Goal: Task Accomplishment & Management: Manage account settings

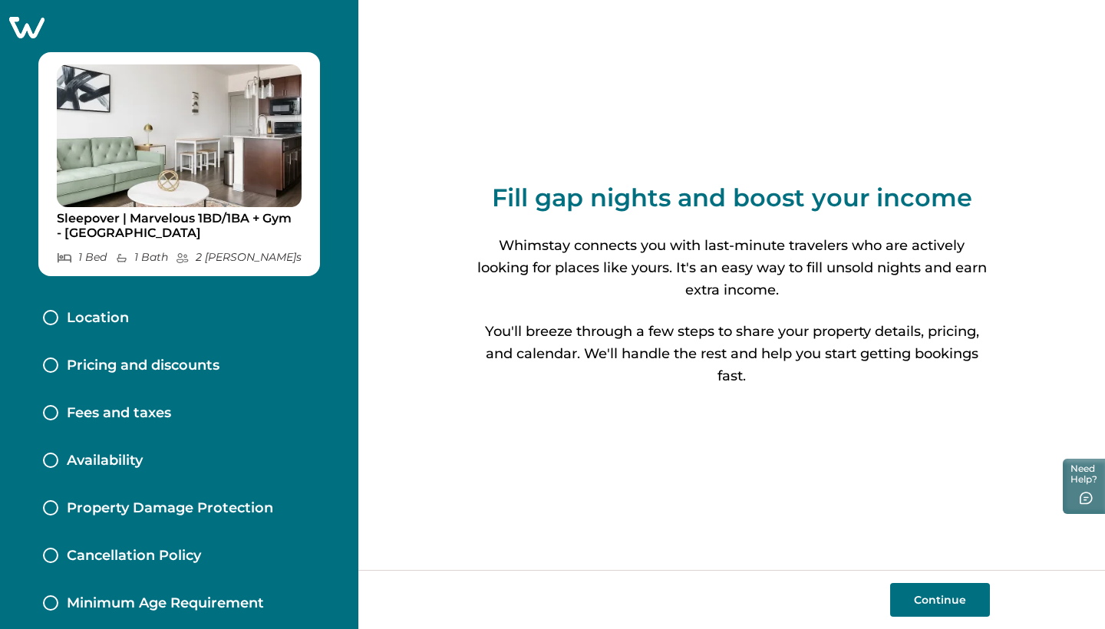
click at [159, 318] on div "Location" at bounding box center [179, 319] width 297 height 48
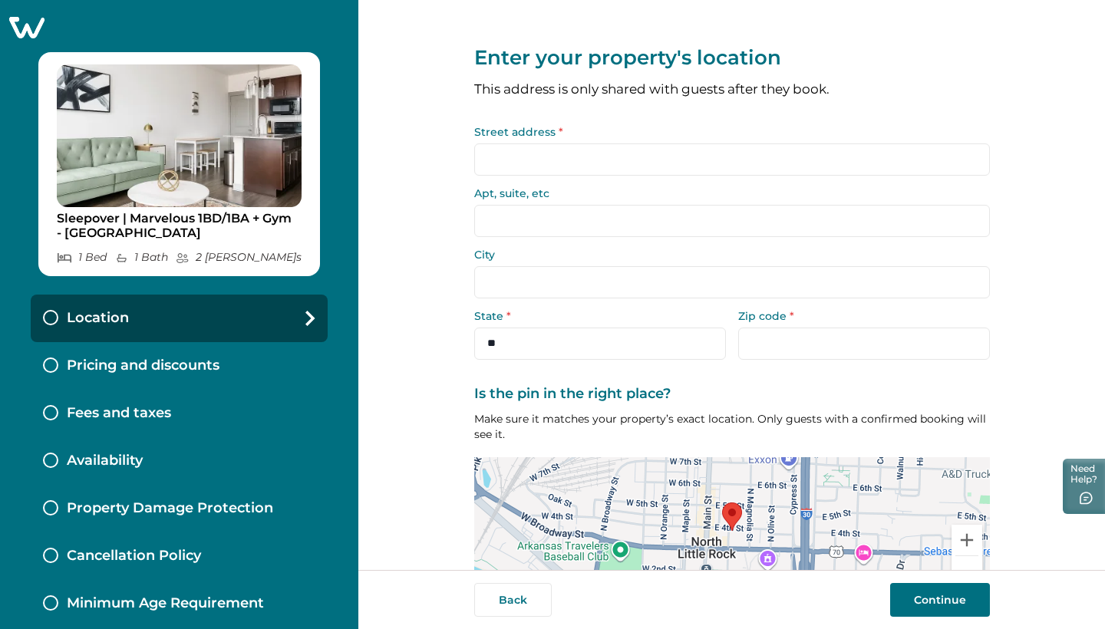
click at [608, 157] on input "Street address *" at bounding box center [732, 159] width 516 height 32
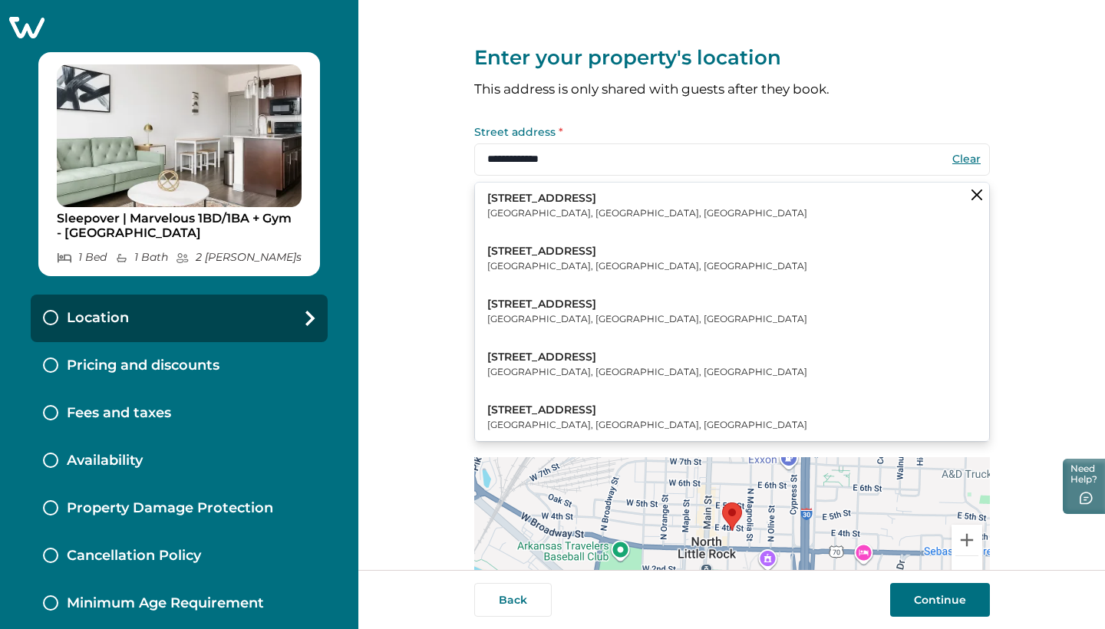
type input "**********"
click at [595, 112] on div "**********" at bounding box center [732, 335] width 516 height 670
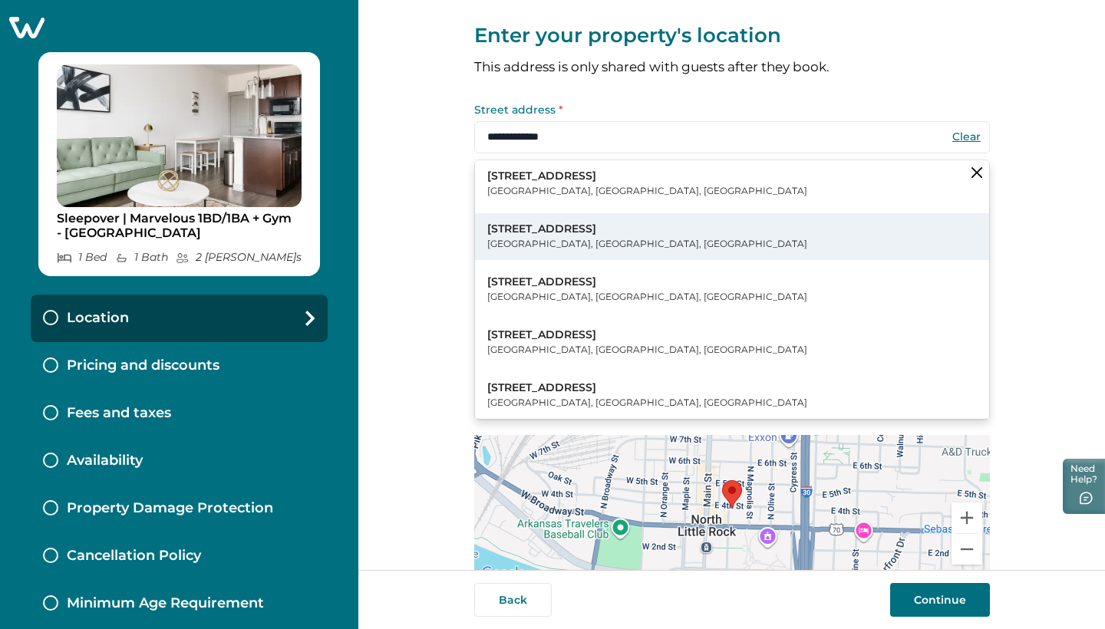
scroll to position [18, 0]
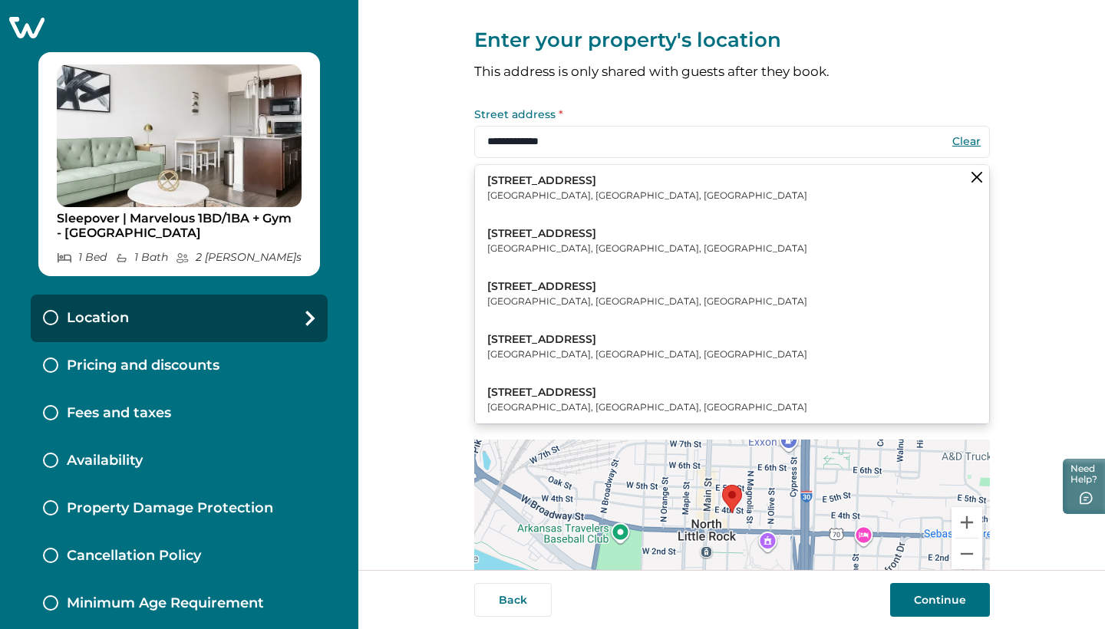
click at [605, 137] on input "**********" at bounding box center [732, 142] width 516 height 32
click at [978, 176] on button "Clear suggestions" at bounding box center [977, 177] width 25 height 25
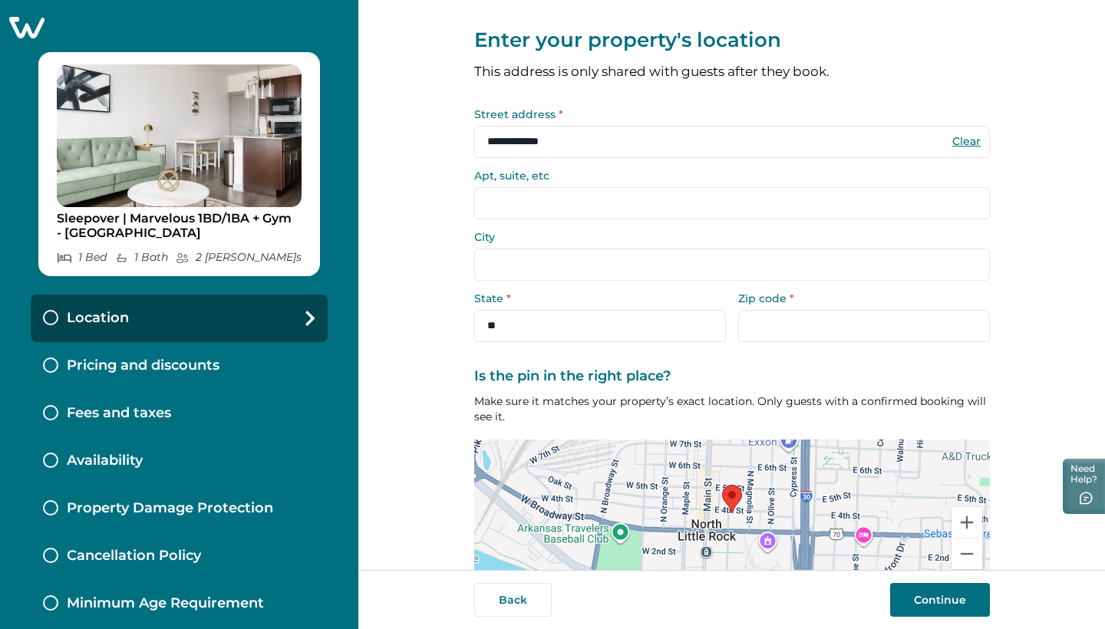
click at [688, 262] on input "City" at bounding box center [732, 265] width 516 height 32
click at [634, 284] on form "**********" at bounding box center [732, 225] width 516 height 233
click at [634, 273] on input "City" at bounding box center [732, 265] width 516 height 32
click at [591, 244] on div "City" at bounding box center [732, 256] width 516 height 49
click at [591, 280] on form "**********" at bounding box center [732, 225] width 516 height 233
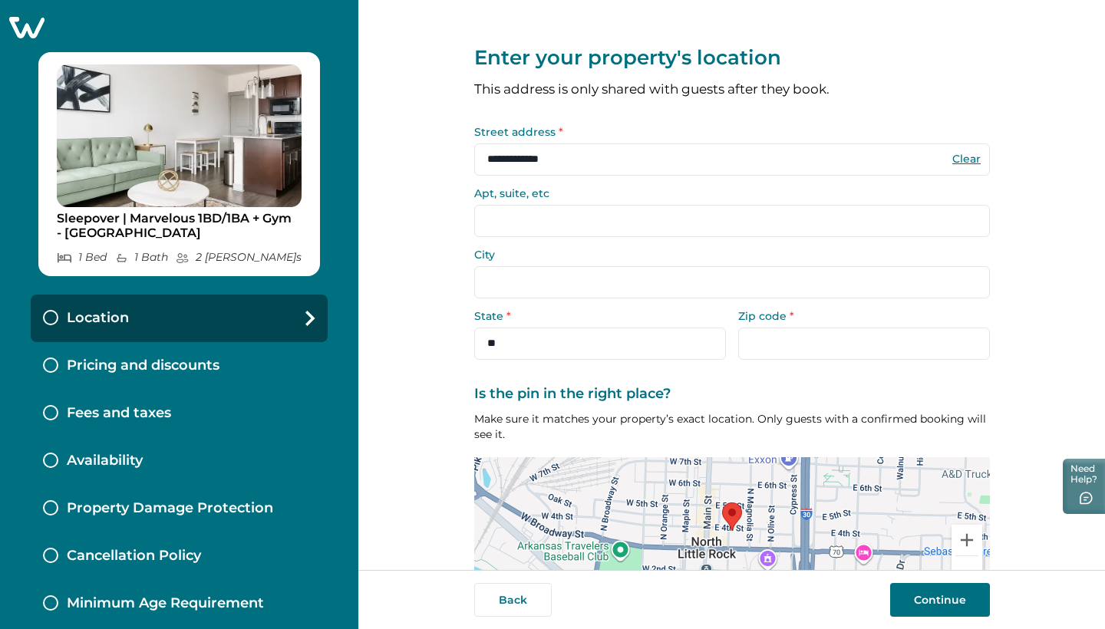
scroll to position [0, 0]
click at [575, 228] on input "Apt, suite, etc" at bounding box center [732, 221] width 516 height 32
click at [574, 288] on input "City" at bounding box center [732, 282] width 516 height 32
click at [573, 285] on input "City" at bounding box center [732, 282] width 516 height 32
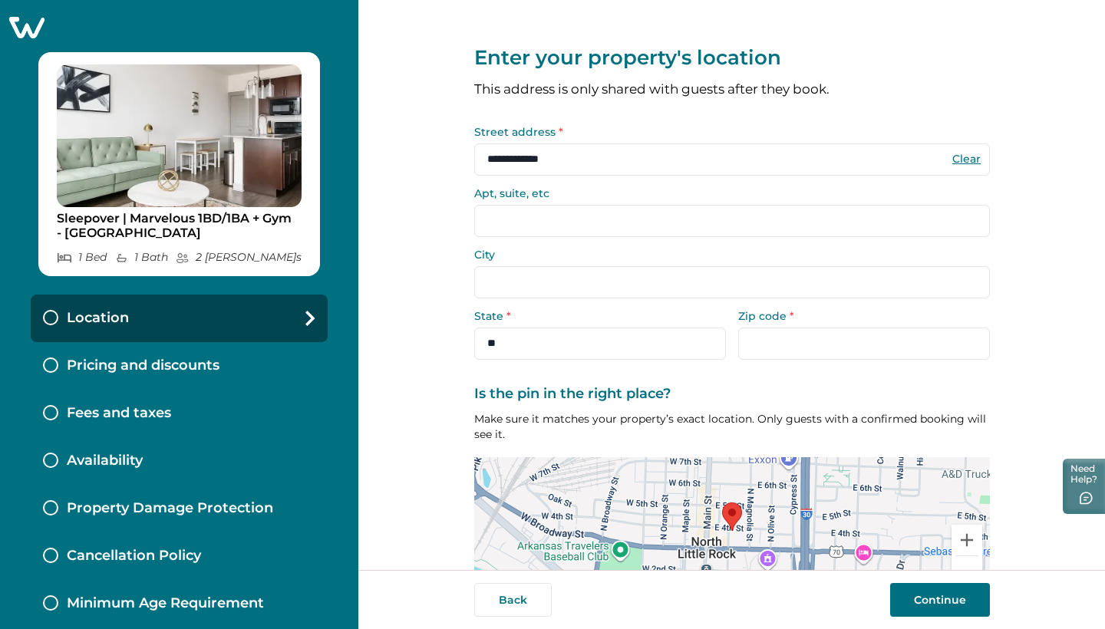
click at [565, 234] on input "Apt, suite, etc" at bounding box center [732, 221] width 516 height 32
type input "*********"
click at [562, 287] on input "City" at bounding box center [732, 282] width 516 height 32
click at [708, 287] on input "City" at bounding box center [732, 282] width 516 height 32
click at [766, 333] on input "Zip code *" at bounding box center [864, 344] width 252 height 32
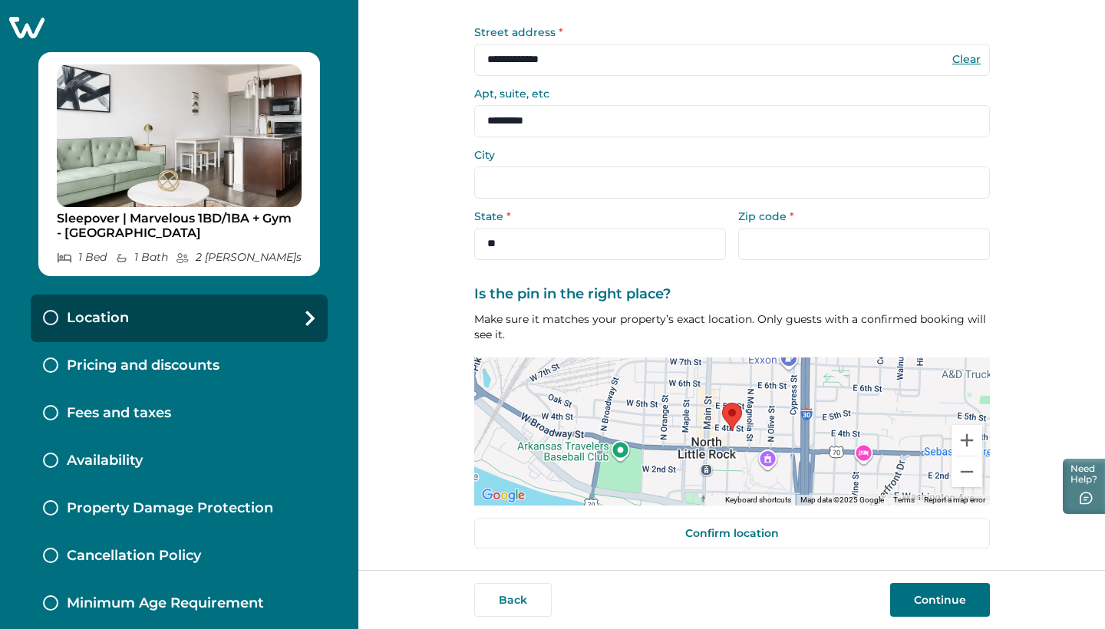
scroll to position [98, 0]
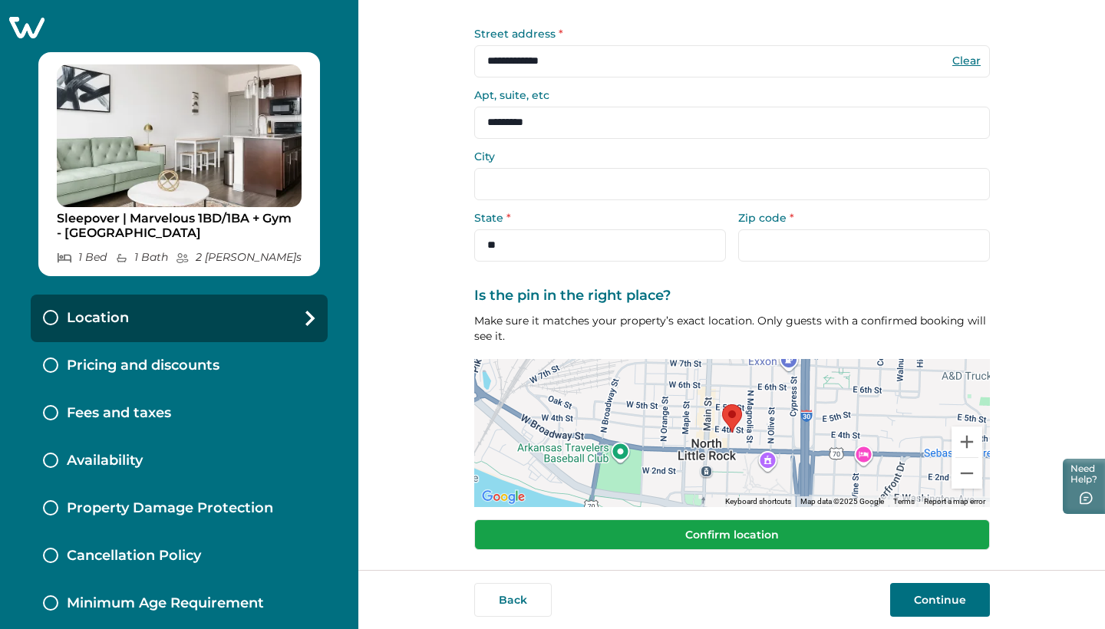
click at [784, 530] on button "Confirm location" at bounding box center [732, 534] width 516 height 31
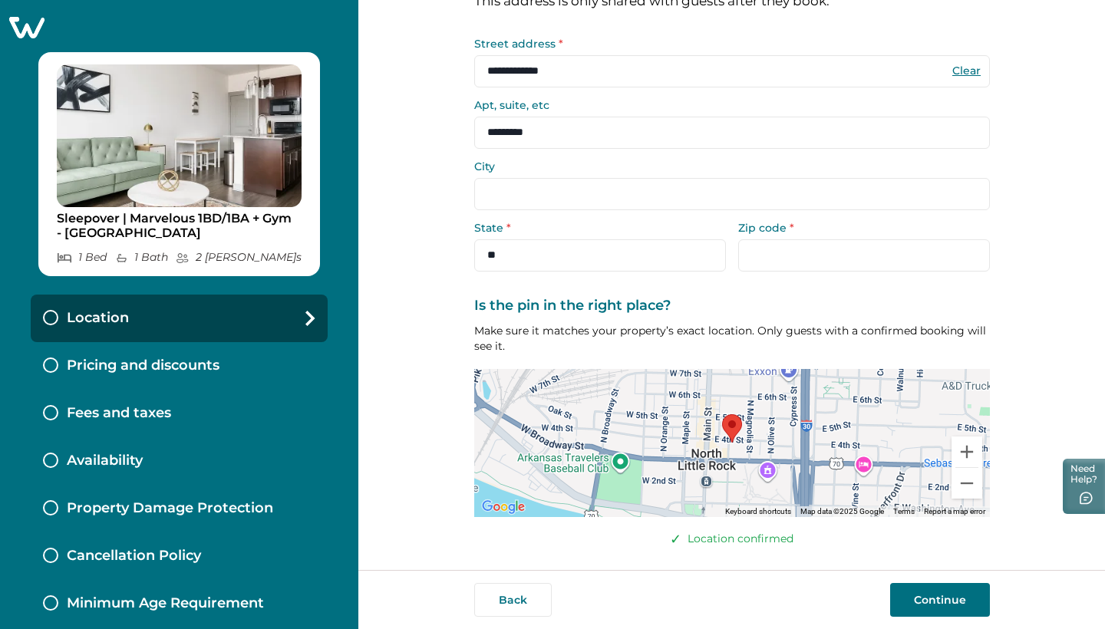
scroll to position [29, 0]
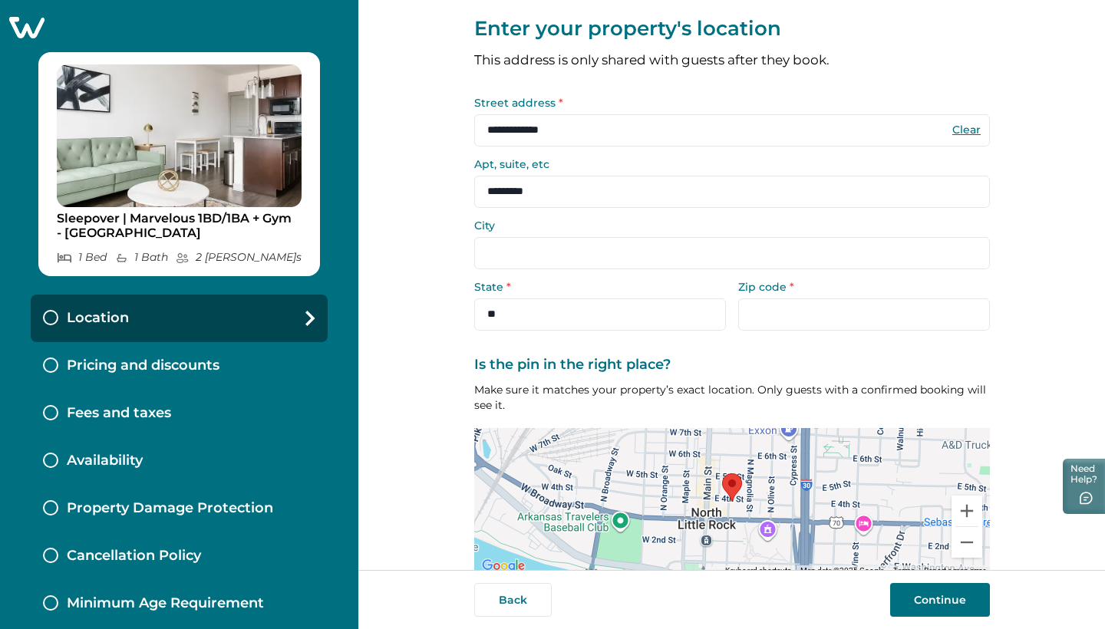
click at [648, 251] on input "City" at bounding box center [732, 253] width 516 height 32
click at [914, 605] on button "Continue" at bounding box center [940, 600] width 100 height 34
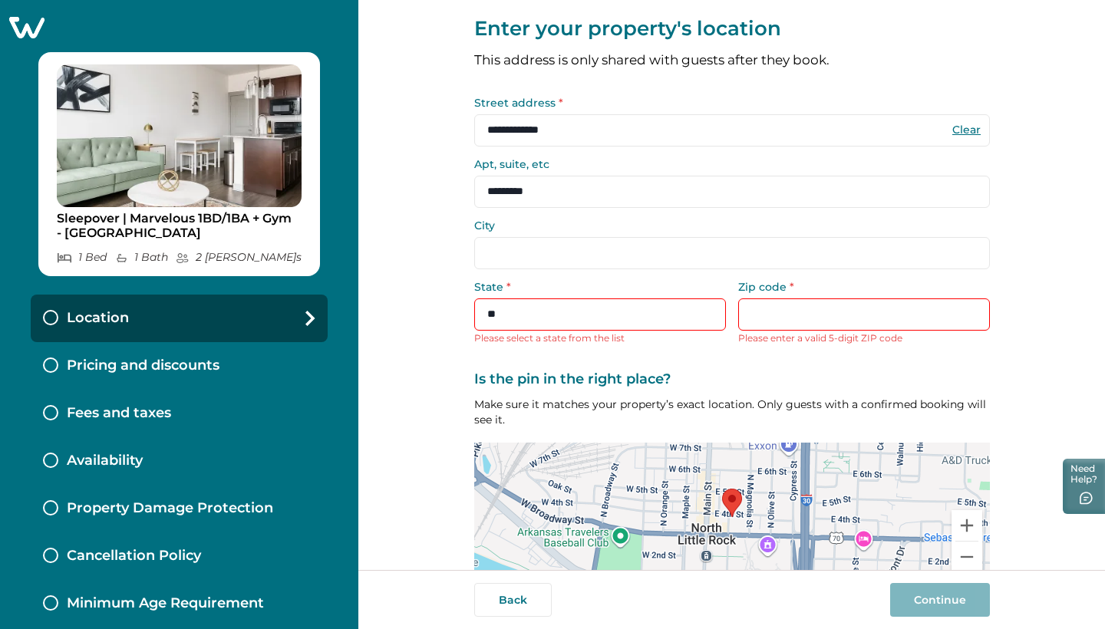
click at [671, 99] on label "Street address *" at bounding box center [727, 102] width 506 height 11
click at [671, 114] on input "**********" at bounding box center [732, 130] width 516 height 32
click at [671, 131] on input "**********" at bounding box center [732, 130] width 516 height 32
click at [714, 216] on form "**********" at bounding box center [732, 221] width 516 height 249
click at [708, 242] on input "City" at bounding box center [732, 253] width 516 height 32
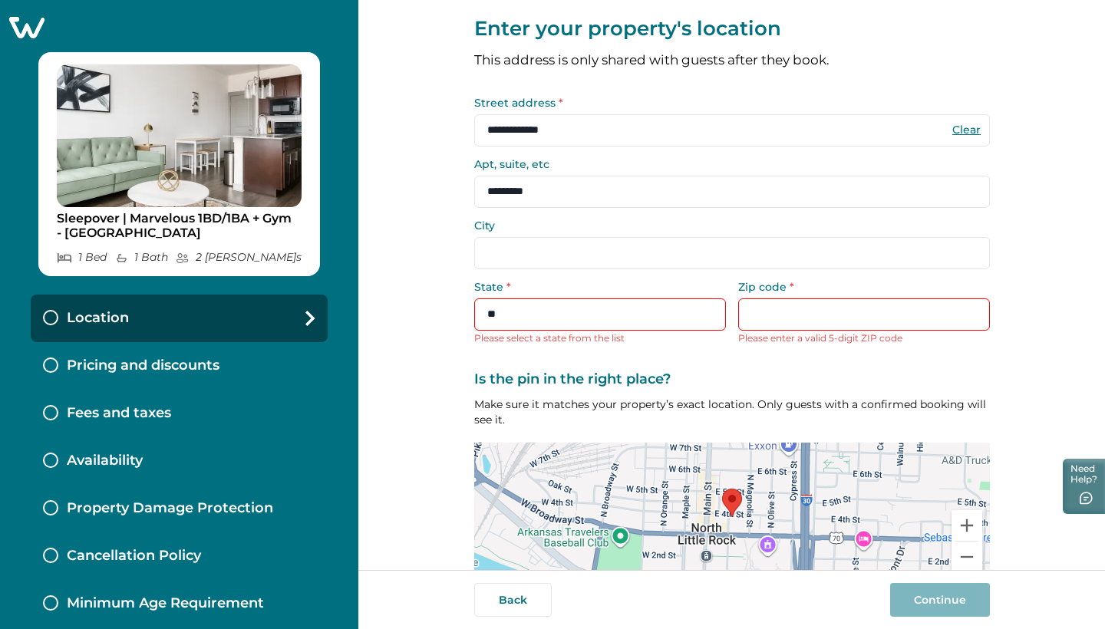
click at [703, 267] on input "City" at bounding box center [732, 253] width 516 height 32
click at [799, 322] on input "Zip code *" at bounding box center [864, 314] width 252 height 32
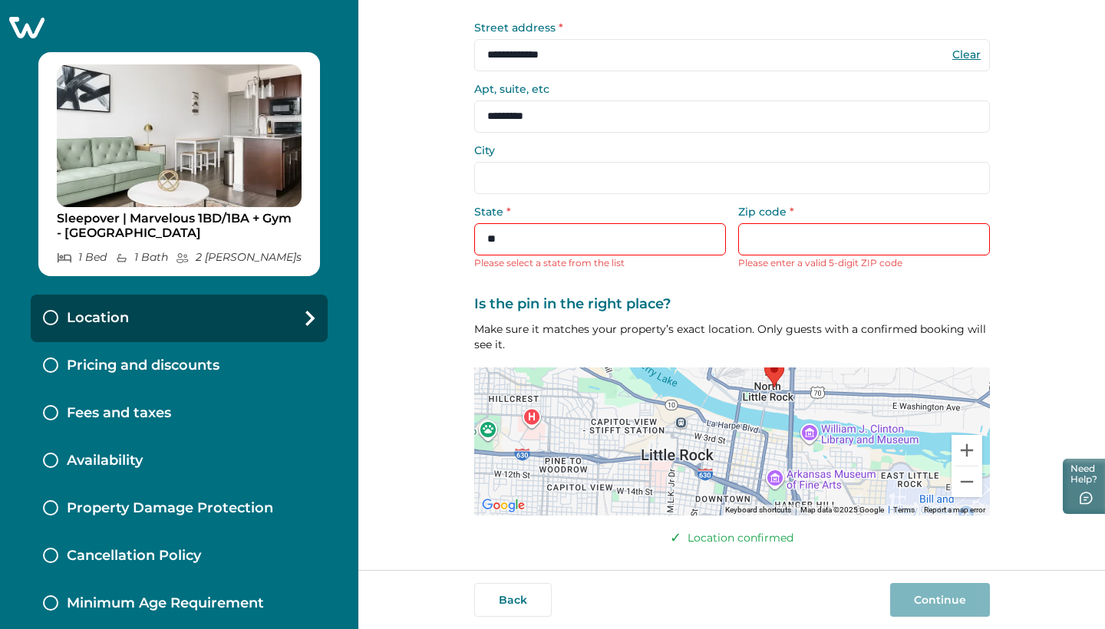
scroll to position [103, 0]
click at [236, 359] on div "Pricing and discounts" at bounding box center [179, 366] width 297 height 48
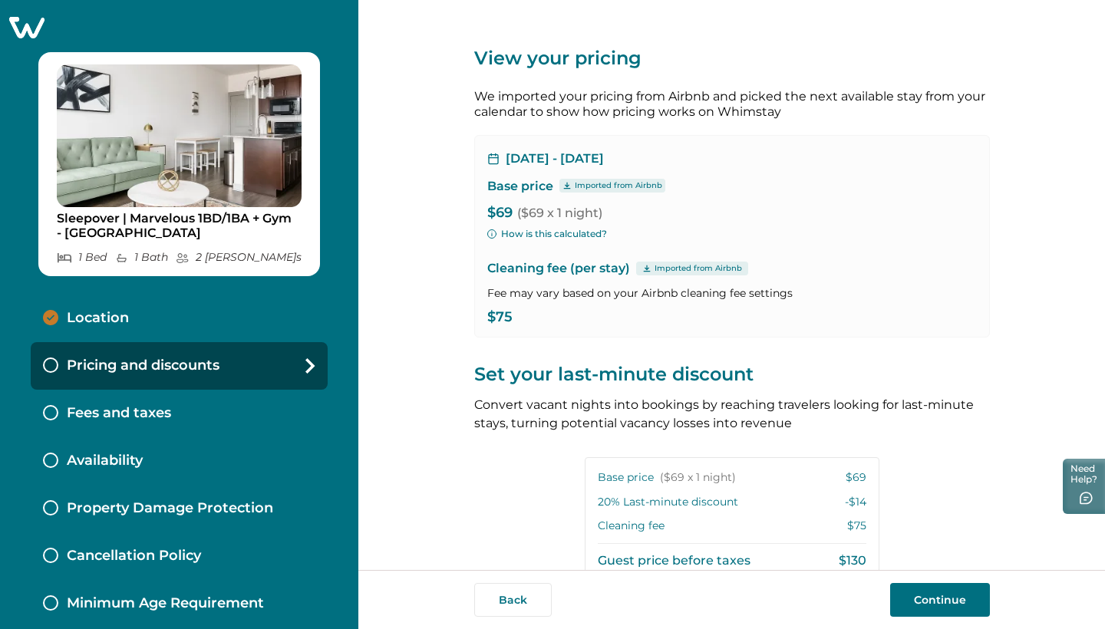
click at [202, 315] on div "Location" at bounding box center [179, 319] width 297 height 48
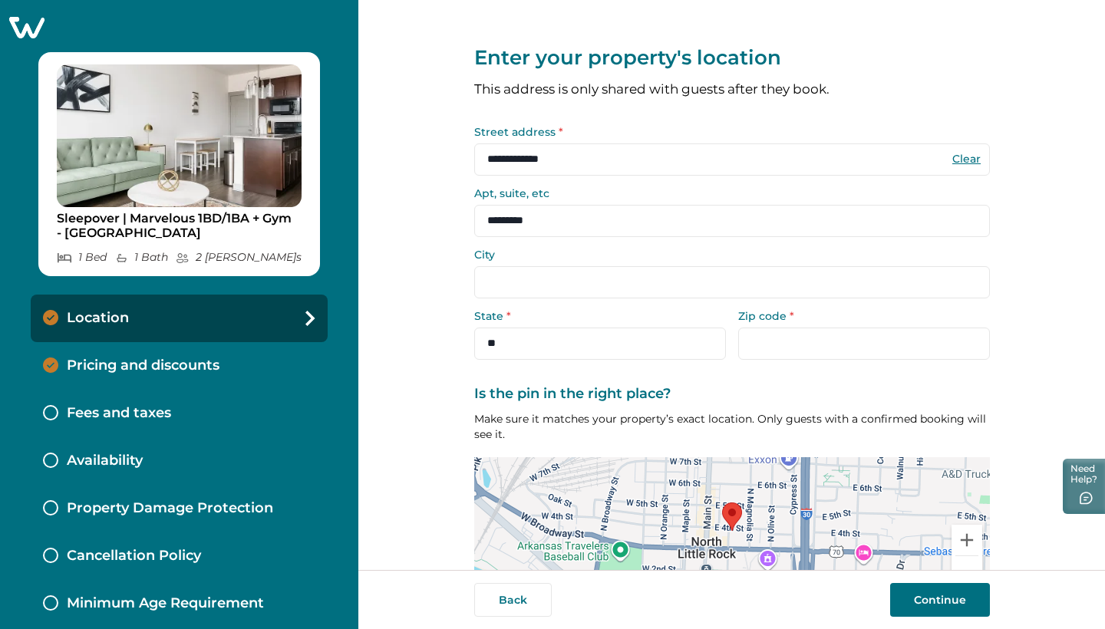
click at [648, 287] on input "City" at bounding box center [732, 282] width 516 height 32
click at [796, 352] on input "Zip code *" at bounding box center [864, 344] width 252 height 32
click at [796, 346] on input "Zip code *" at bounding box center [864, 344] width 252 height 32
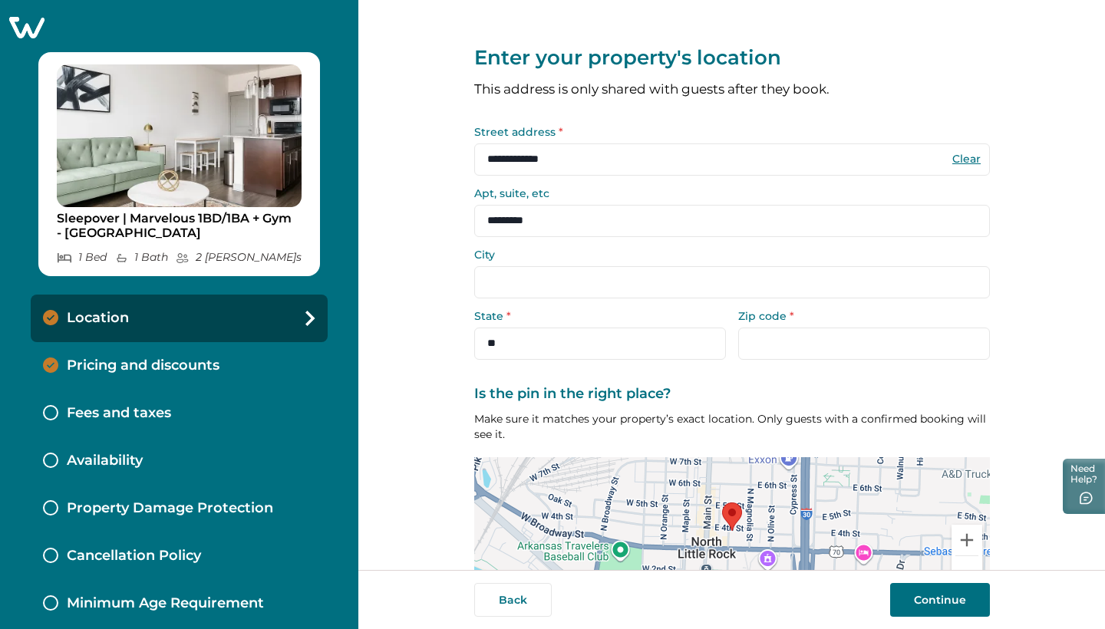
click at [671, 150] on input "**********" at bounding box center [732, 159] width 516 height 32
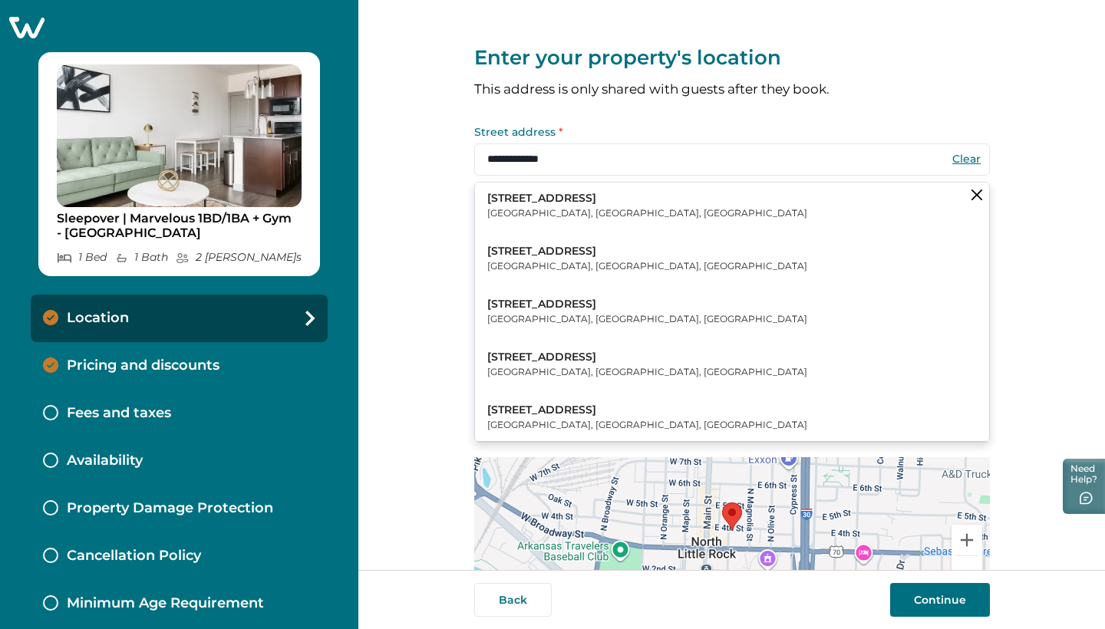
click at [698, 157] on input "**********" at bounding box center [732, 159] width 516 height 32
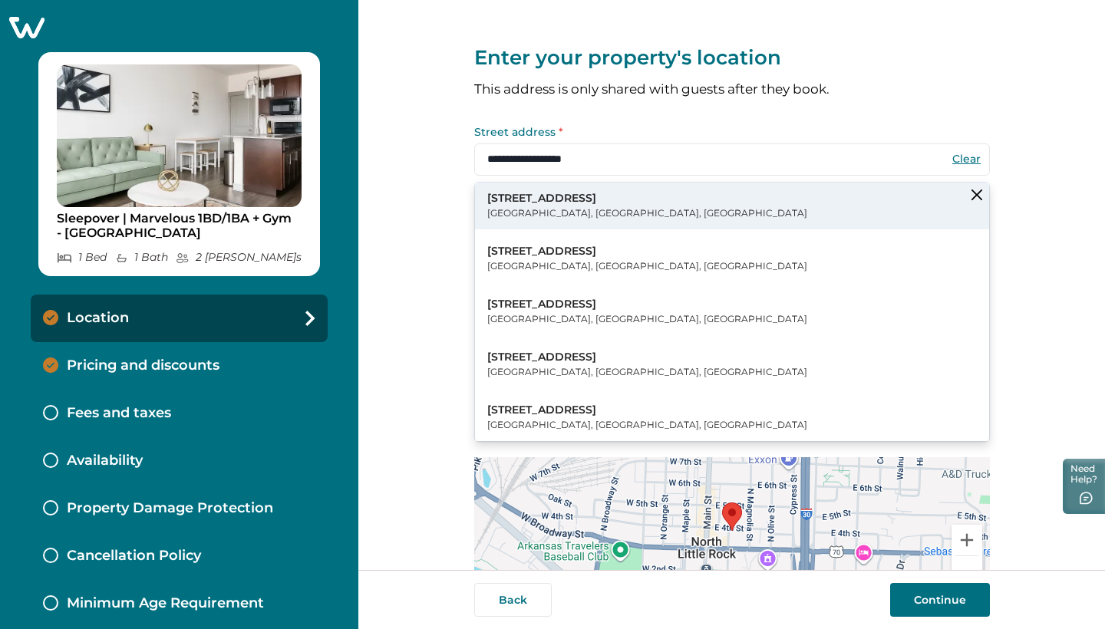
click at [672, 199] on button "111 E 4th St Little Rock, AR, USA" at bounding box center [732, 206] width 514 height 47
type input "**********"
select select "**"
type input "*****"
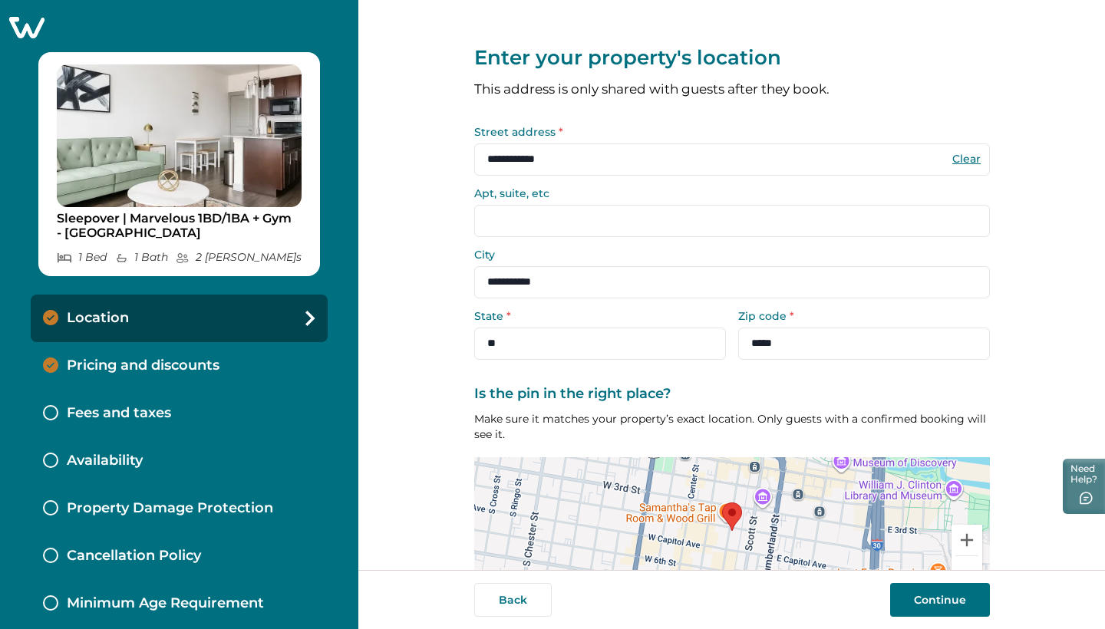
click at [665, 211] on input "Apt, suite, etc" at bounding box center [732, 221] width 516 height 32
type input "*"
type input "*********"
click at [946, 599] on button "Continue" at bounding box center [940, 600] width 100 height 34
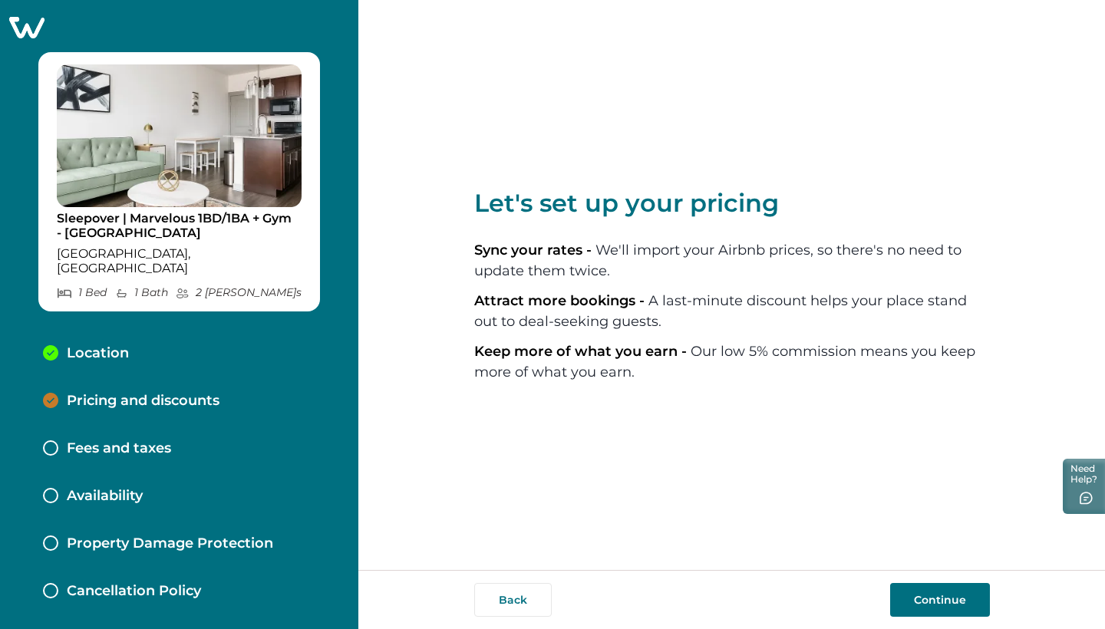
click at [931, 603] on button "Continue" at bounding box center [940, 600] width 100 height 34
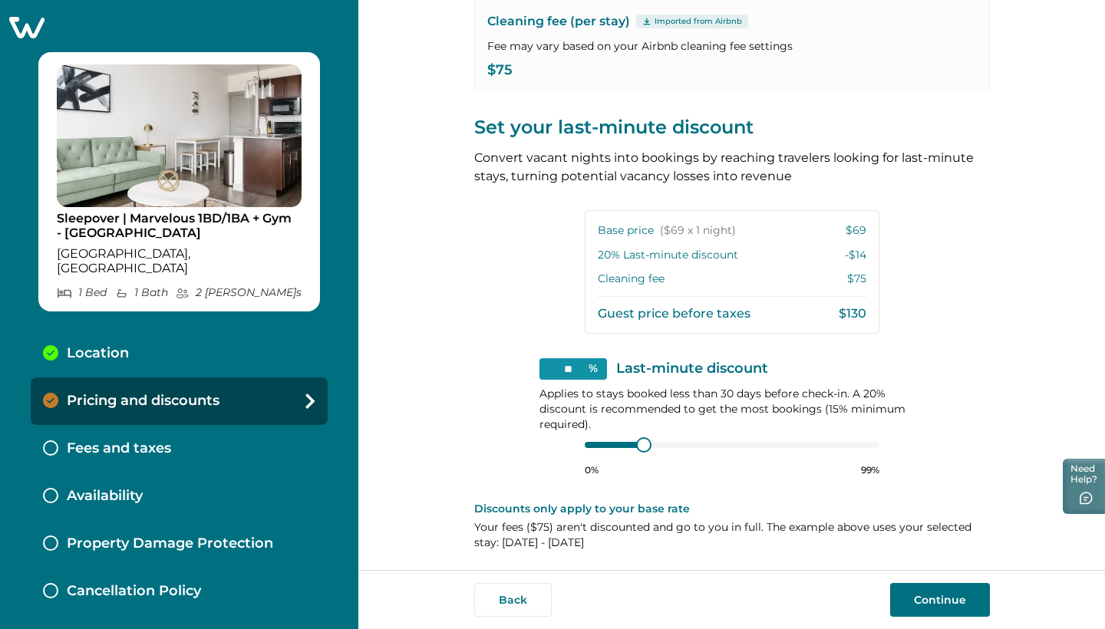
scroll to position [246, 0]
drag, startPoint x: 640, startPoint y: 450, endPoint x: 595, endPoint y: 450, distance: 45.3
click at [595, 450] on div "0% 99%" at bounding box center [732, 459] width 295 height 38
click at [627, 447] on div at bounding box center [732, 446] width 295 height 12
type input "**"
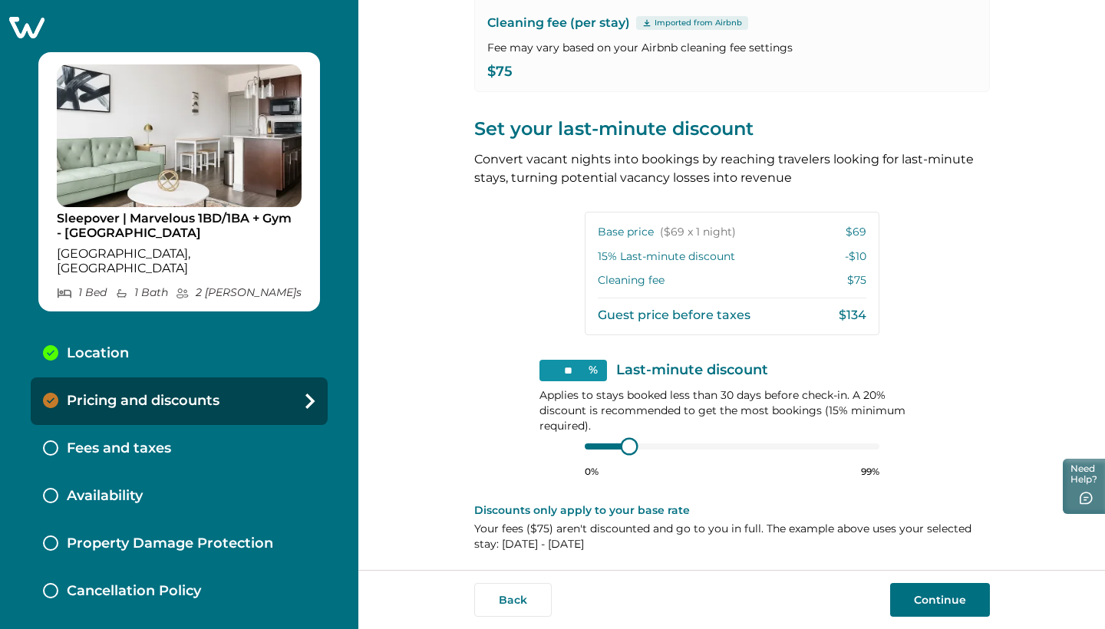
click at [575, 445] on div "** % Last-minute discount Applies to stays booked less than 30 days before chec…" at bounding box center [731, 419] width 385 height 118
click at [918, 608] on button "Continue" at bounding box center [940, 600] width 100 height 34
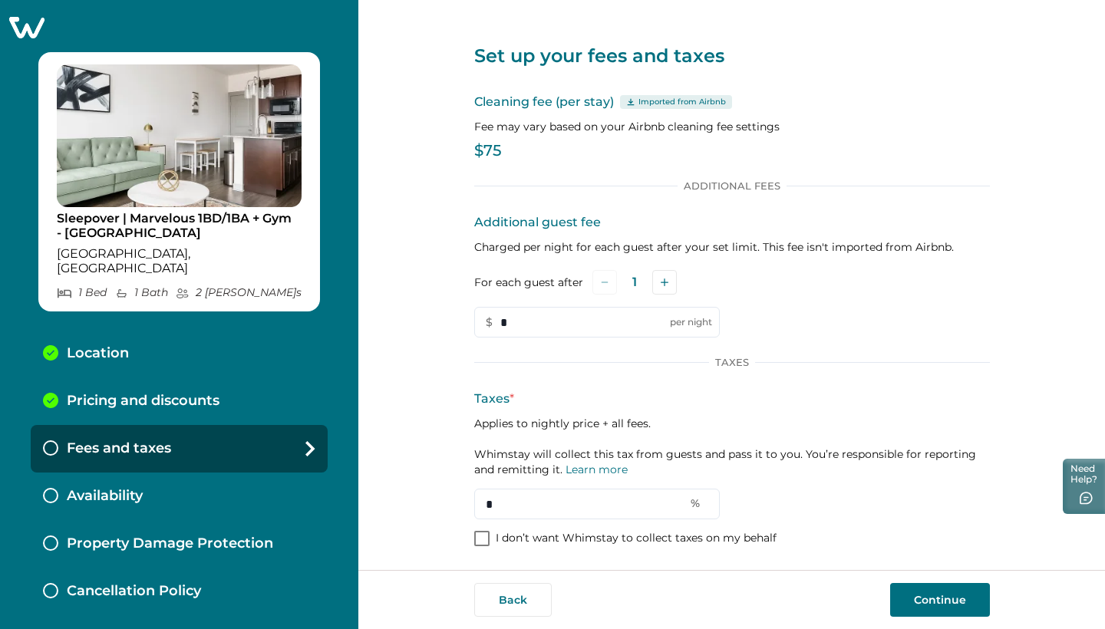
click at [477, 536] on span at bounding box center [481, 538] width 15 height 15
click at [513, 506] on input "*" at bounding box center [597, 504] width 246 height 31
click at [477, 536] on icon at bounding box center [481, 539] width 9 height 8
click at [510, 502] on input "*" at bounding box center [597, 504] width 246 height 31
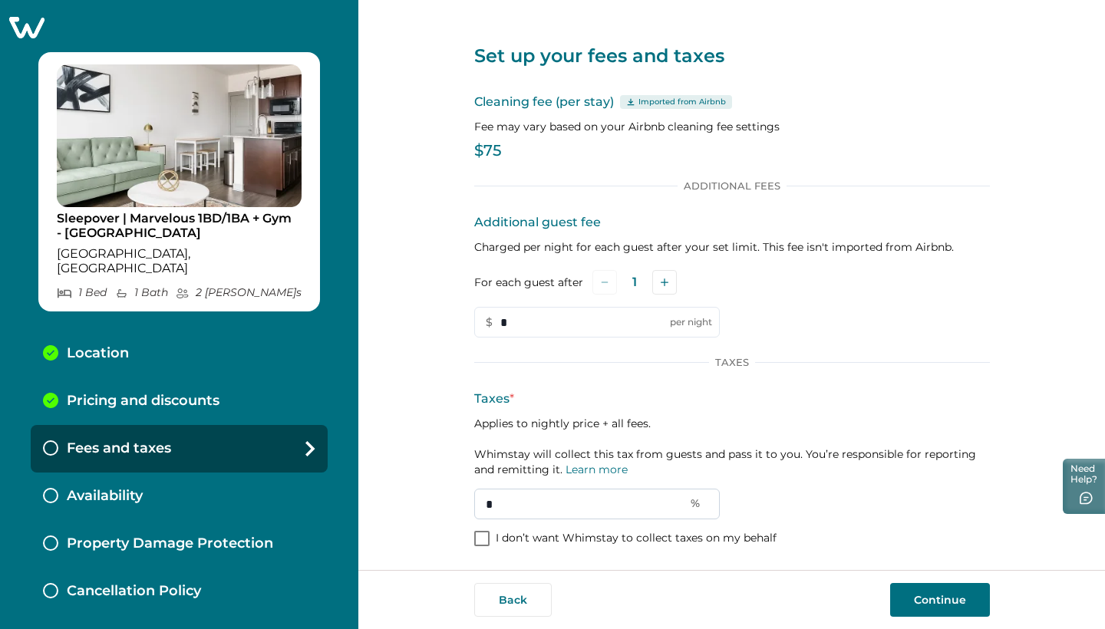
click at [480, 496] on input "*" at bounding box center [597, 504] width 246 height 31
click at [490, 500] on input "*" at bounding box center [597, 504] width 246 height 31
type input "*"
click at [836, 472] on p "Applies to nightly price + all fees. Whimstay will collect this tax from guests…" at bounding box center [732, 446] width 516 height 61
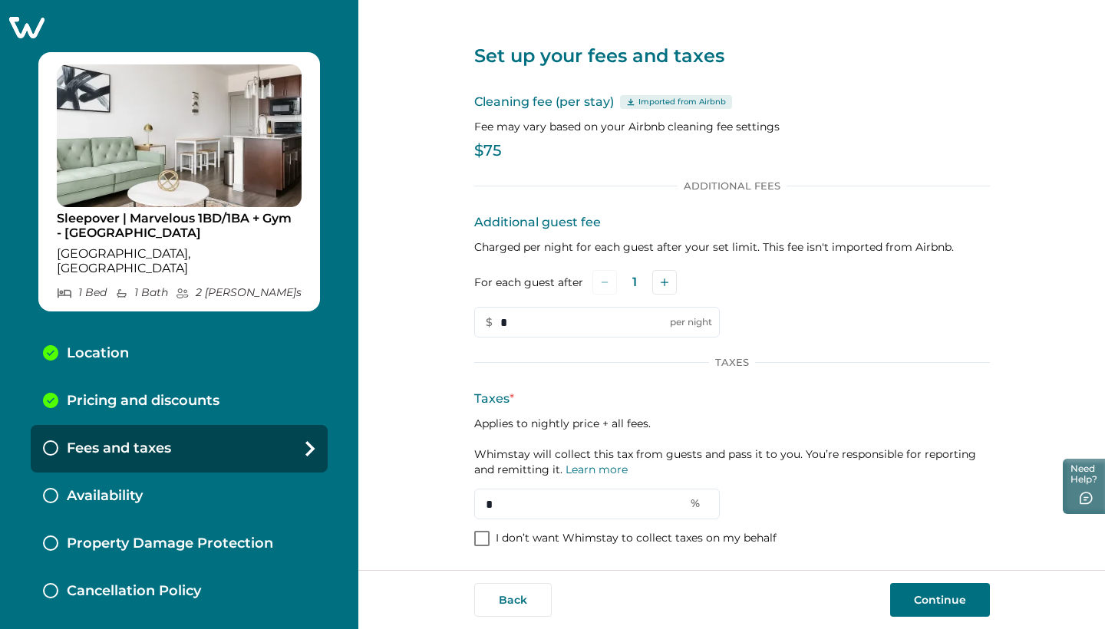
click at [932, 596] on button "Continue" at bounding box center [940, 600] width 100 height 34
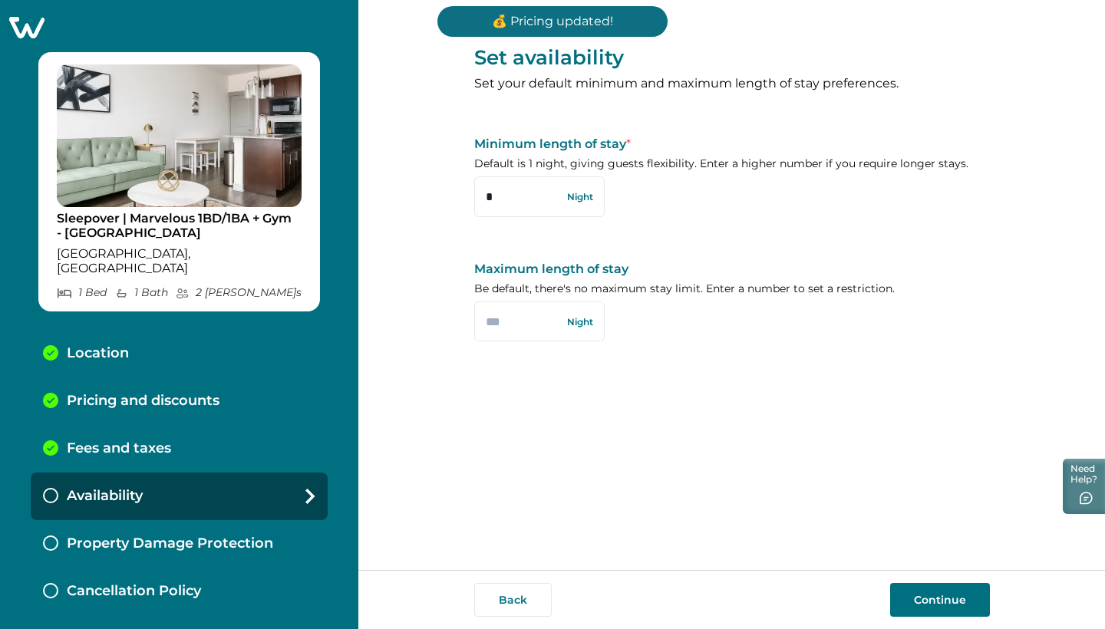
click at [932, 596] on button "Continue" at bounding box center [940, 600] width 100 height 34
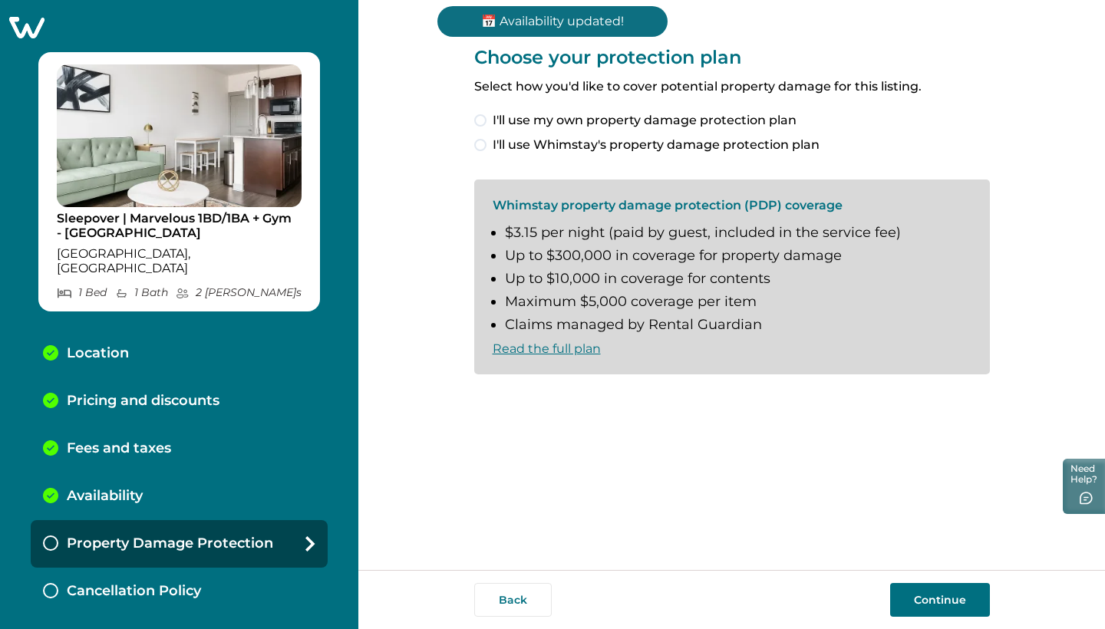
click at [486, 145] on span at bounding box center [480, 145] width 12 height 12
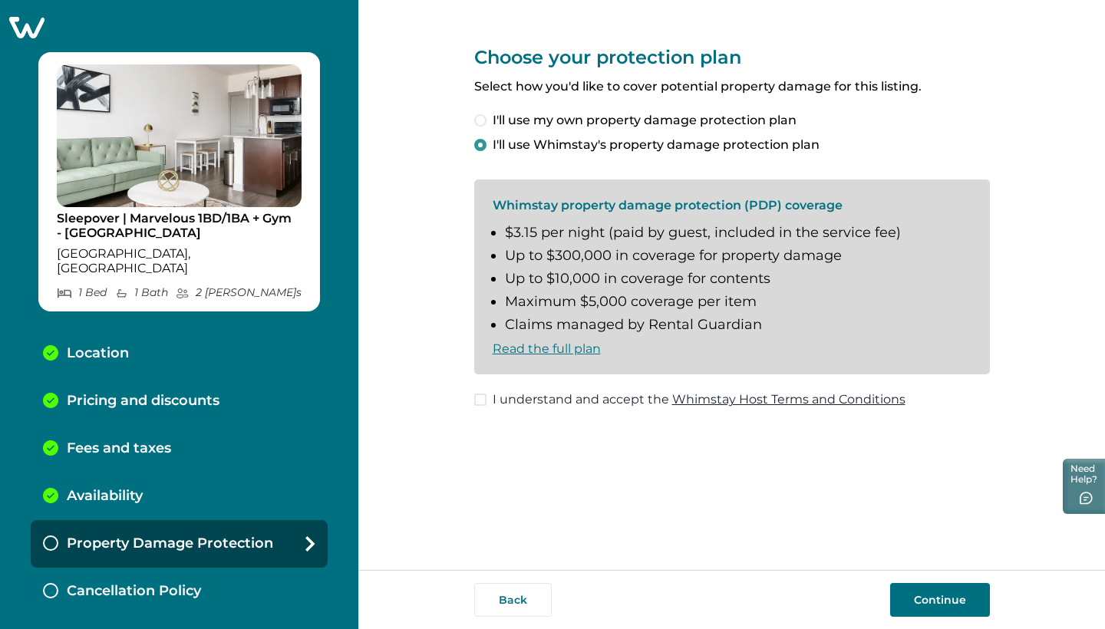
click at [481, 401] on span at bounding box center [480, 400] width 12 height 12
click at [940, 592] on button "Continue" at bounding box center [940, 600] width 100 height 34
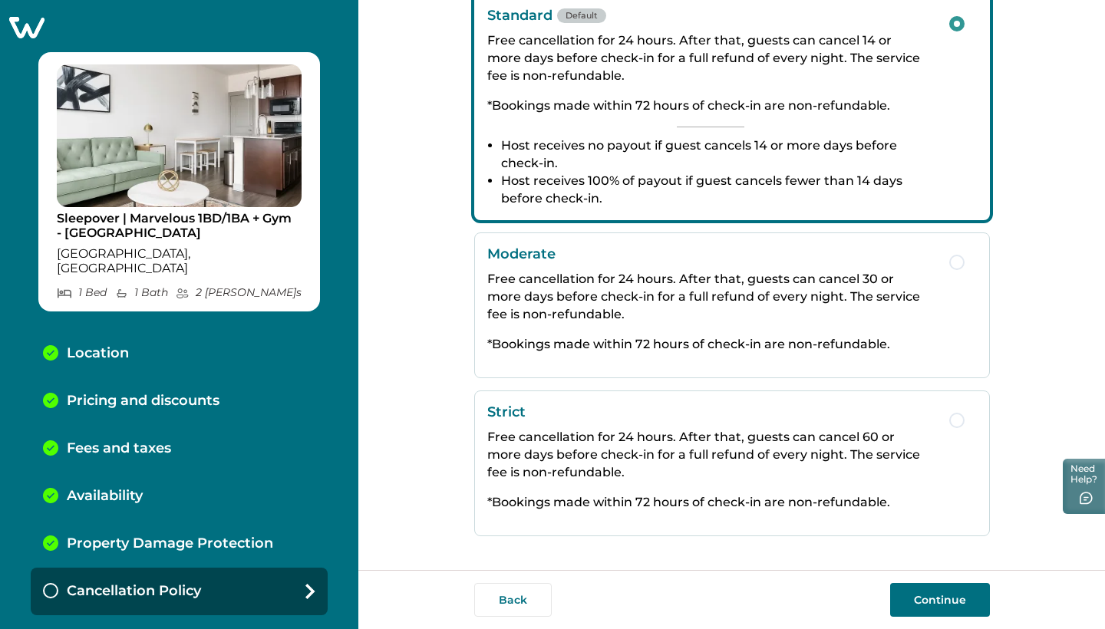
scroll to position [269, 0]
click at [798, 445] on p "Free cancellation for 24 hours. After that, guests can cancel 60 or more days b…" at bounding box center [710, 454] width 447 height 53
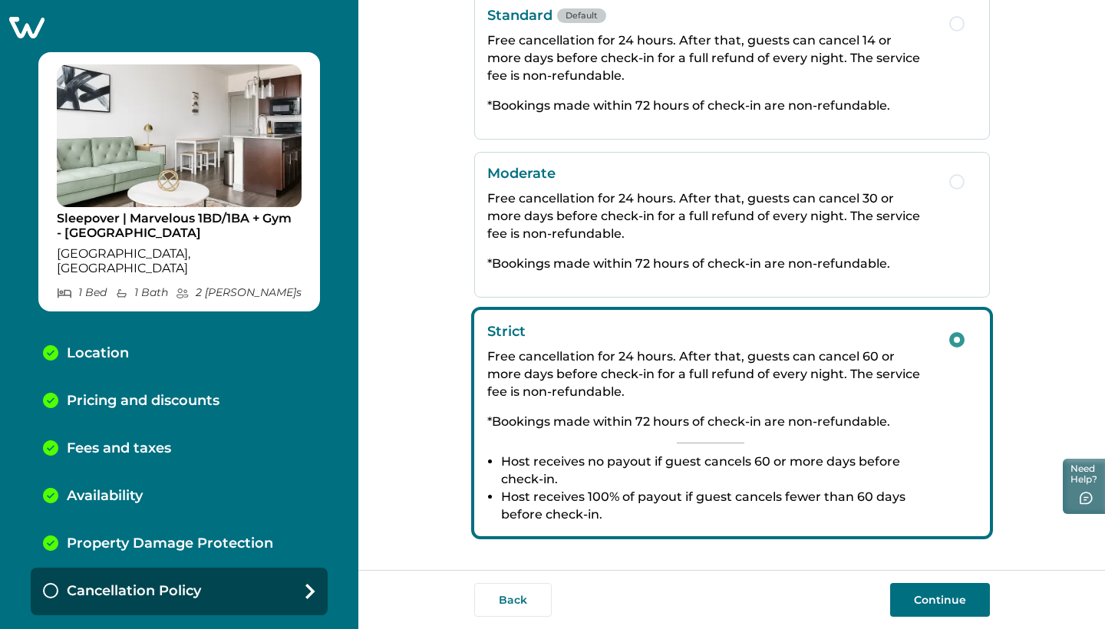
click at [942, 600] on button "Continue" at bounding box center [940, 600] width 100 height 34
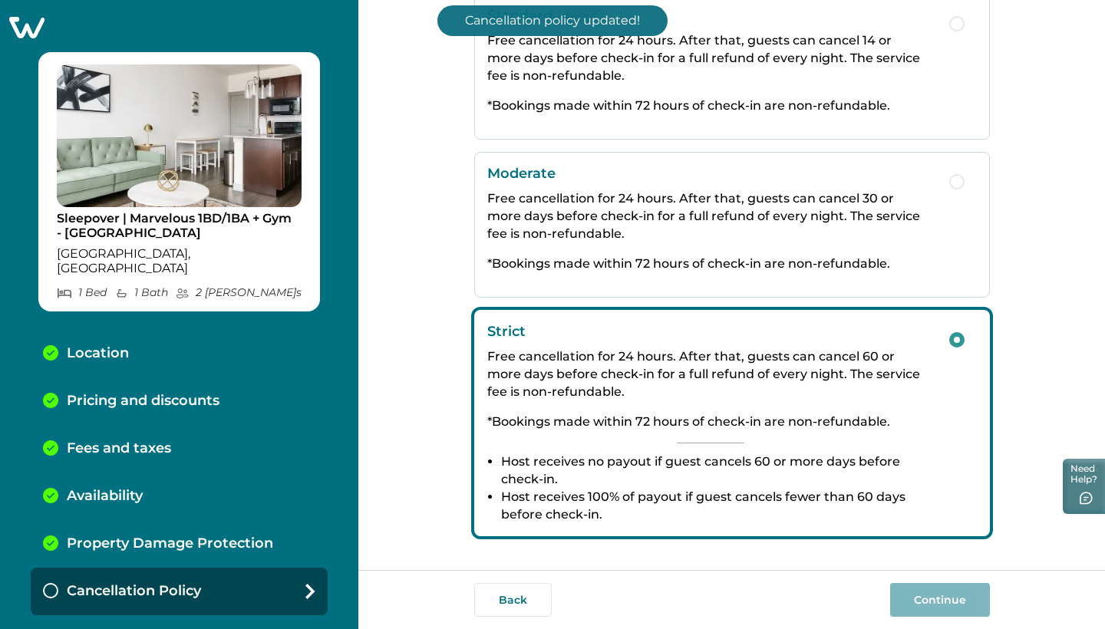
scroll to position [12, 0]
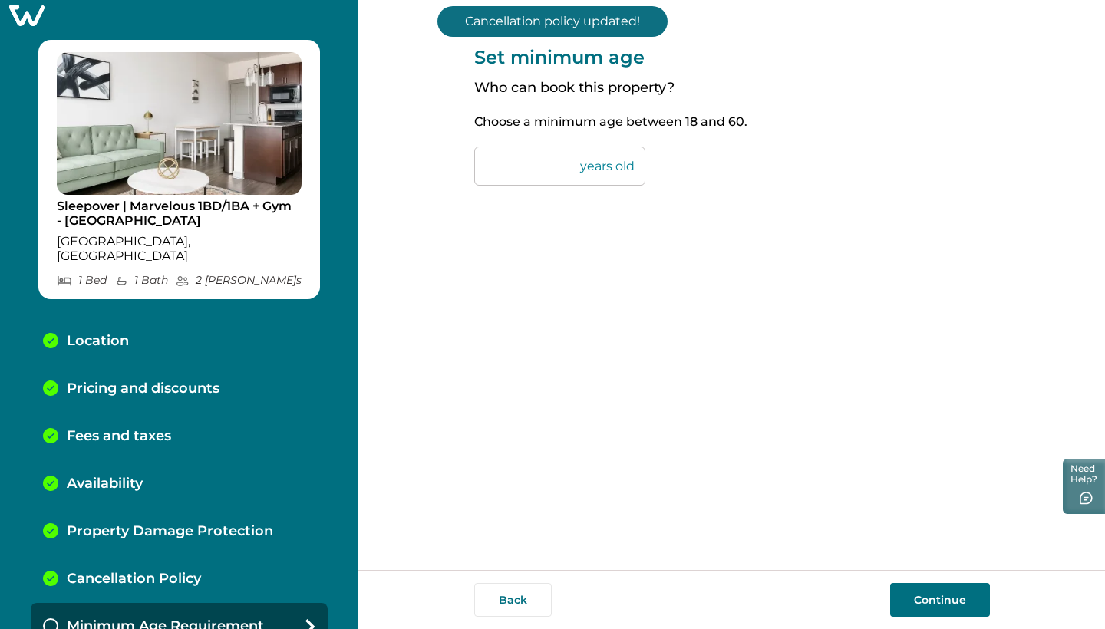
click at [924, 599] on button "Continue" at bounding box center [940, 600] width 100 height 34
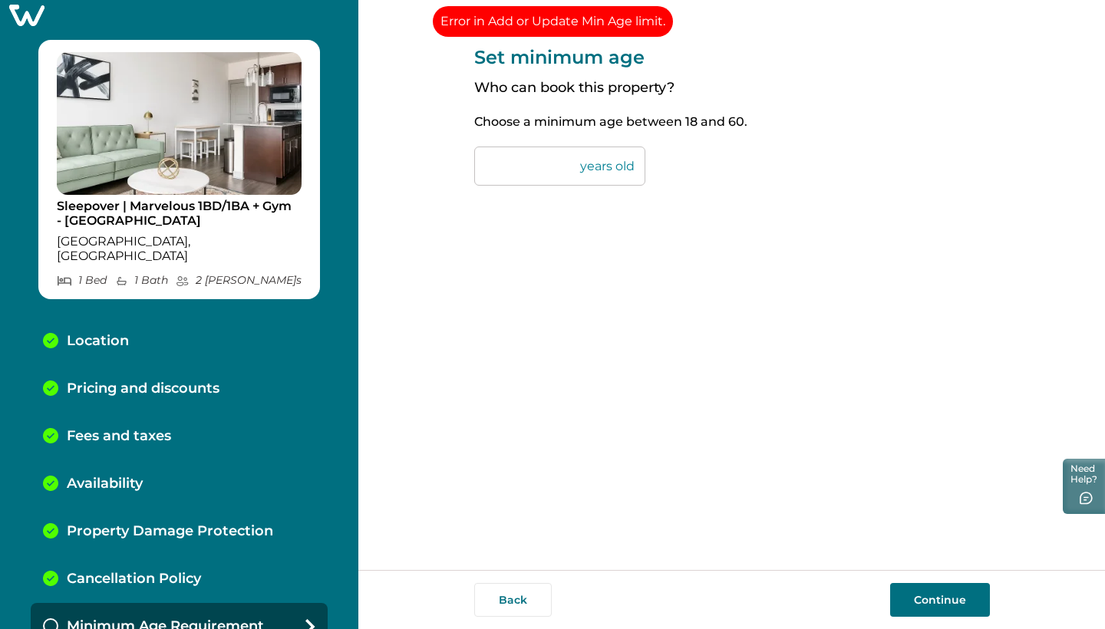
scroll to position [0, 0]
click at [582, 166] on input "**" at bounding box center [559, 166] width 171 height 39
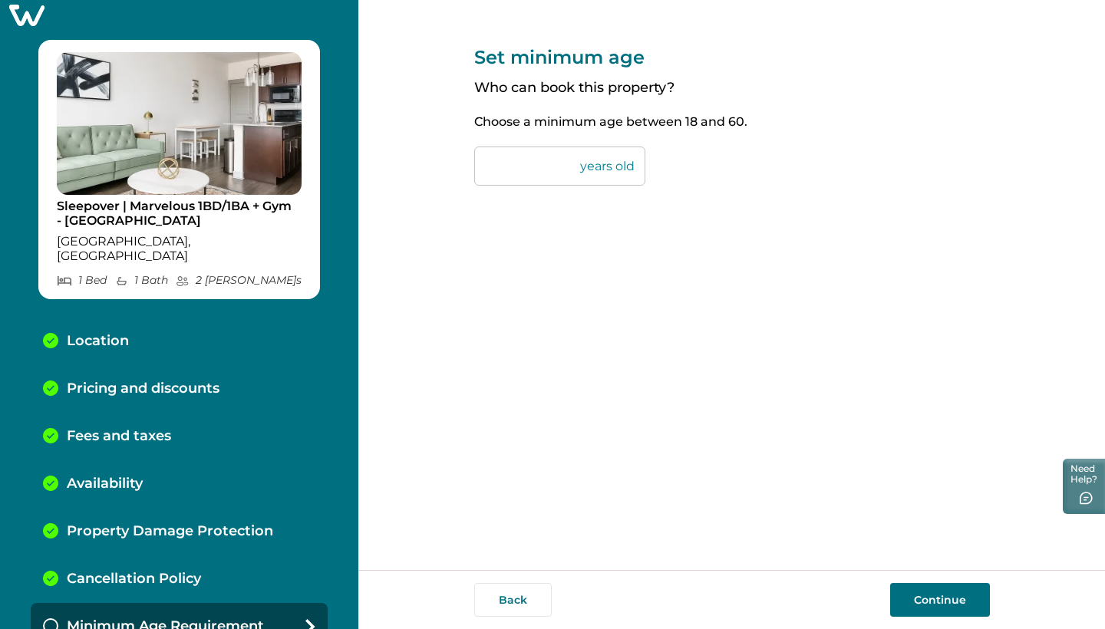
click at [930, 604] on button "Continue" at bounding box center [940, 600] width 100 height 34
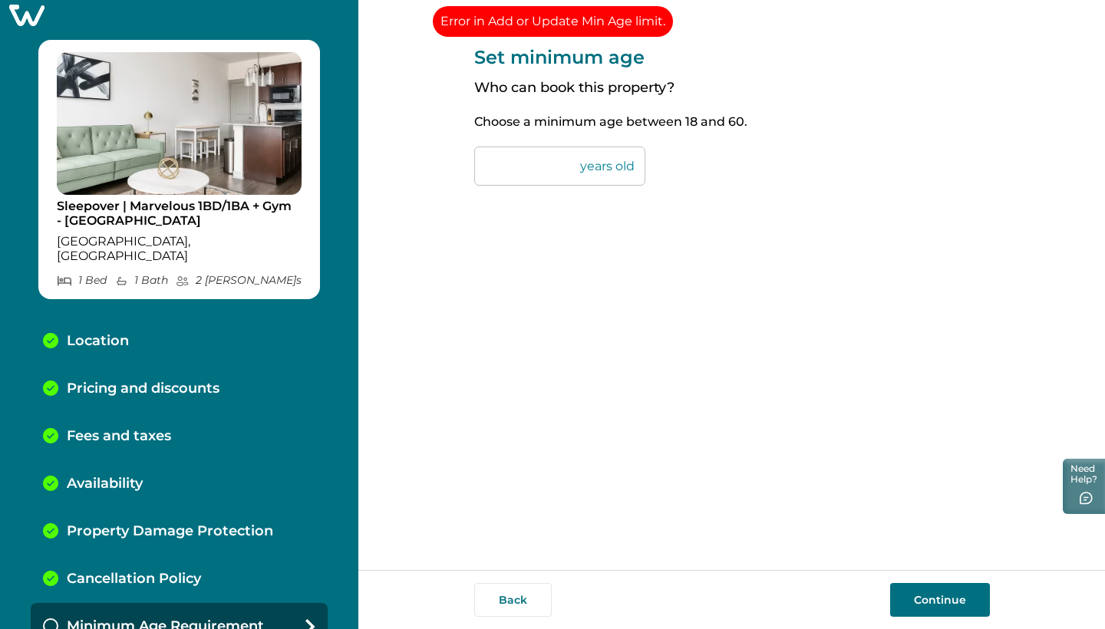
click at [562, 170] on input "**" at bounding box center [559, 166] width 171 height 39
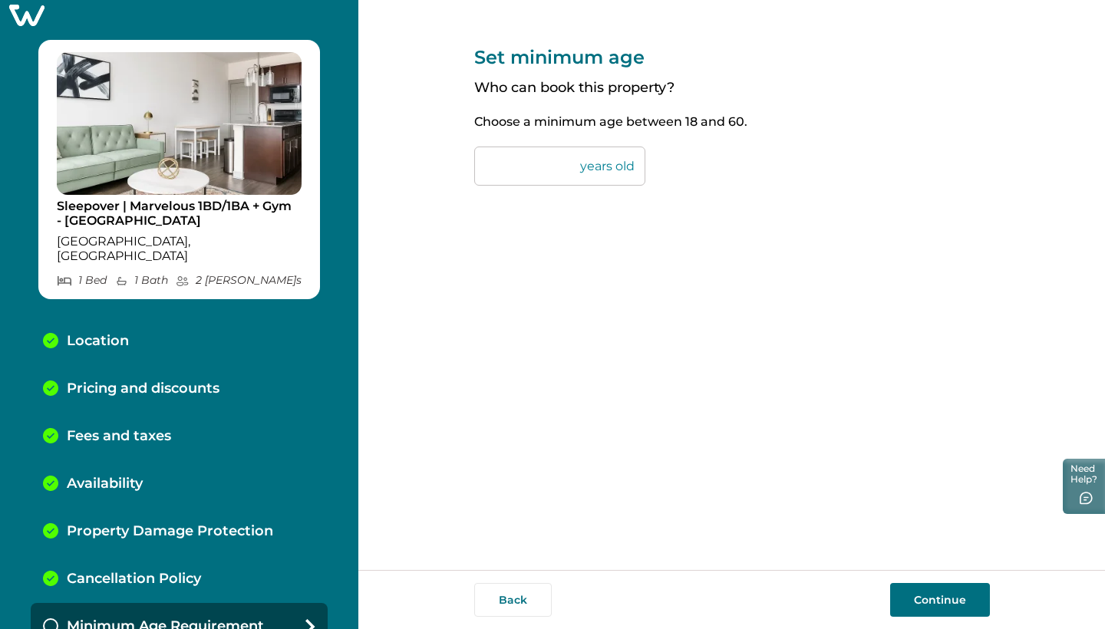
click at [932, 609] on button "Continue" at bounding box center [940, 600] width 100 height 34
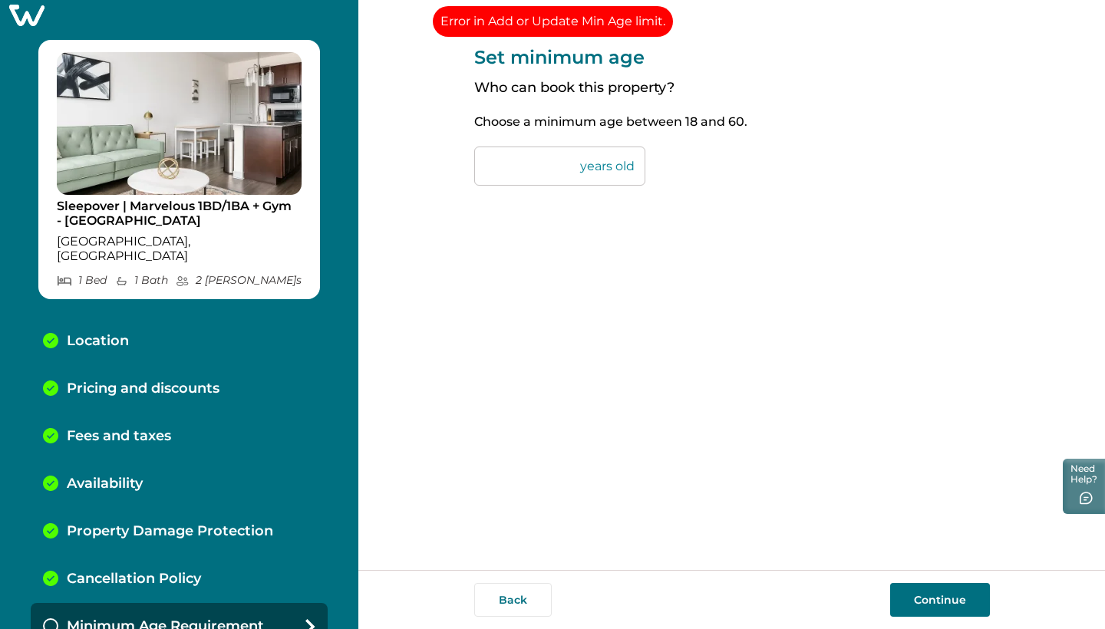
click at [544, 150] on input "**" at bounding box center [559, 166] width 171 height 39
click at [553, 163] on input "**" at bounding box center [559, 166] width 171 height 39
type input "*"
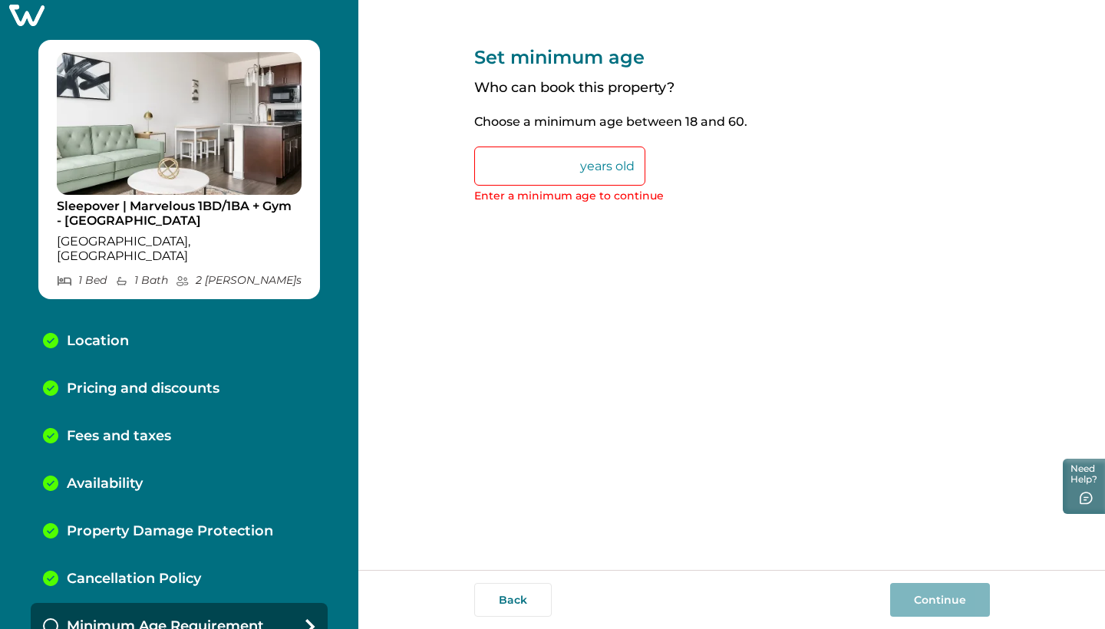
type input "**"
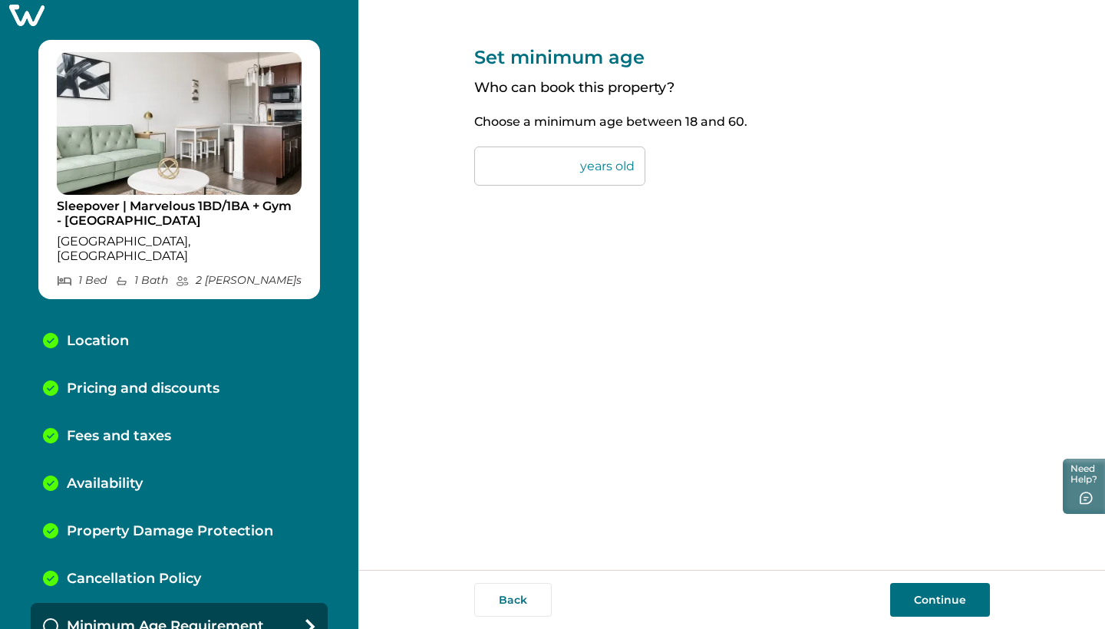
click at [961, 594] on button "Continue" at bounding box center [940, 600] width 100 height 34
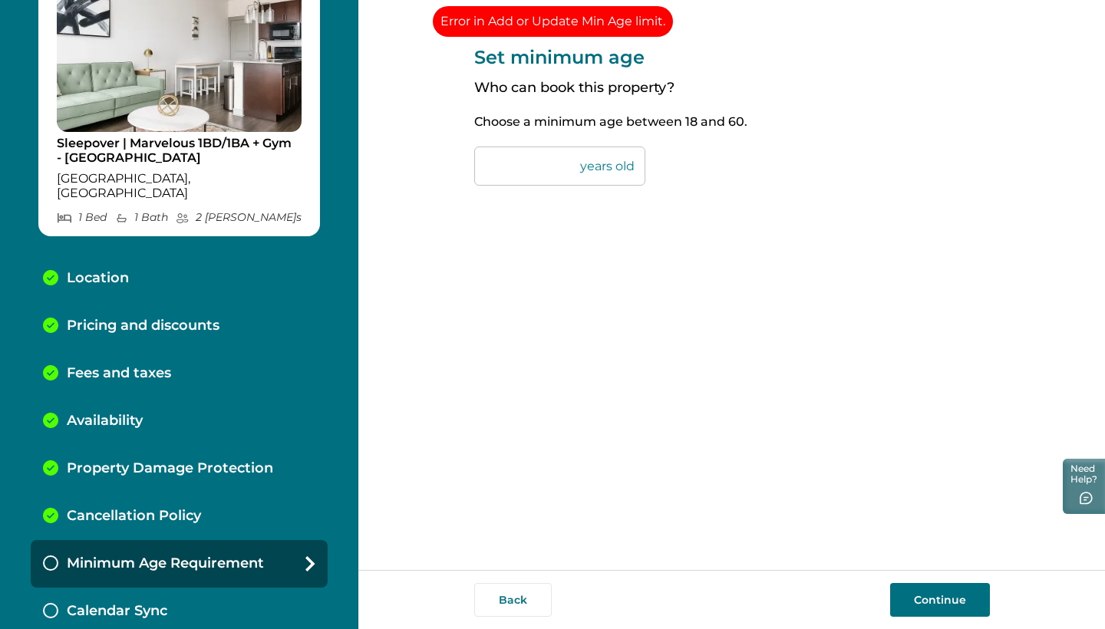
scroll to position [74, 0]
click at [139, 589] on div "Calendar Sync" at bounding box center [179, 613] width 297 height 48
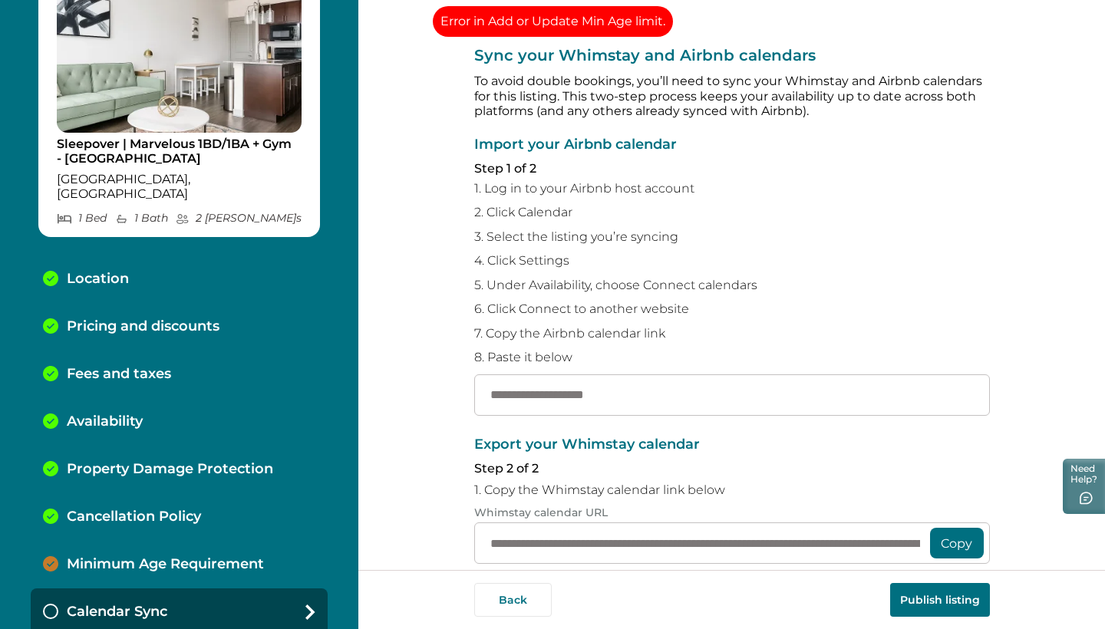
click at [139, 556] on p "Minimum Age Requirement" at bounding box center [165, 564] width 197 height 17
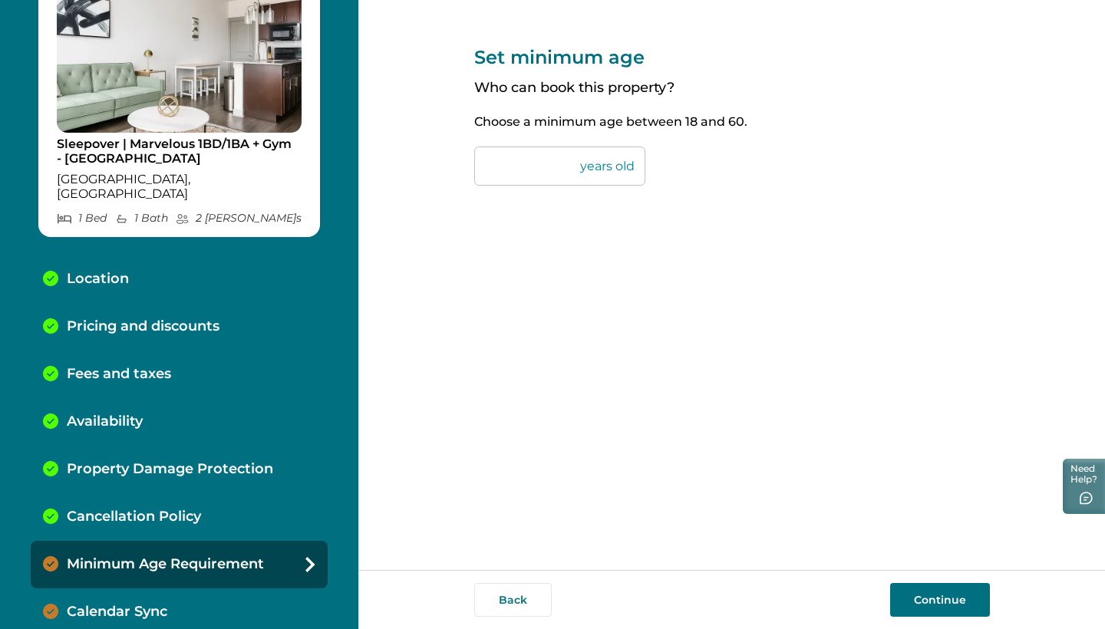
click at [925, 605] on button "Continue" at bounding box center [940, 600] width 100 height 34
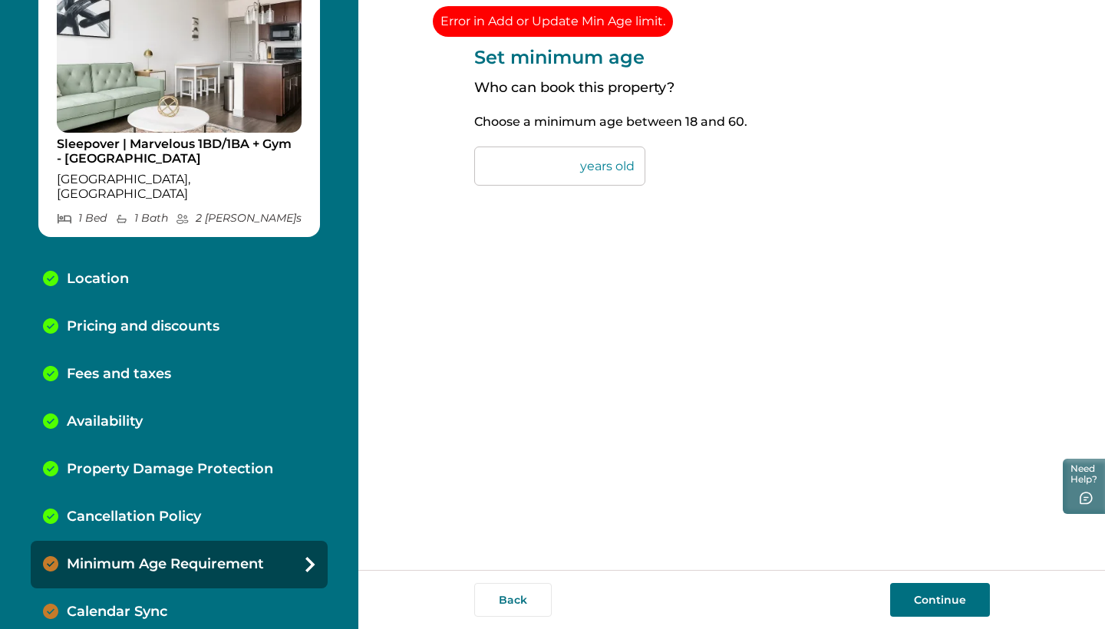
click at [516, 164] on input "**" at bounding box center [559, 166] width 171 height 39
click at [955, 605] on button "Continue" at bounding box center [940, 600] width 100 height 34
drag, startPoint x: 516, startPoint y: 163, endPoint x: 446, endPoint y: 163, distance: 70.6
click at [446, 163] on div "Set minimum age Who can book this property? Choose a minimum age between 18 and…" at bounding box center [731, 285] width 747 height 570
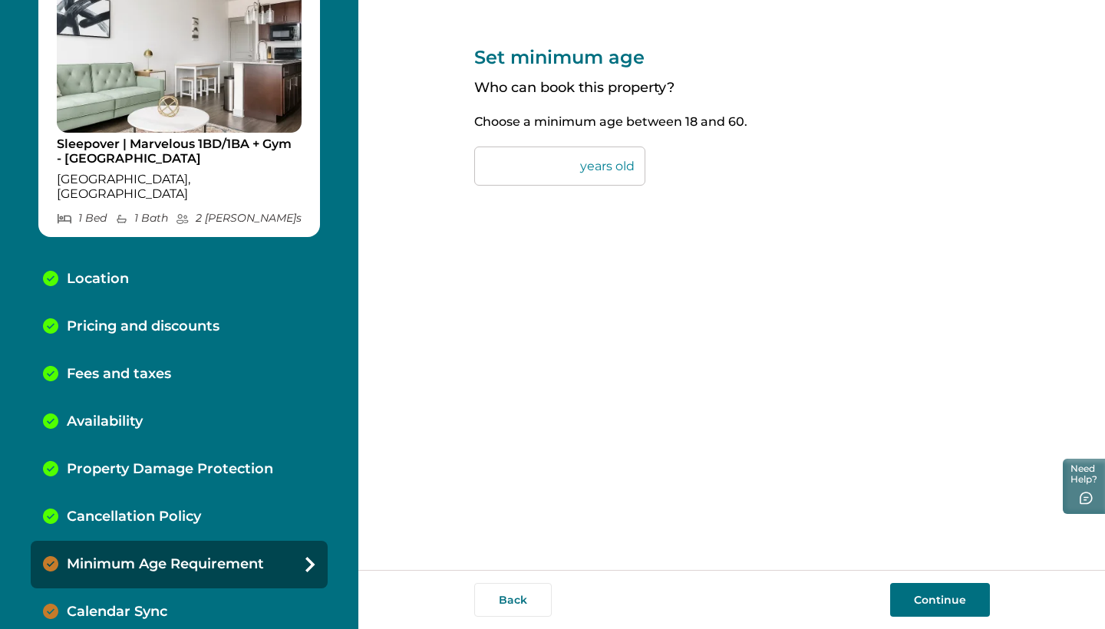
click at [954, 615] on button "Continue" at bounding box center [940, 600] width 100 height 34
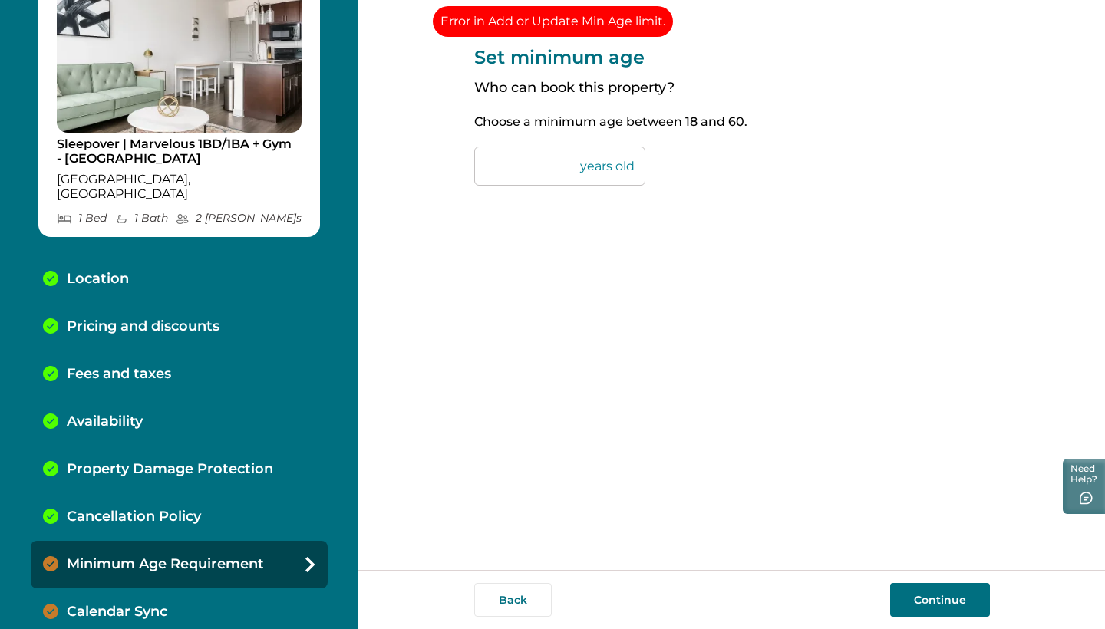
drag, startPoint x: 523, startPoint y: 163, endPoint x: 437, endPoint y: 164, distance: 85.9
click at [438, 164] on div "Set minimum age Who can book this property? Choose a minimum age between 18 and…" at bounding box center [731, 285] width 747 height 570
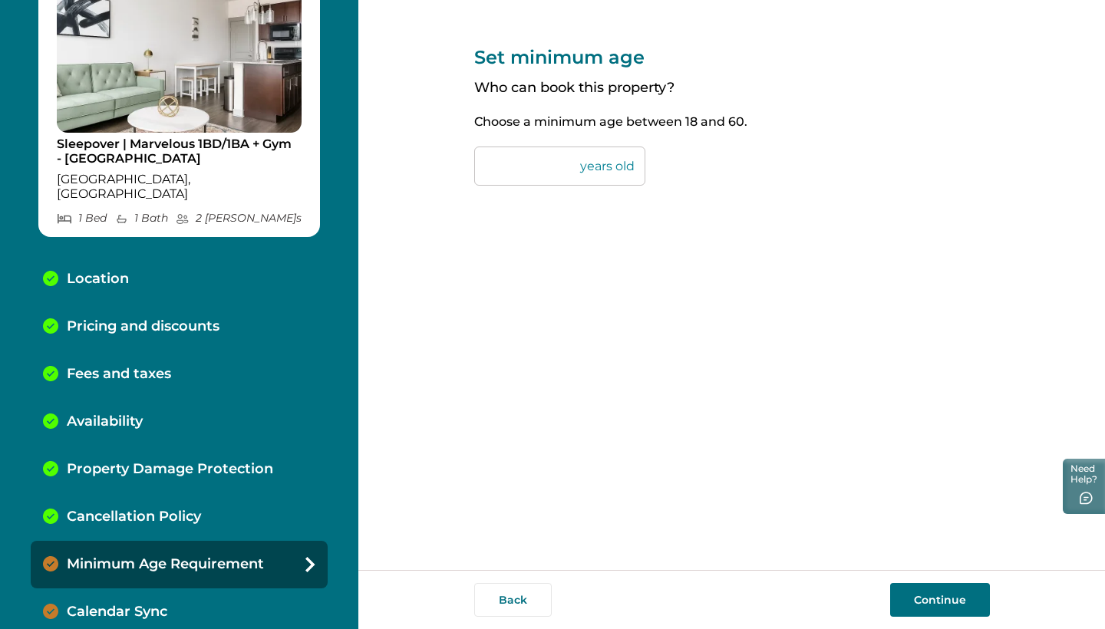
type input "**"
click at [620, 165] on input "**" at bounding box center [559, 166] width 171 height 39
click at [494, 162] on input "**" at bounding box center [559, 166] width 171 height 39
click at [922, 607] on button "Continue" at bounding box center [940, 600] width 100 height 34
click at [908, 602] on button "Continue" at bounding box center [940, 600] width 100 height 34
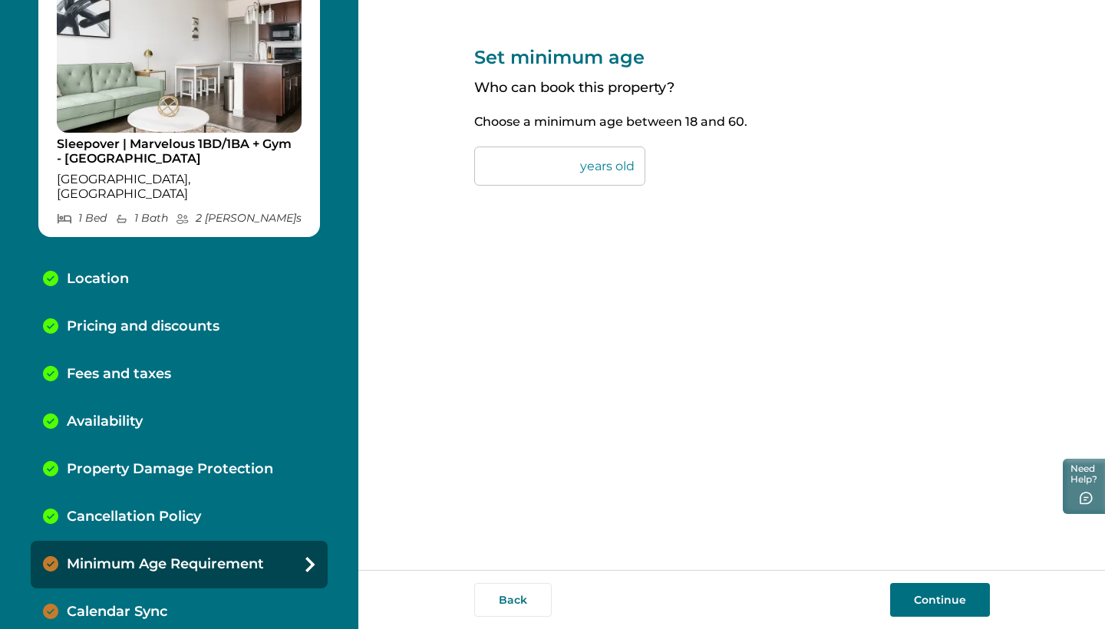
click at [193, 592] on div "Calendar Sync" at bounding box center [179, 613] width 297 height 48
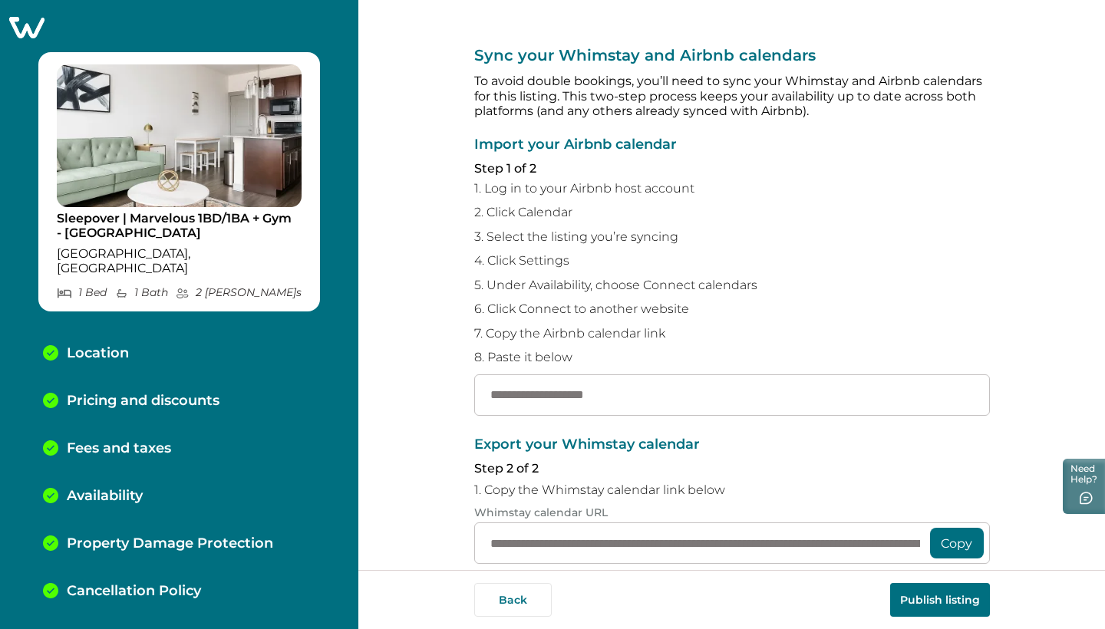
click at [25, 29] on icon at bounding box center [27, 27] width 38 height 24
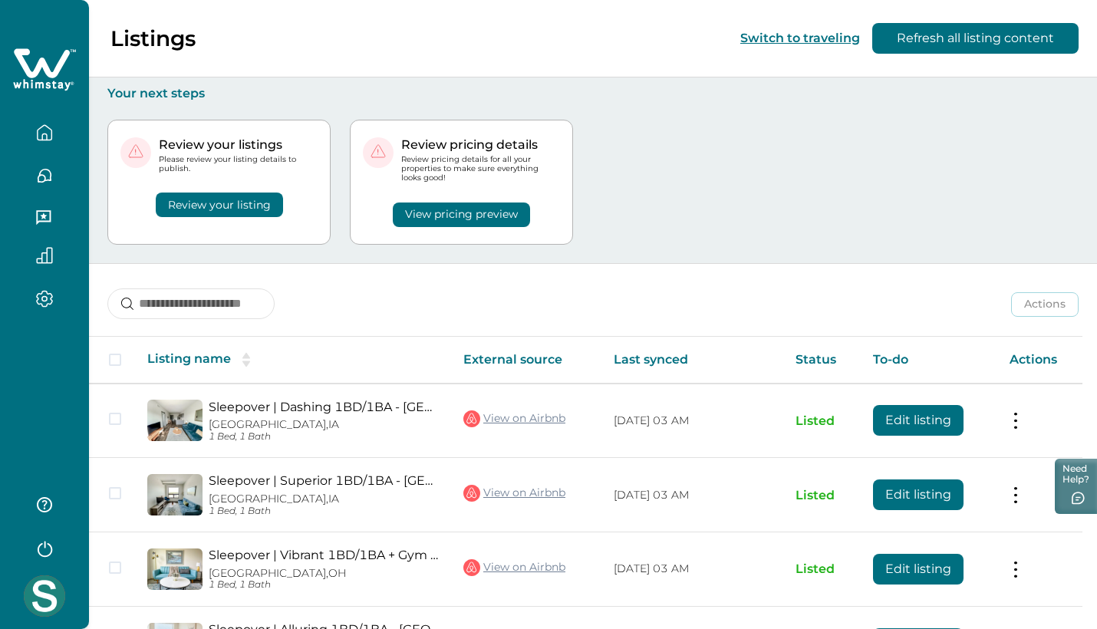
click at [477, 223] on button "View pricing preview" at bounding box center [461, 215] width 137 height 25
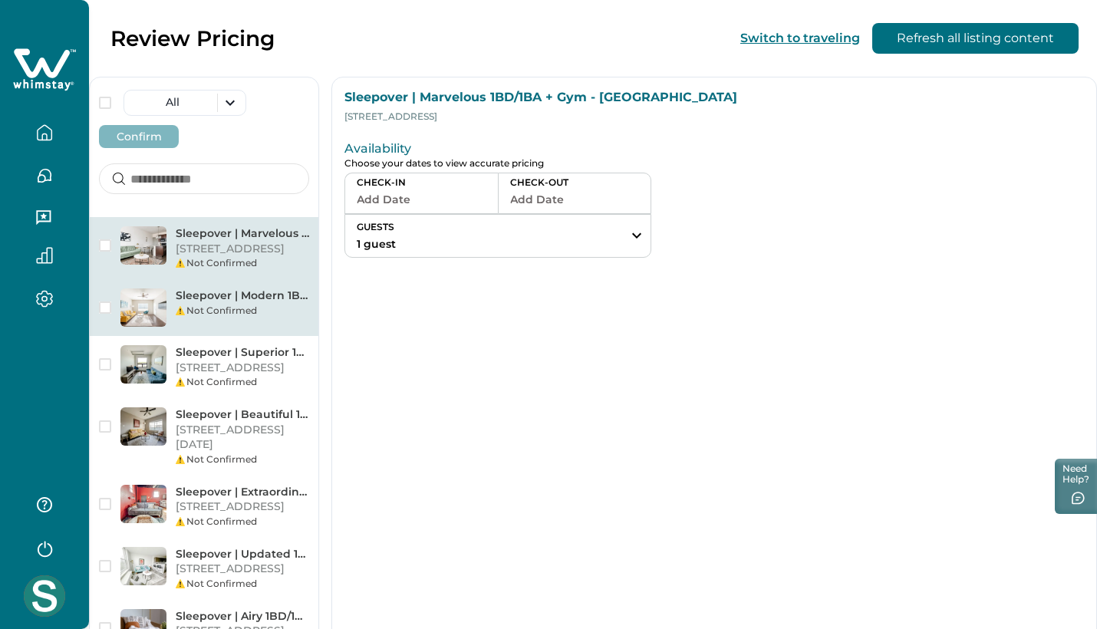
click at [279, 304] on p "Sleepover | Modern 1BD/1BA+ Gym- Corpus Christi" at bounding box center [243, 296] width 134 height 15
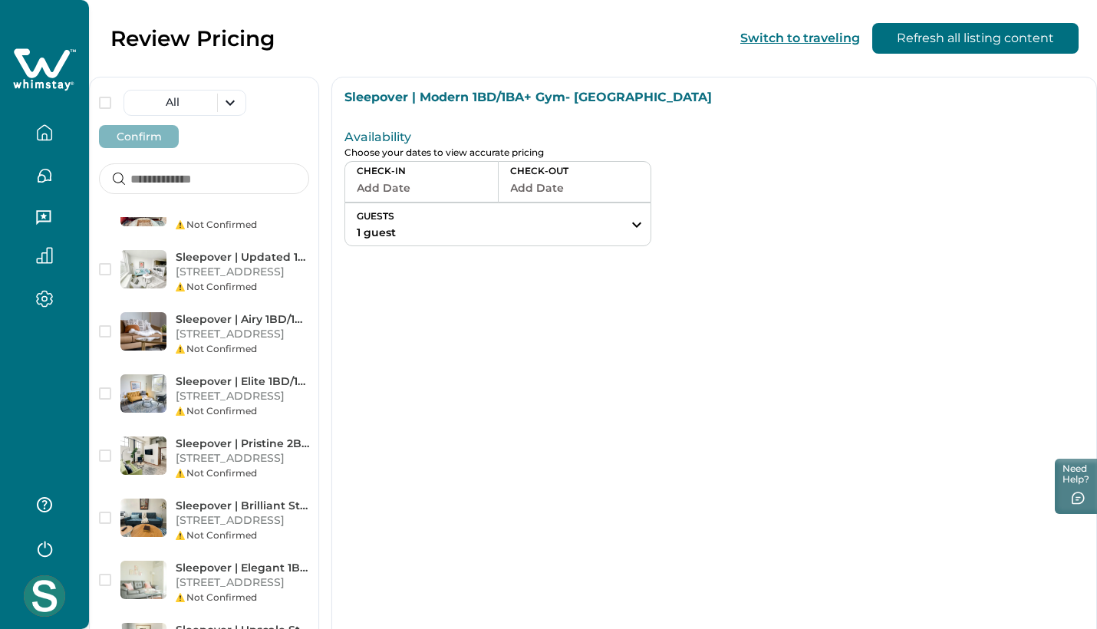
scroll to position [298, 0]
click at [222, 217] on p "[STREET_ADDRESS]" at bounding box center [243, 209] width 134 height 15
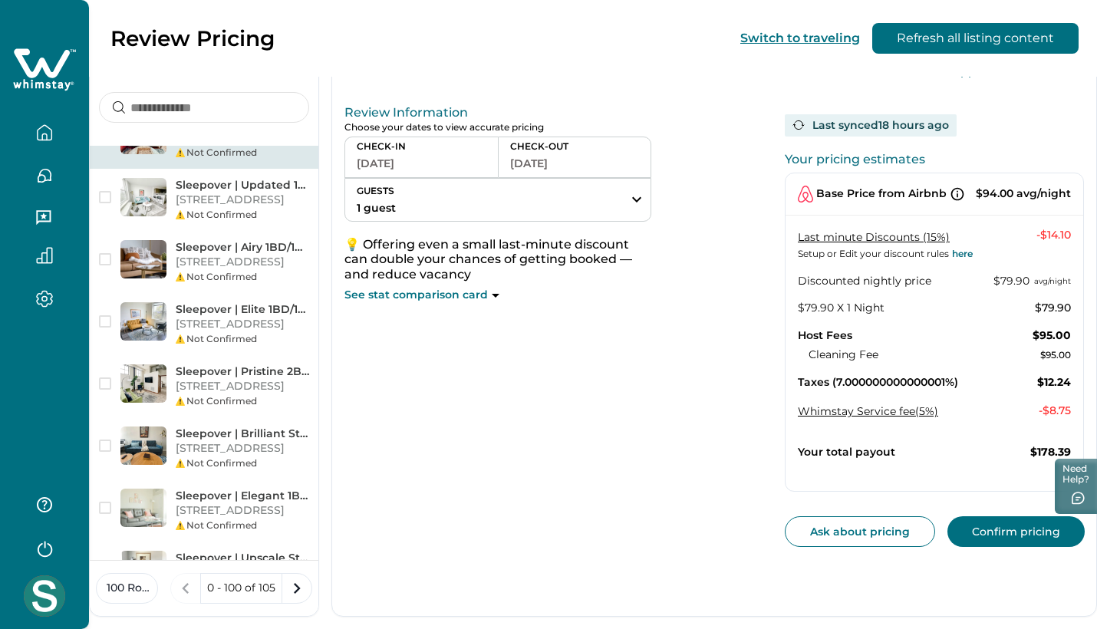
scroll to position [71, 0]
click at [44, 134] on icon "button" at bounding box center [44, 137] width 5 height 6
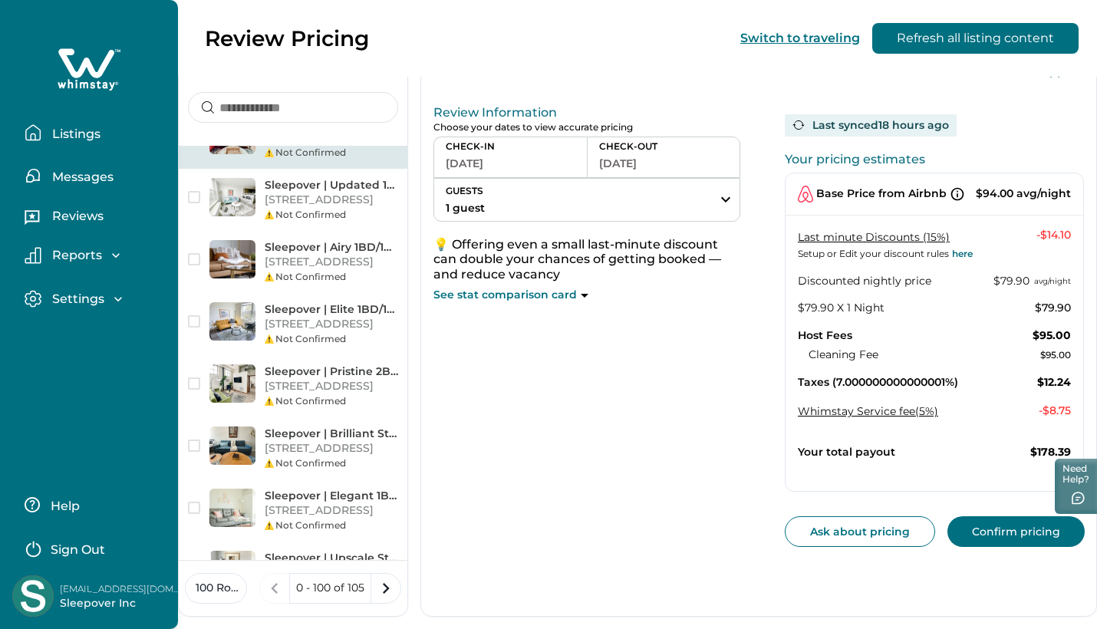
click at [87, 120] on button "Listings" at bounding box center [95, 132] width 141 height 31
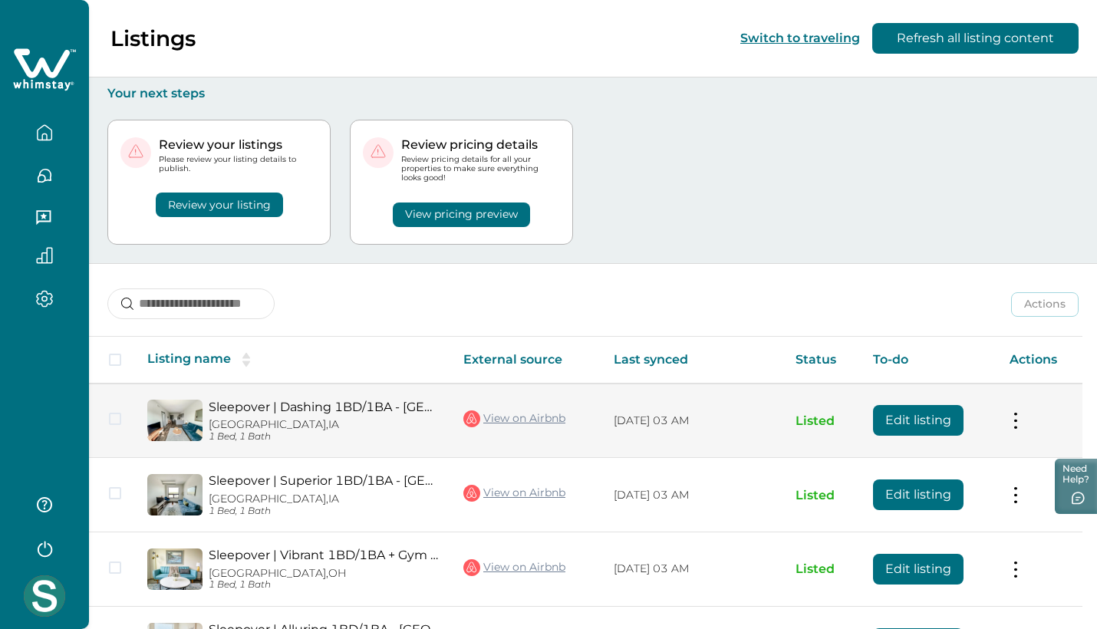
click at [1041, 418] on td "Actions View listing on Whimstay Unlist listing View listing details" at bounding box center [1041, 421] width 86 height 74
click at [917, 424] on button "Edit listing" at bounding box center [918, 420] width 91 height 31
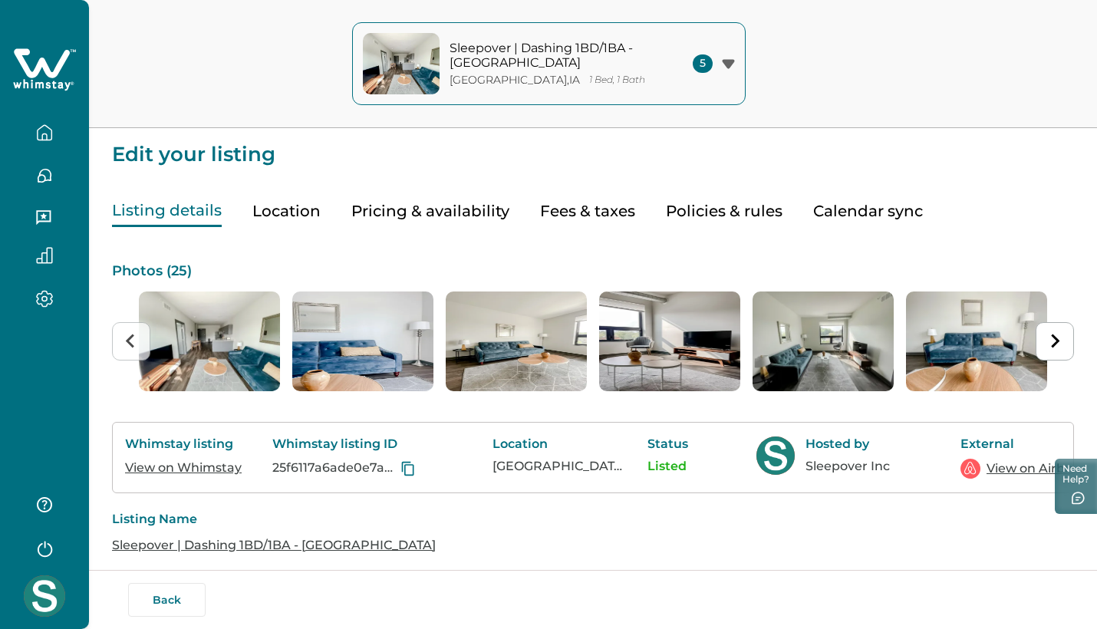
click at [602, 211] on button "Fees & taxes" at bounding box center [587, 211] width 95 height 31
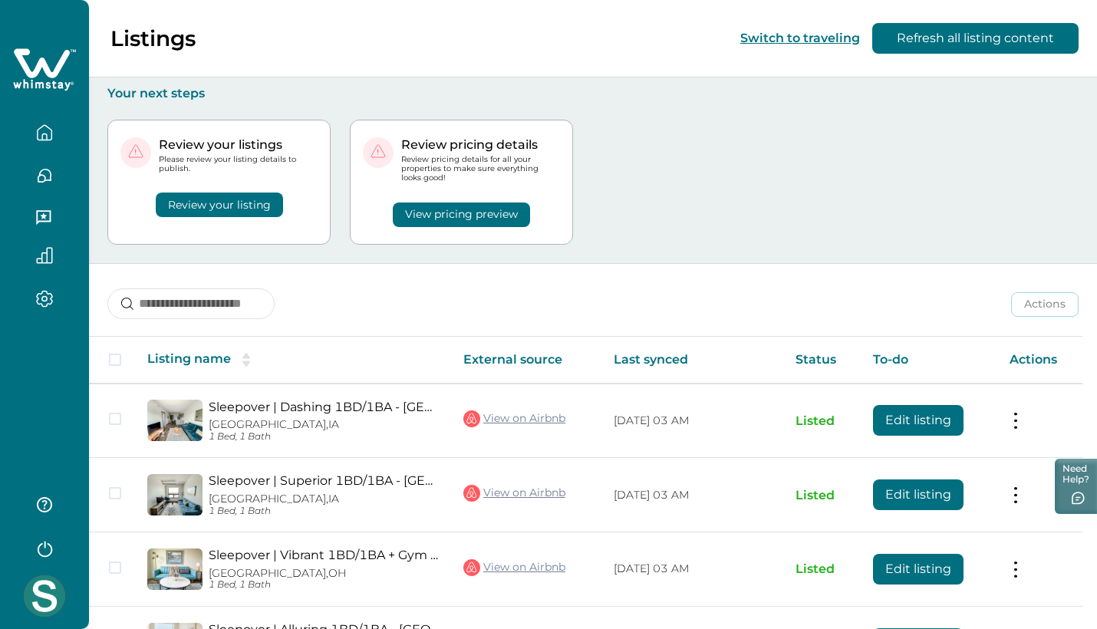
click at [445, 216] on button "View pricing preview" at bounding box center [461, 215] width 137 height 25
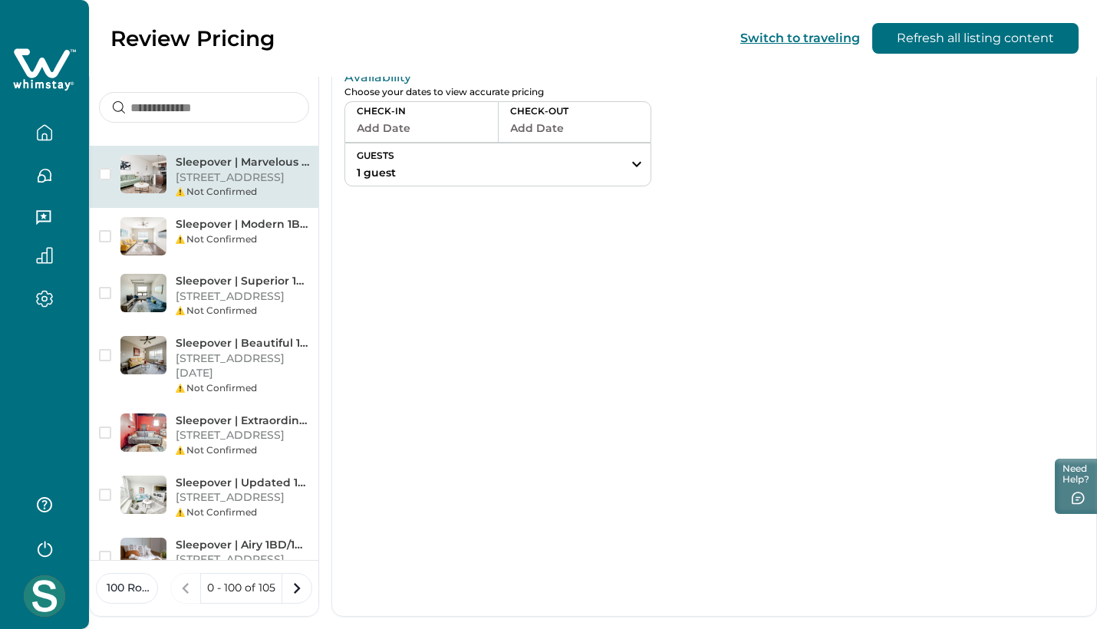
click at [38, 71] on icon at bounding box center [42, 62] width 56 height 29
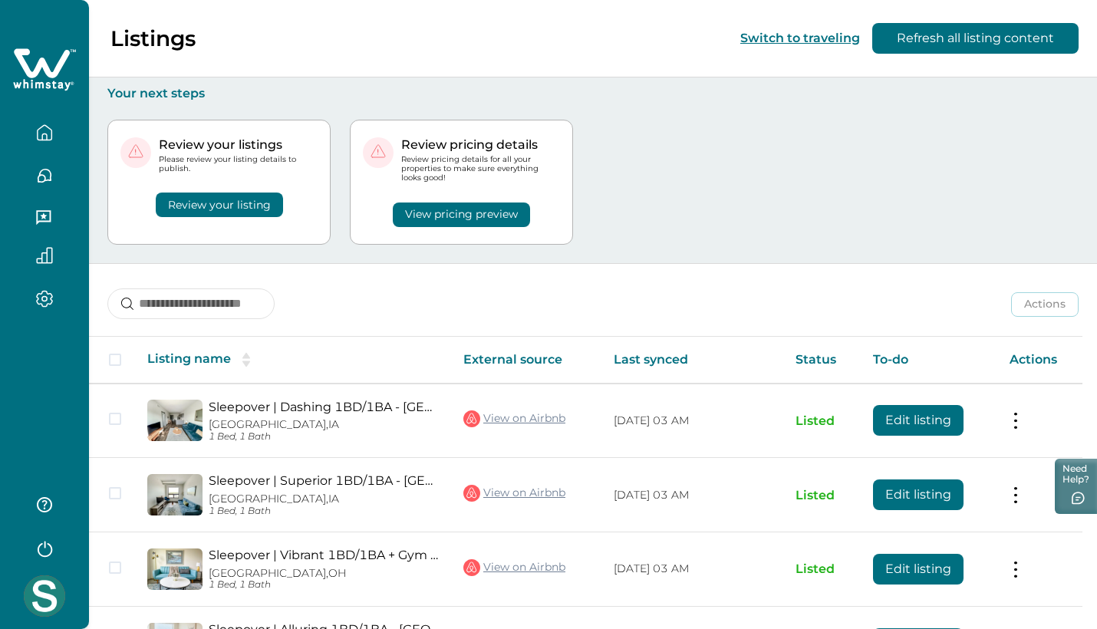
click at [480, 212] on button "View pricing preview" at bounding box center [461, 215] width 137 height 25
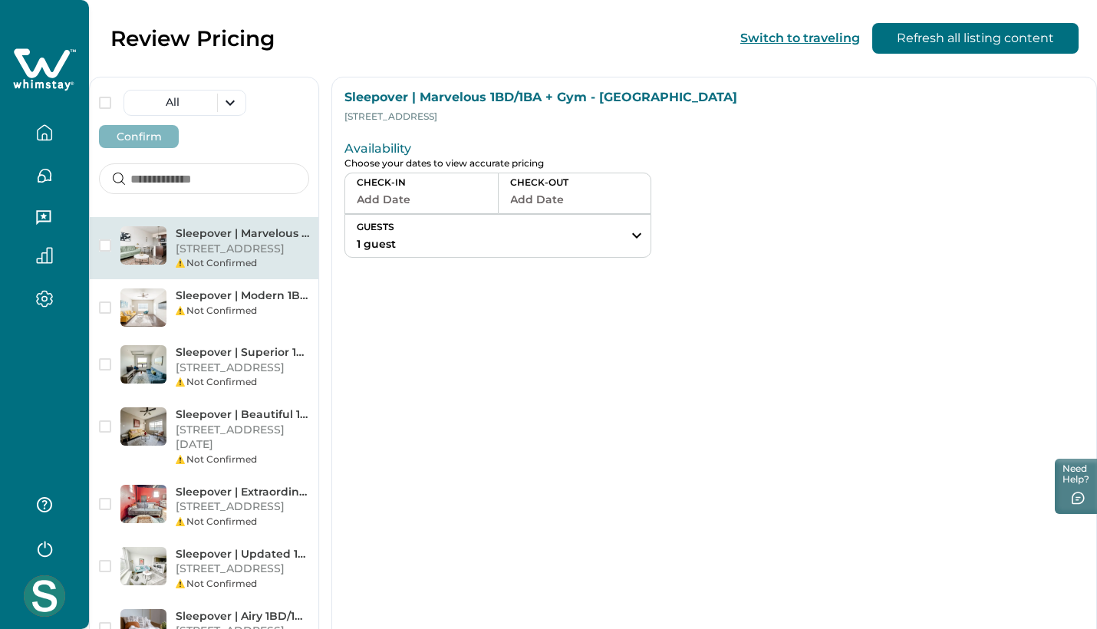
click at [226, 257] on p "111 E 4th St, Unit 4301, Little Rock, AR, 72202, US" at bounding box center [243, 249] width 134 height 15
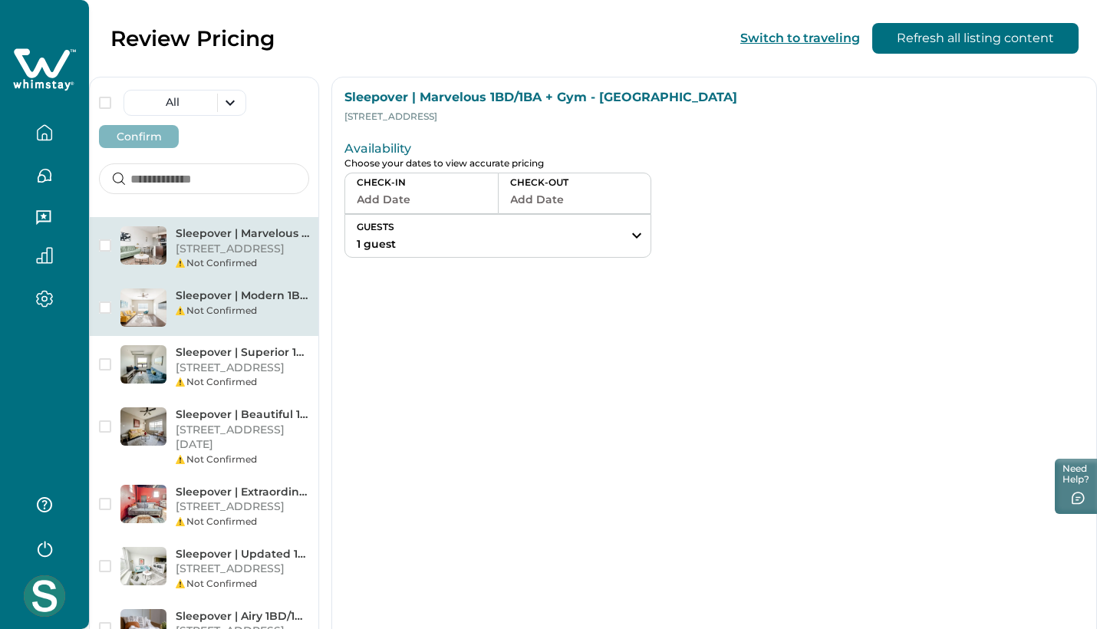
click at [230, 318] on div "Not Confirmed" at bounding box center [243, 311] width 134 height 14
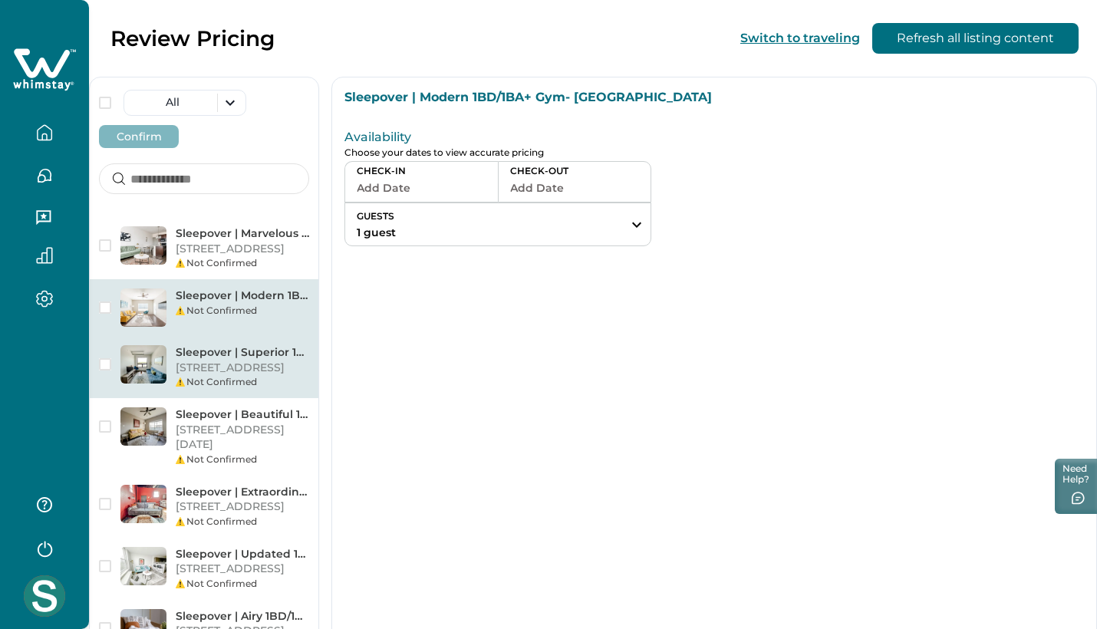
click at [235, 376] on p "[STREET_ADDRESS]" at bounding box center [243, 368] width 134 height 15
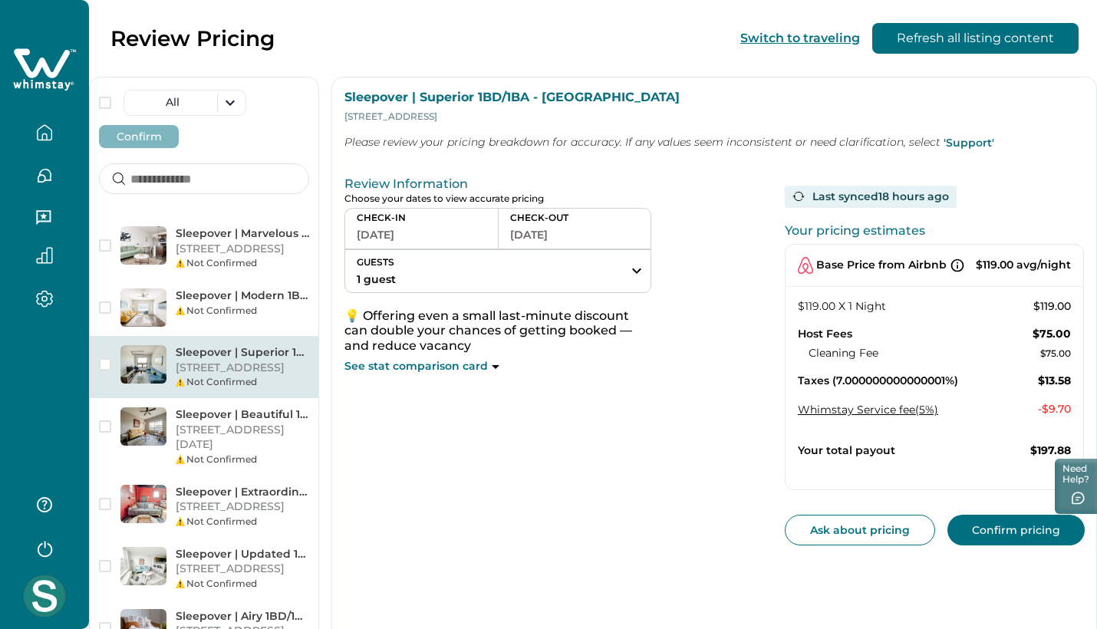
click at [460, 365] on p "See stat comparison card" at bounding box center [416, 366] width 143 height 15
click at [493, 365] on icon at bounding box center [496, 367] width 8 height 4
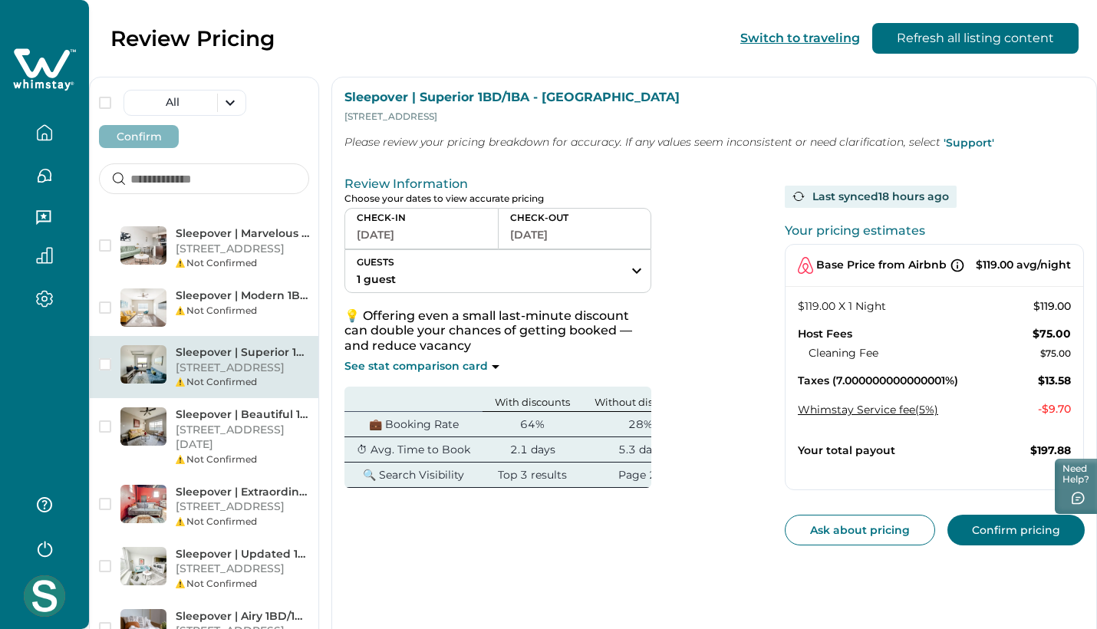
click at [977, 526] on button "Confirm pricing" at bounding box center [1016, 530] width 137 height 31
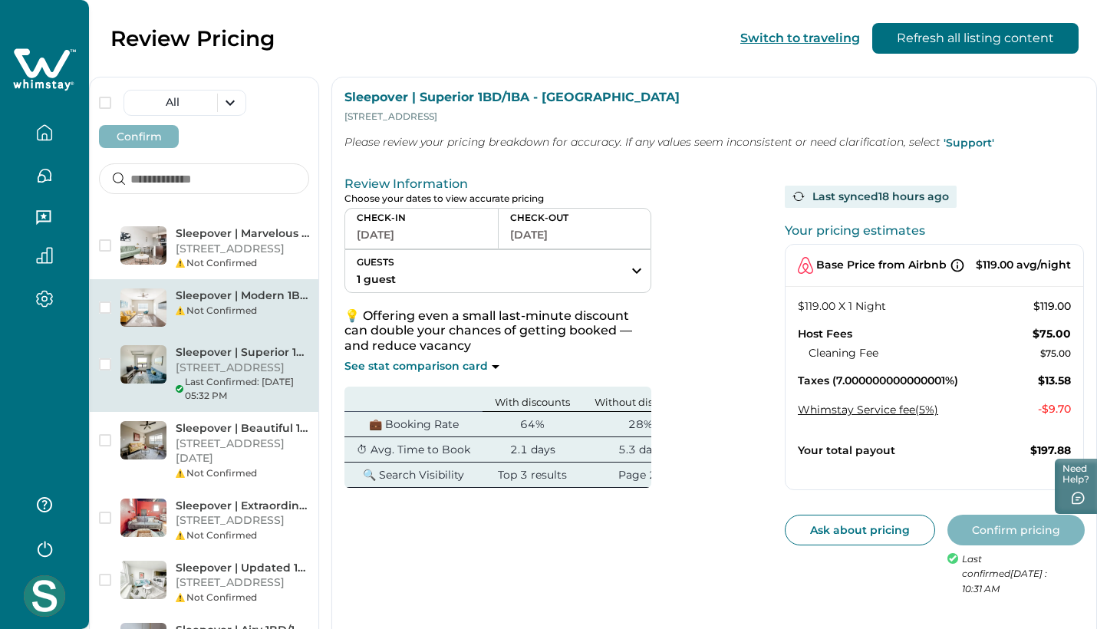
click at [189, 336] on div "Sleepover | Modern 1BD/1BA+ Gym- Corpus Christi Not Confirmed" at bounding box center [204, 307] width 229 height 57
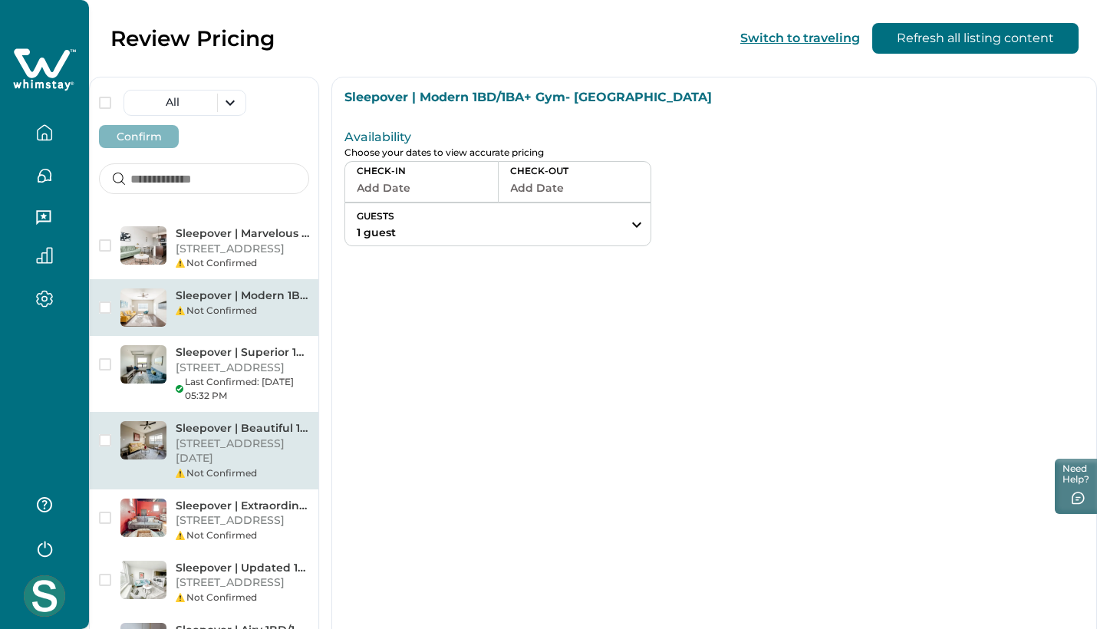
click at [214, 467] on p "[STREET_ADDRESS][DATE]" at bounding box center [243, 452] width 134 height 30
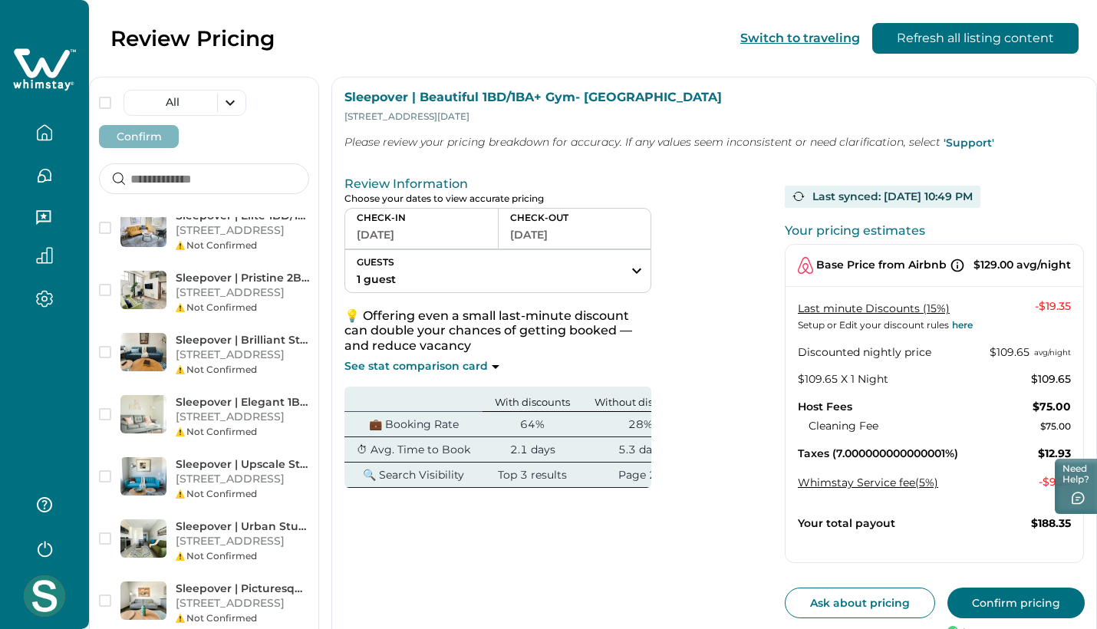
scroll to position [477, 0]
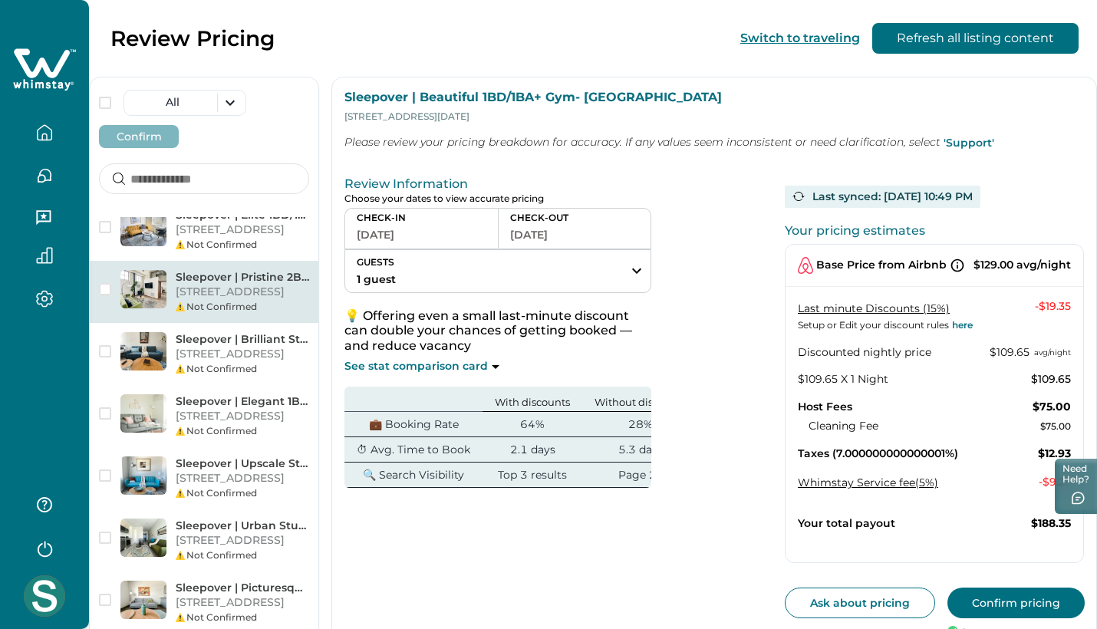
click at [214, 314] on div "Not Confirmed" at bounding box center [243, 307] width 134 height 14
drag, startPoint x: 836, startPoint y: 451, endPoint x: 957, endPoint y: 447, distance: 121.3
click at [957, 447] on p "Taxes (7.000000000000001%)" at bounding box center [878, 454] width 160 height 15
click at [993, 473] on div "Whimstay Service fee (5%) Whimstay Service fee (5%) The host service fee is 5% …" at bounding box center [934, 482] width 273 height 18
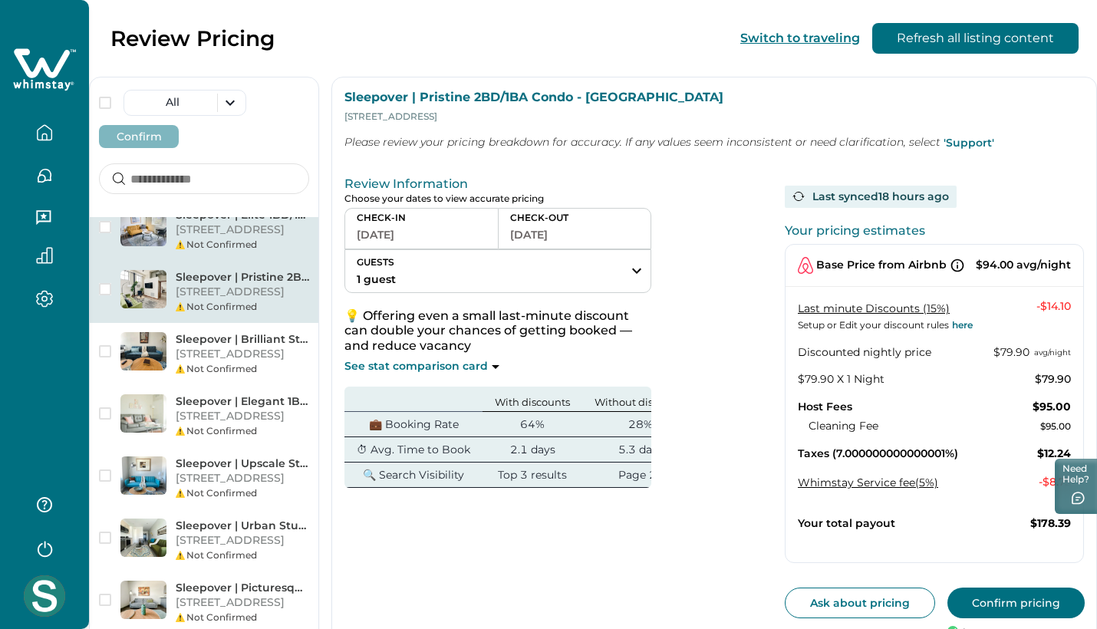
click at [243, 238] on p "[STREET_ADDRESS]" at bounding box center [243, 230] width 134 height 15
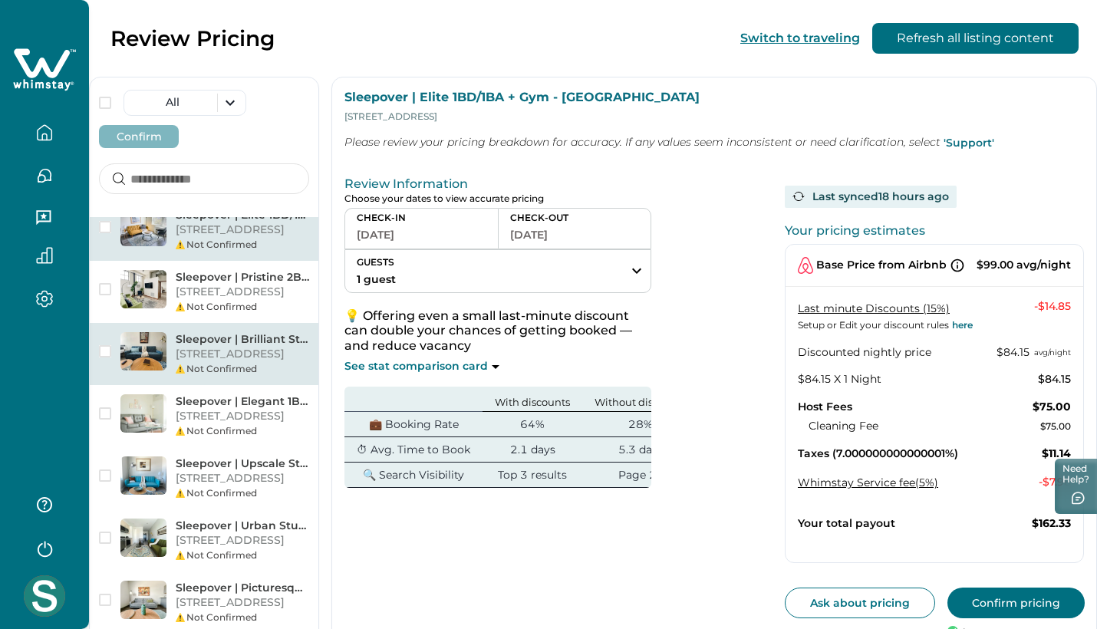
click at [263, 362] on p "[STREET_ADDRESS]" at bounding box center [243, 354] width 134 height 15
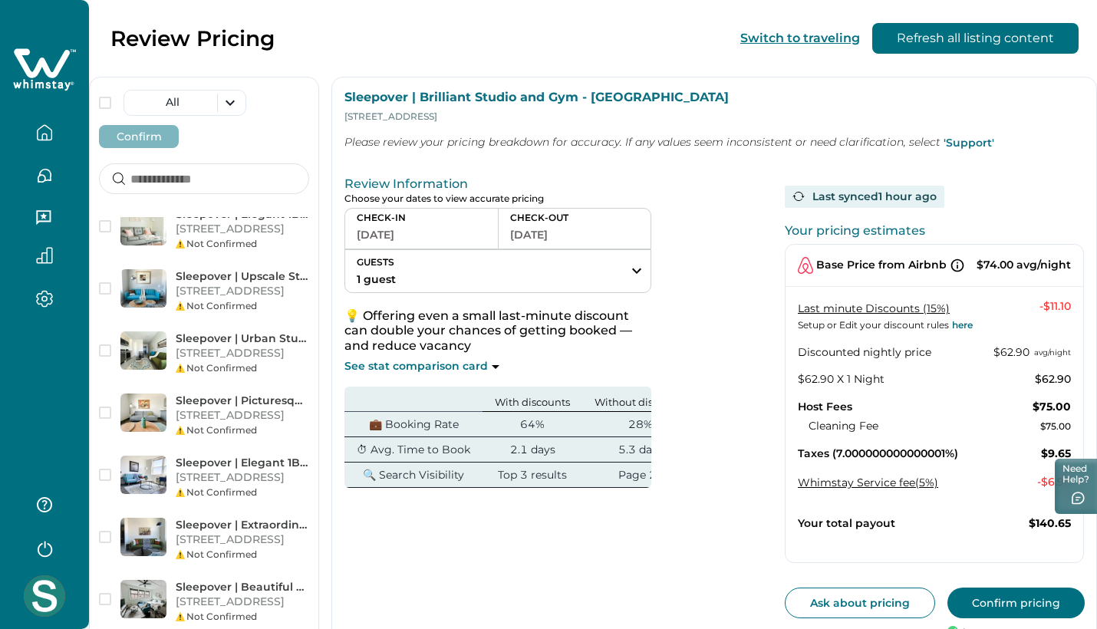
scroll to position [665, 0]
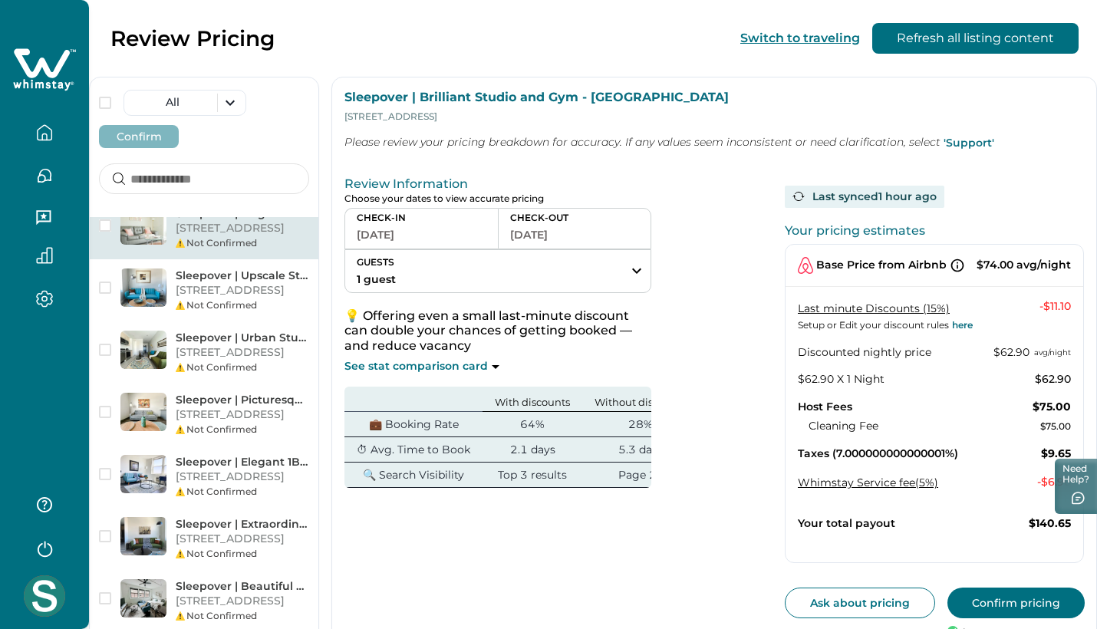
click at [225, 236] on p "[STREET_ADDRESS]" at bounding box center [243, 228] width 134 height 15
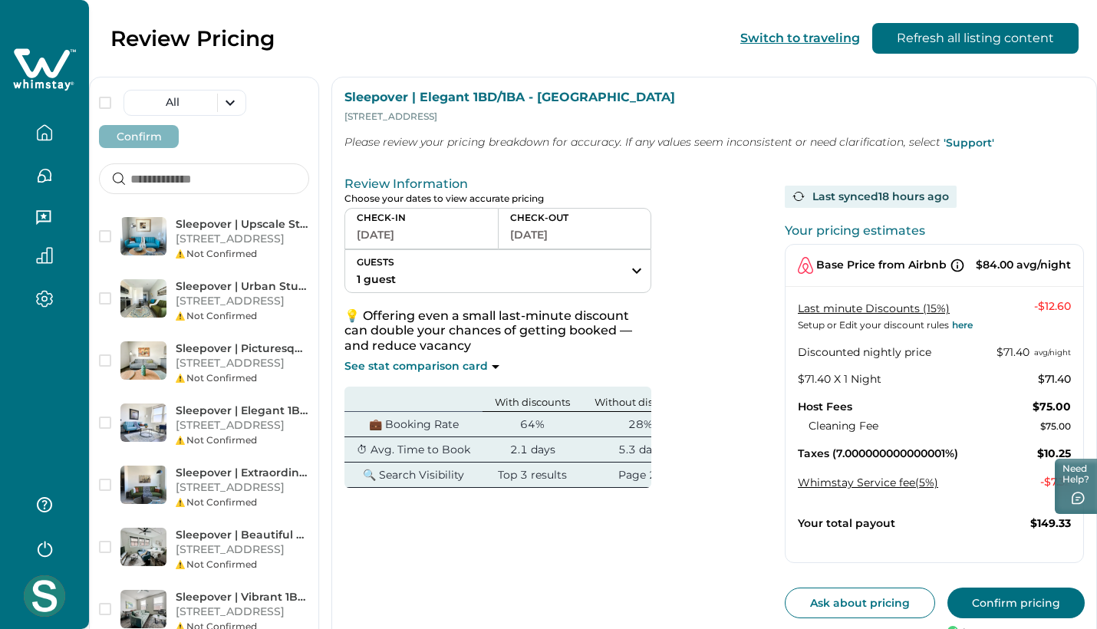
scroll to position [717, 0]
click at [437, 233] on button "[DATE]" at bounding box center [422, 234] width 130 height 21
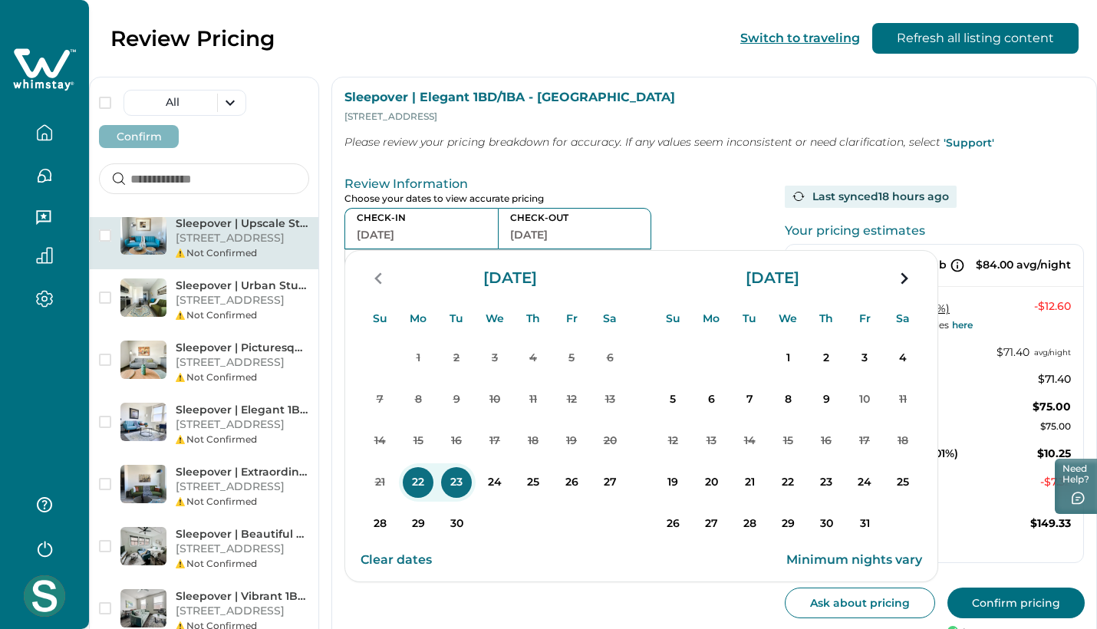
click at [252, 246] on p "[STREET_ADDRESS]" at bounding box center [243, 238] width 134 height 15
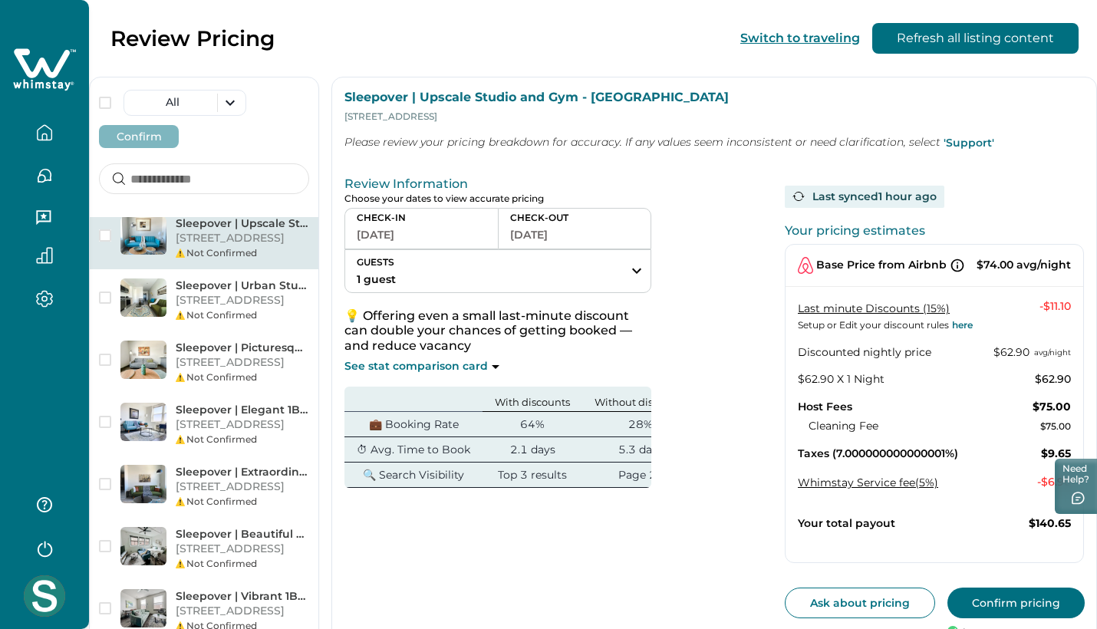
click at [437, 227] on button "[DATE]" at bounding box center [422, 234] width 130 height 21
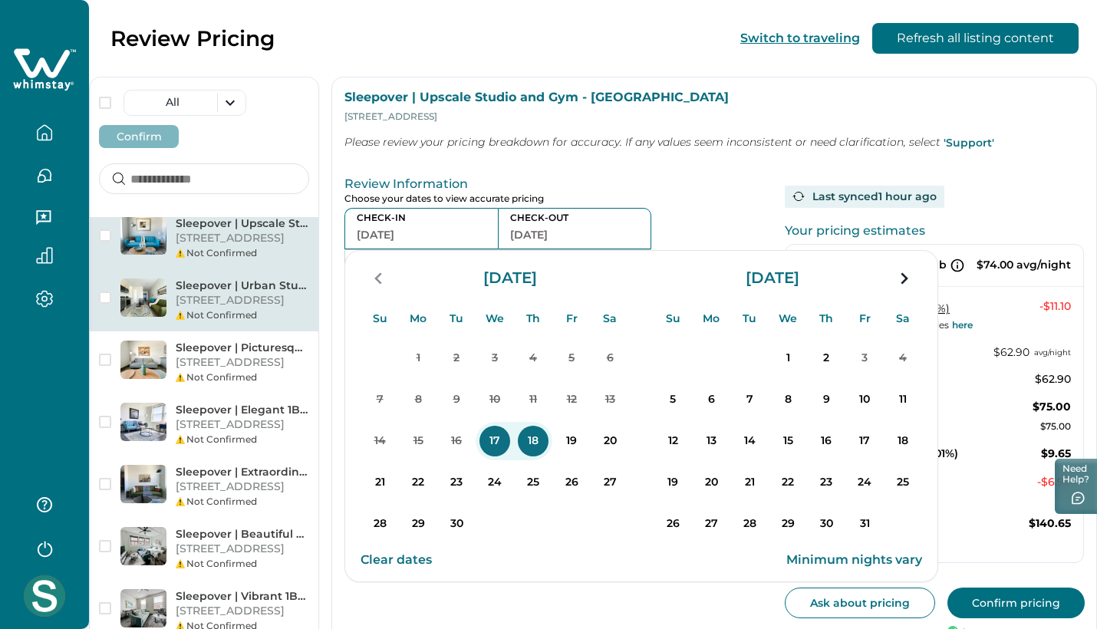
click at [242, 308] on p "[STREET_ADDRESS]" at bounding box center [243, 300] width 134 height 15
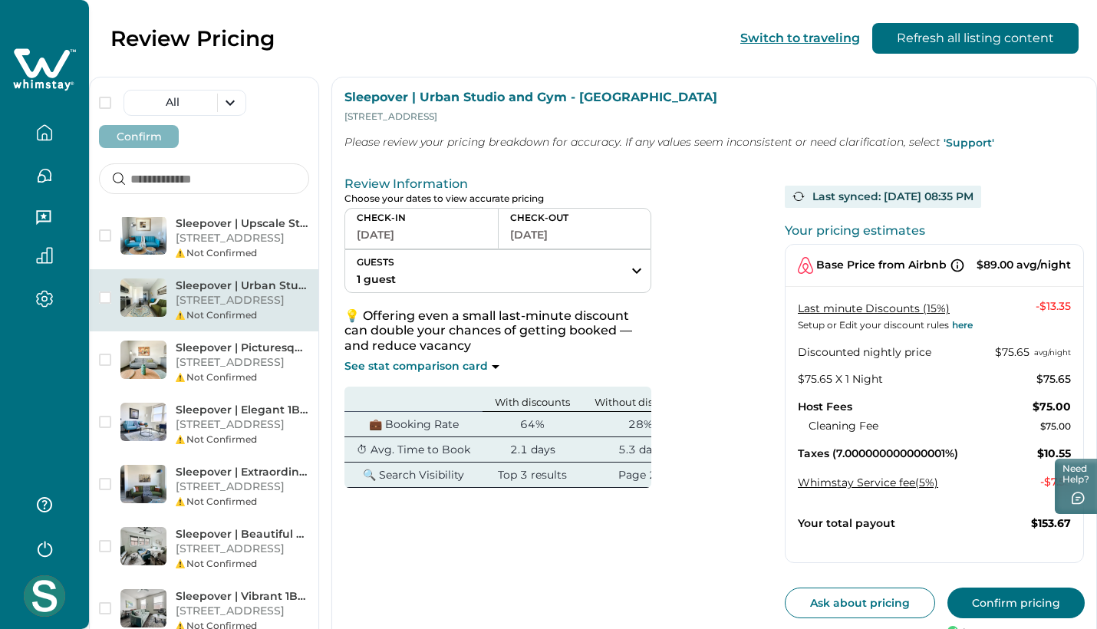
click at [468, 236] on button "[DATE]" at bounding box center [422, 234] width 130 height 21
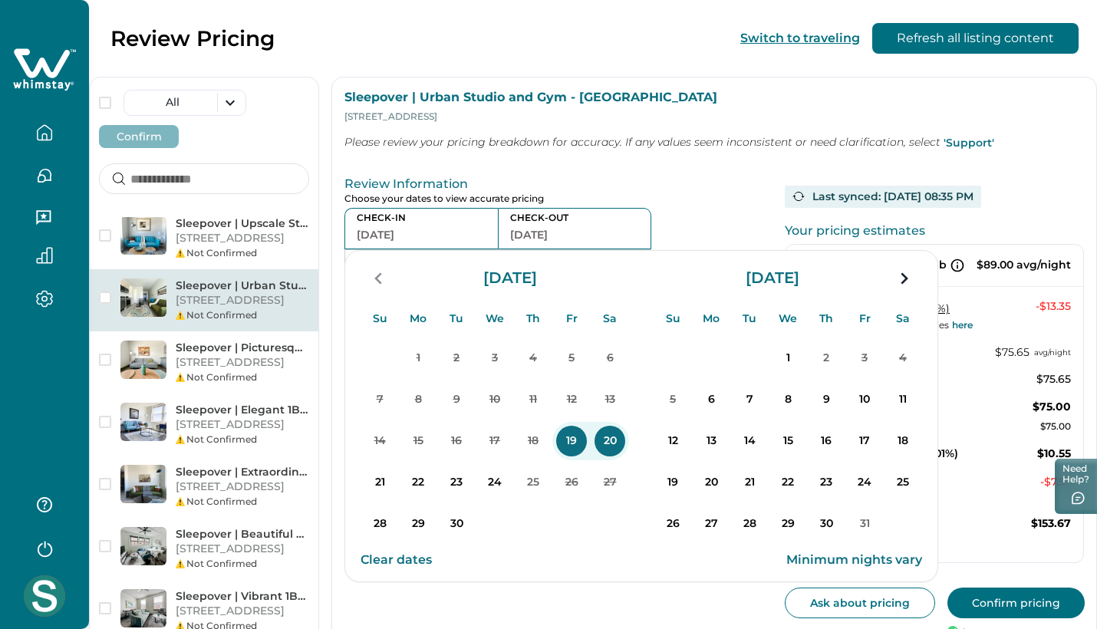
click at [694, 190] on p "Review Information" at bounding box center [559, 183] width 428 height 15
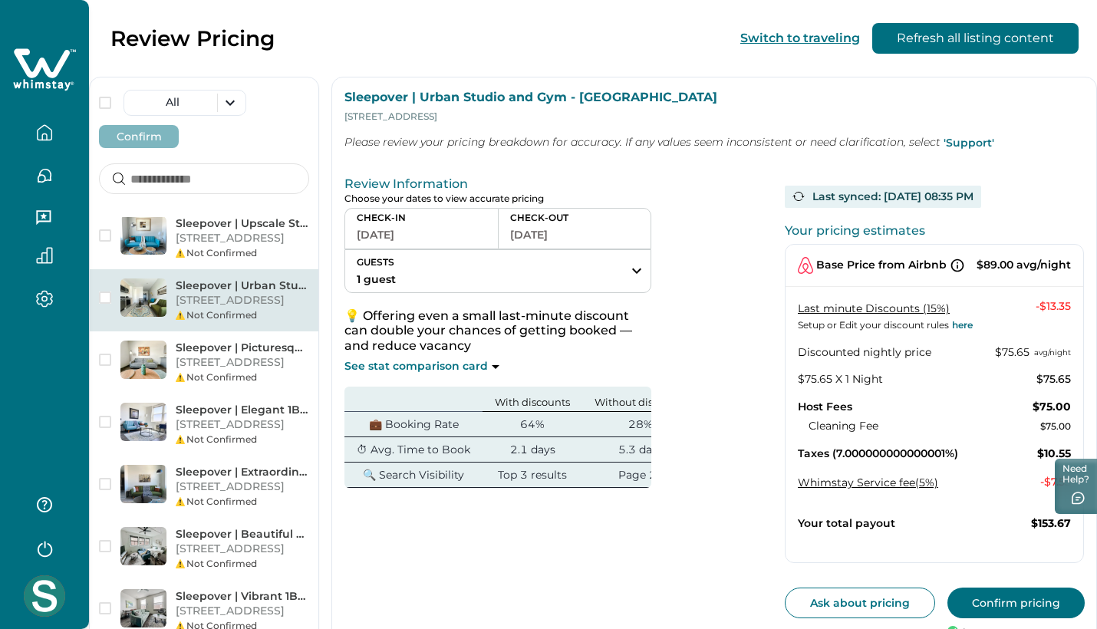
click at [42, 139] on icon "button" at bounding box center [44, 137] width 5 height 6
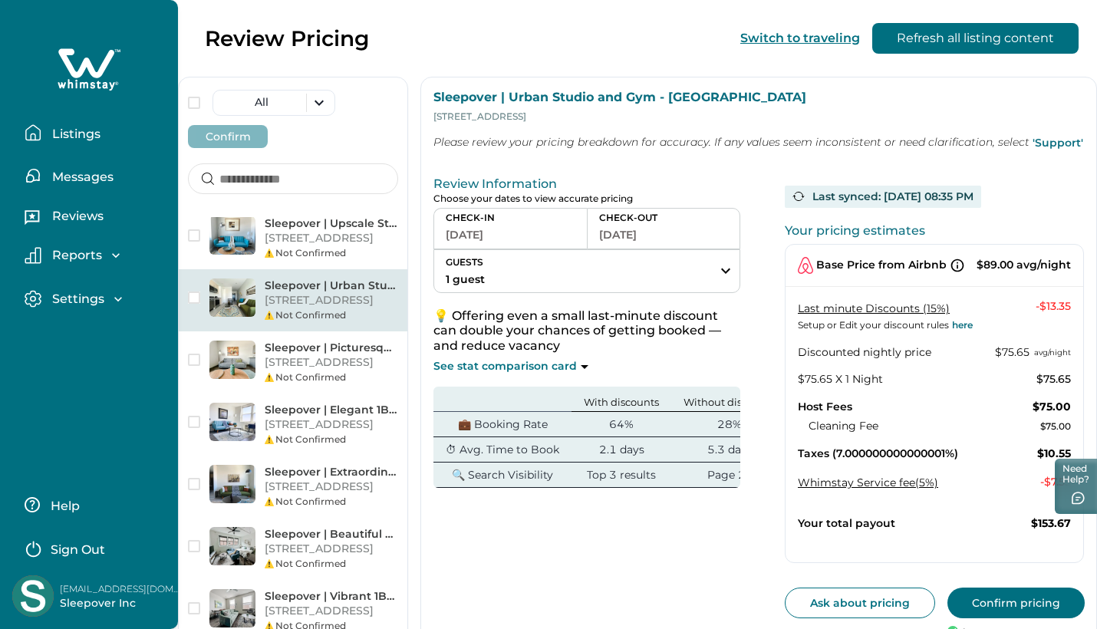
click at [82, 132] on p "Listings" at bounding box center [74, 134] width 53 height 15
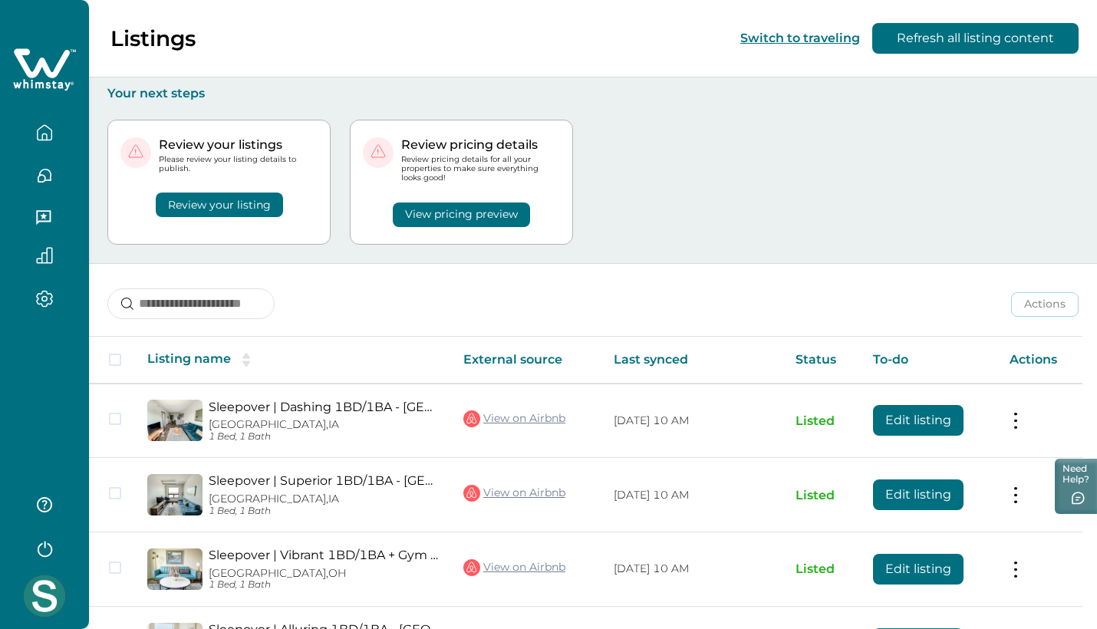
click at [530, 218] on button "View pricing preview" at bounding box center [461, 215] width 137 height 25
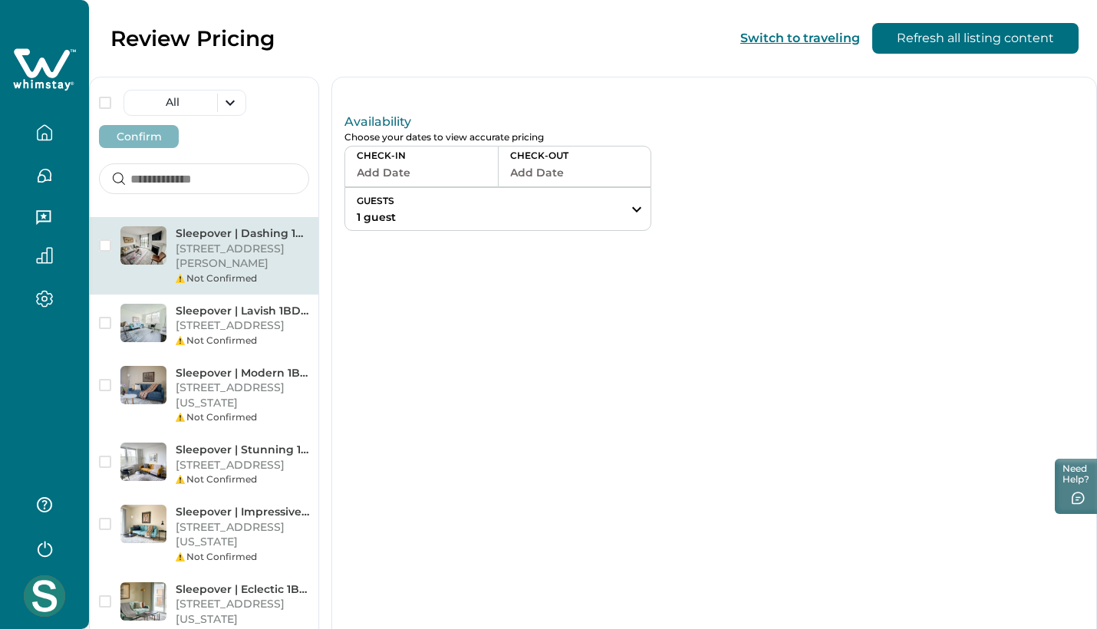
click at [226, 259] on p "[STREET_ADDRESS][PERSON_NAME]" at bounding box center [243, 257] width 134 height 30
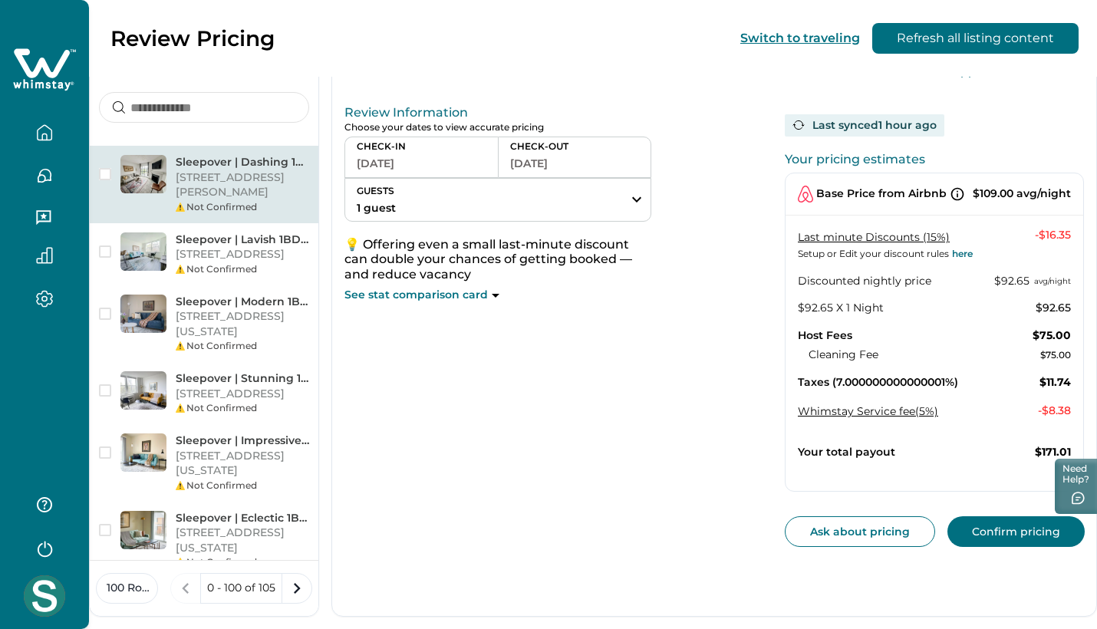
scroll to position [71, 0]
click at [1006, 528] on button "Confirm pricing" at bounding box center [1016, 531] width 137 height 31
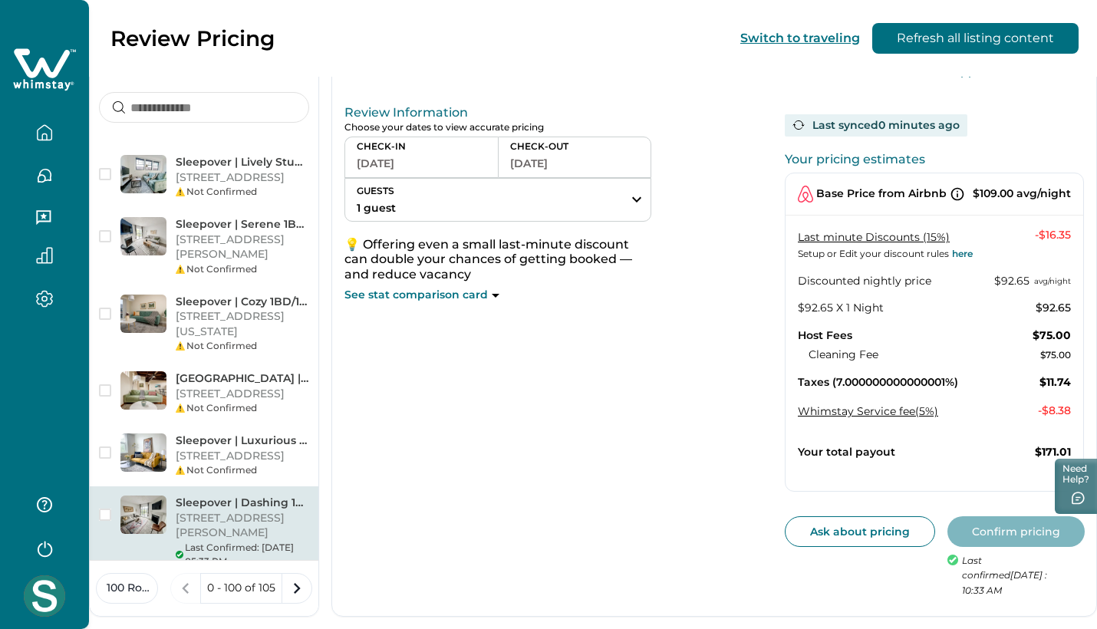
scroll to position [0, 0]
click at [437, 295] on p "See stat comparison card" at bounding box center [416, 295] width 143 height 15
click at [493, 294] on icon at bounding box center [496, 296] width 8 height 4
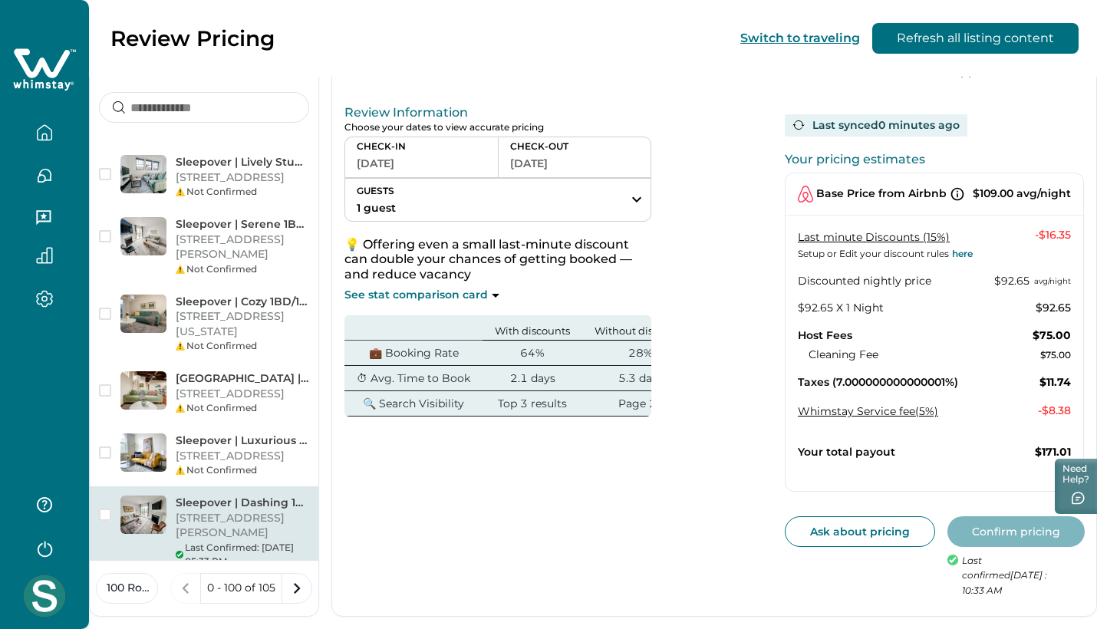
scroll to position [71, 0]
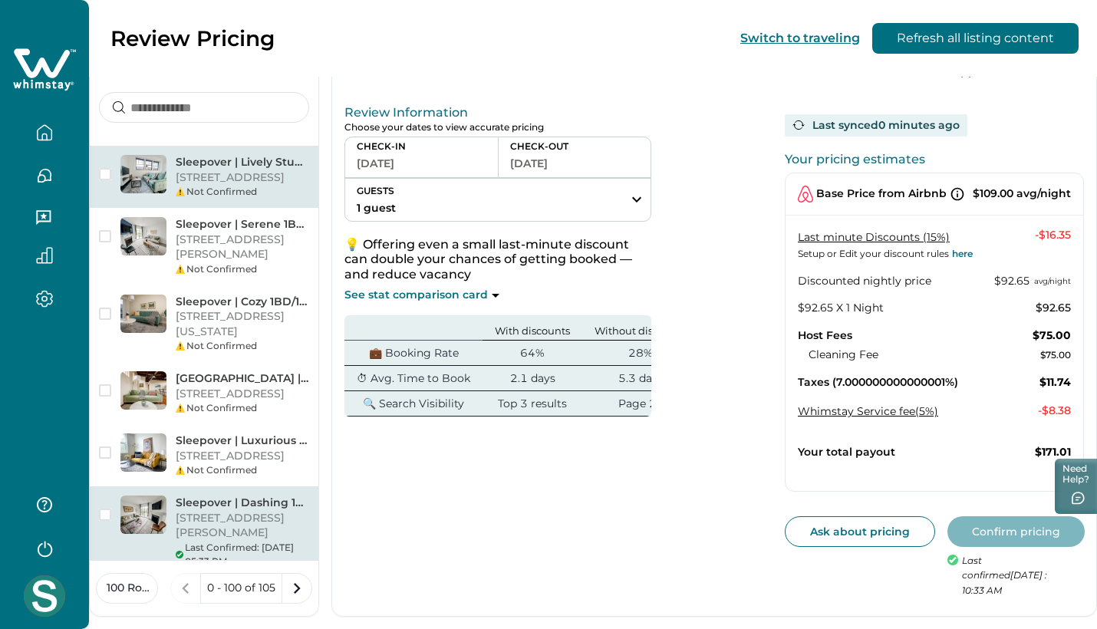
click at [226, 184] on p "[STREET_ADDRESS]" at bounding box center [243, 177] width 134 height 15
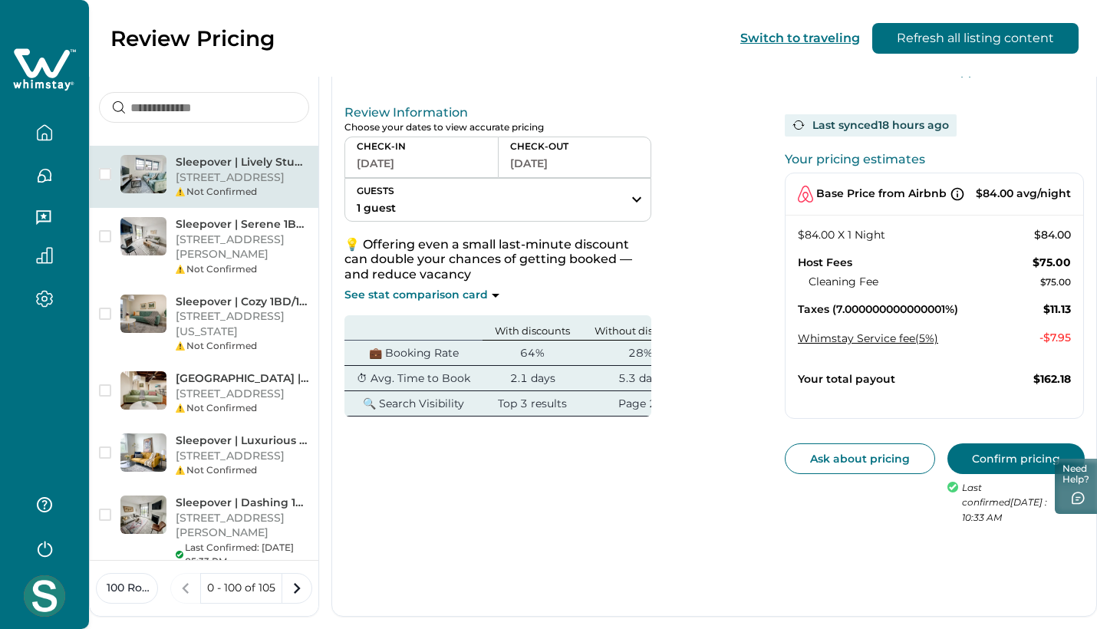
click at [991, 463] on button "Confirm pricing" at bounding box center [1016, 459] width 137 height 31
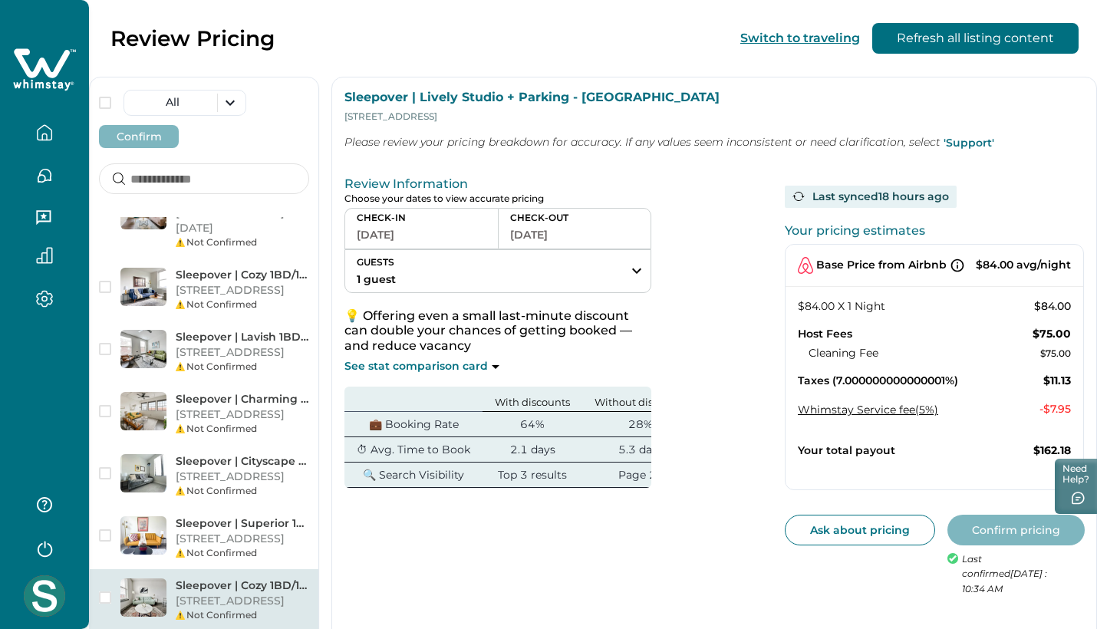
scroll to position [8491, 0]
click at [213, 594] on p "[STREET_ADDRESS]" at bounding box center [243, 601] width 134 height 15
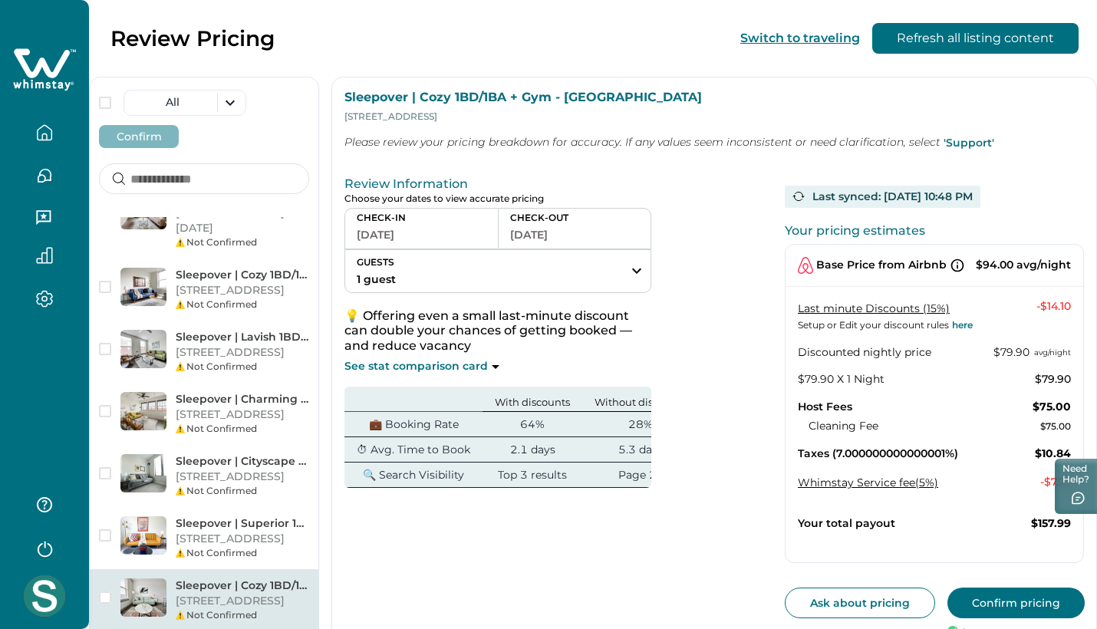
click at [998, 605] on button "Confirm pricing" at bounding box center [1016, 603] width 137 height 31
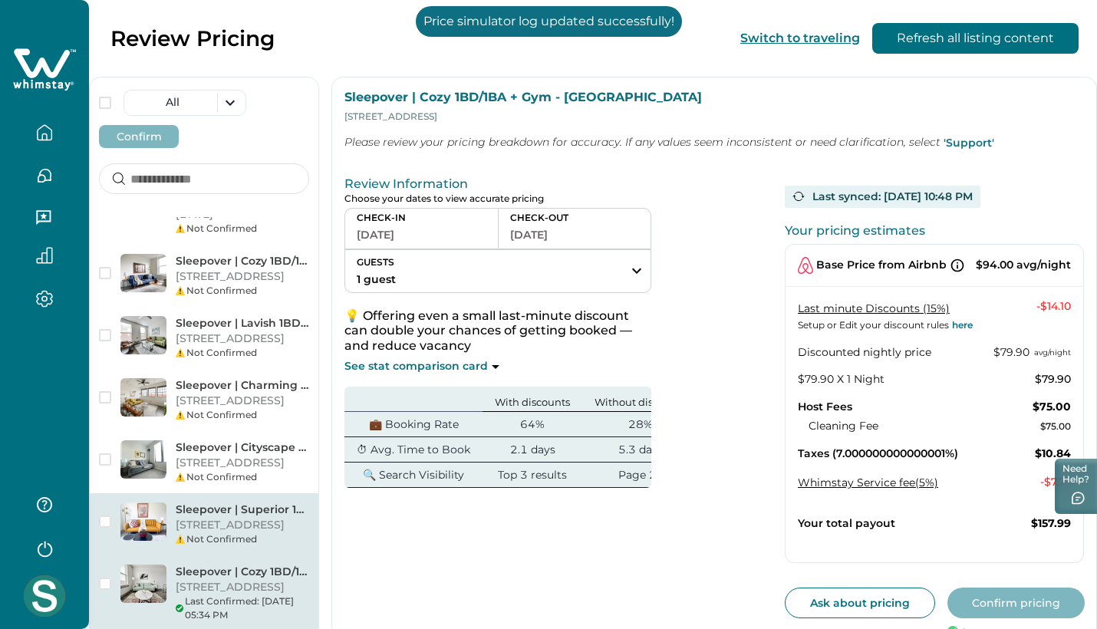
click at [246, 518] on p "[STREET_ADDRESS]" at bounding box center [243, 525] width 134 height 15
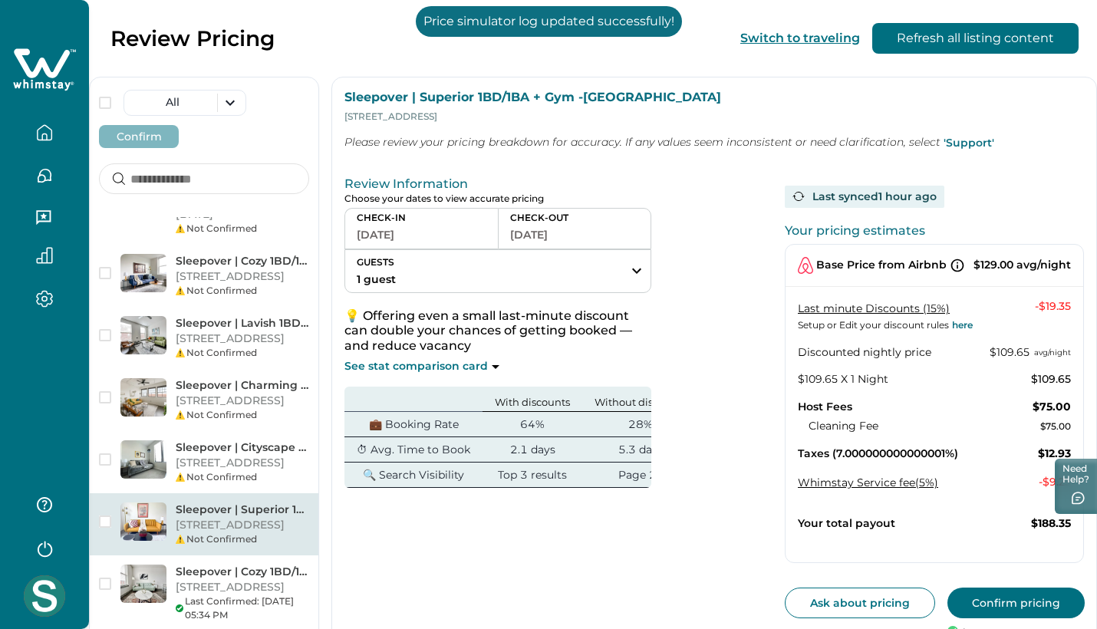
click at [981, 599] on button "Confirm pricing" at bounding box center [1016, 603] width 137 height 31
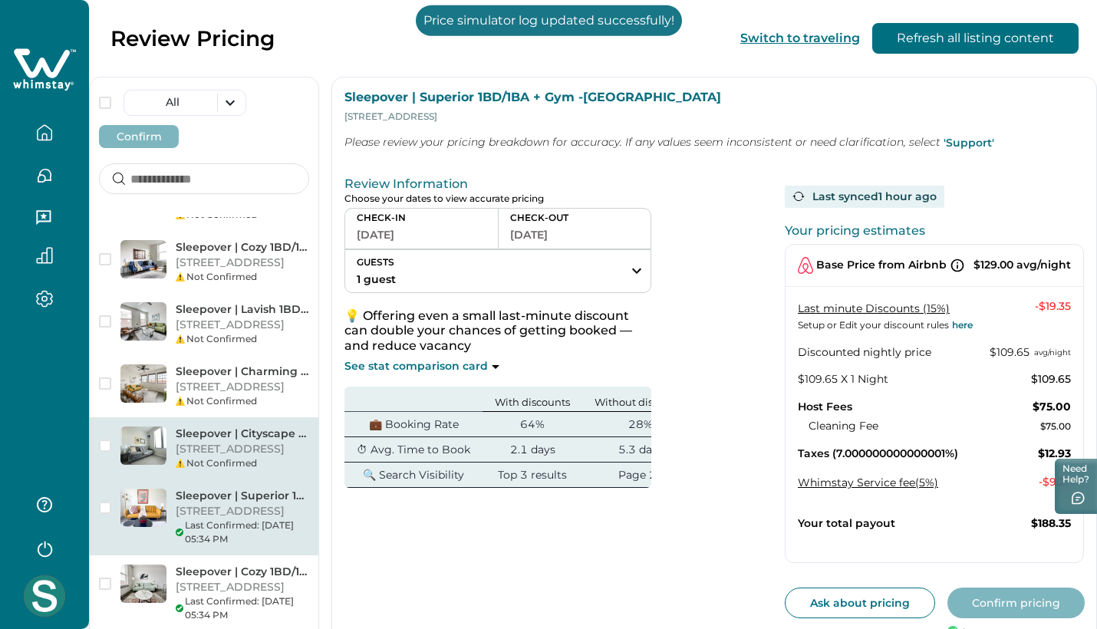
click at [227, 442] on p "[STREET_ADDRESS]" at bounding box center [243, 449] width 134 height 15
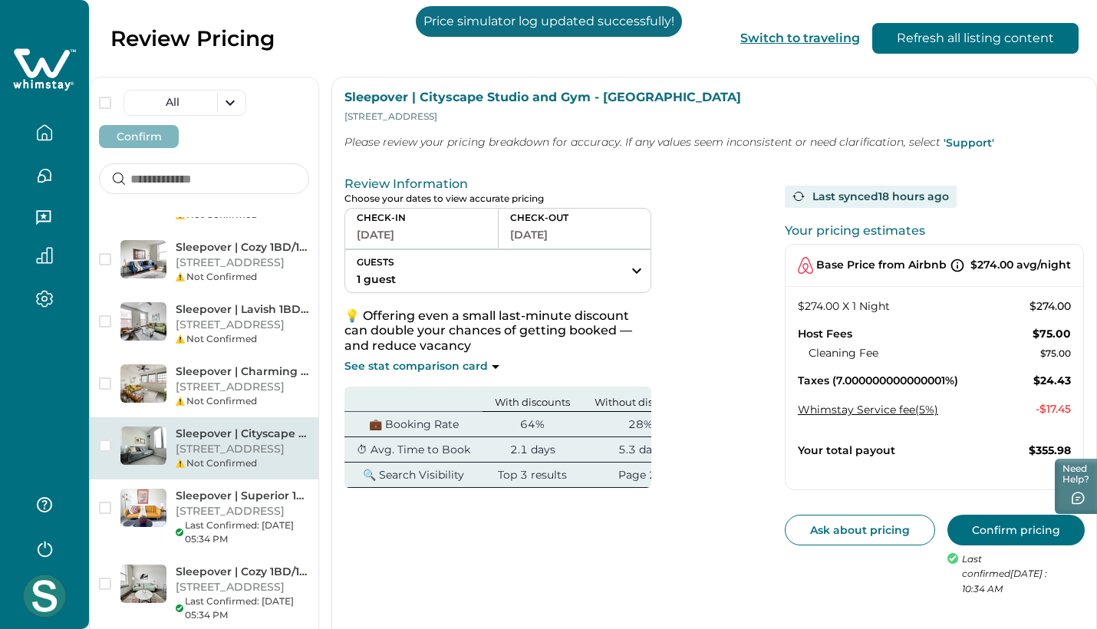
click at [975, 534] on button "Confirm pricing" at bounding box center [1016, 530] width 137 height 31
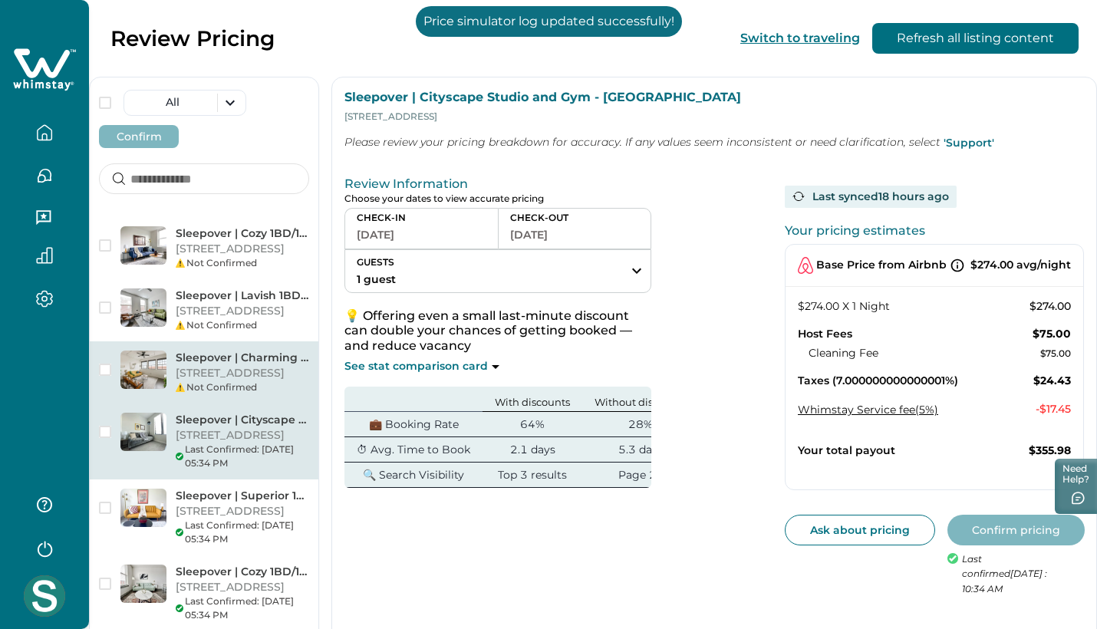
click at [190, 366] on p "[STREET_ADDRESS]" at bounding box center [243, 373] width 134 height 15
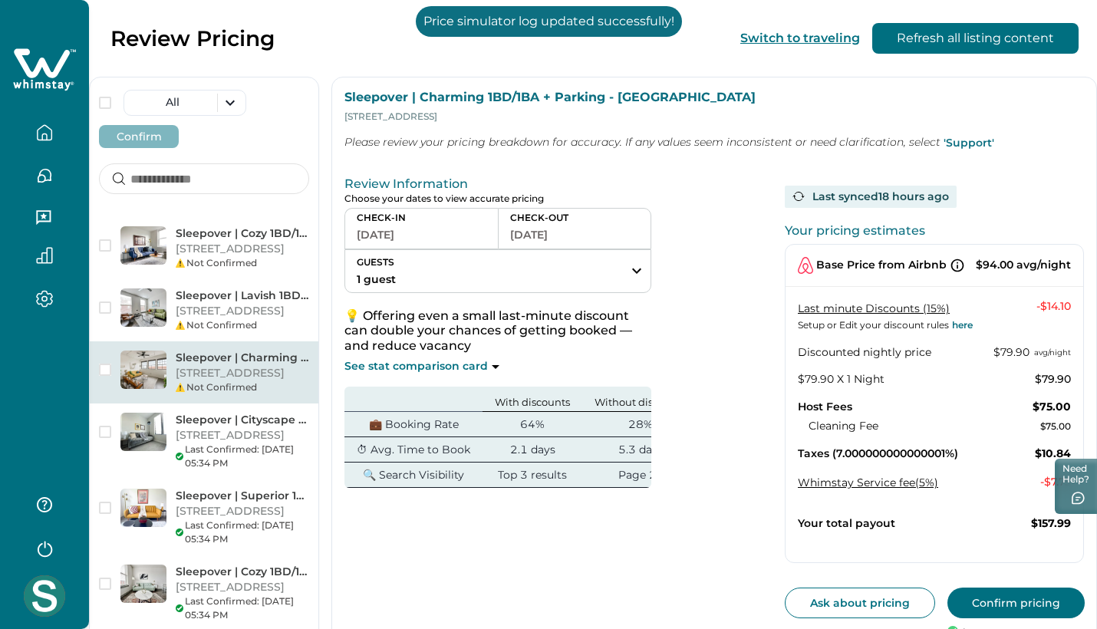
click at [992, 594] on button "Confirm pricing" at bounding box center [1016, 603] width 137 height 31
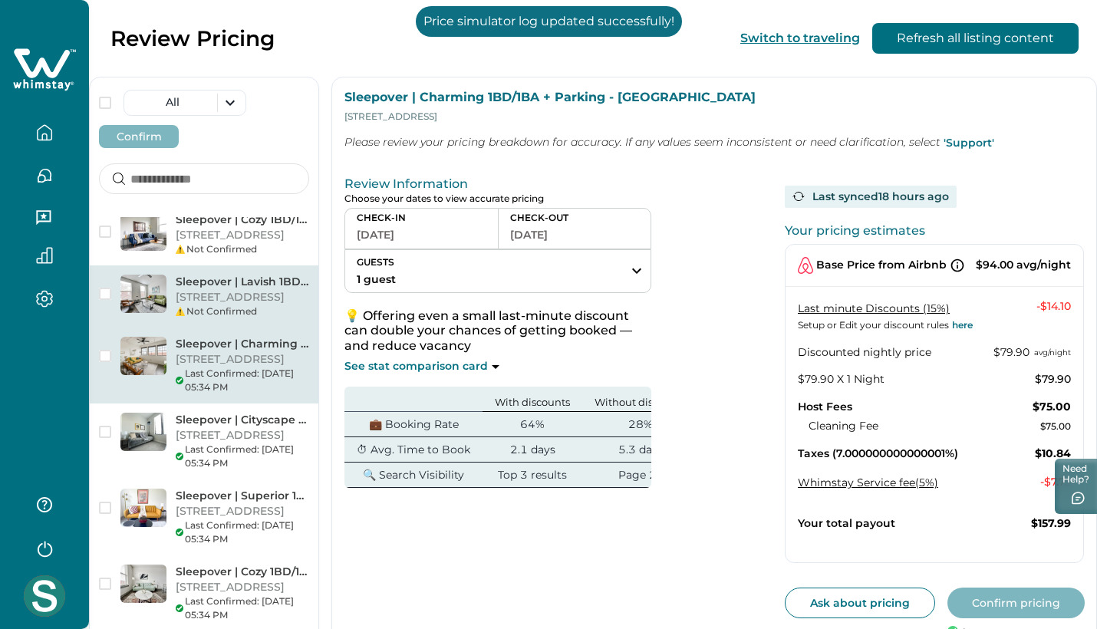
click at [235, 305] on div "Not Confirmed" at bounding box center [243, 312] width 134 height 14
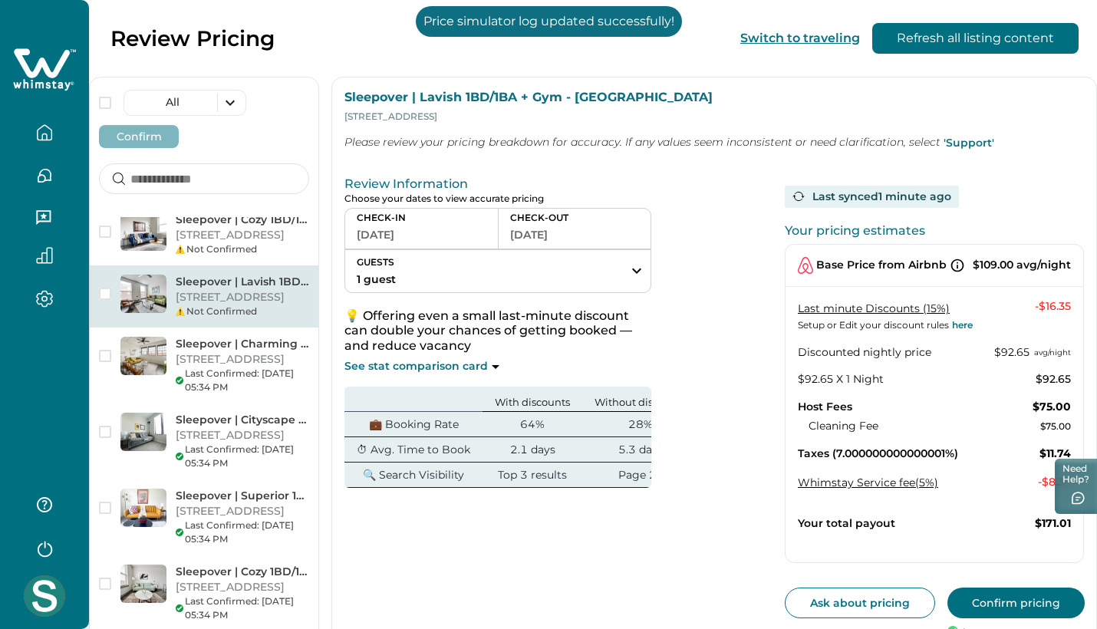
click at [1010, 602] on button "Confirm pricing" at bounding box center [1016, 603] width 137 height 31
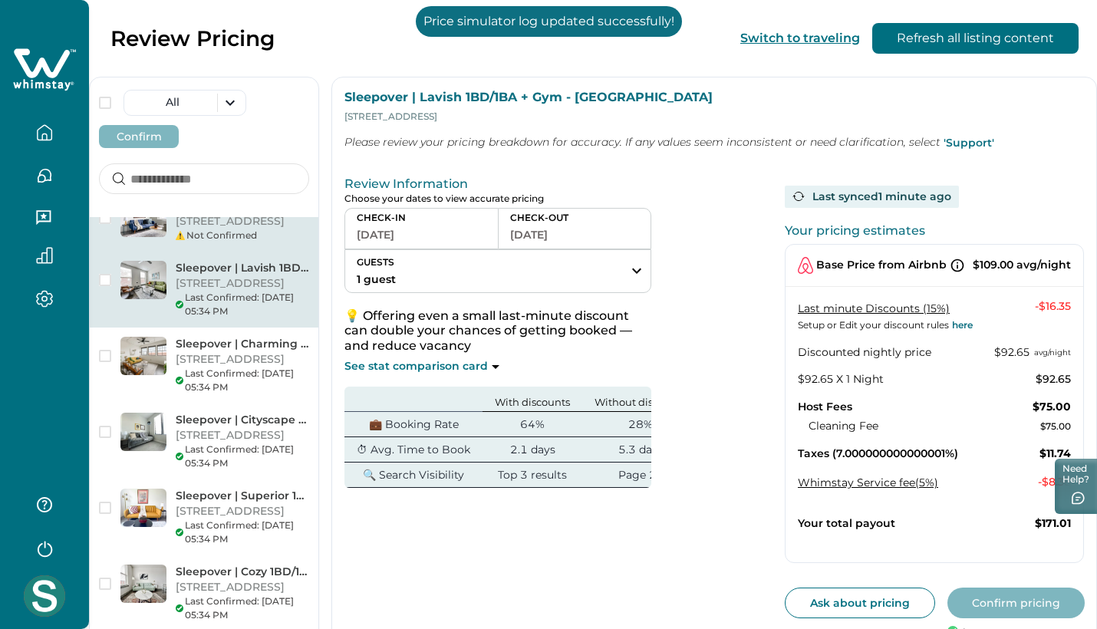
scroll to position [8245, 0]
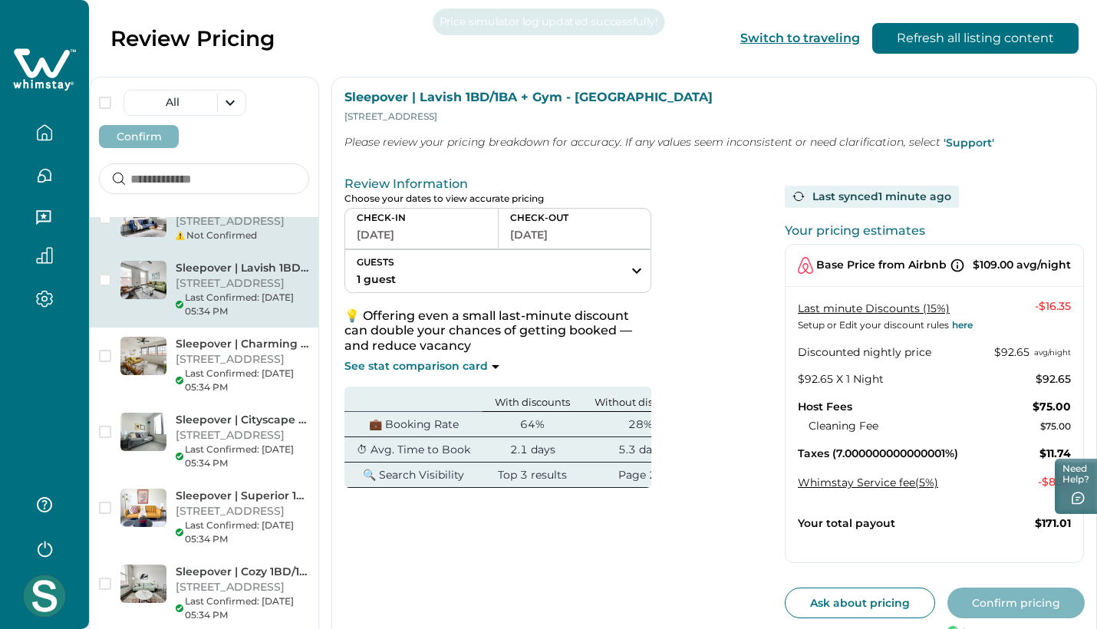
click at [244, 229] on p "[STREET_ADDRESS]" at bounding box center [243, 221] width 134 height 15
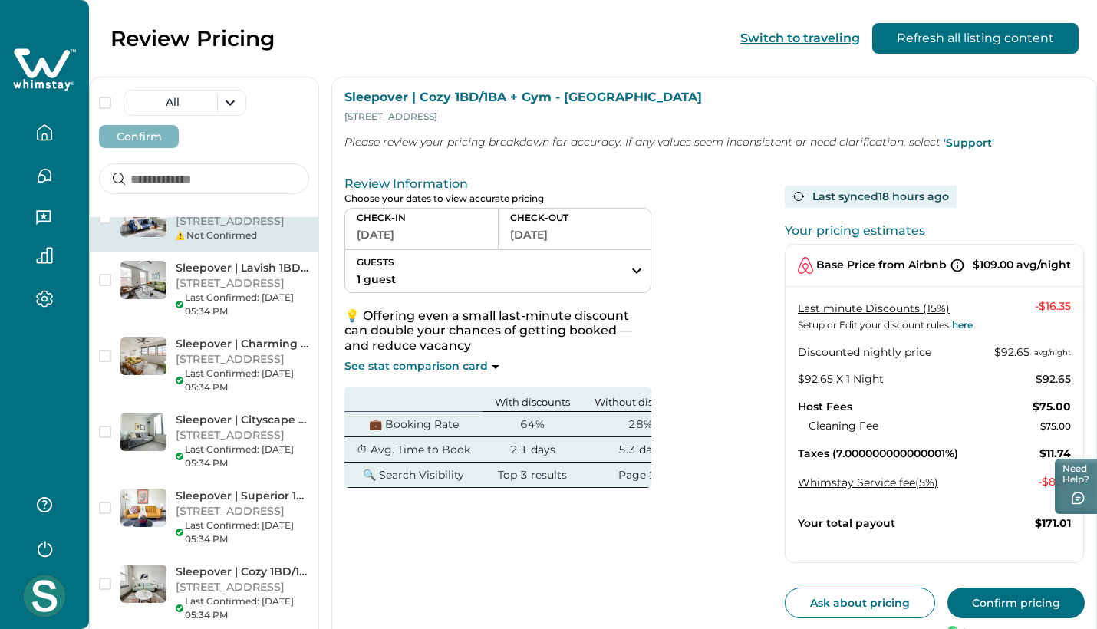
click at [984, 595] on button "Confirm pricing" at bounding box center [1016, 603] width 137 height 31
click at [259, 167] on p "[STREET_ADDRESS][DATE]" at bounding box center [243, 152] width 134 height 30
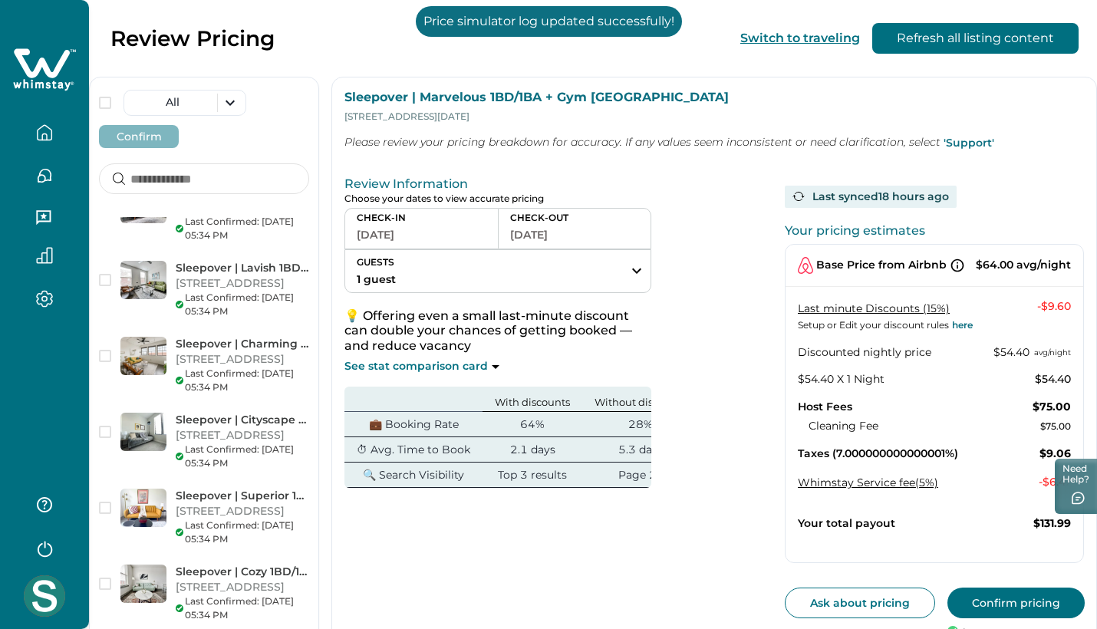
click at [1024, 601] on button "Confirm pricing" at bounding box center [1016, 603] width 137 height 31
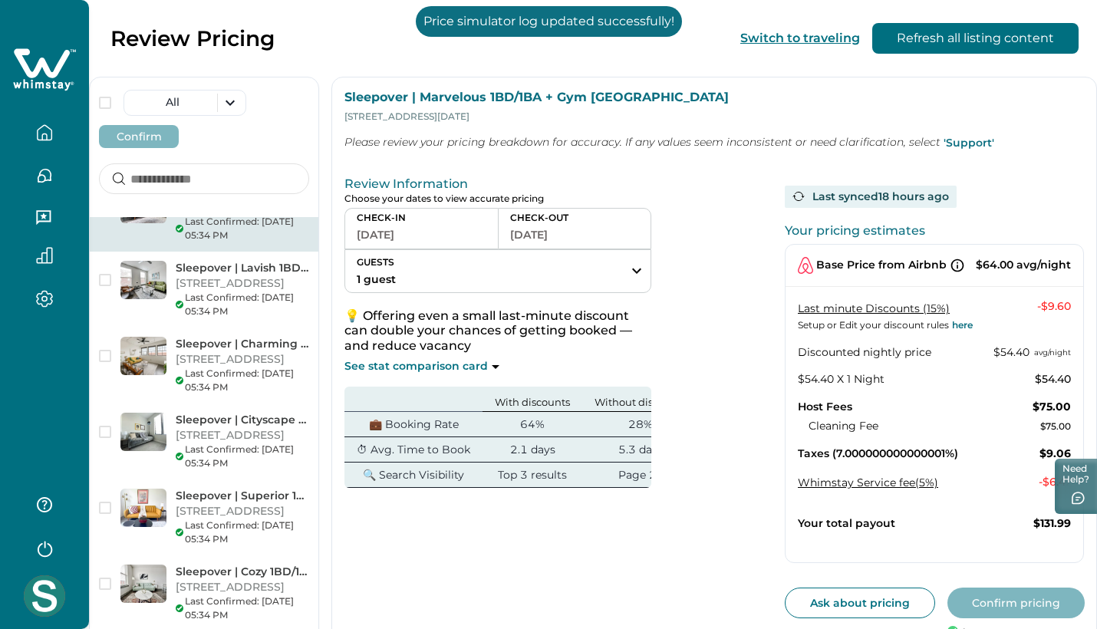
scroll to position [8013, 0]
click at [200, 62] on p "[STREET_ADDRESS][US_STATE]" at bounding box center [243, 47] width 134 height 30
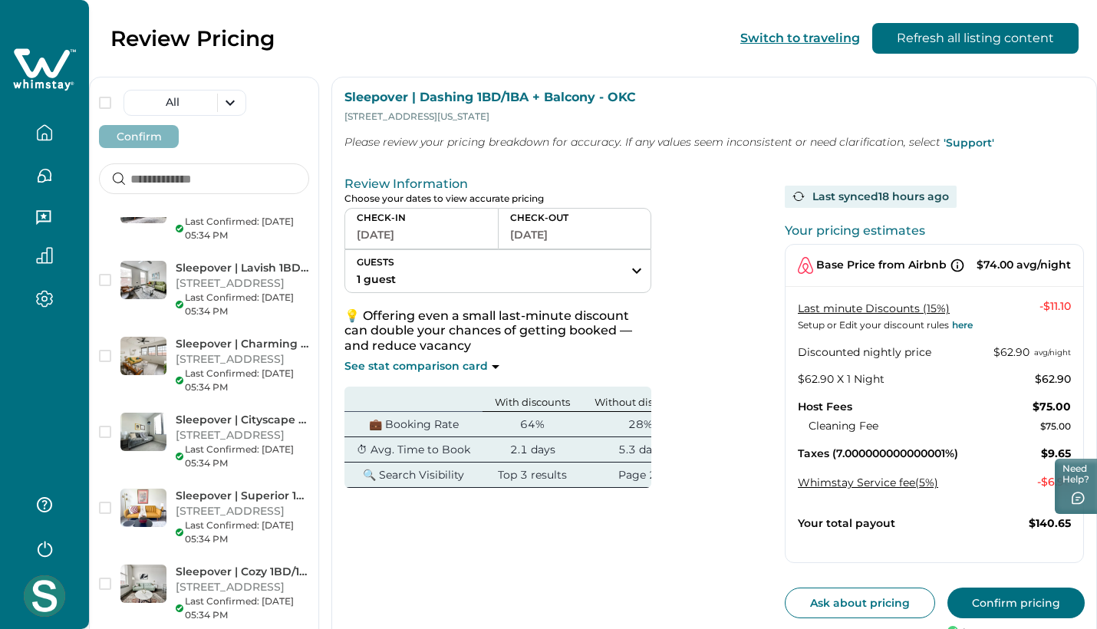
click at [1006, 588] on button "Confirm pricing" at bounding box center [1016, 603] width 137 height 31
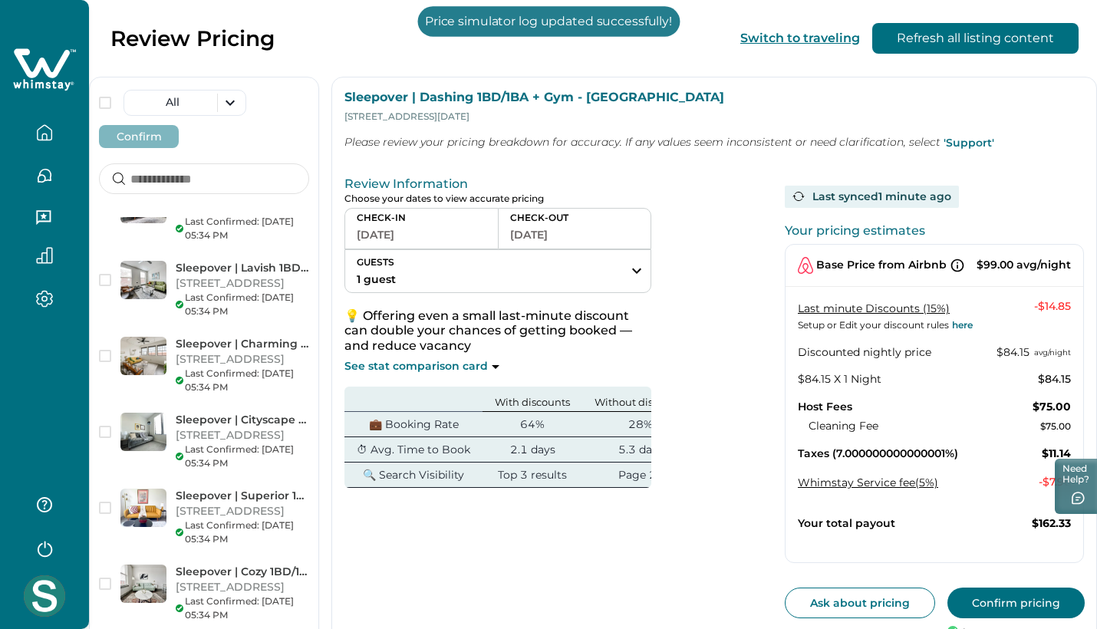
click at [979, 592] on button "Confirm pricing" at bounding box center [1016, 603] width 137 height 31
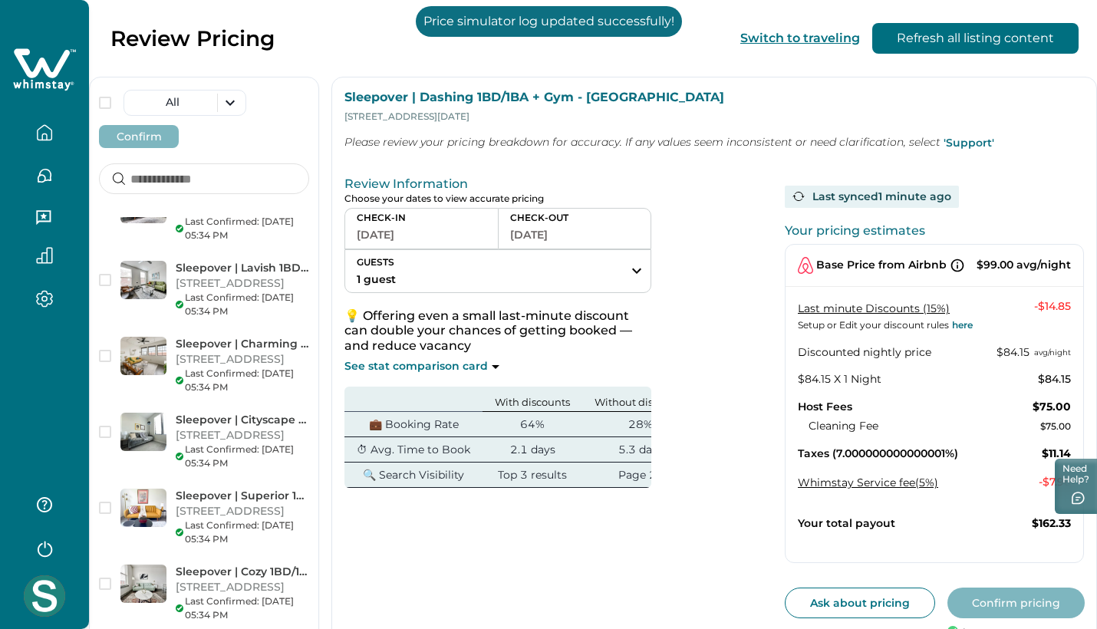
click at [978, 593] on button "Confirm pricing" at bounding box center [1016, 603] width 137 height 31
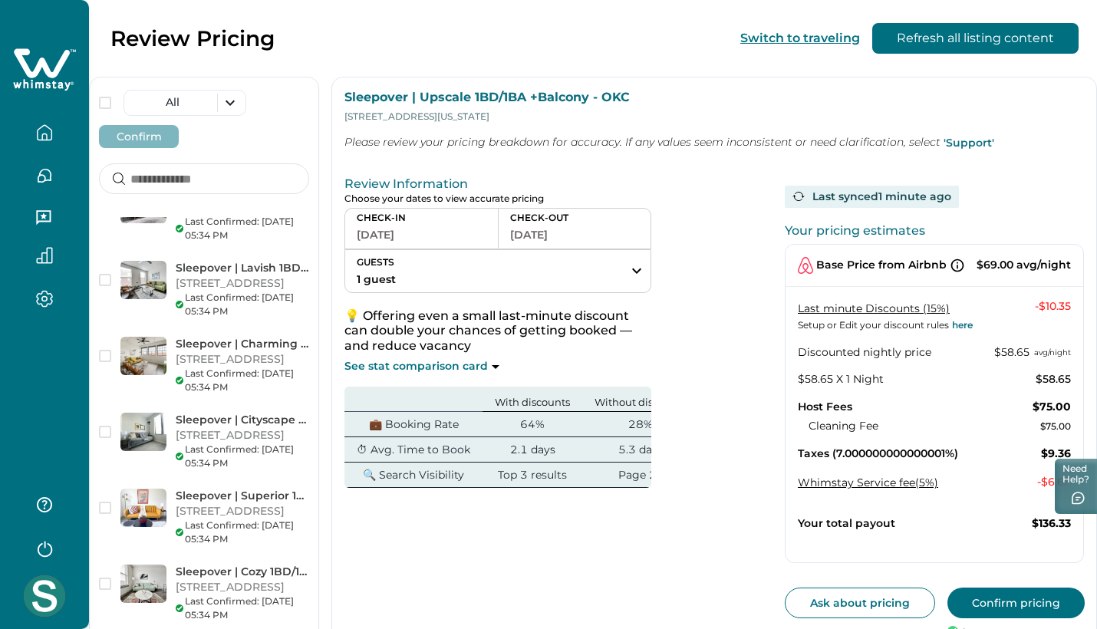
click at [1001, 589] on button "Confirm pricing" at bounding box center [1016, 603] width 137 height 31
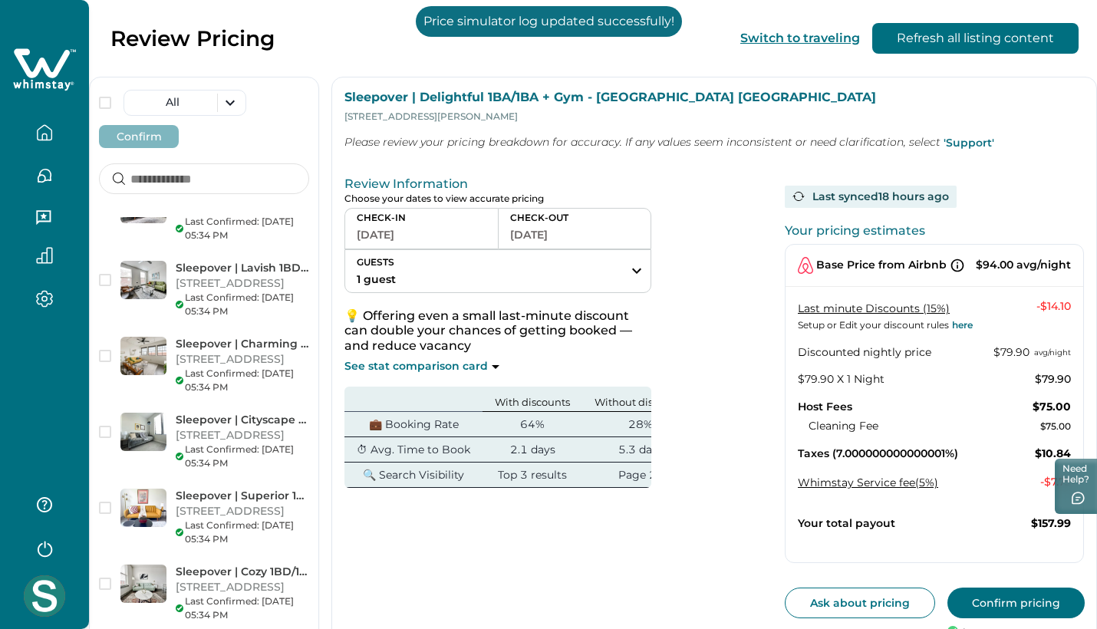
click at [991, 601] on button "Confirm pricing" at bounding box center [1016, 603] width 137 height 31
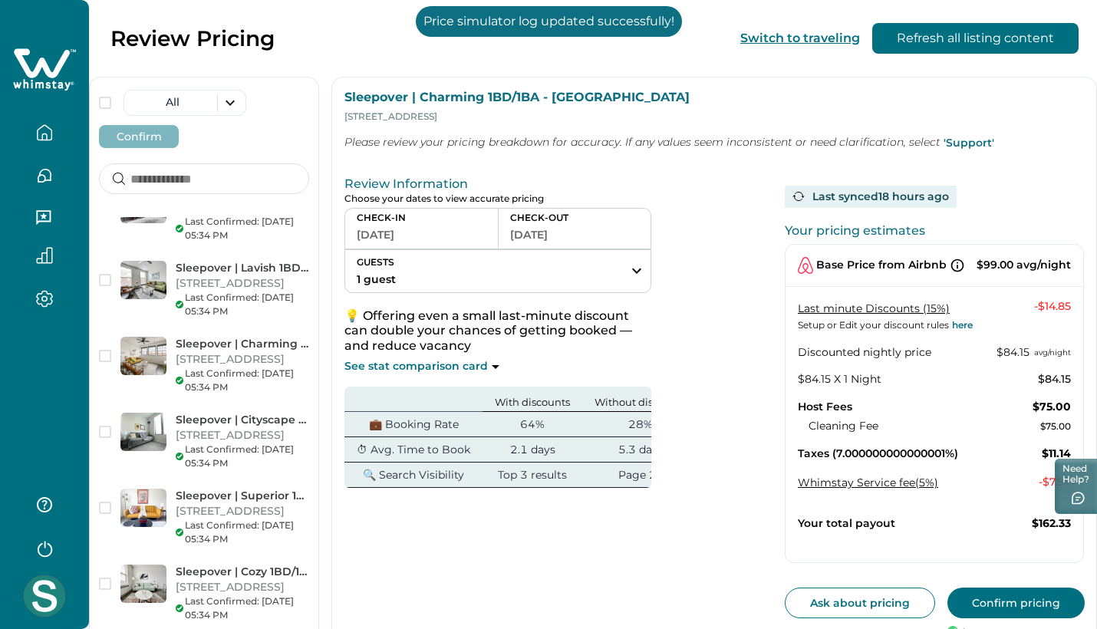
click at [994, 597] on button "Confirm pricing" at bounding box center [1016, 603] width 137 height 31
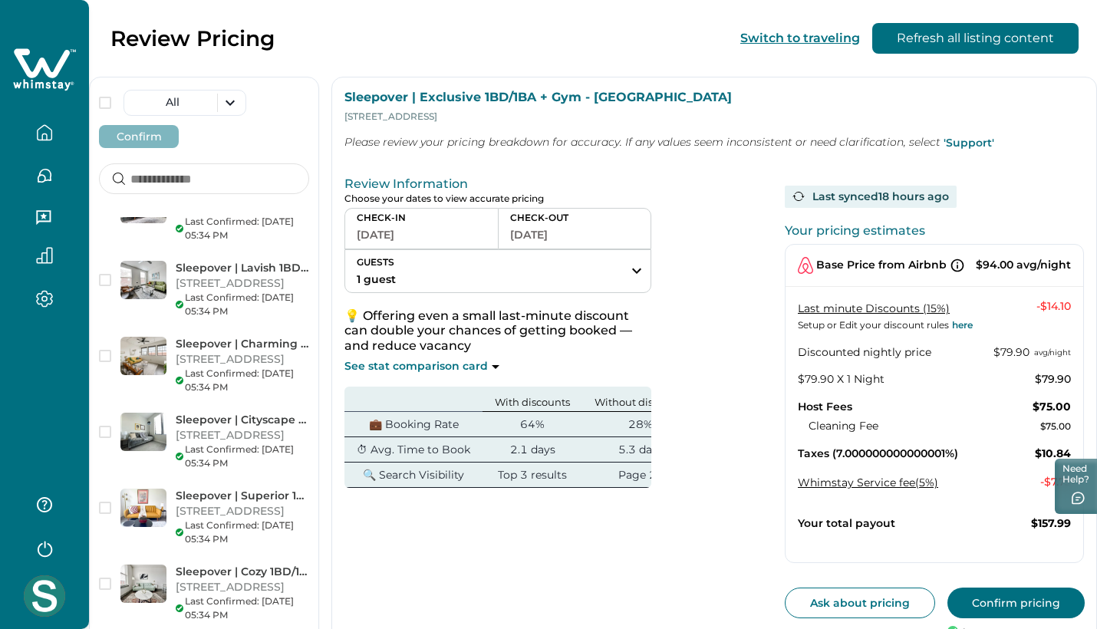
click at [981, 599] on button "Confirm pricing" at bounding box center [1016, 603] width 137 height 31
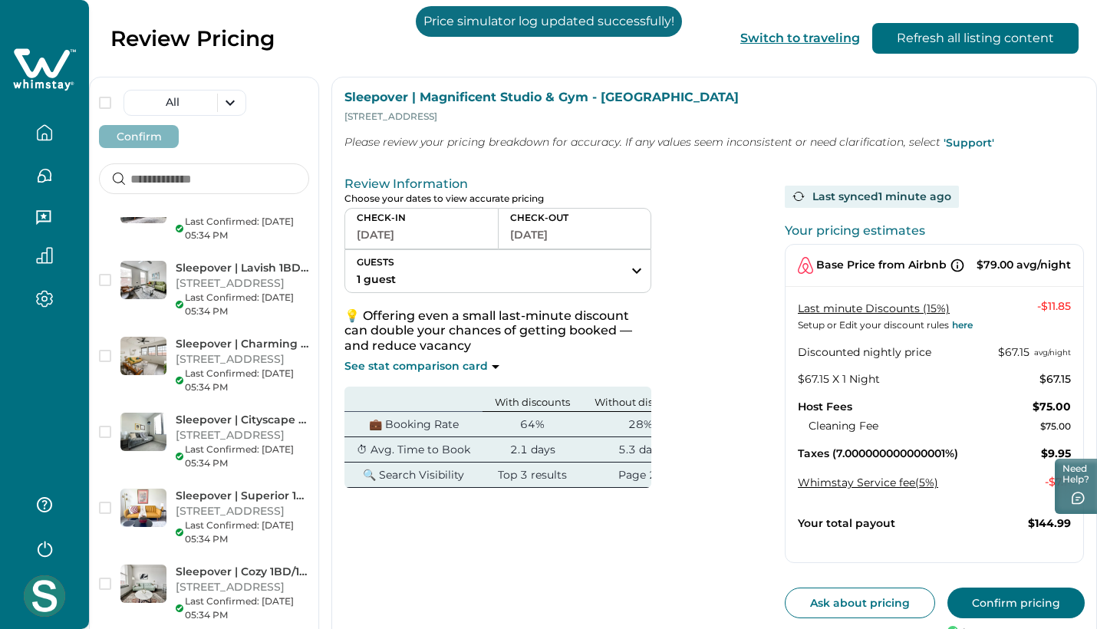
click at [998, 588] on button "Confirm pricing" at bounding box center [1016, 603] width 137 height 31
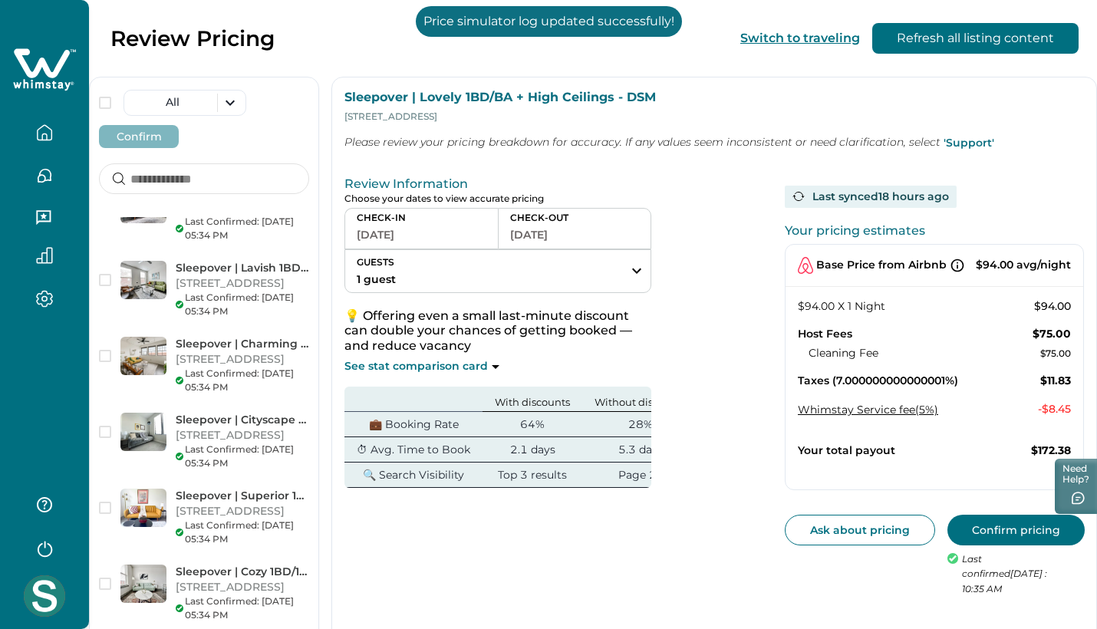
click at [1033, 524] on button "Confirm pricing" at bounding box center [1016, 530] width 137 height 31
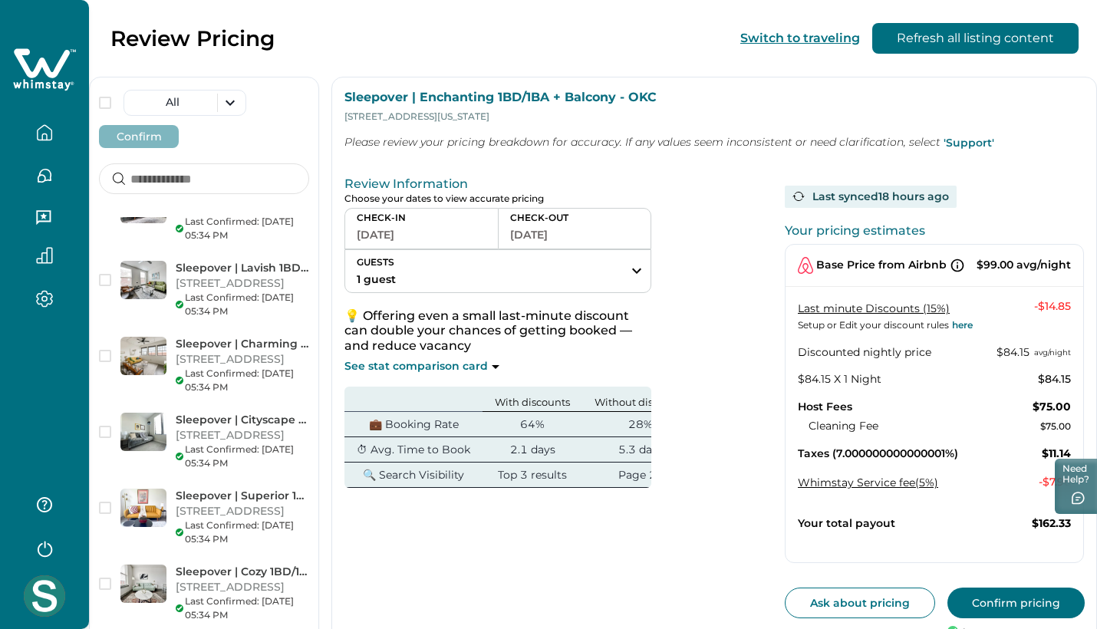
click at [997, 592] on button "Confirm pricing" at bounding box center [1016, 603] width 137 height 31
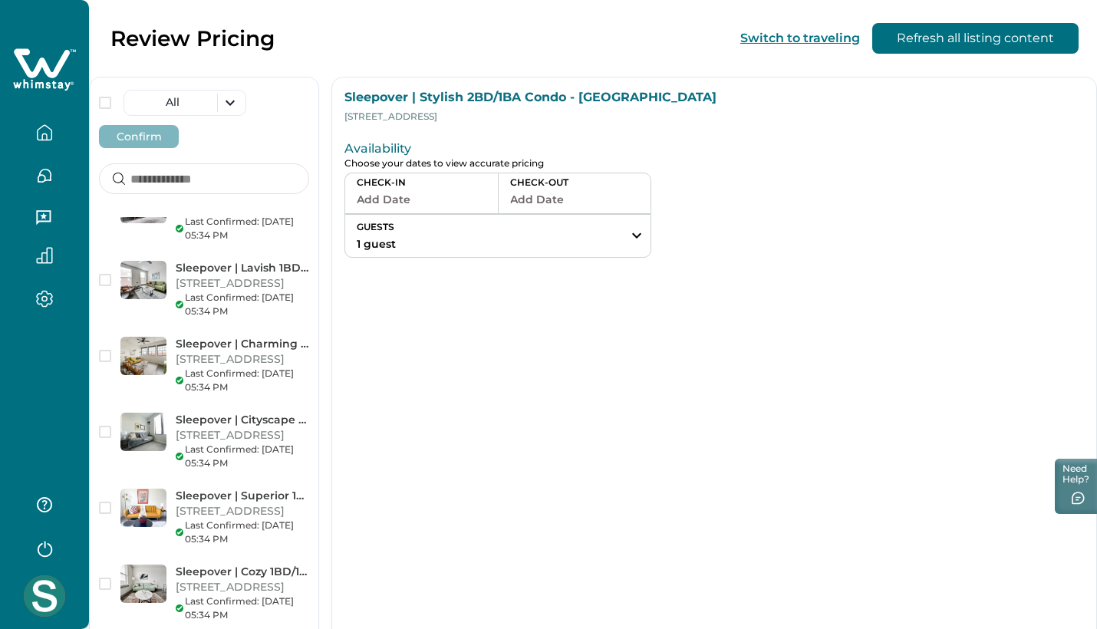
scroll to position [7188, 0]
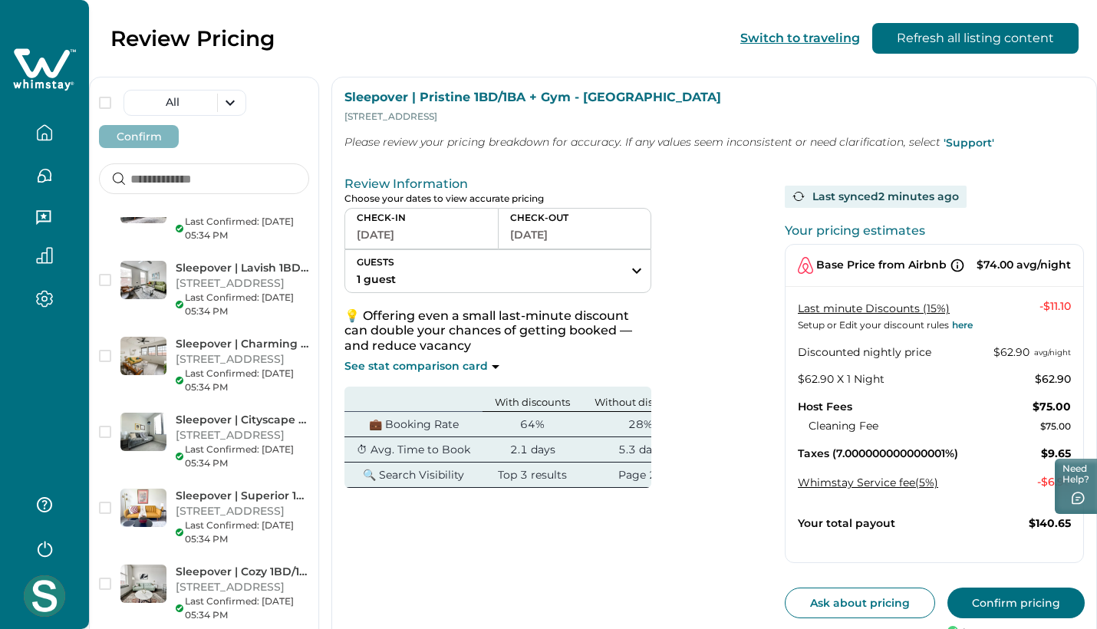
click at [995, 599] on button "Confirm pricing" at bounding box center [1016, 603] width 137 height 31
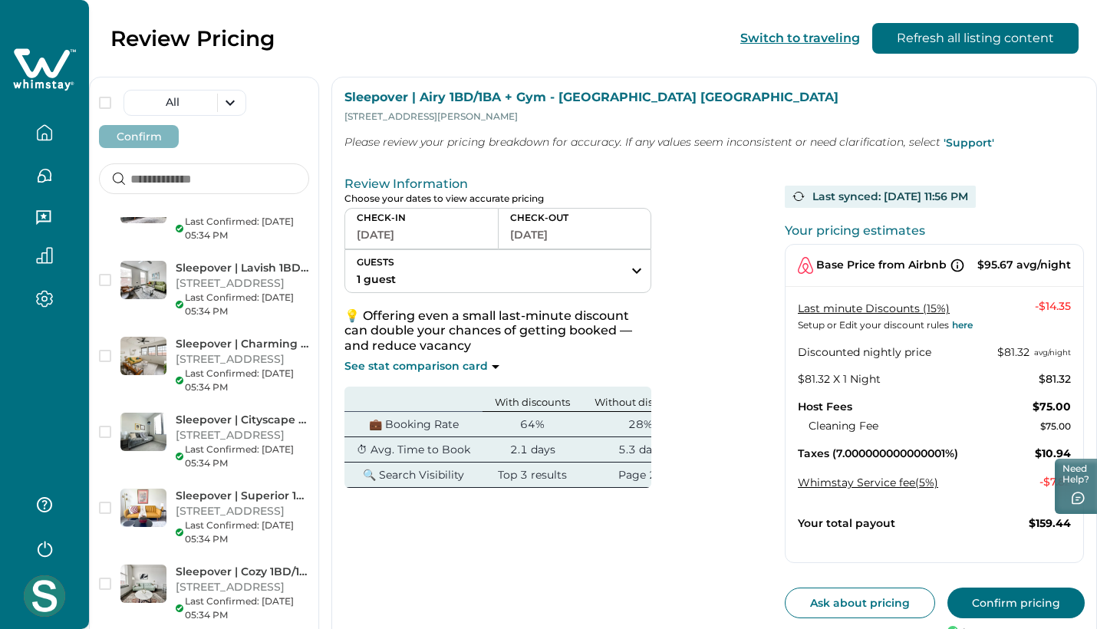
click at [1012, 599] on button "Confirm pricing" at bounding box center [1016, 603] width 137 height 31
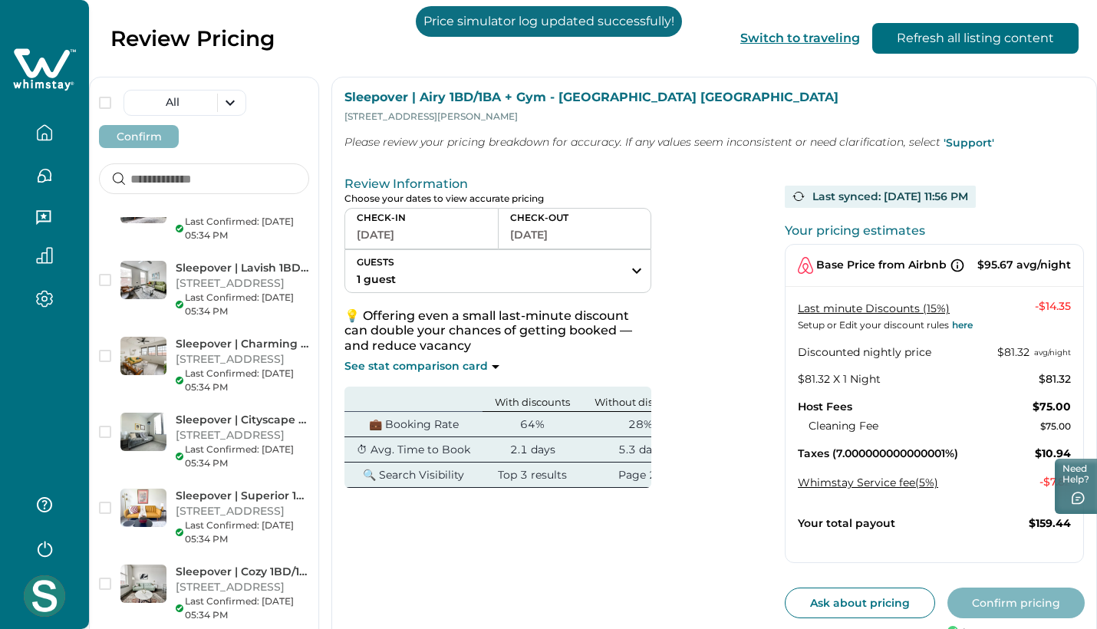
scroll to position [7033, 0]
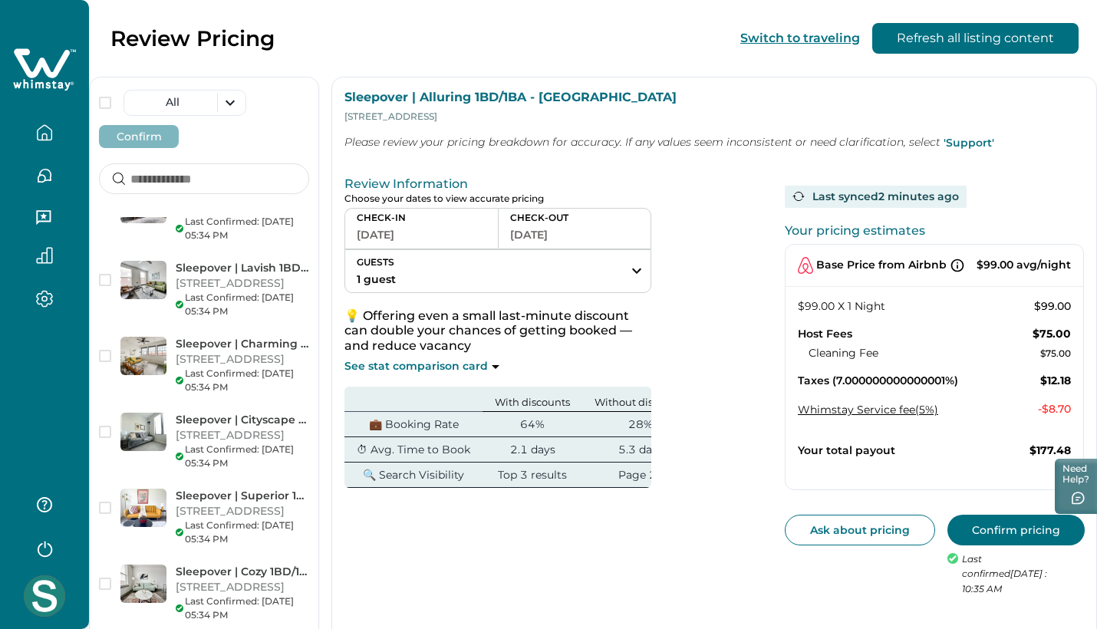
click at [994, 525] on button "Confirm pricing" at bounding box center [1016, 530] width 137 height 31
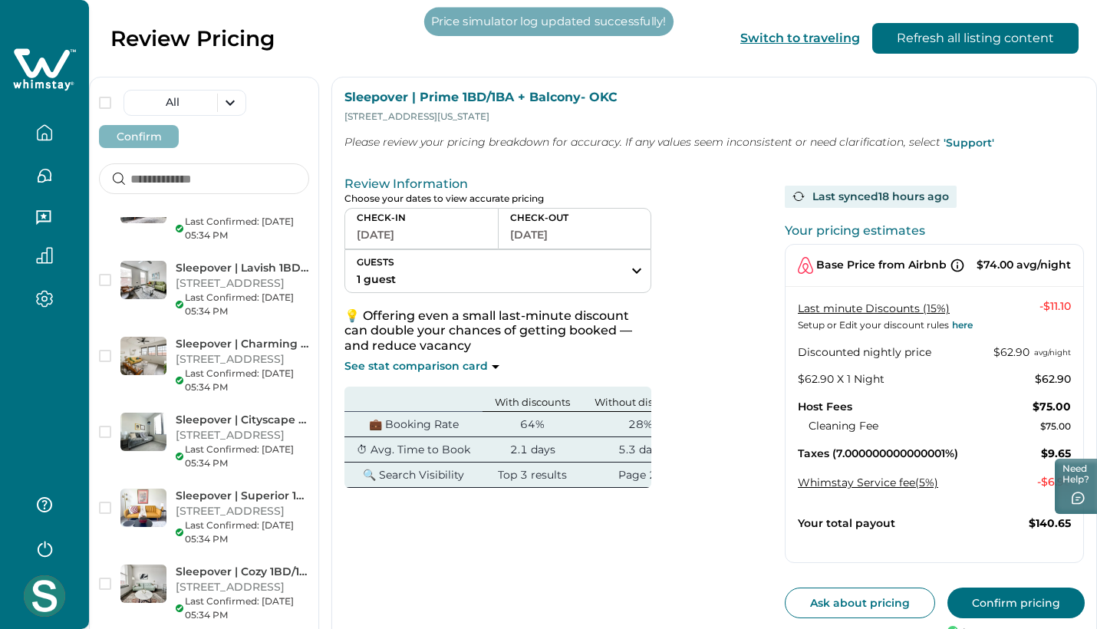
click at [1056, 595] on button "Confirm pricing" at bounding box center [1016, 603] width 137 height 31
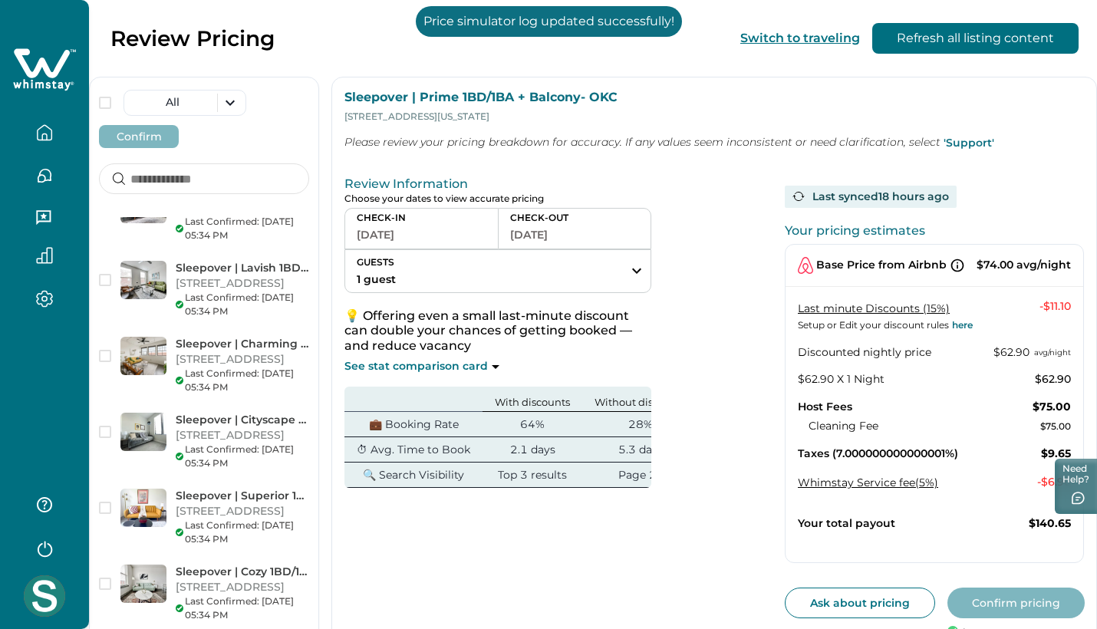
scroll to position [6794, 0]
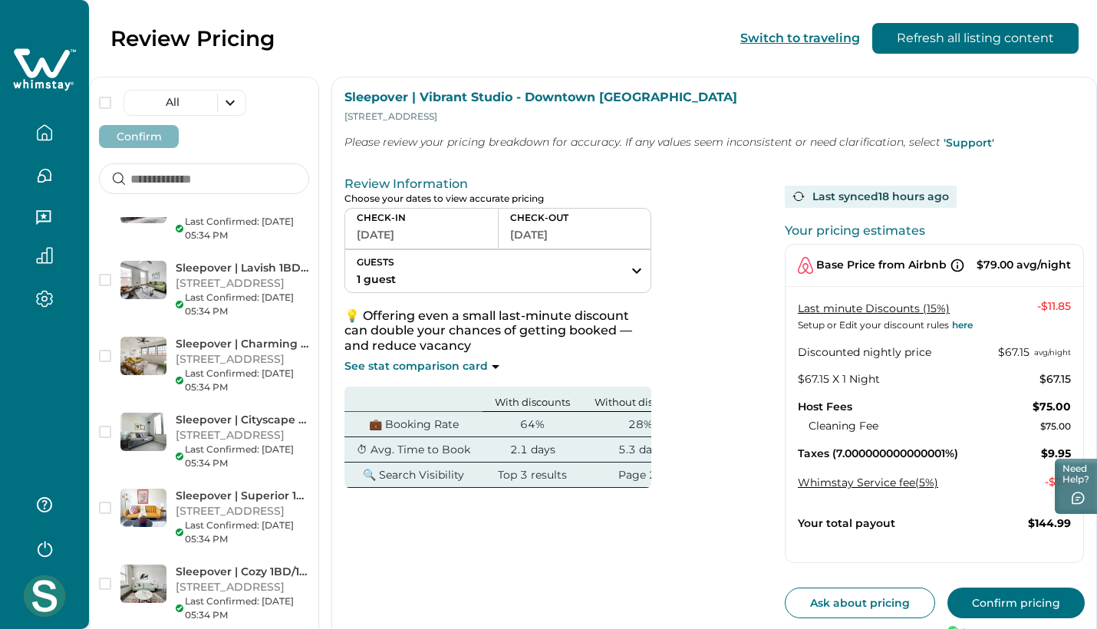
click at [992, 600] on button "Confirm pricing" at bounding box center [1016, 603] width 137 height 31
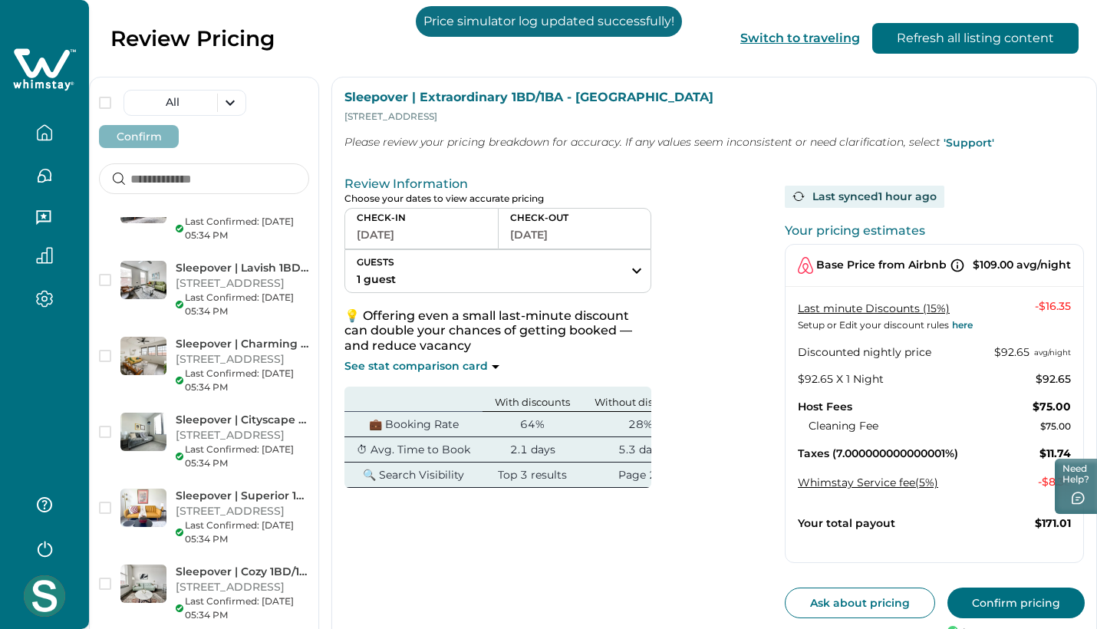
click at [998, 593] on button "Confirm pricing" at bounding box center [1016, 603] width 137 height 31
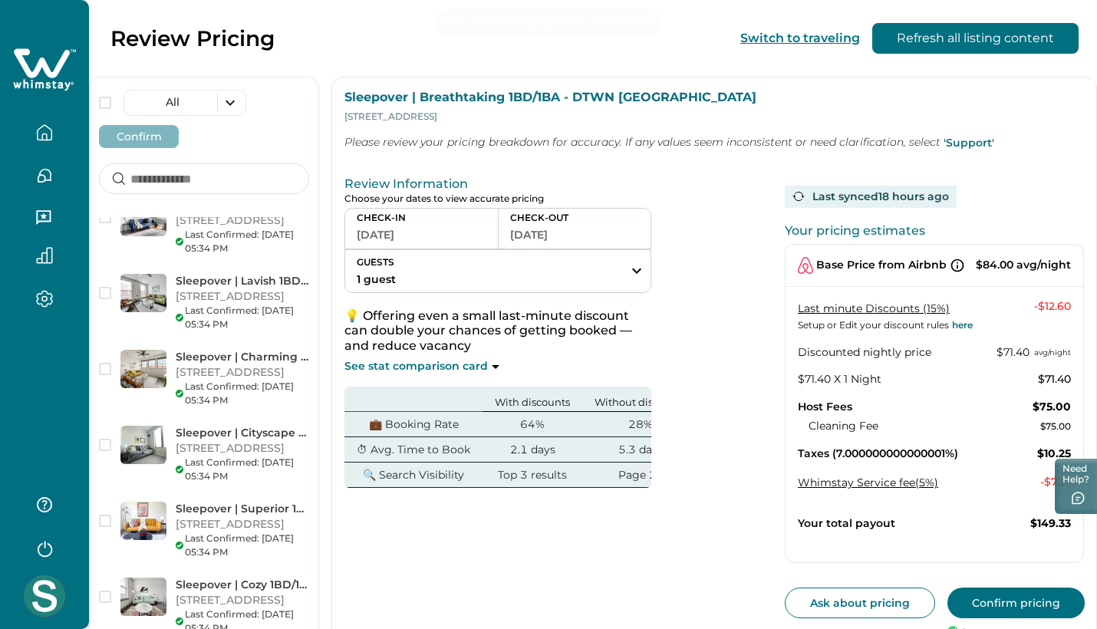
click at [1004, 592] on button "Confirm pricing" at bounding box center [1016, 603] width 137 height 31
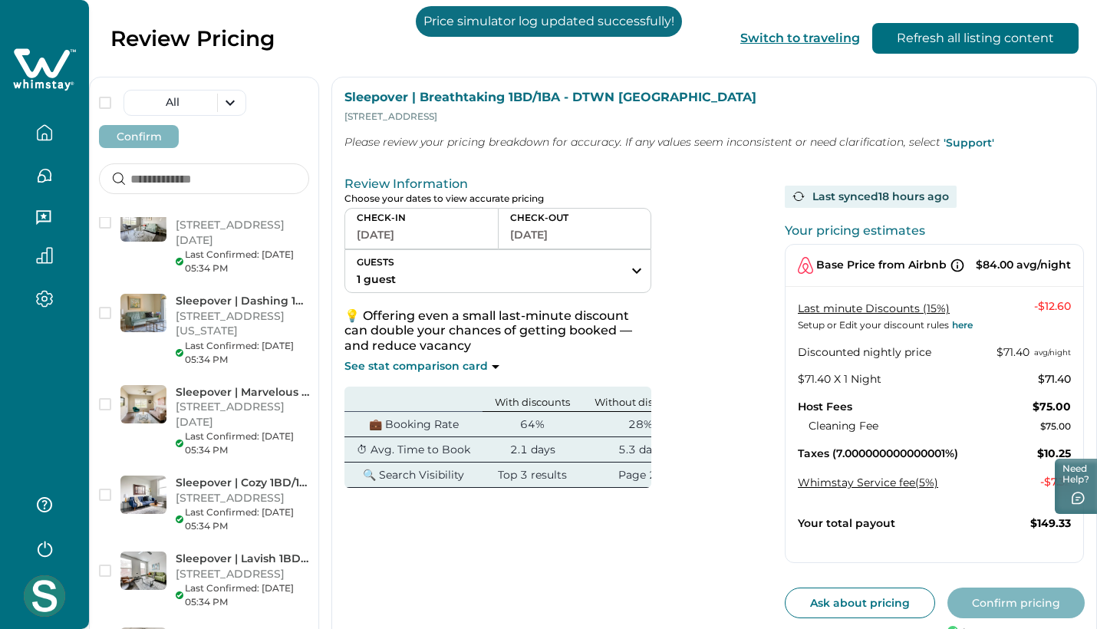
scroll to position [6531, 0]
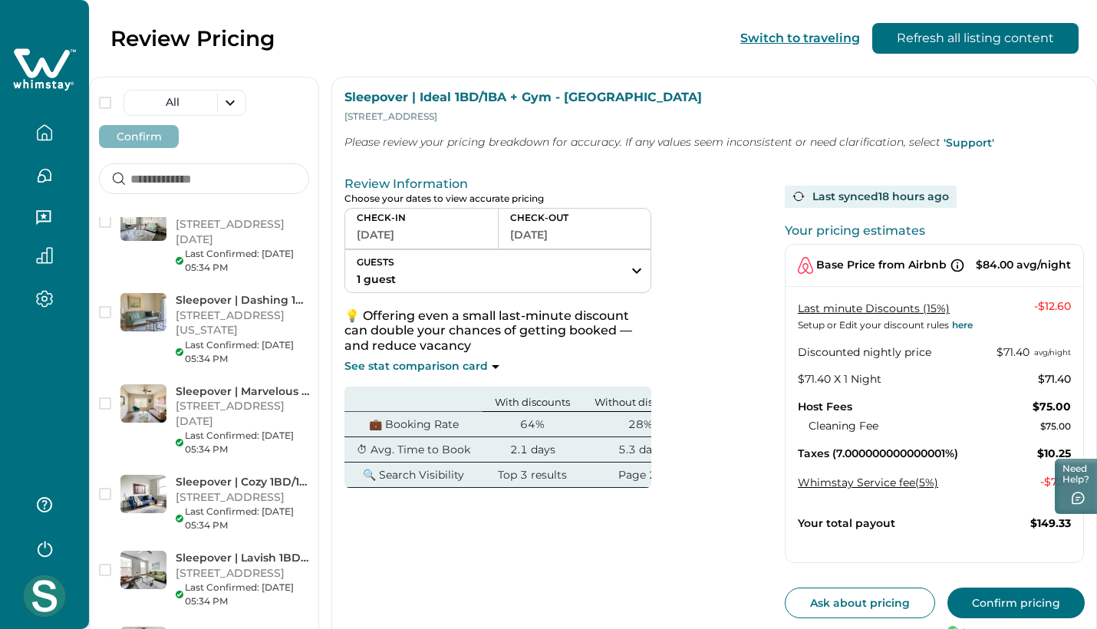
click at [989, 603] on button "Confirm pricing" at bounding box center [1016, 603] width 137 height 31
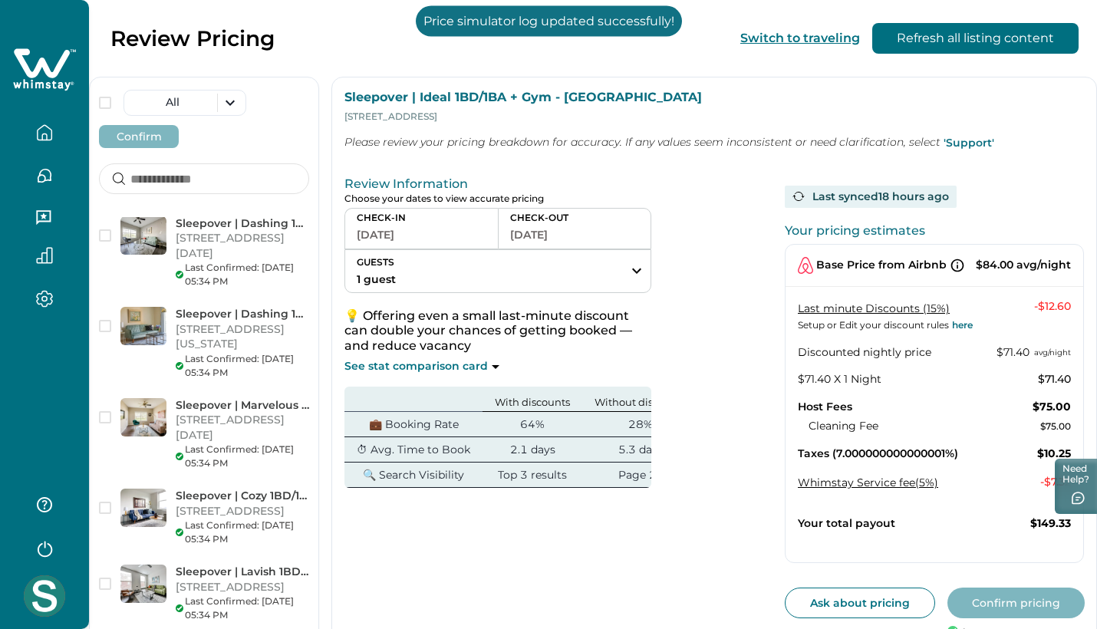
click at [1022, 588] on button "Confirm pricing" at bounding box center [1016, 603] width 137 height 31
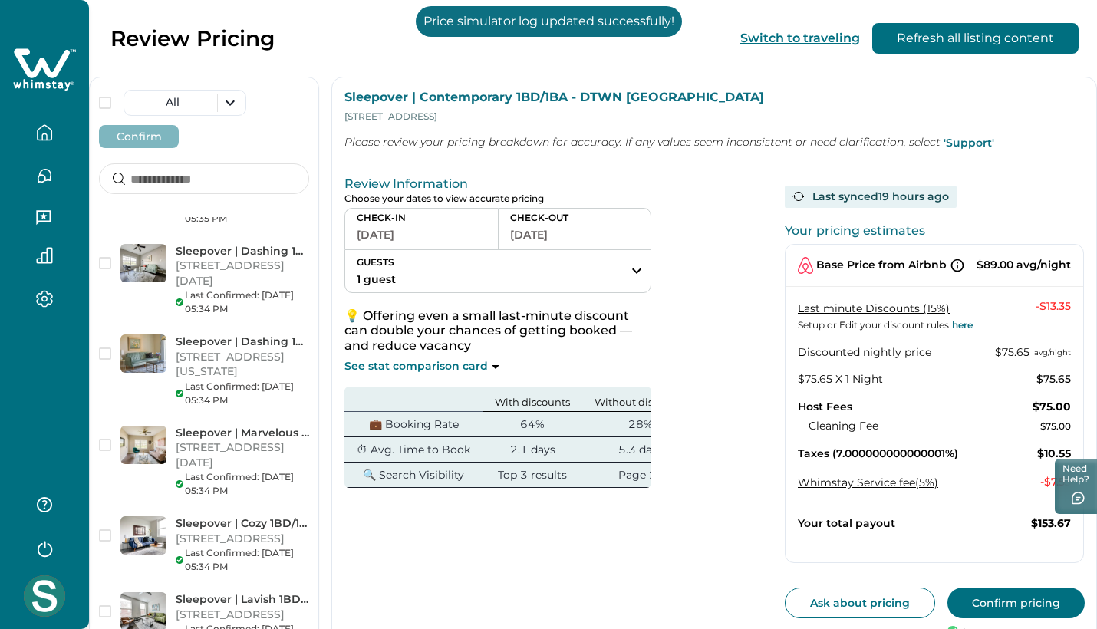
click at [1042, 592] on button "Confirm pricing" at bounding box center [1016, 603] width 137 height 31
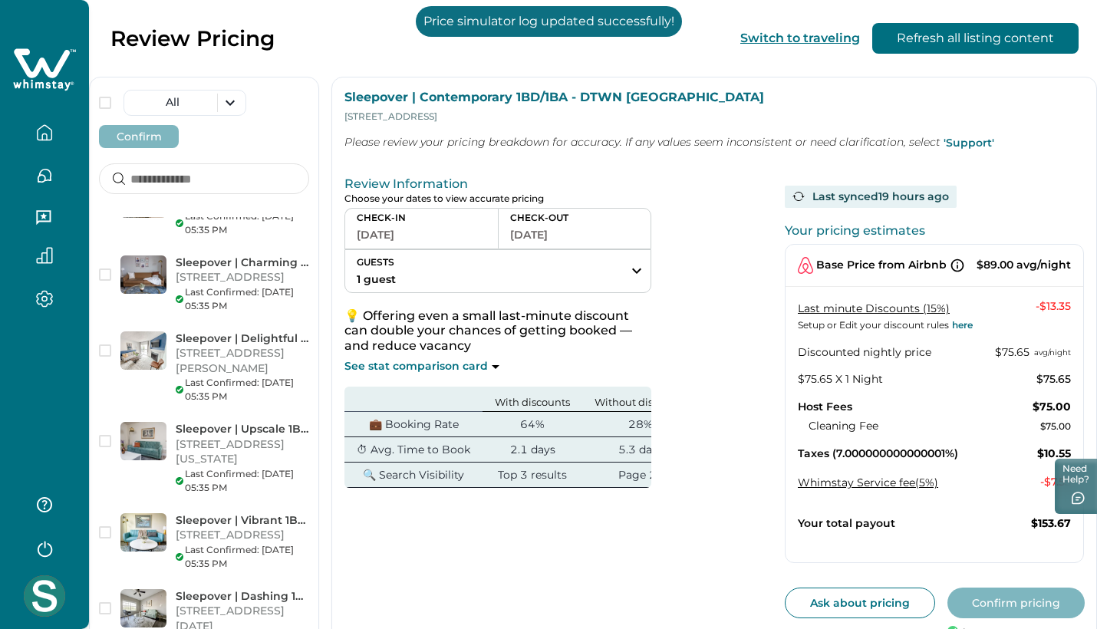
scroll to position [6195, 0]
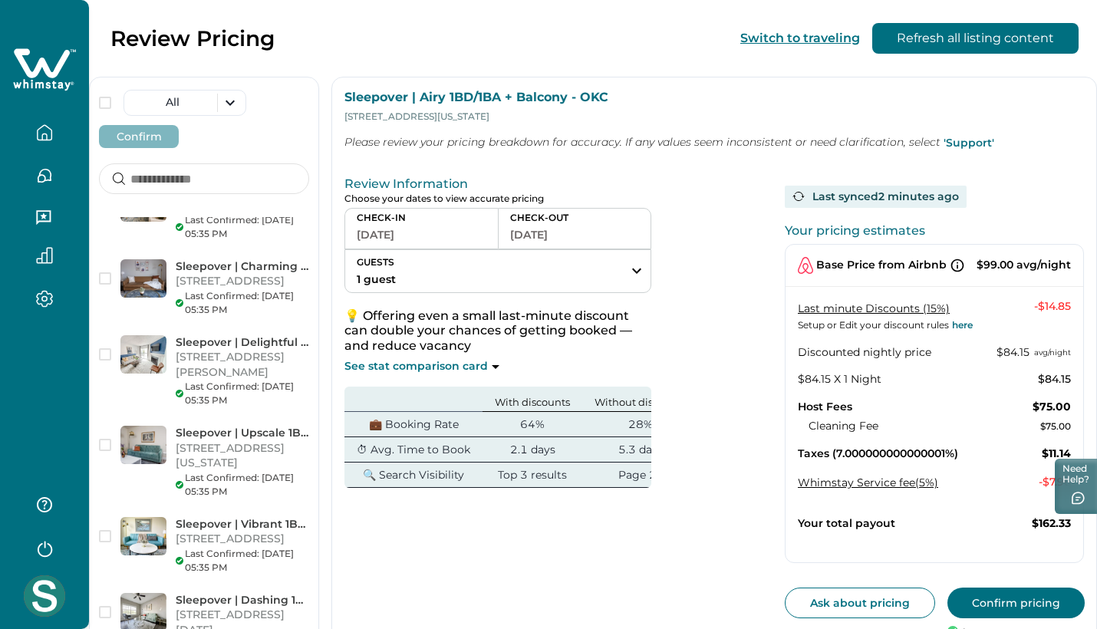
click at [1022, 601] on button "Confirm pricing" at bounding box center [1016, 603] width 137 height 31
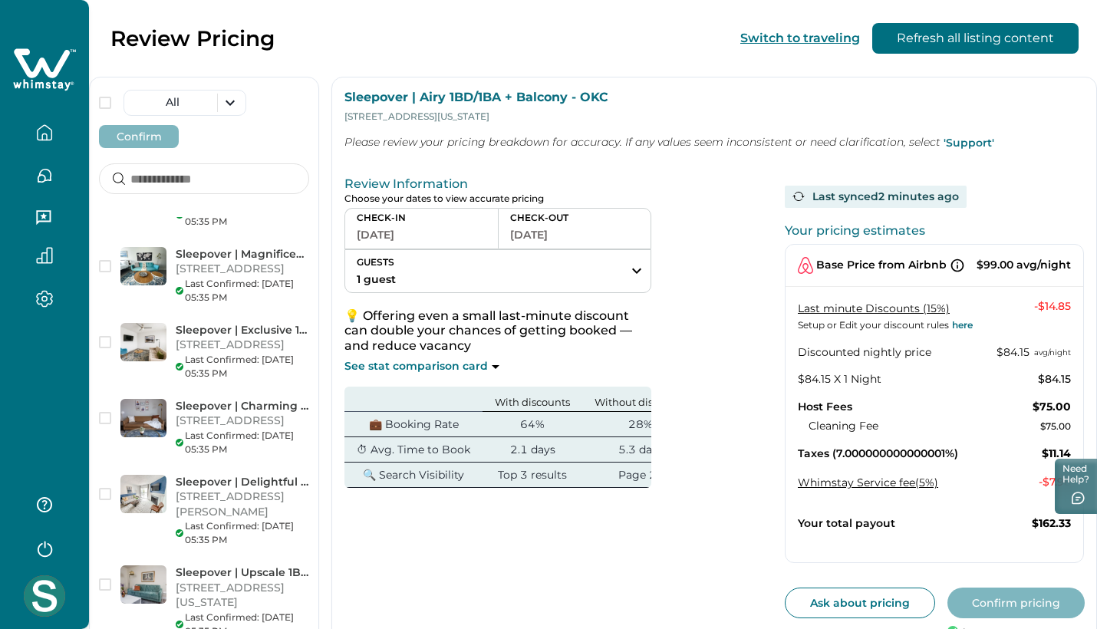
scroll to position [6278, 0]
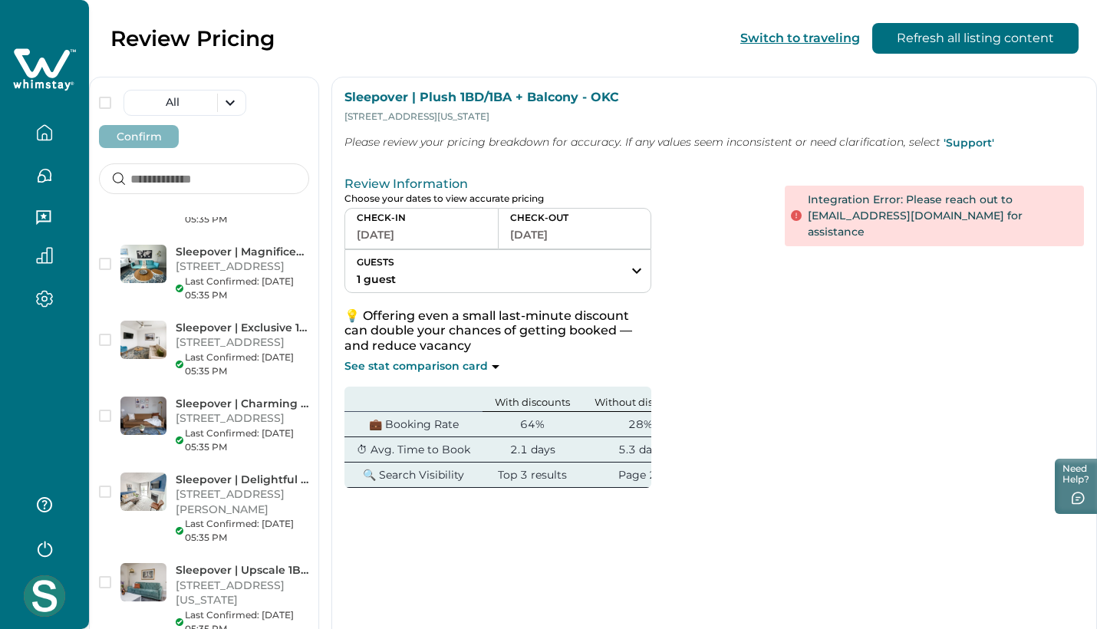
scroll to position [6123, 0]
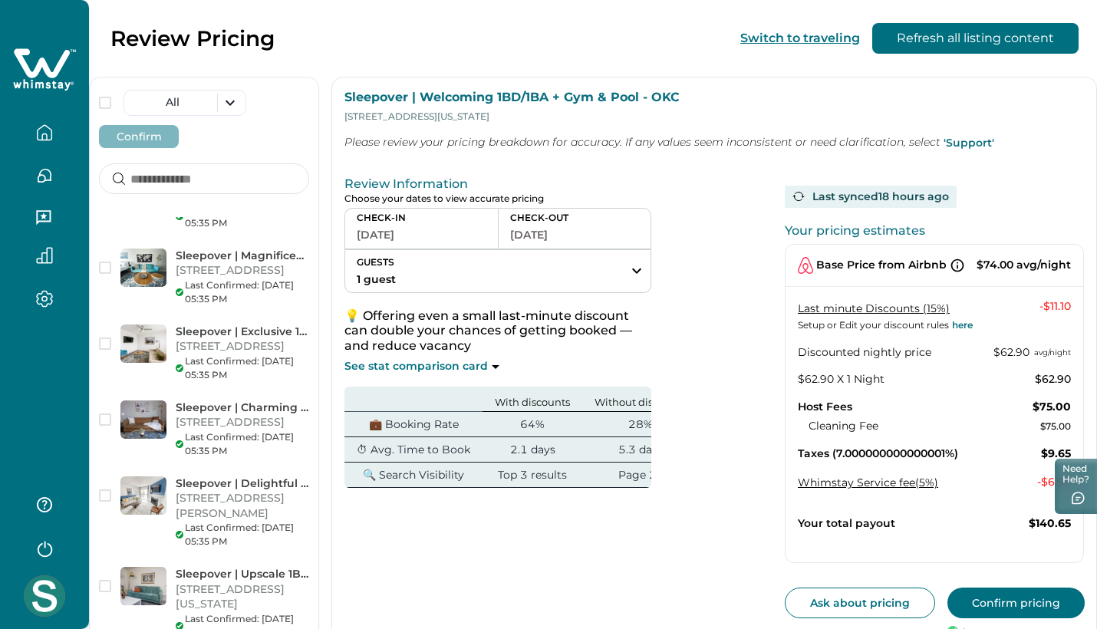
click at [984, 603] on button "Confirm pricing" at bounding box center [1016, 603] width 137 height 31
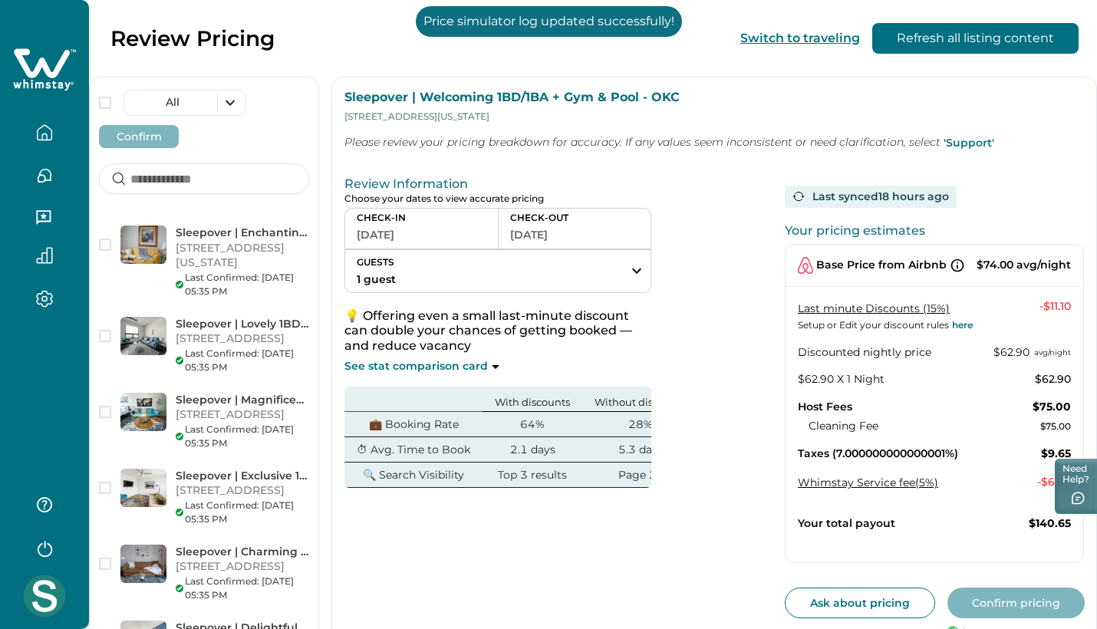
scroll to position [6033, 0]
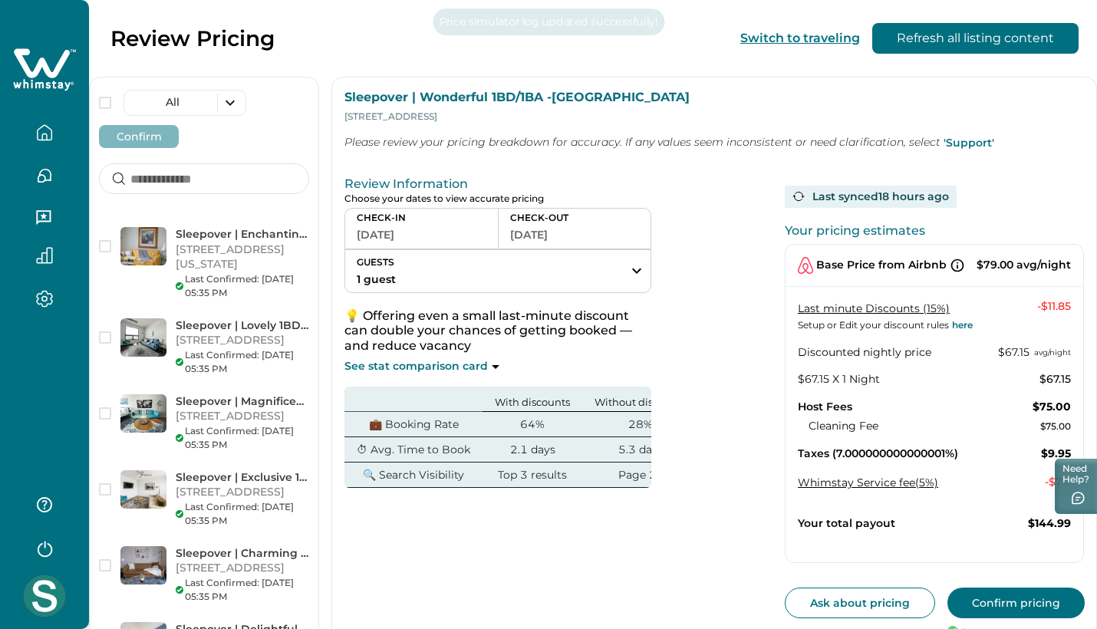
click at [1001, 592] on button "Confirm pricing" at bounding box center [1016, 603] width 137 height 31
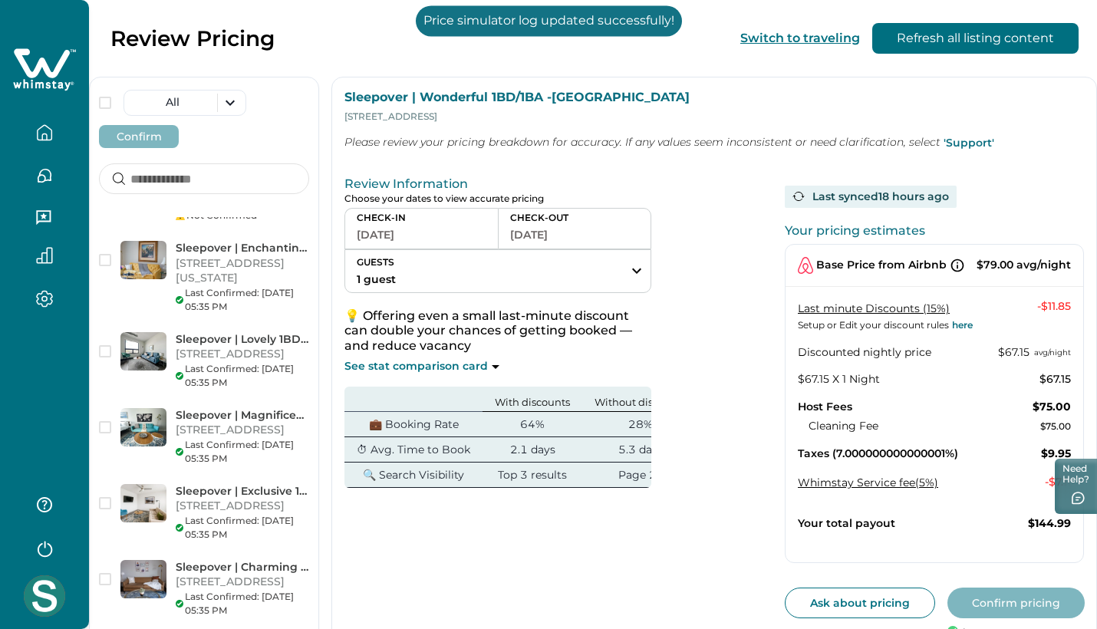
scroll to position [5977, 0]
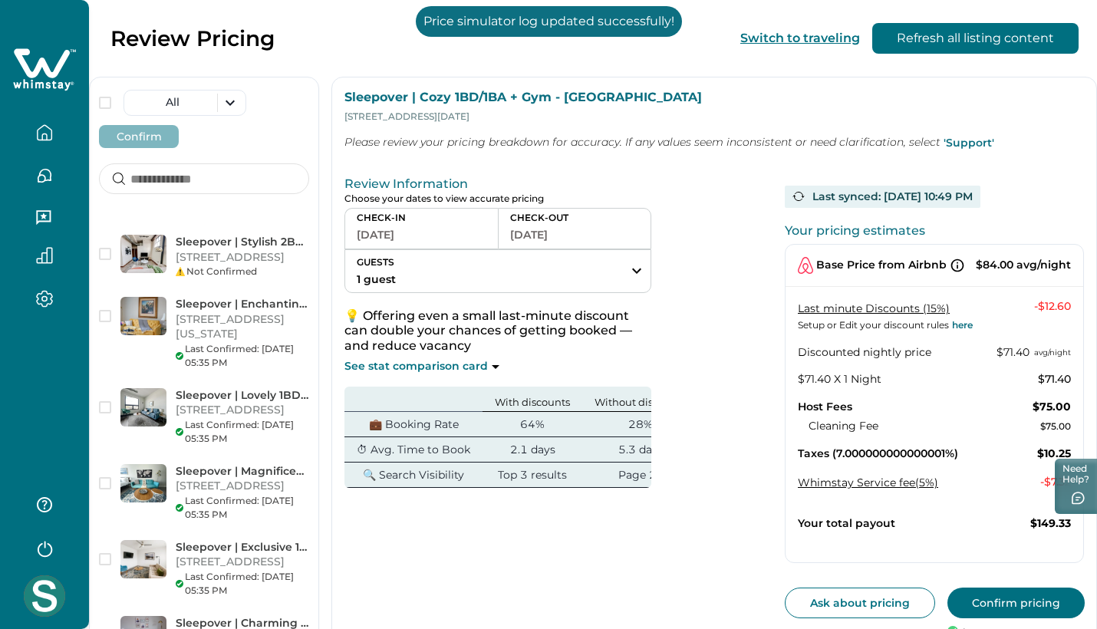
click at [978, 602] on button "Confirm pricing" at bounding box center [1016, 603] width 137 height 31
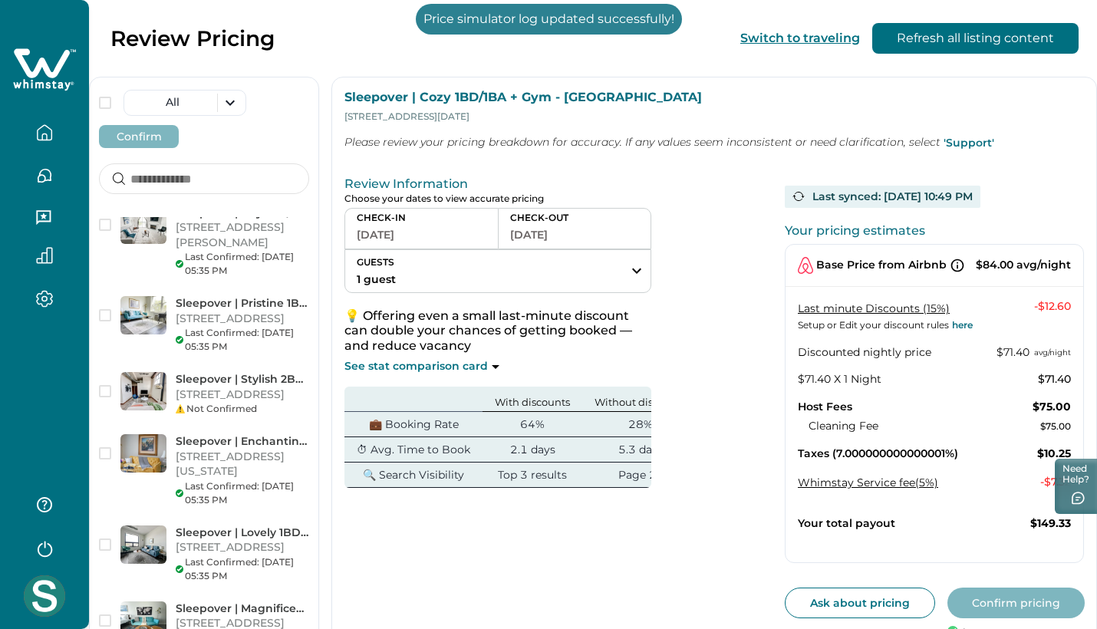
scroll to position [5866, 0]
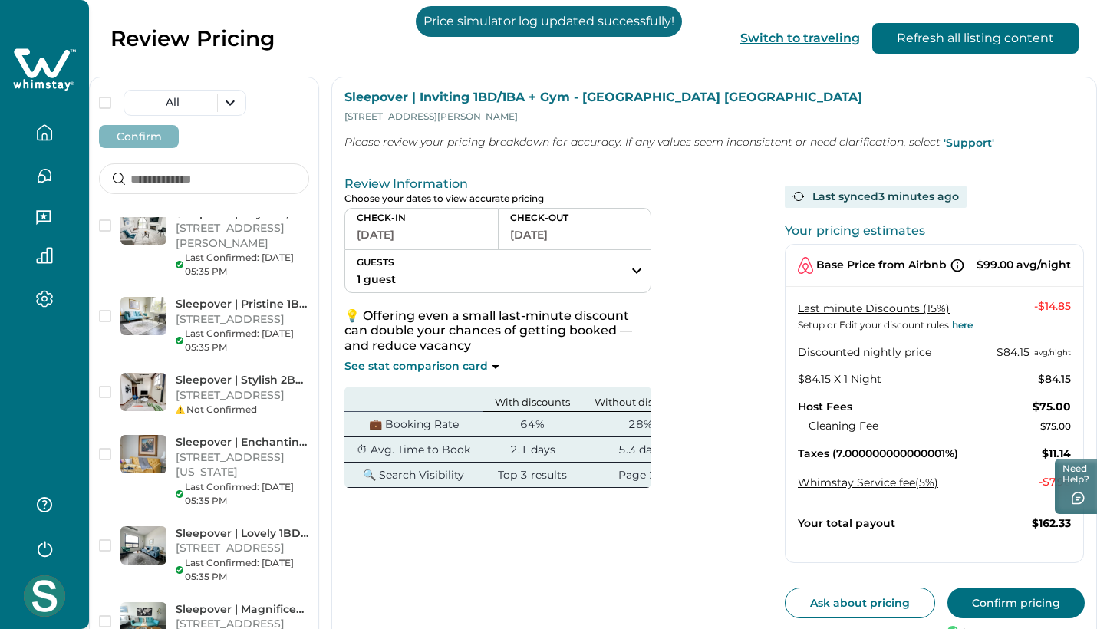
click at [990, 592] on button "Confirm pricing" at bounding box center [1016, 603] width 137 height 31
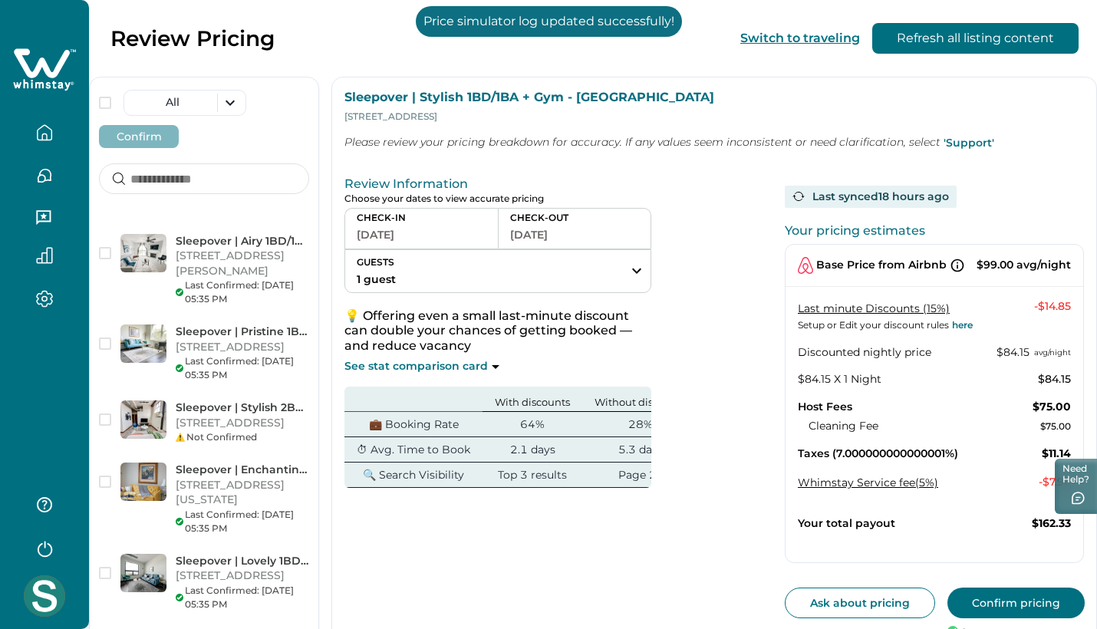
click at [1016, 593] on button "Confirm pricing" at bounding box center [1016, 603] width 137 height 31
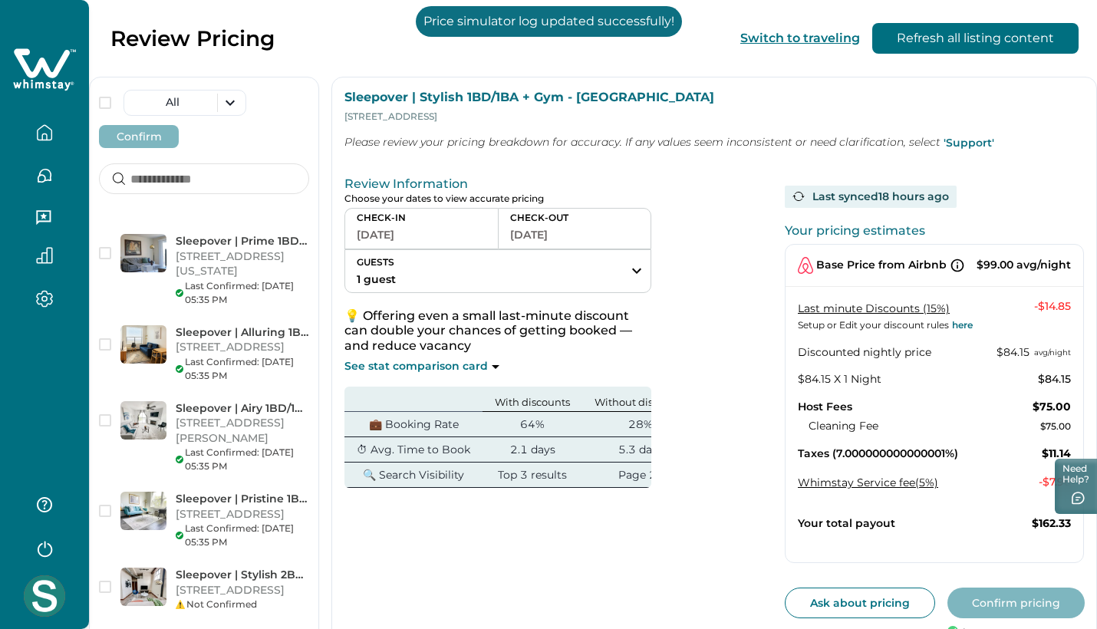
scroll to position [5725, 0]
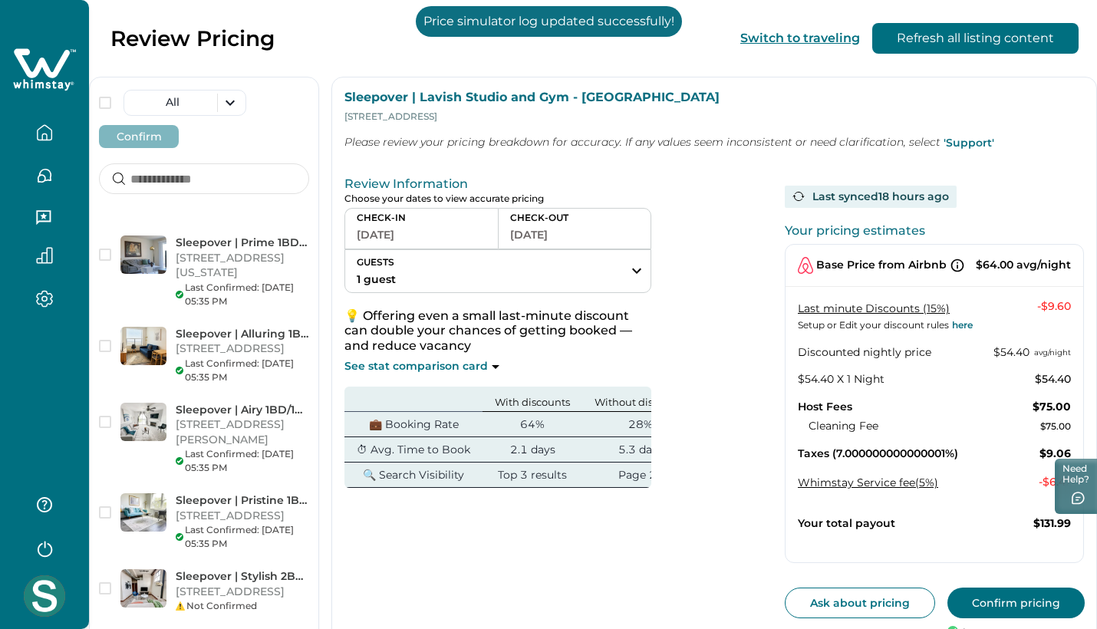
click at [999, 592] on button "Confirm pricing" at bounding box center [1016, 603] width 137 height 31
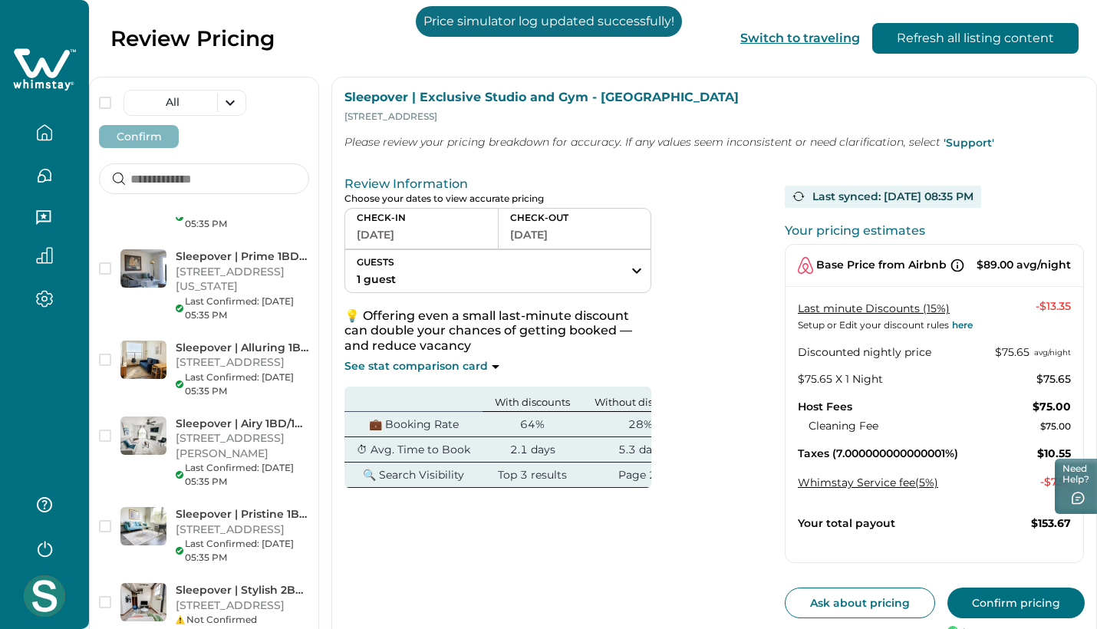
click at [1009, 599] on button "Confirm pricing" at bounding box center [1016, 603] width 137 height 31
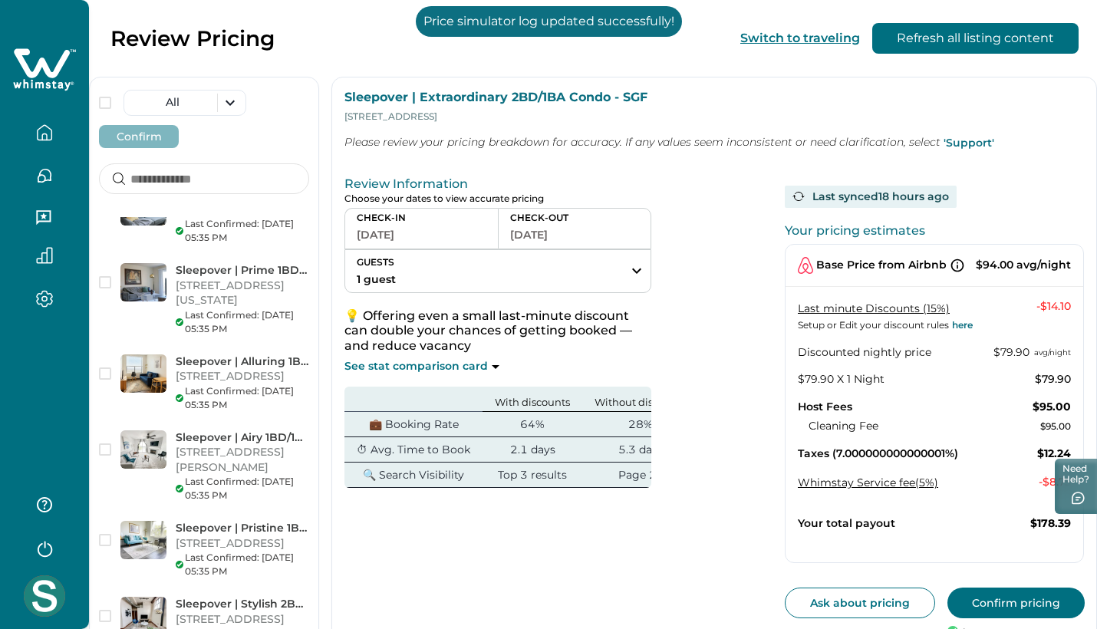
click at [1039, 597] on button "Confirm pricing" at bounding box center [1016, 603] width 137 height 31
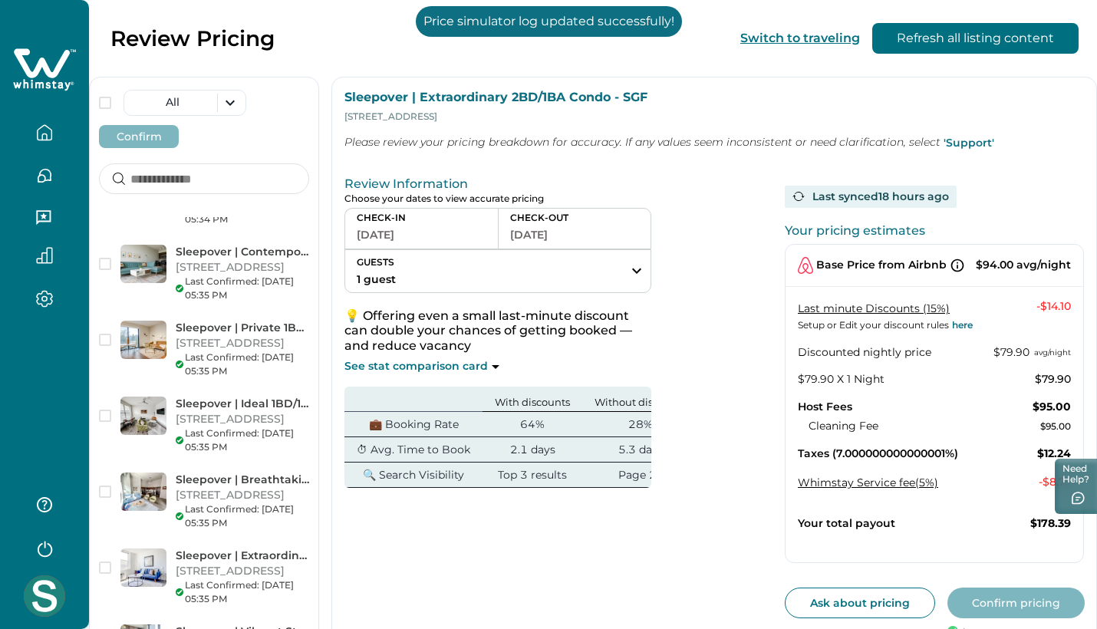
scroll to position [5299, 0]
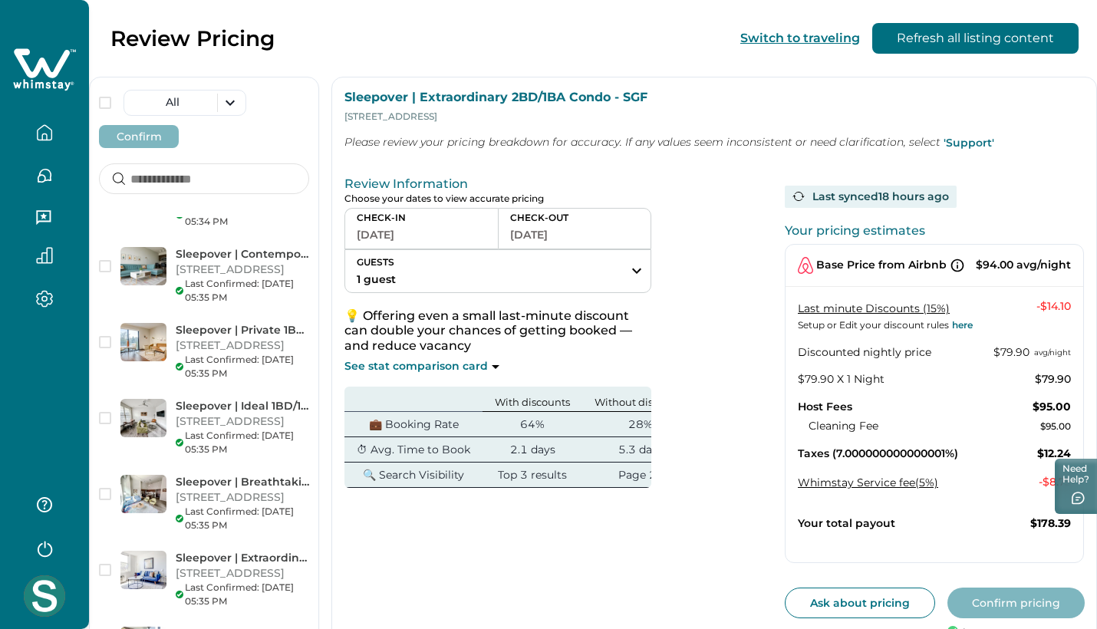
click at [1001, 592] on button "Confirm pricing" at bounding box center [1016, 603] width 137 height 31
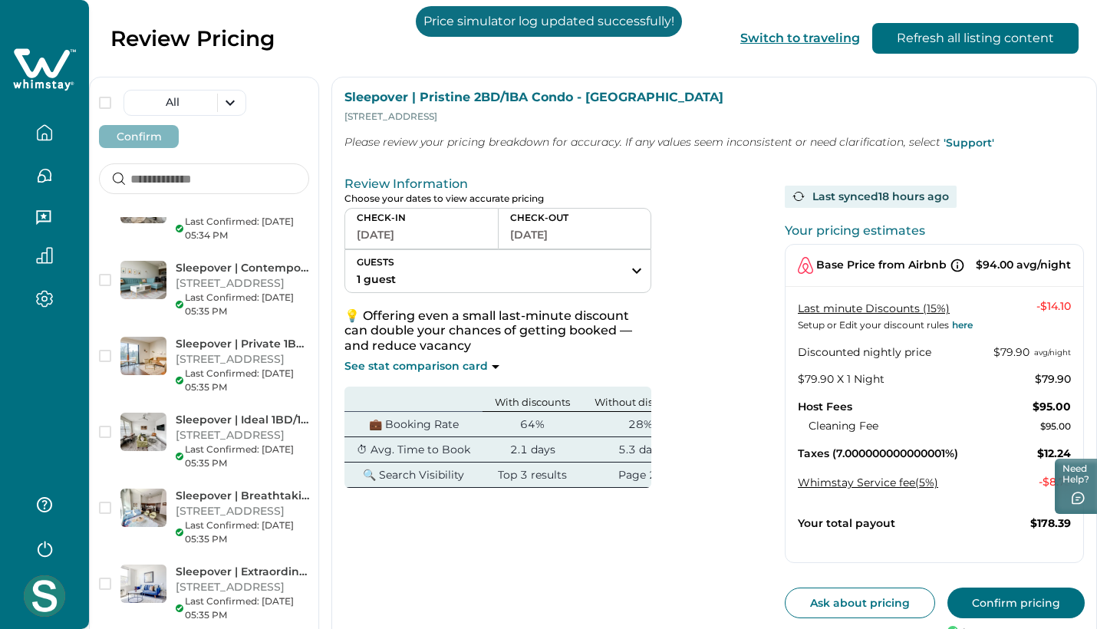
click at [1004, 597] on button "Confirm pricing" at bounding box center [1016, 603] width 137 height 31
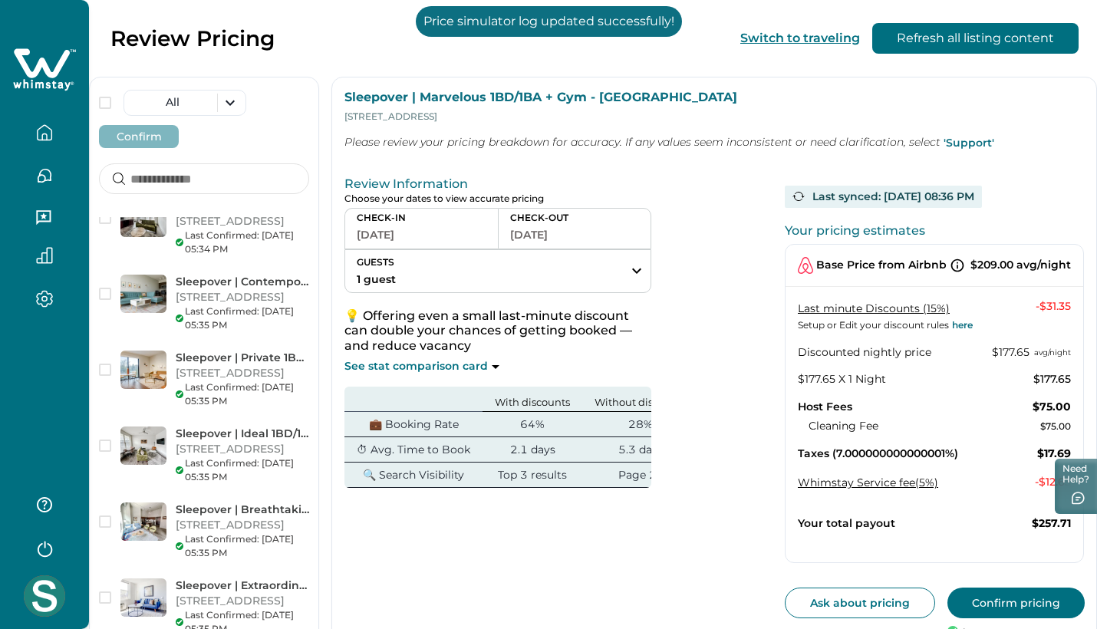
click at [988, 591] on button "Confirm pricing" at bounding box center [1016, 603] width 137 height 31
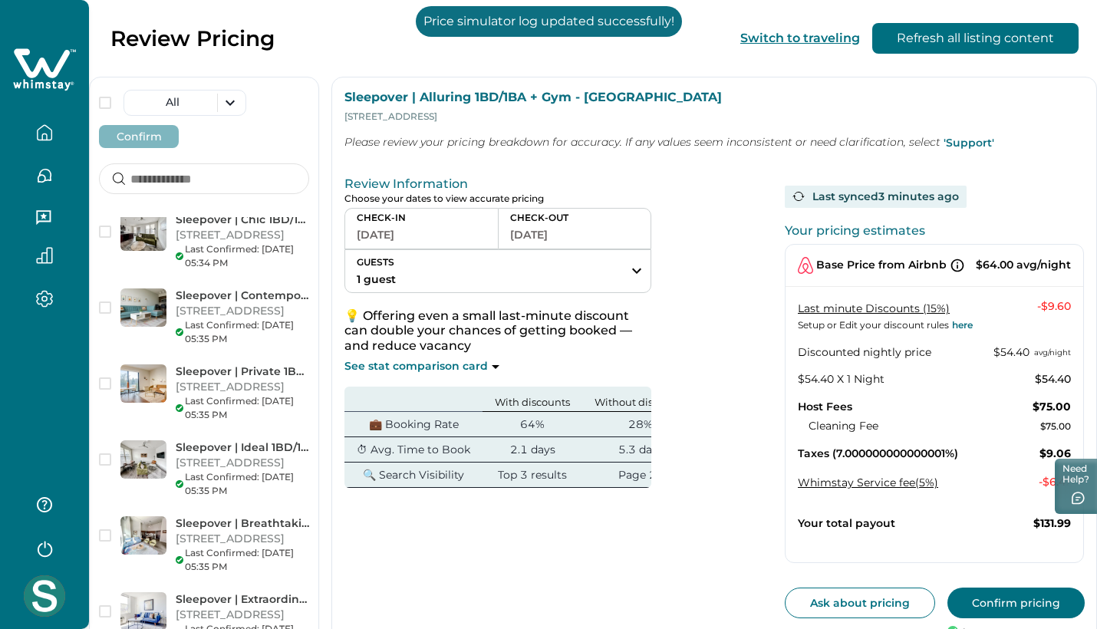
click at [1017, 595] on button "Confirm pricing" at bounding box center [1016, 603] width 137 height 31
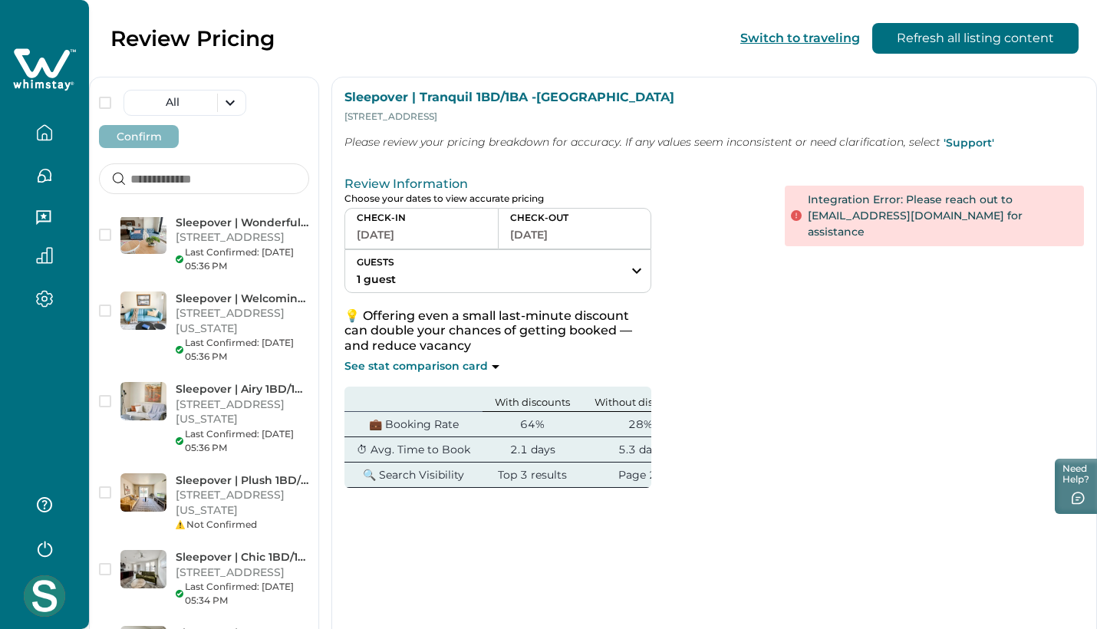
scroll to position [4972, 0]
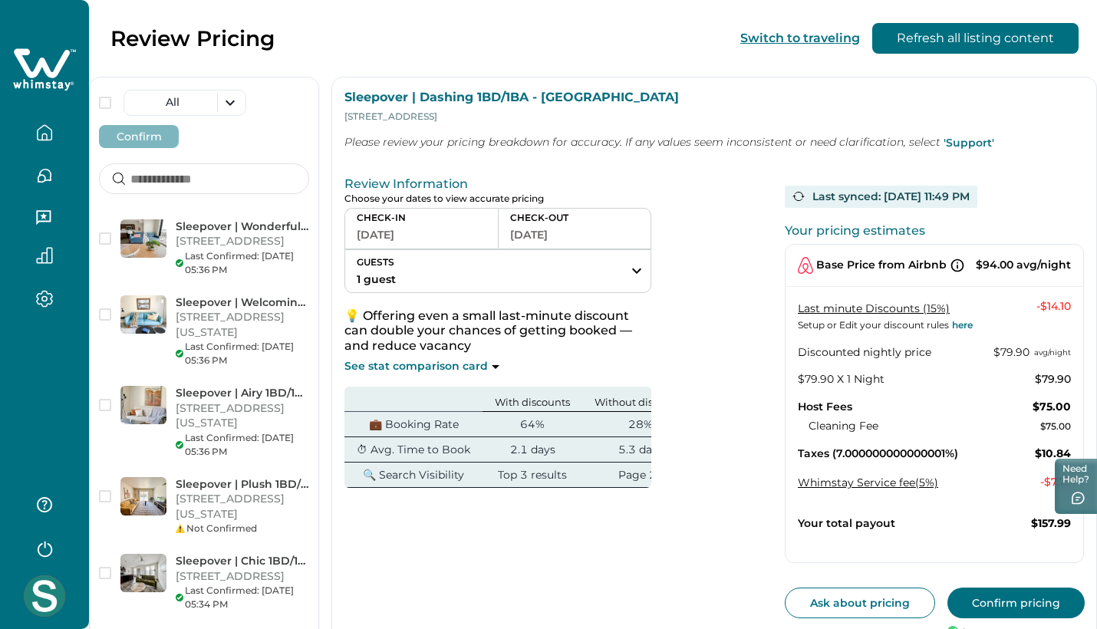
click at [1014, 605] on button "Confirm pricing" at bounding box center [1016, 603] width 137 height 31
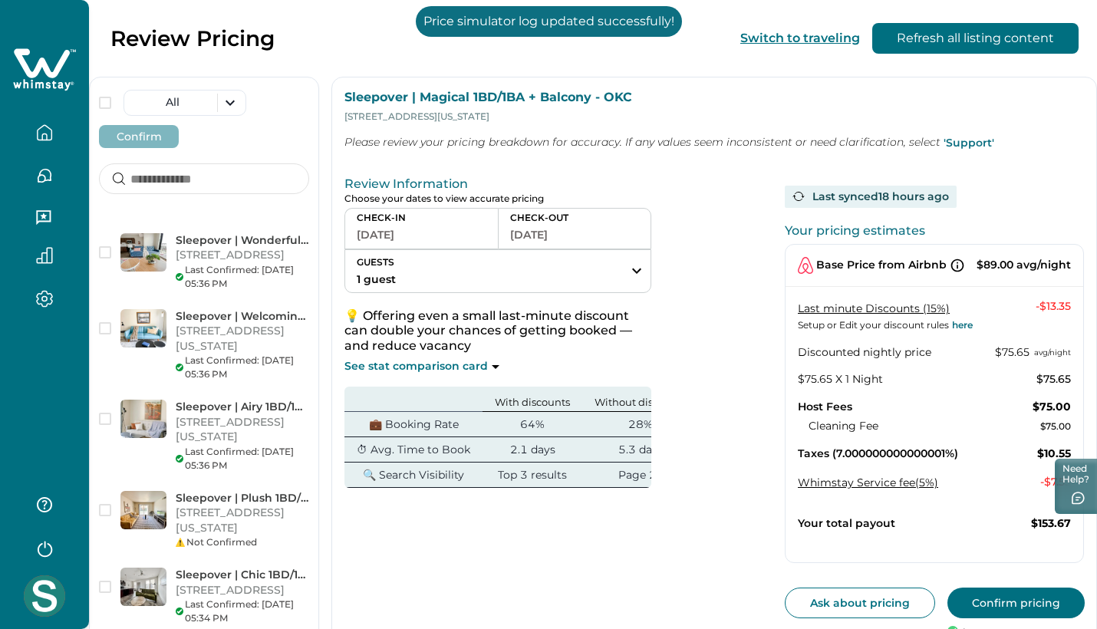
click at [1008, 594] on button "Confirm pricing" at bounding box center [1016, 603] width 137 height 31
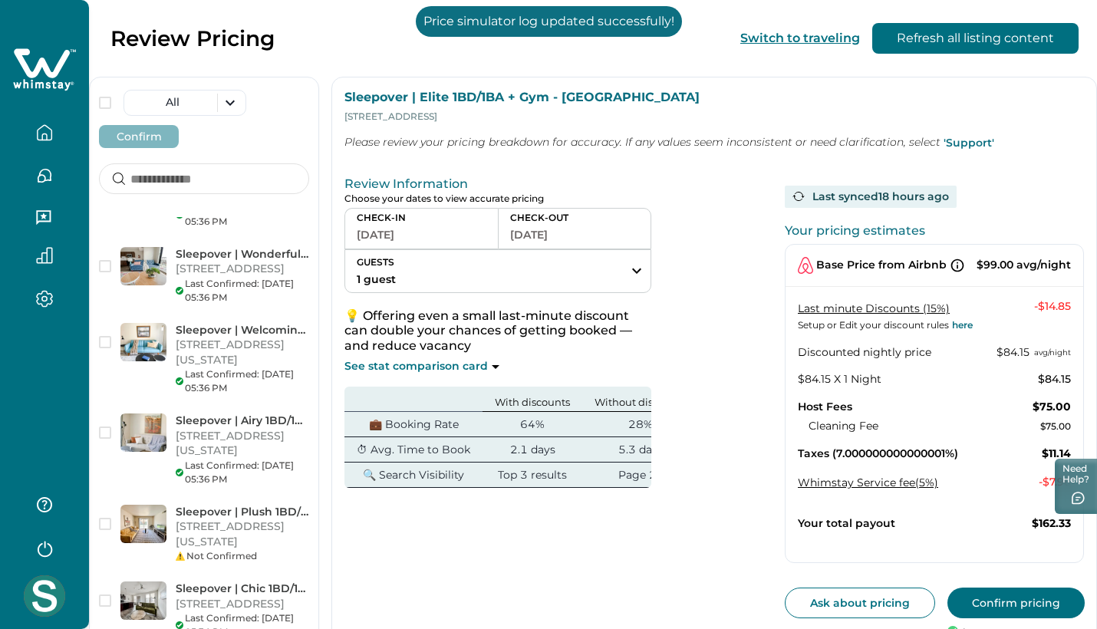
click at [1017, 601] on button "Confirm pricing" at bounding box center [1016, 603] width 137 height 31
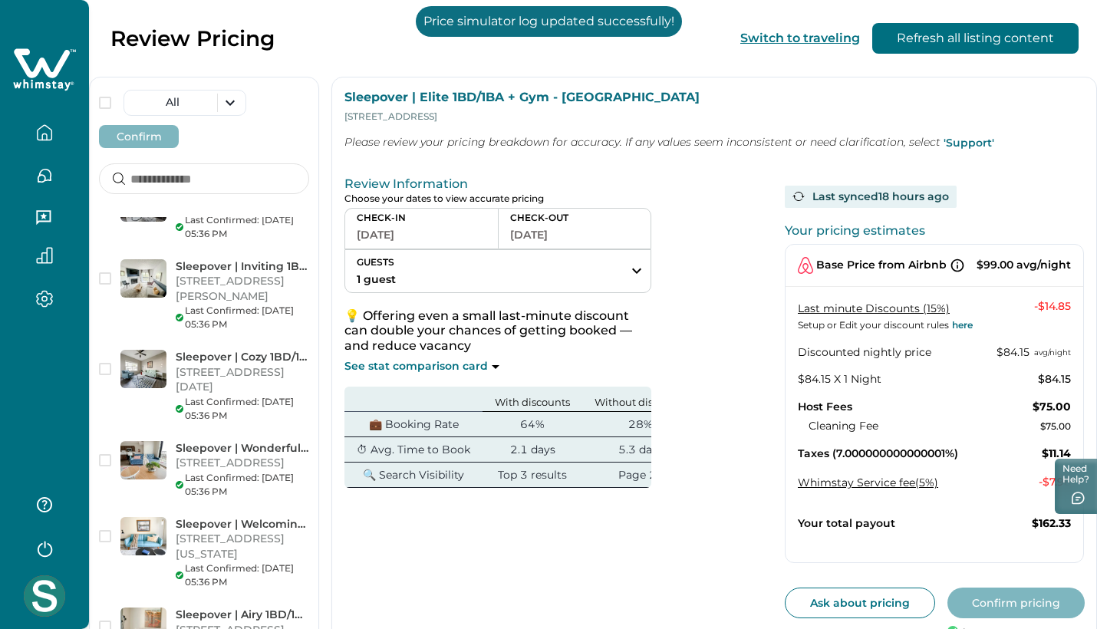
scroll to position [4674, 0]
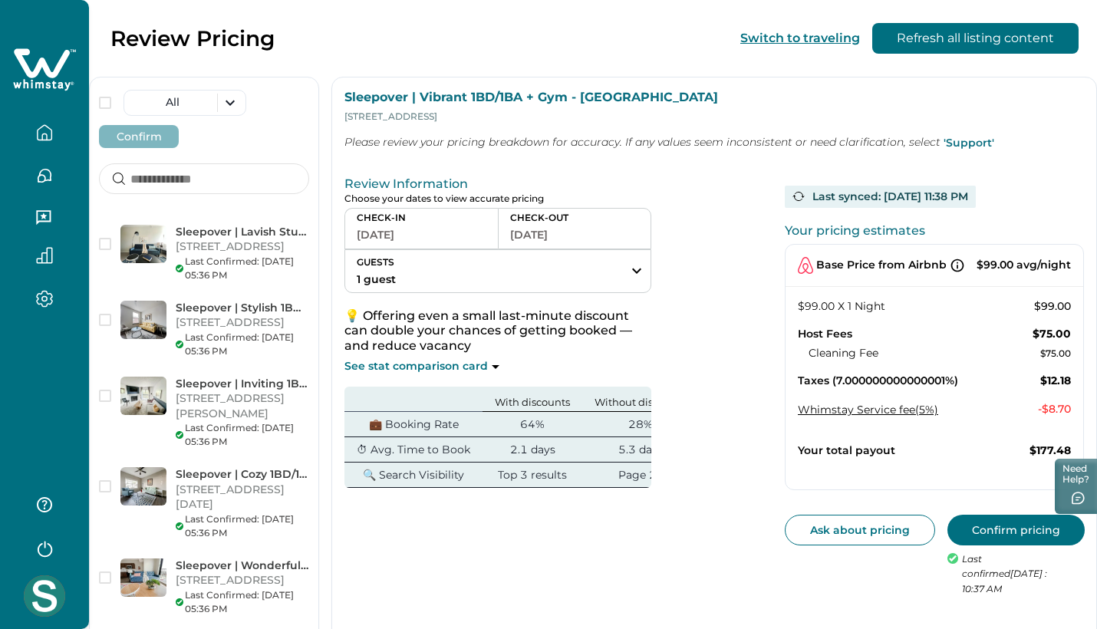
click at [1017, 533] on button "Confirm pricing" at bounding box center [1016, 530] width 137 height 31
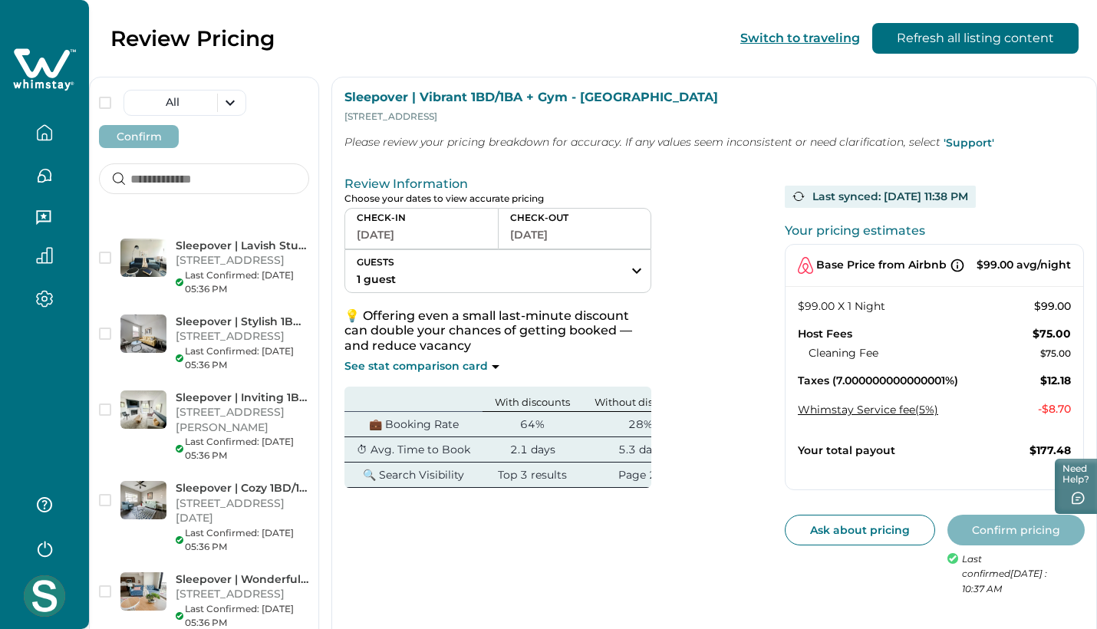
drag, startPoint x: 358, startPoint y: 358, endPoint x: 257, endPoint y: 408, distance: 113.2
click at [257, 408] on div "All Confirm Sleepover | Lively Studio + Parking - Wichita 701 E 2nd St N, 213, …" at bounding box center [593, 350] width 1008 height 701
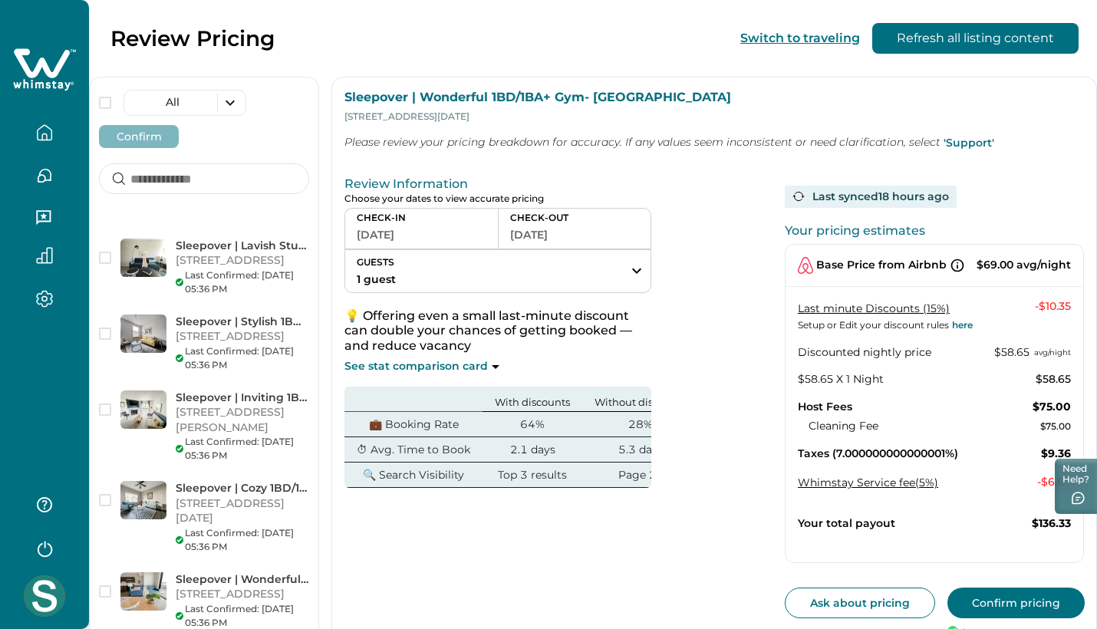
click at [974, 588] on button "Confirm pricing" at bounding box center [1016, 603] width 137 height 31
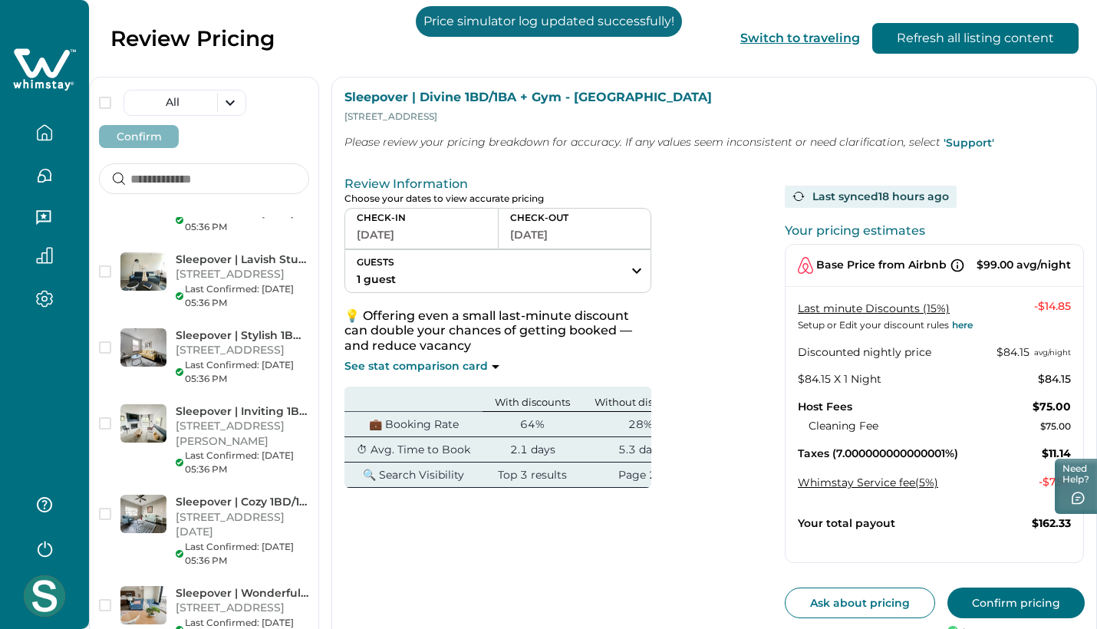
click at [992, 595] on button "Confirm pricing" at bounding box center [1016, 603] width 137 height 31
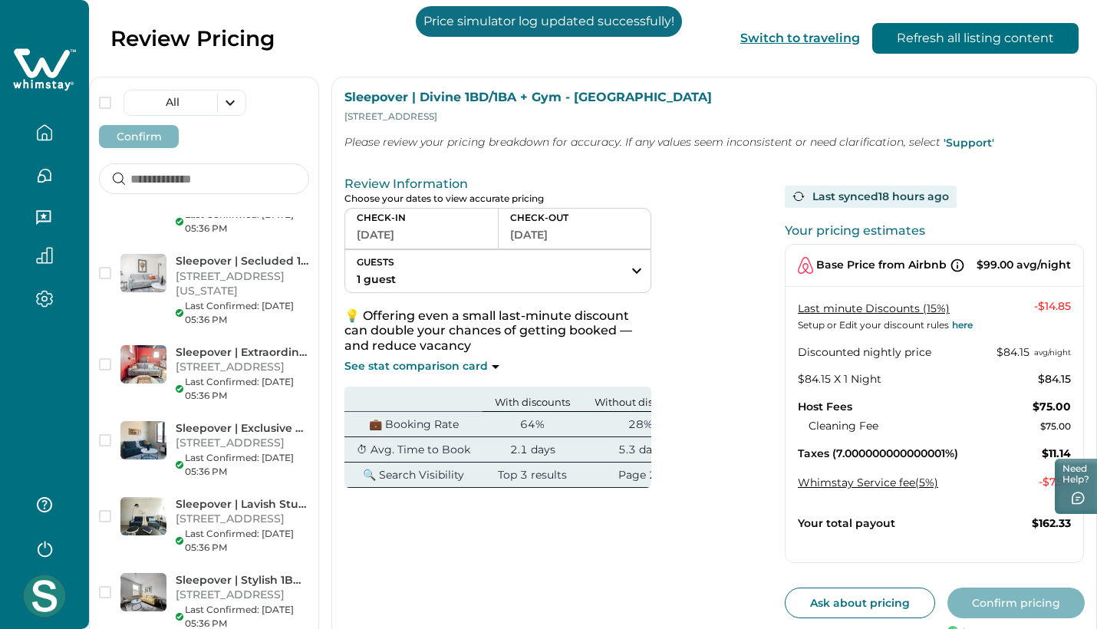
scroll to position [4410, 0]
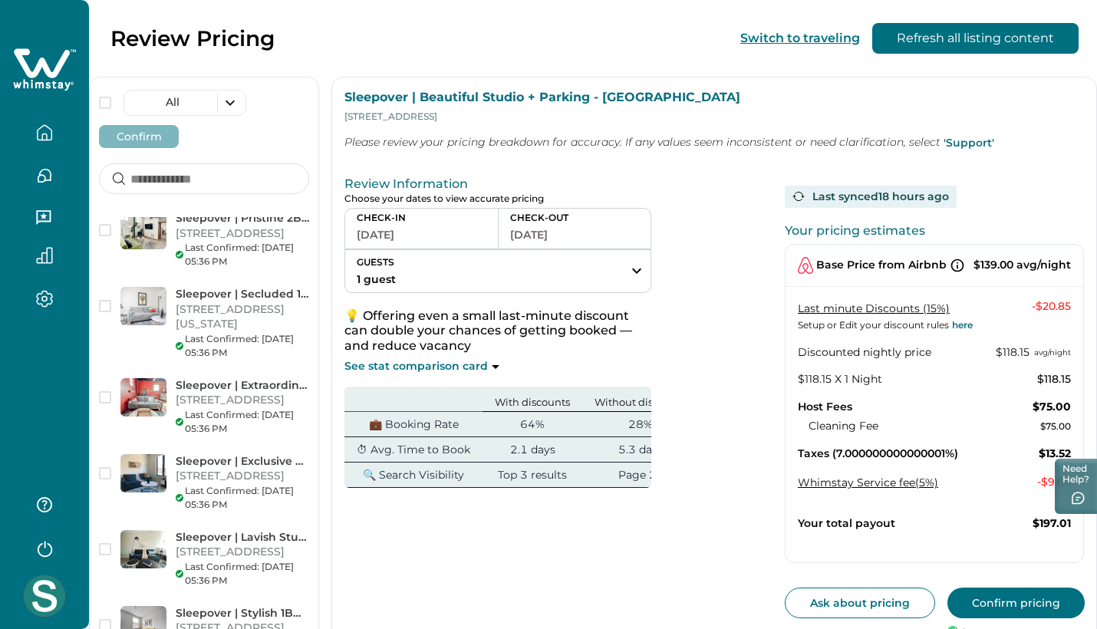
click at [975, 608] on button "Confirm pricing" at bounding box center [1016, 603] width 137 height 31
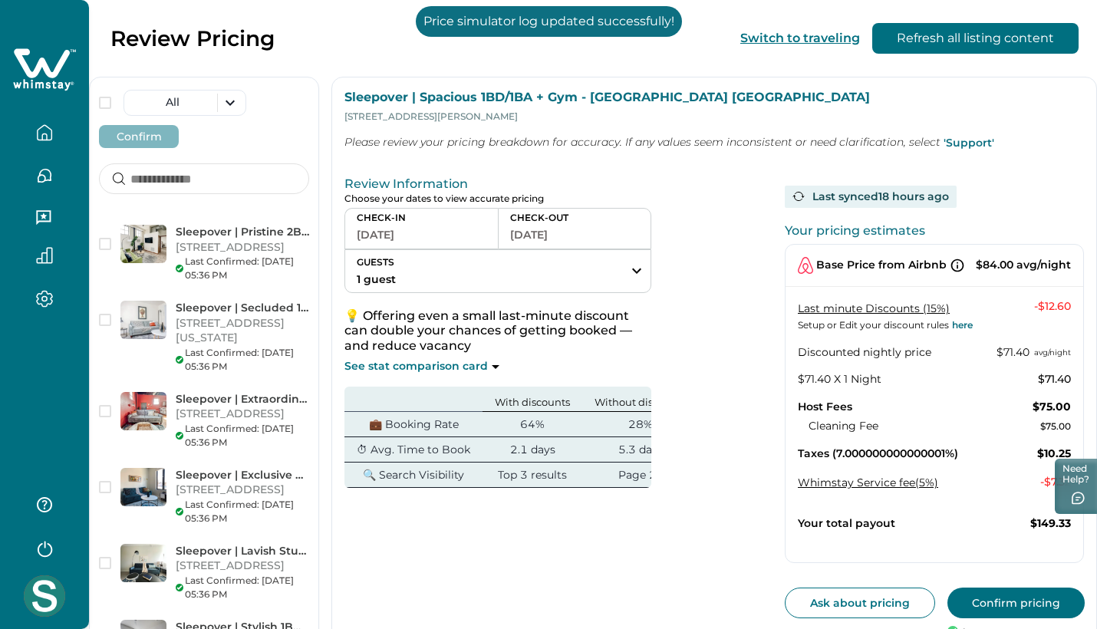
click at [975, 597] on button "Confirm pricing" at bounding box center [1016, 603] width 137 height 31
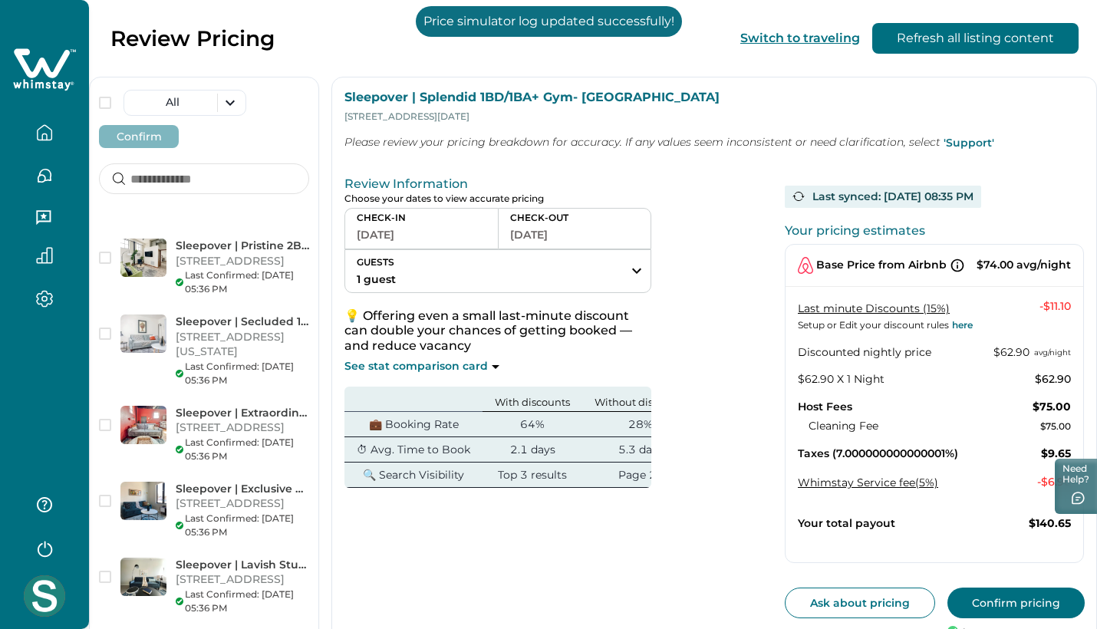
click at [1044, 593] on button "Confirm pricing" at bounding box center [1016, 603] width 137 height 31
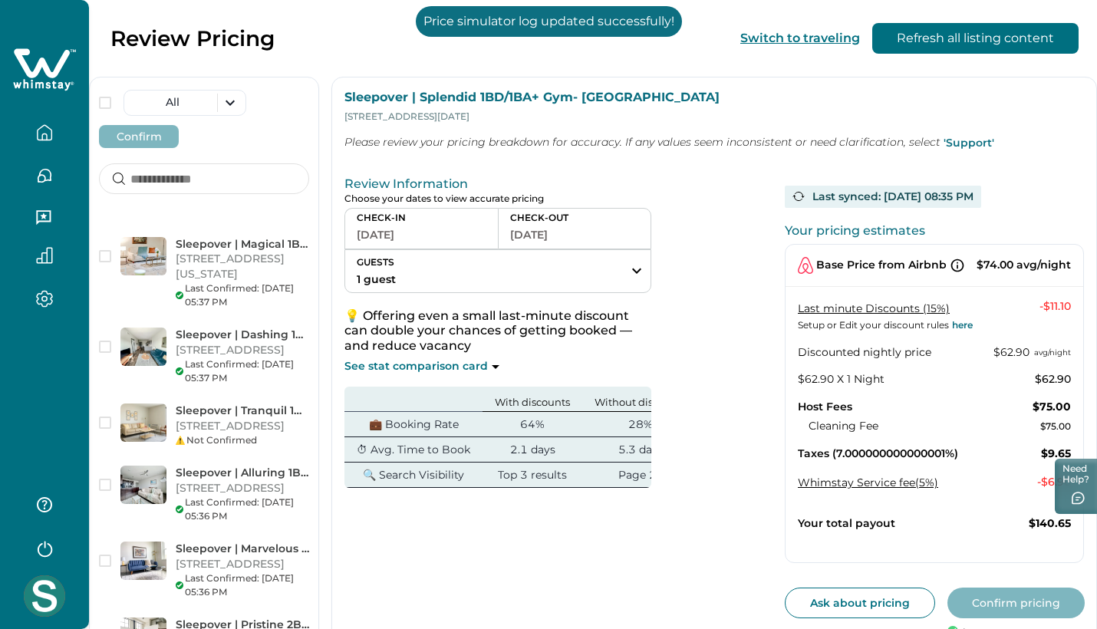
scroll to position [4029, 0]
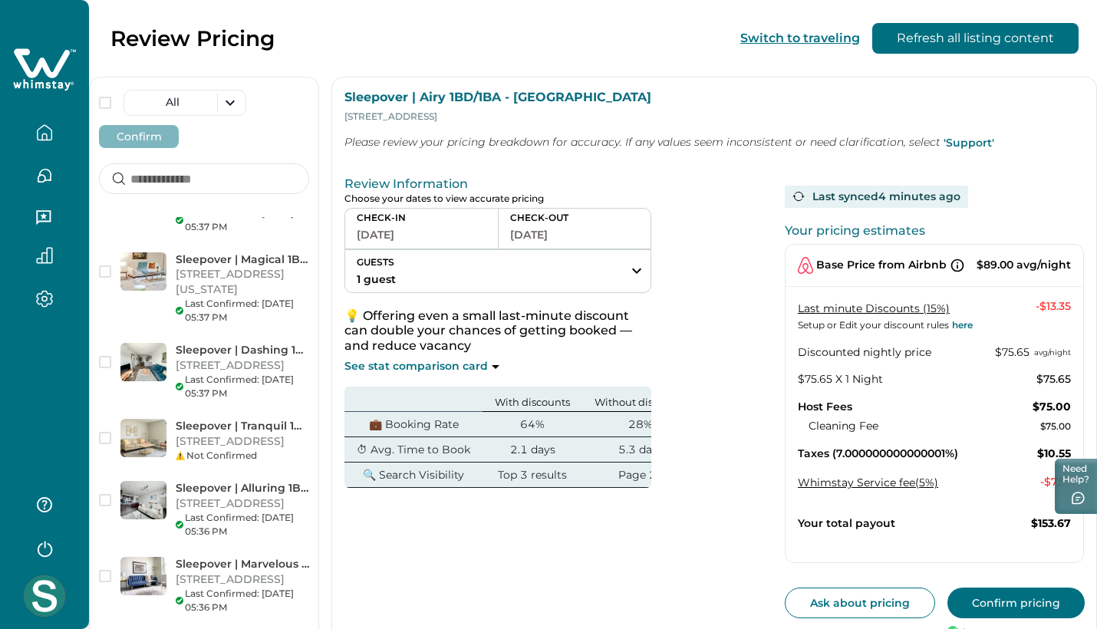
click at [1024, 602] on button "Confirm pricing" at bounding box center [1016, 603] width 137 height 31
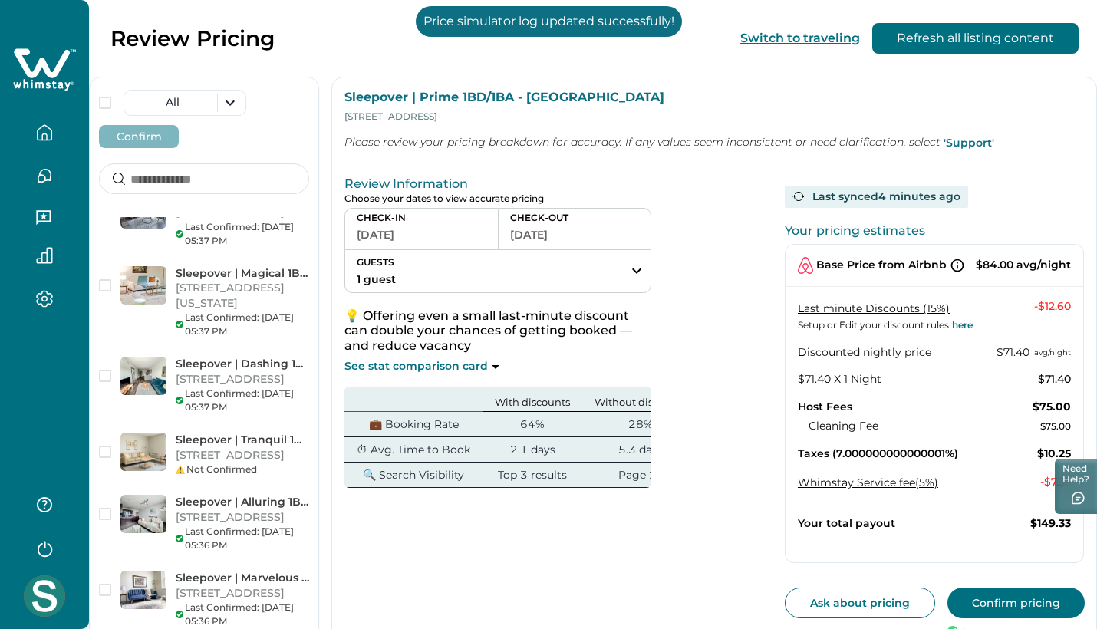
click at [1034, 589] on button "Confirm pricing" at bounding box center [1016, 603] width 137 height 31
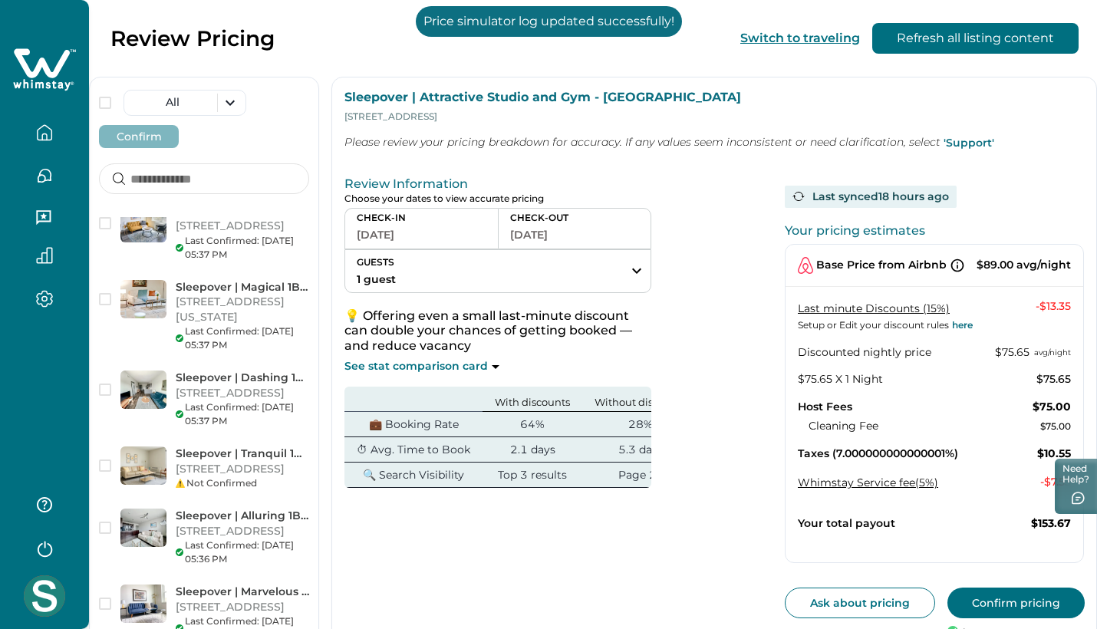
click at [1014, 596] on button "Confirm pricing" at bounding box center [1016, 603] width 137 height 31
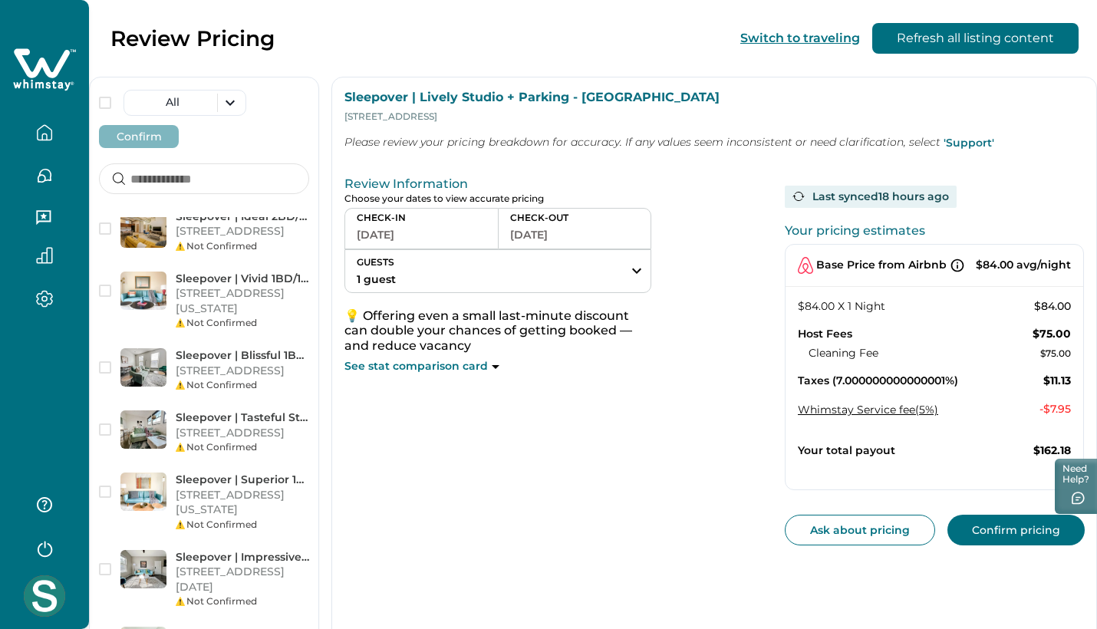
scroll to position [2229, 0]
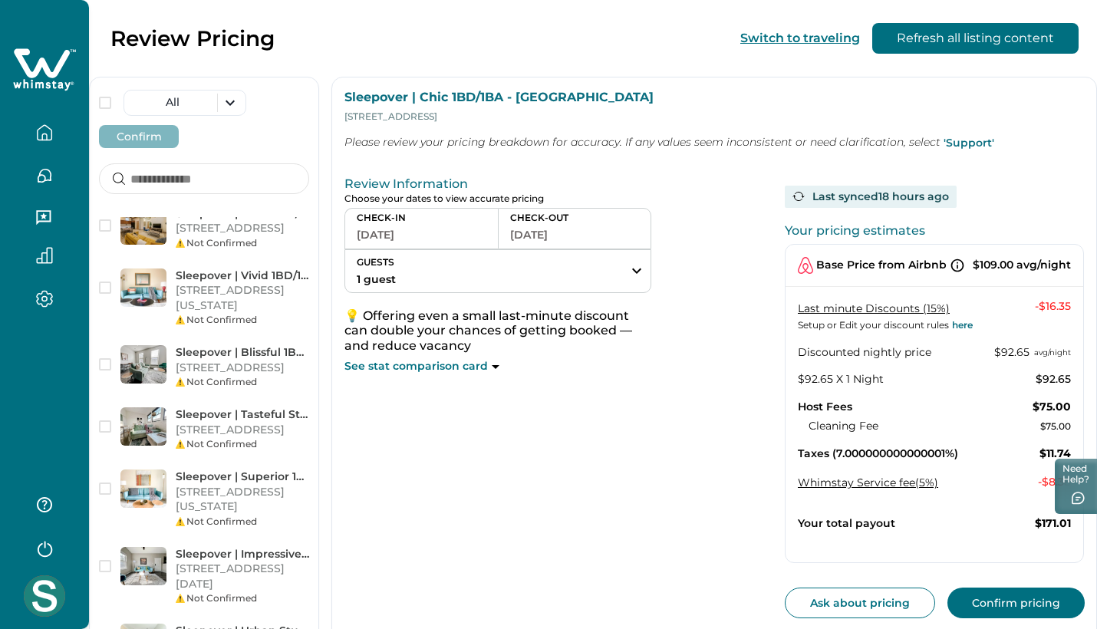
click at [983, 606] on button "Confirm pricing" at bounding box center [1016, 603] width 137 height 31
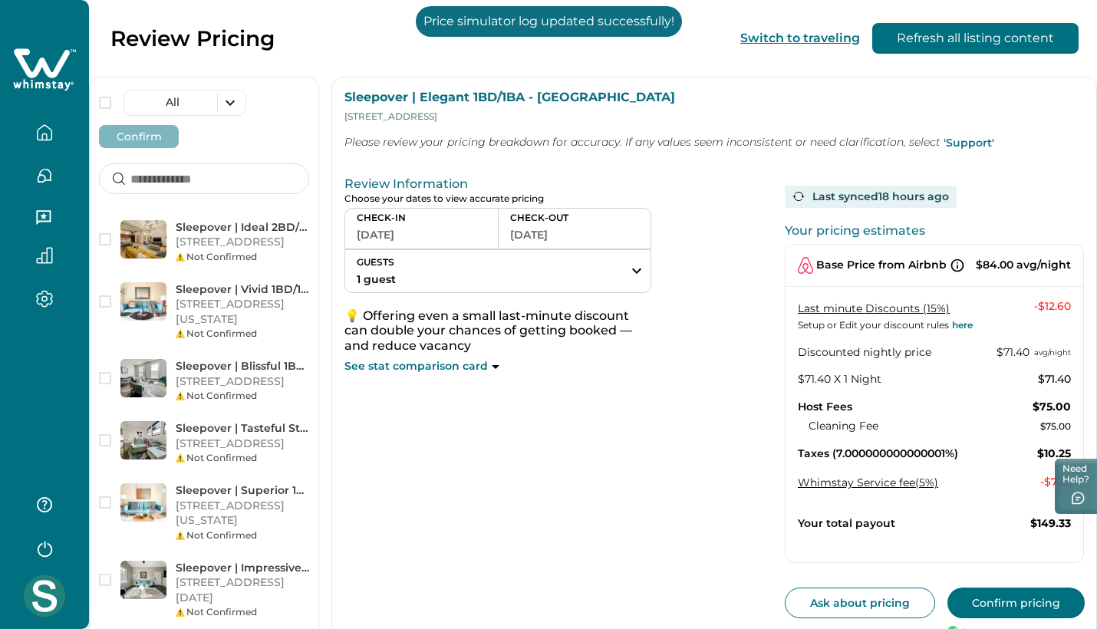
click at [1037, 593] on button "Confirm pricing" at bounding box center [1016, 603] width 137 height 31
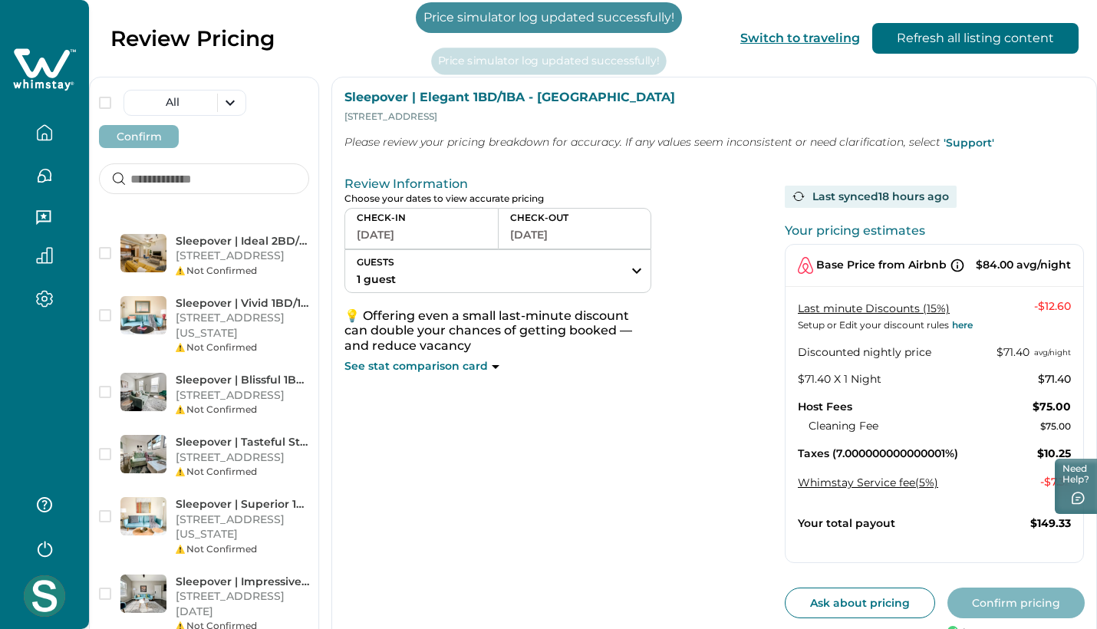
click at [229, 48] on p "Sleepover | Homey 1BD/1BA + Gym - [GEOGRAPHIC_DATA] [GEOGRAPHIC_DATA]" at bounding box center [243, 39] width 134 height 15
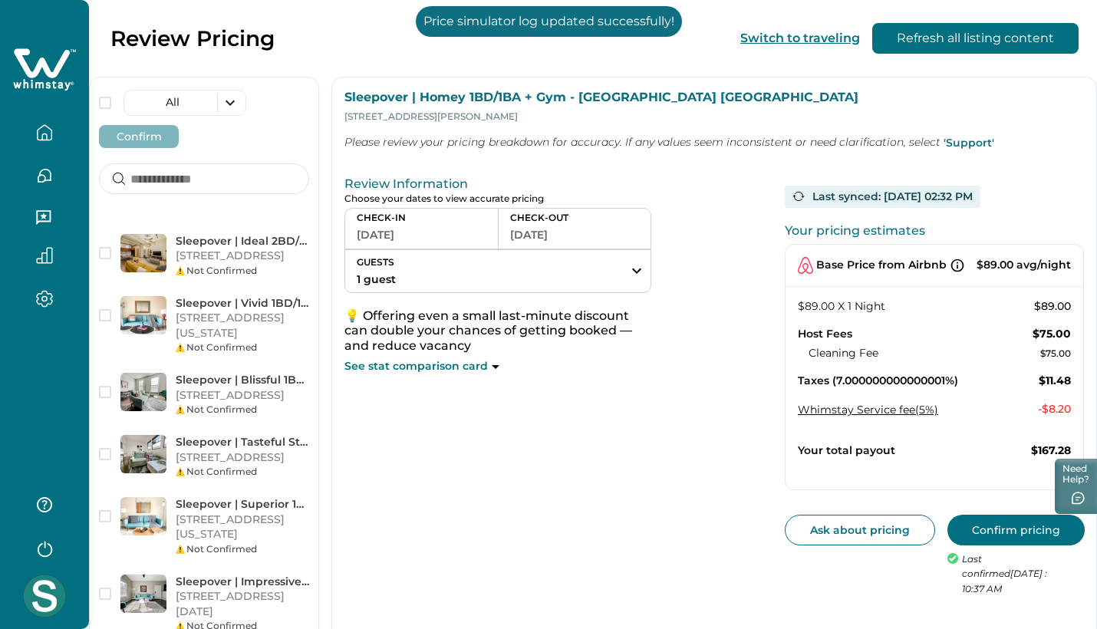
click at [990, 523] on button "Confirm pricing" at bounding box center [1016, 530] width 137 height 31
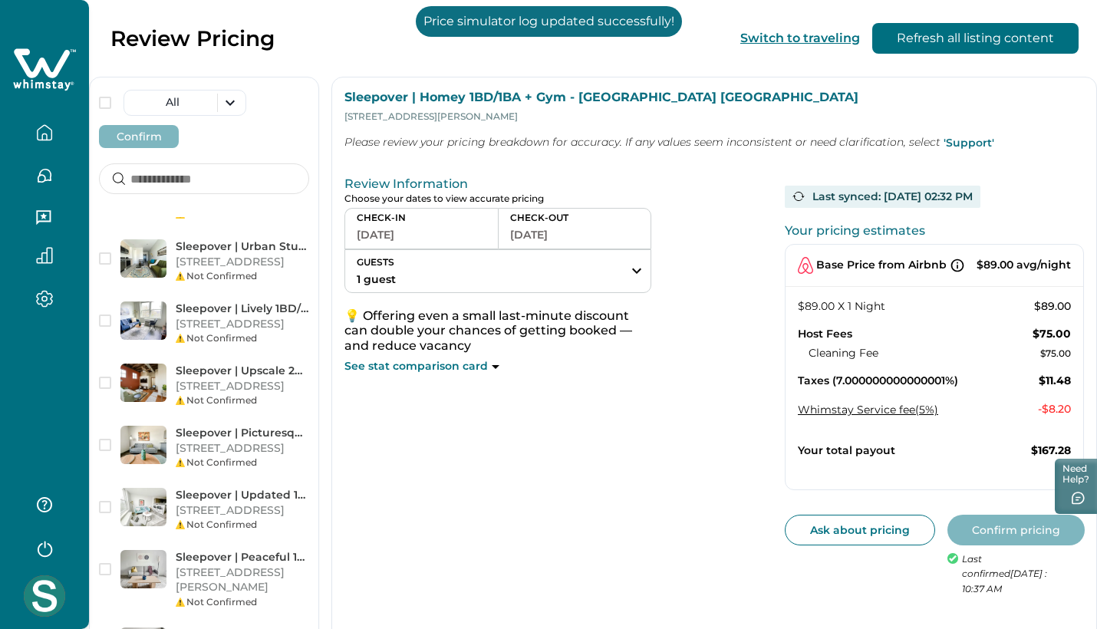
scroll to position [2654, 0]
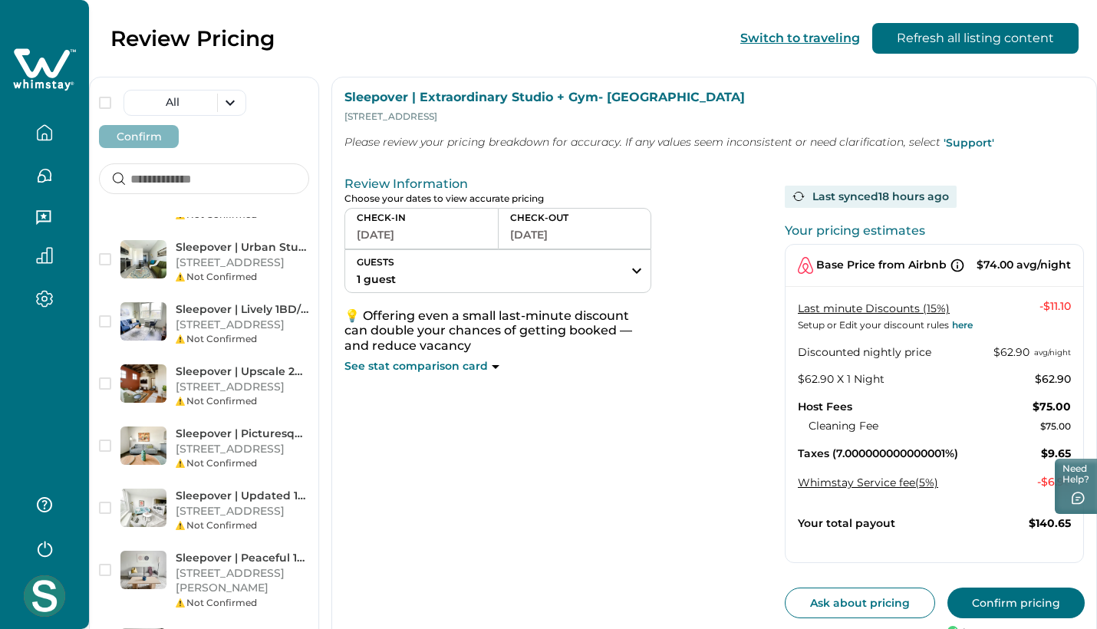
click at [1027, 601] on button "Confirm pricing" at bounding box center [1016, 603] width 137 height 31
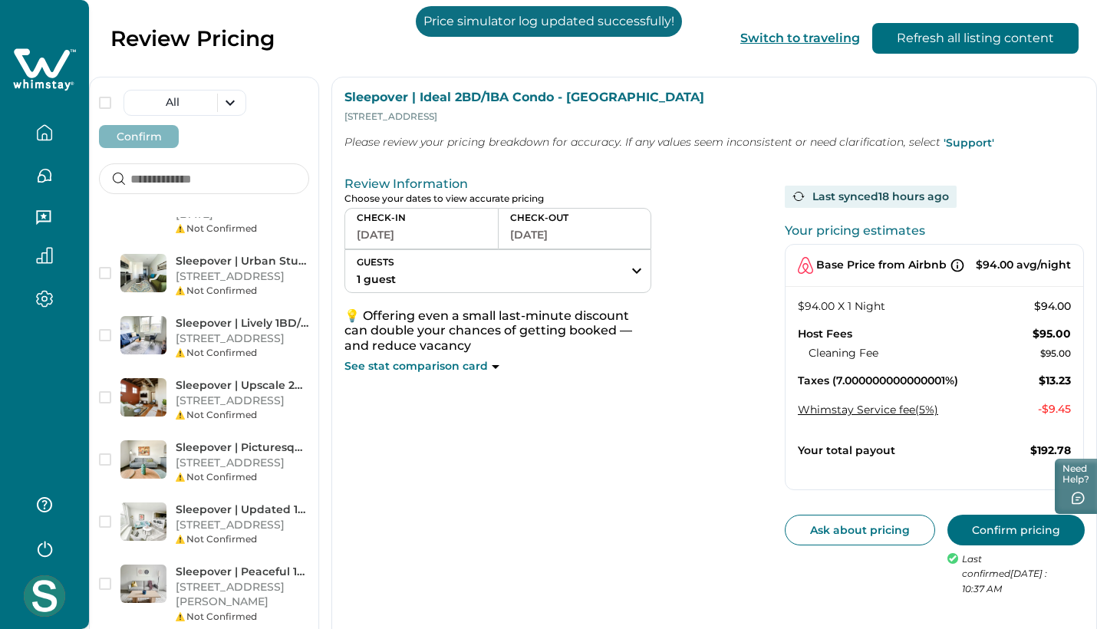
click at [994, 536] on button "Confirm pricing" at bounding box center [1016, 530] width 137 height 31
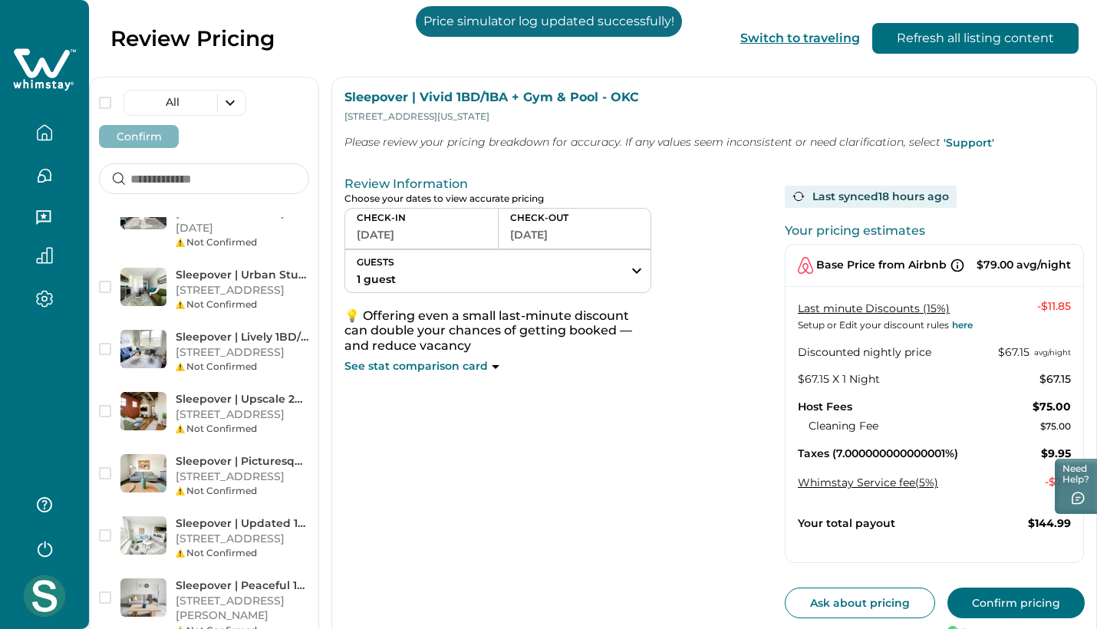
click at [1004, 605] on button "Confirm pricing" at bounding box center [1016, 603] width 137 height 31
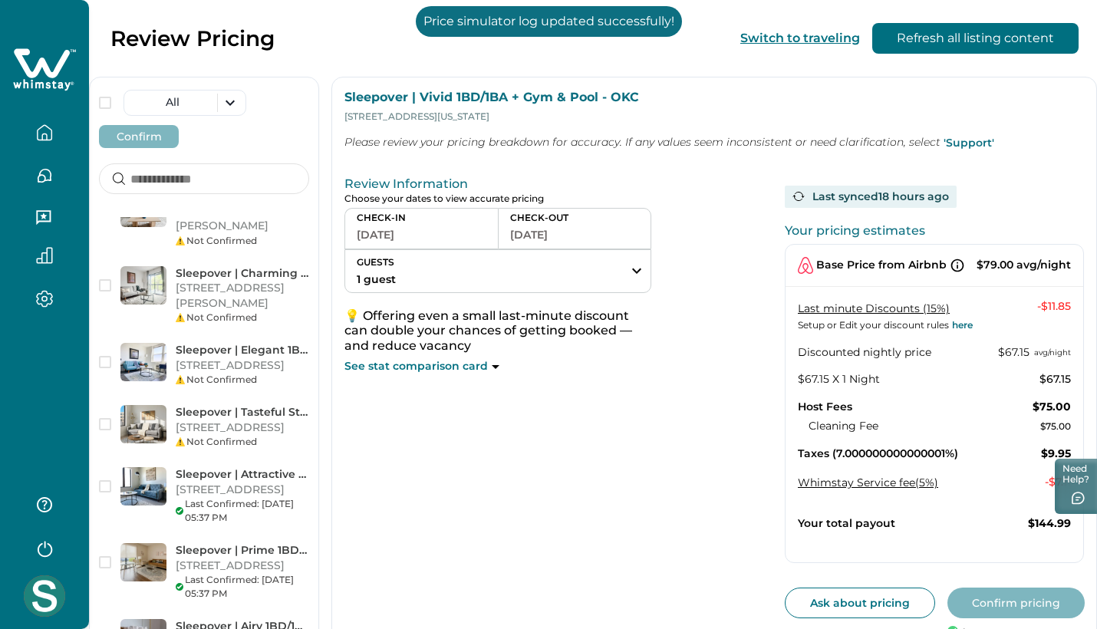
scroll to position [3061, 0]
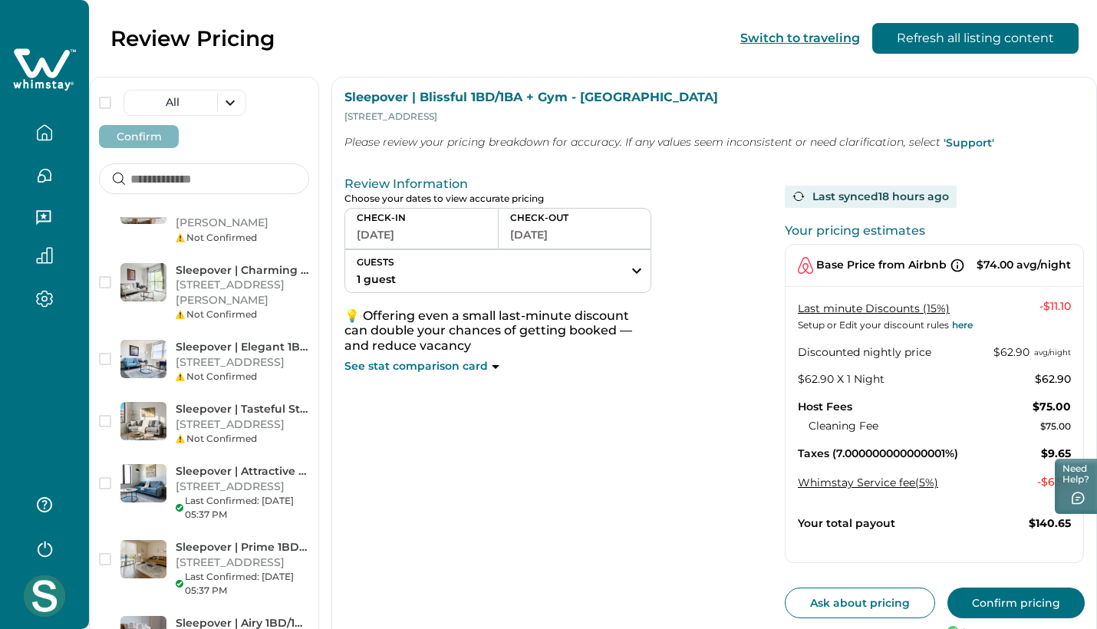
click at [1061, 611] on button "Confirm pricing" at bounding box center [1016, 603] width 137 height 31
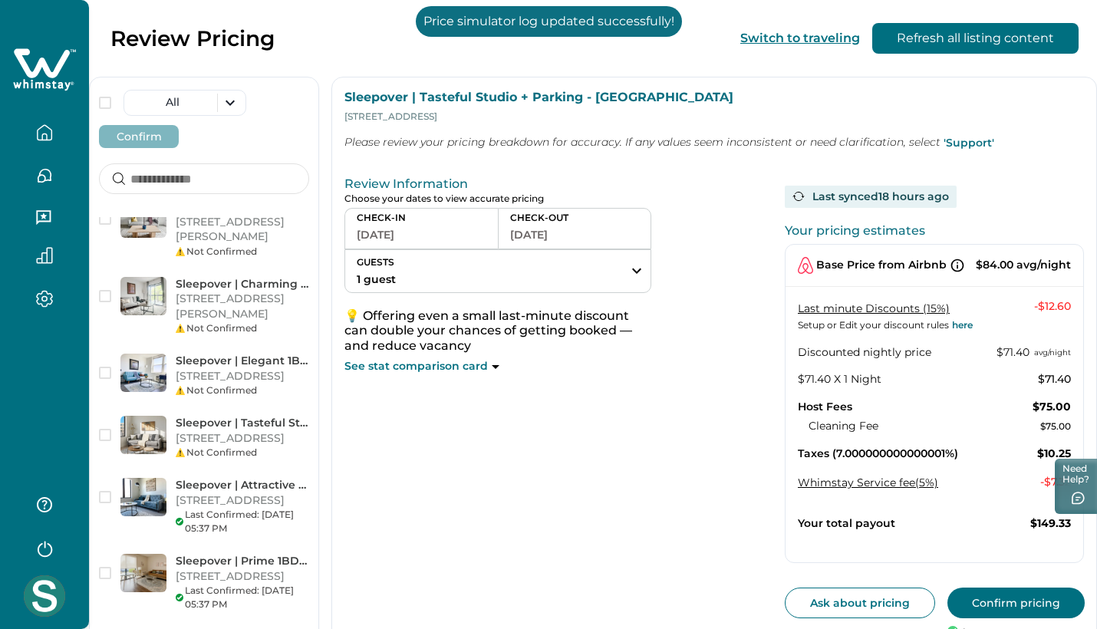
click at [1001, 599] on button "Confirm pricing" at bounding box center [1016, 603] width 137 height 31
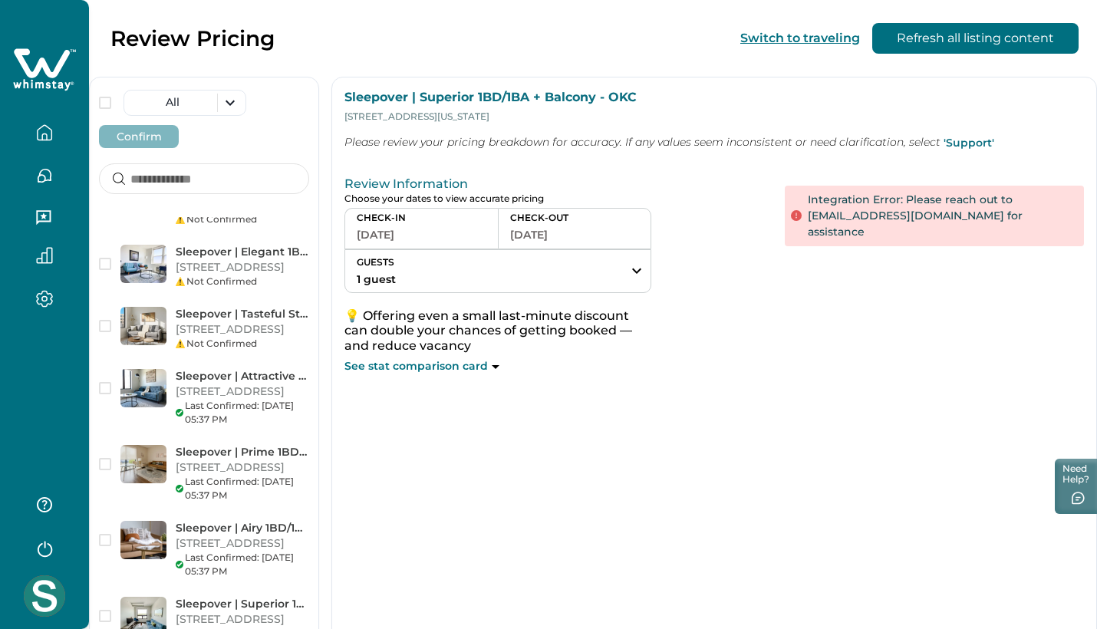
scroll to position [3211, 0]
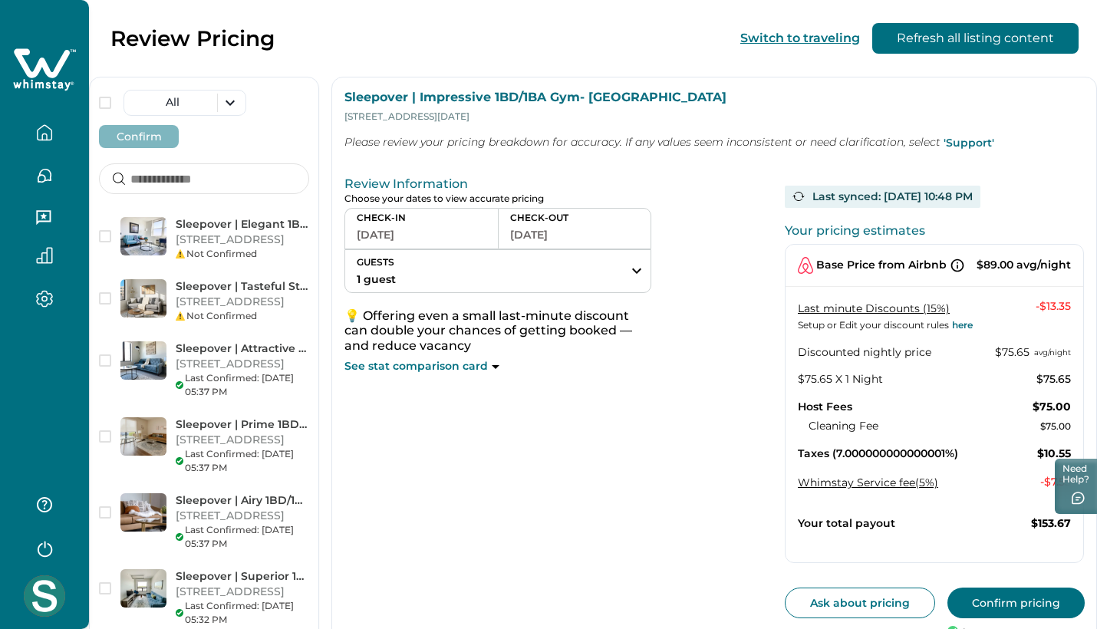
click at [1040, 600] on button "Confirm pricing" at bounding box center [1016, 603] width 137 height 31
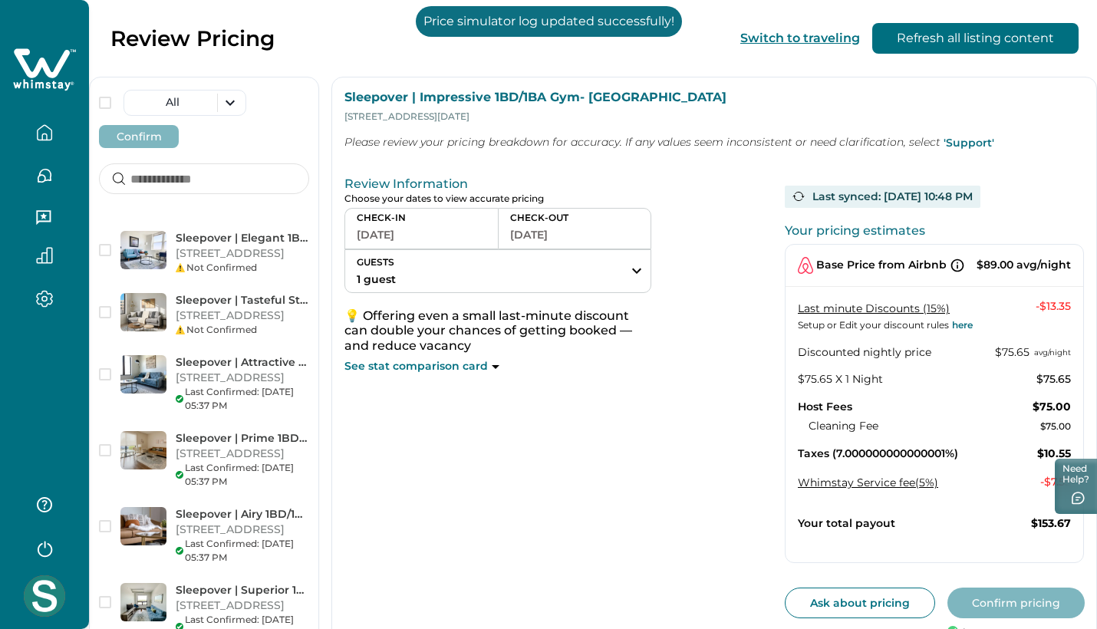
click at [998, 597] on button "Confirm pricing" at bounding box center [1016, 603] width 137 height 31
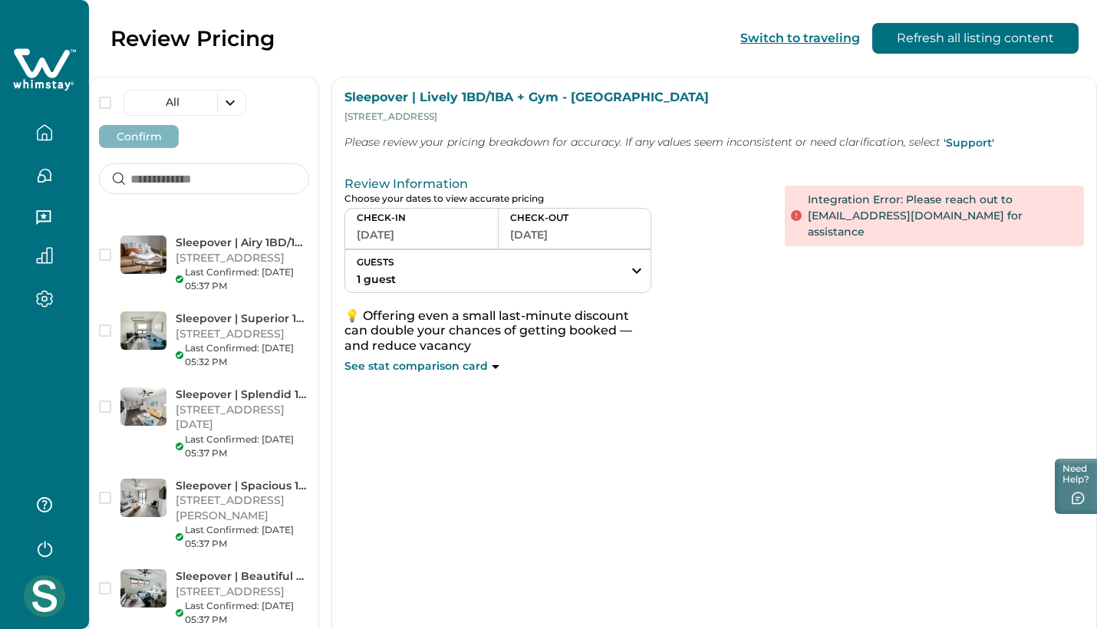
scroll to position [3538, 0]
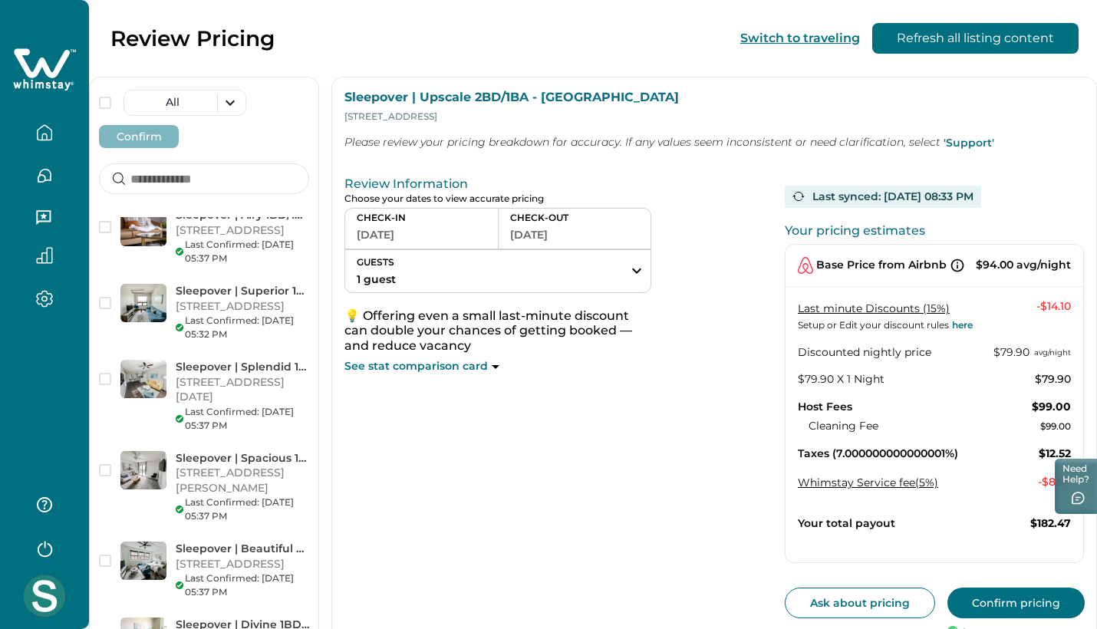
click at [1024, 601] on button "Confirm pricing" at bounding box center [1016, 603] width 137 height 31
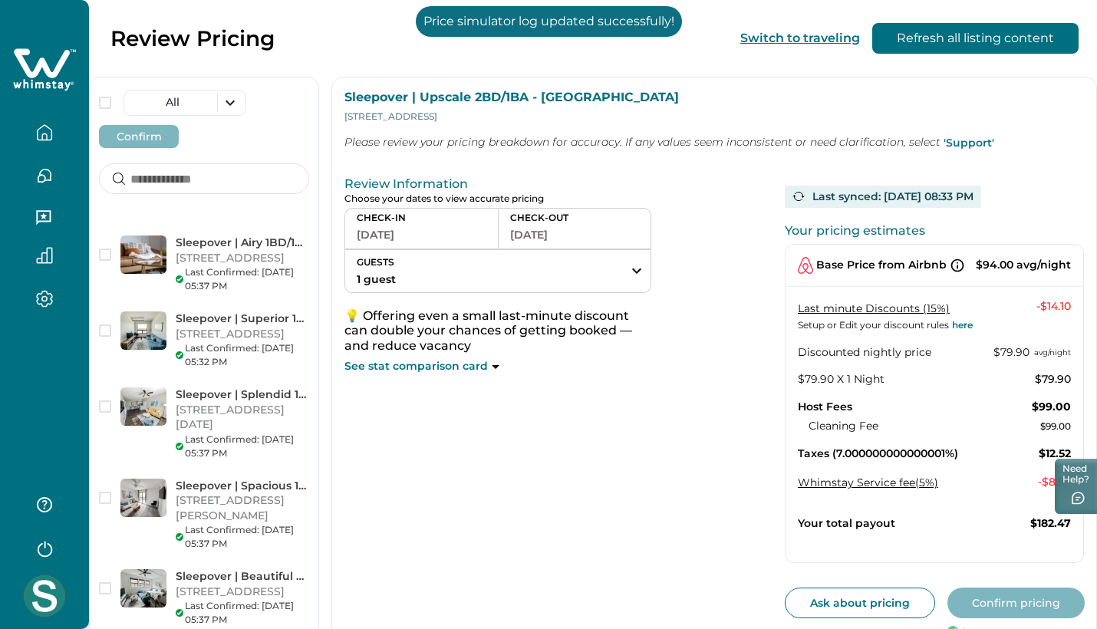
click at [997, 603] on button "Confirm pricing" at bounding box center [1016, 603] width 137 height 31
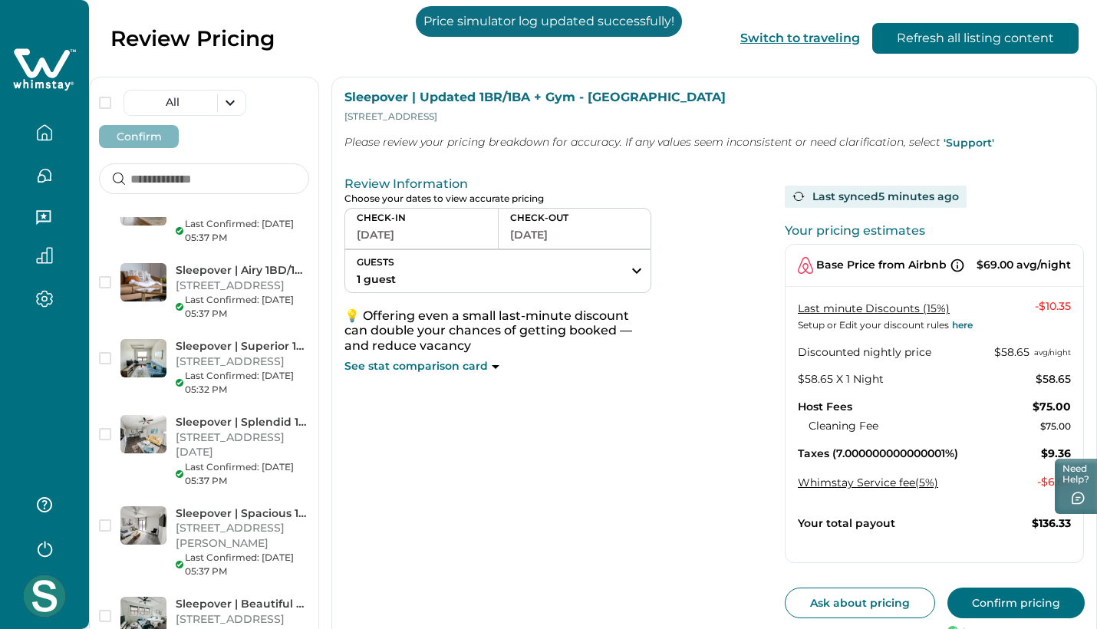
click at [1004, 592] on button "Confirm pricing" at bounding box center [1016, 603] width 137 height 31
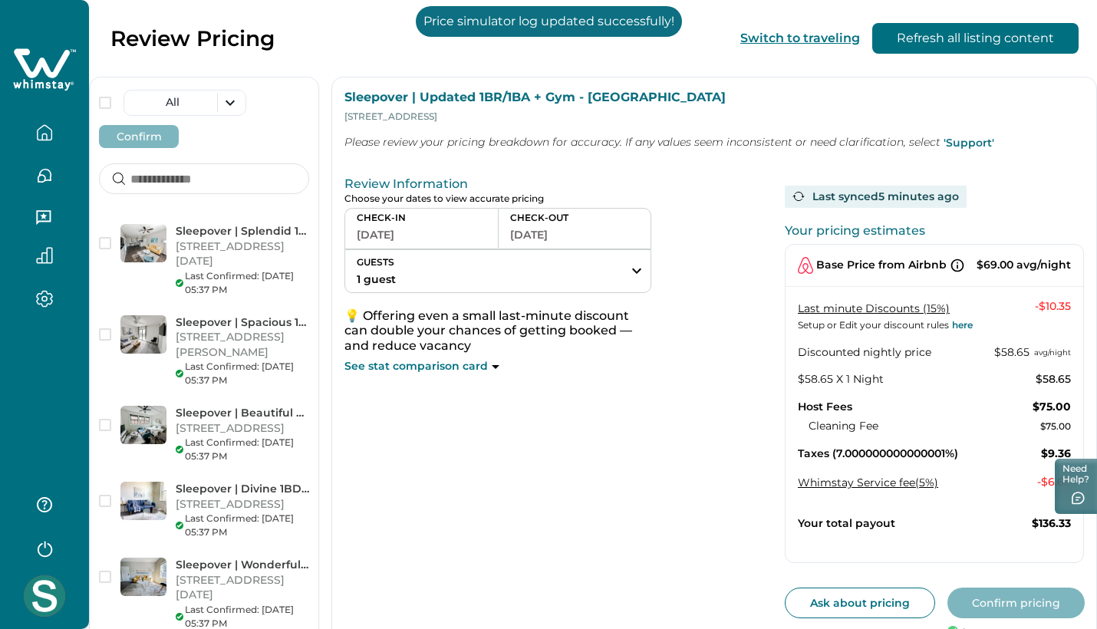
scroll to position [3825, 0]
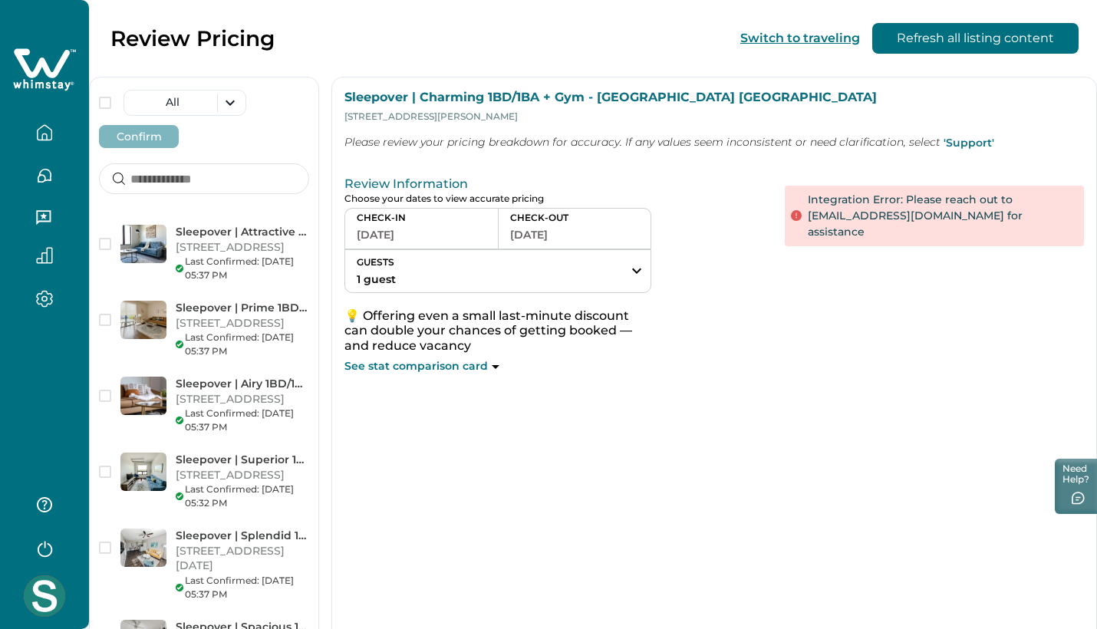
scroll to position [3226, 0]
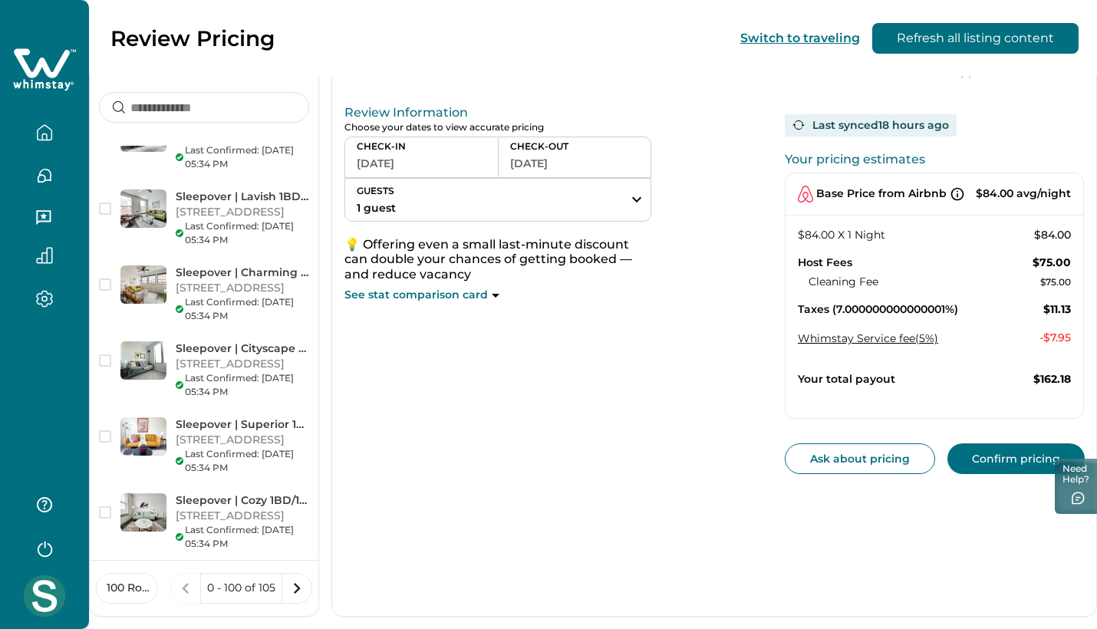
scroll to position [8169, 0]
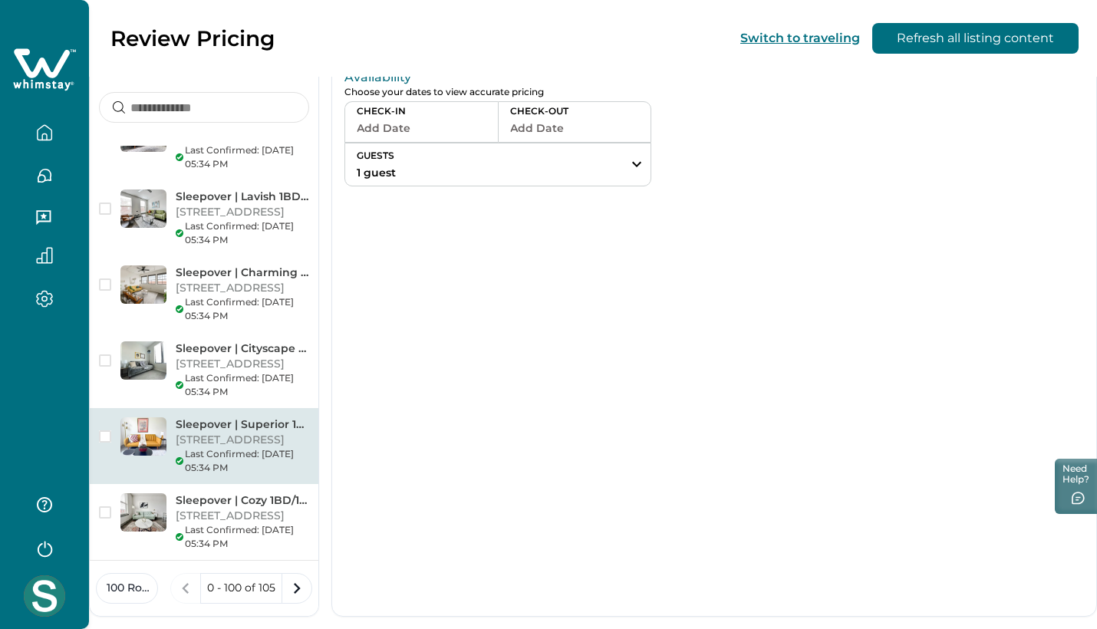
scroll to position [71, 0]
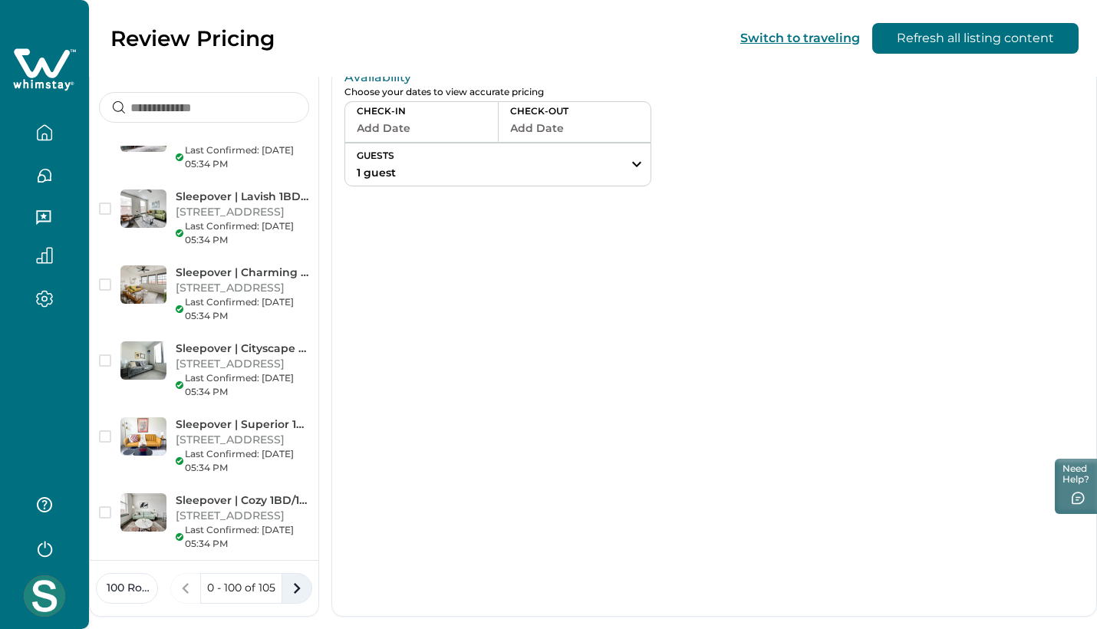
click at [293, 593] on icon "next page" at bounding box center [296, 588] width 21 height 21
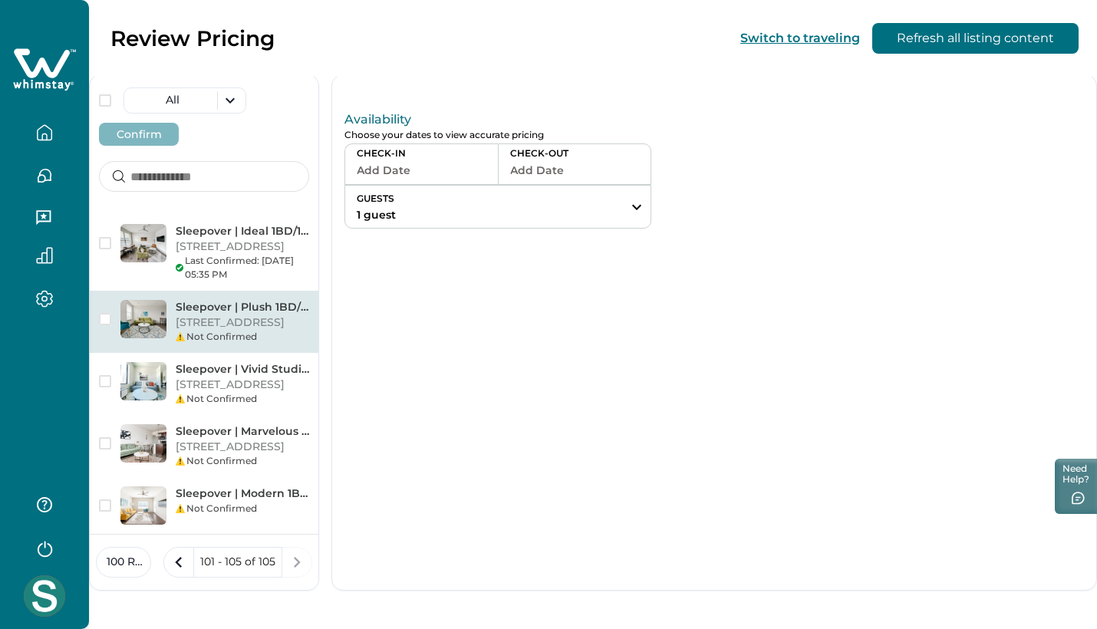
click at [236, 331] on p "111 E 4th St, 4303, North Little Rock, AR, 72114, US" at bounding box center [243, 322] width 134 height 15
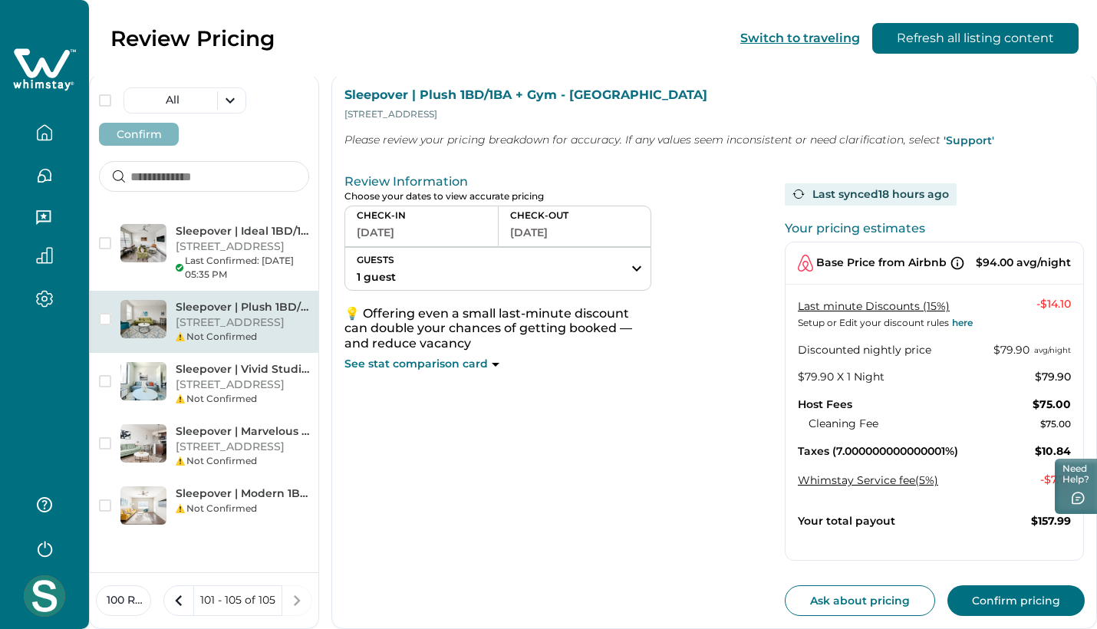
click at [1030, 585] on button "Confirm pricing" at bounding box center [1016, 600] width 137 height 31
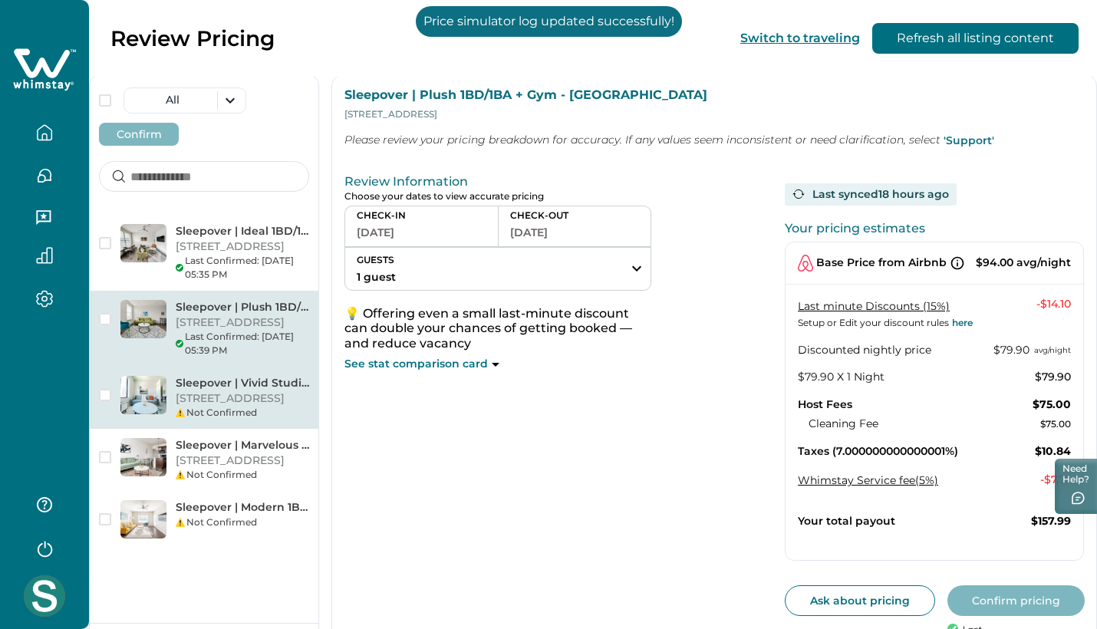
click at [249, 407] on p "2530 University Ave, 221, Des Moines, IA, 50311, US" at bounding box center [243, 398] width 134 height 15
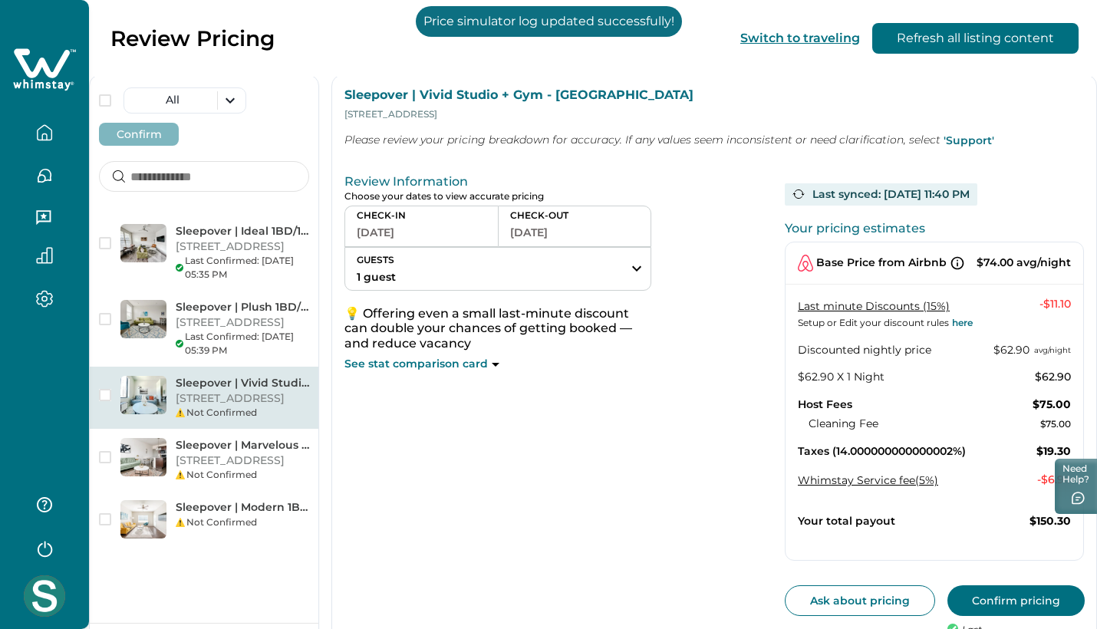
click at [1024, 592] on button "Confirm pricing" at bounding box center [1016, 600] width 137 height 31
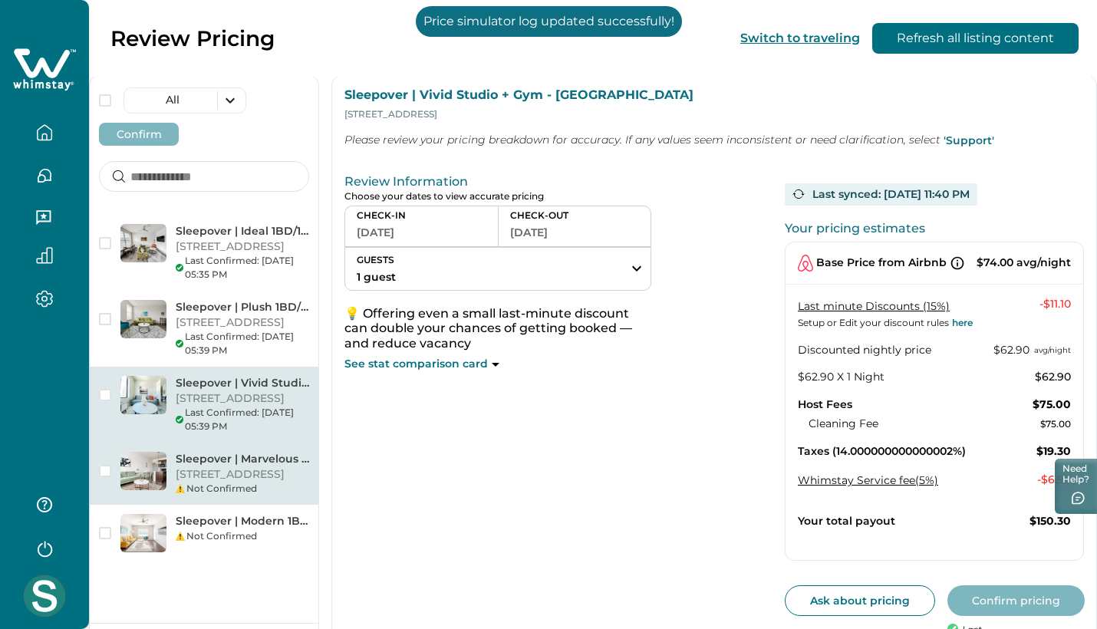
scroll to position [46, 0]
click at [236, 483] on p "111 E 4th St, Unit 4301, Little Rock, AR, 72202, US" at bounding box center [243, 474] width 134 height 15
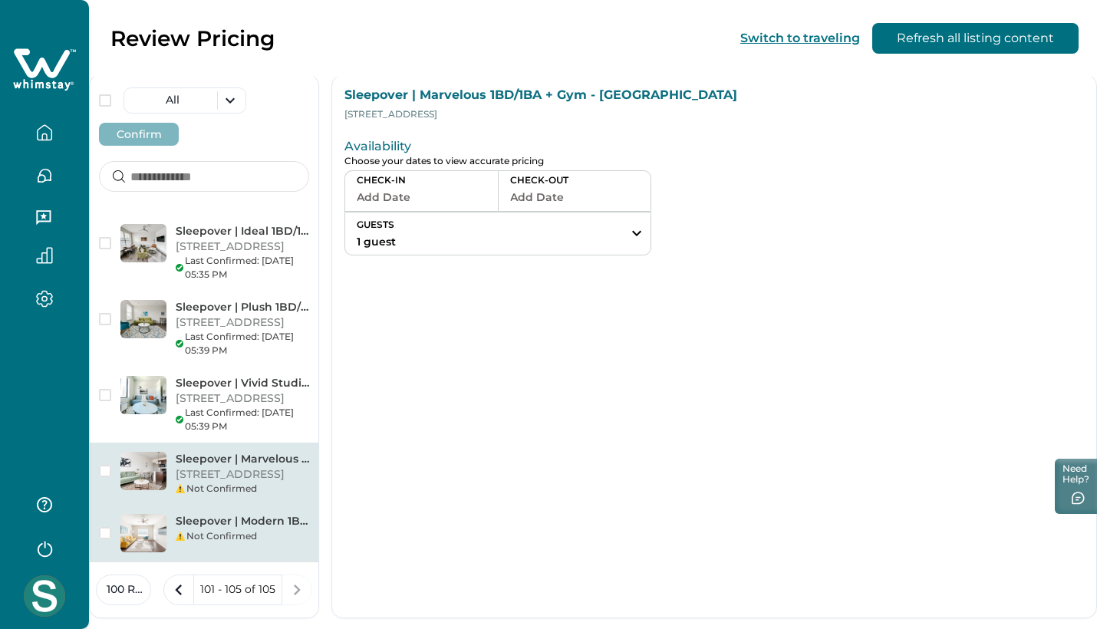
click at [211, 543] on div "Not Confirmed" at bounding box center [243, 536] width 134 height 14
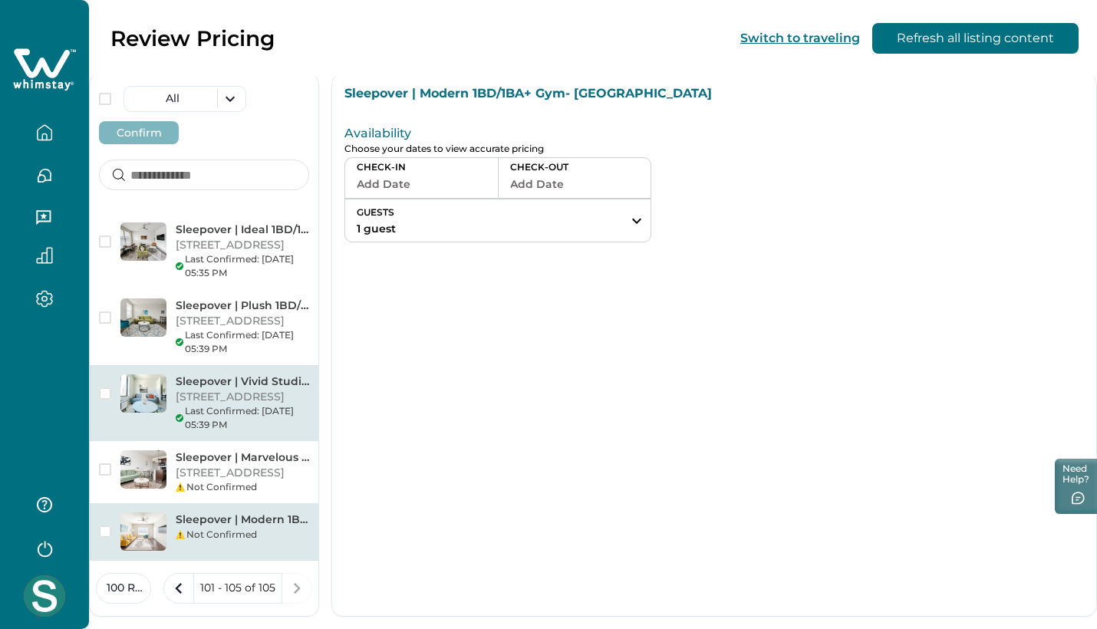
scroll to position [71, 0]
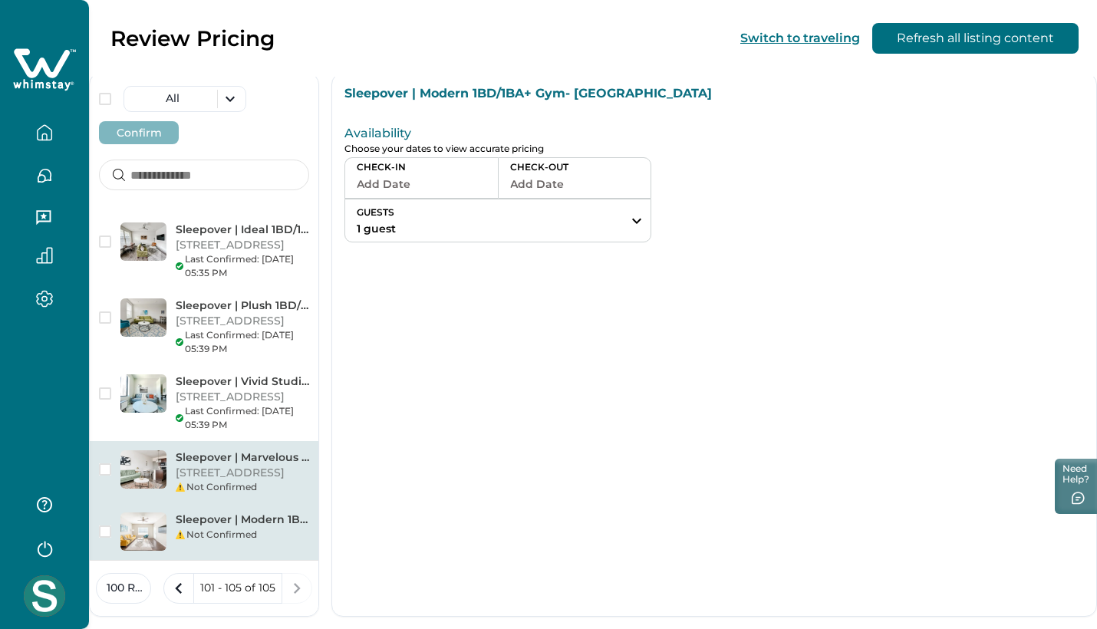
click at [200, 471] on p "111 E 4th St, Unit 4301, Little Rock, AR, 72202, US" at bounding box center [243, 473] width 134 height 15
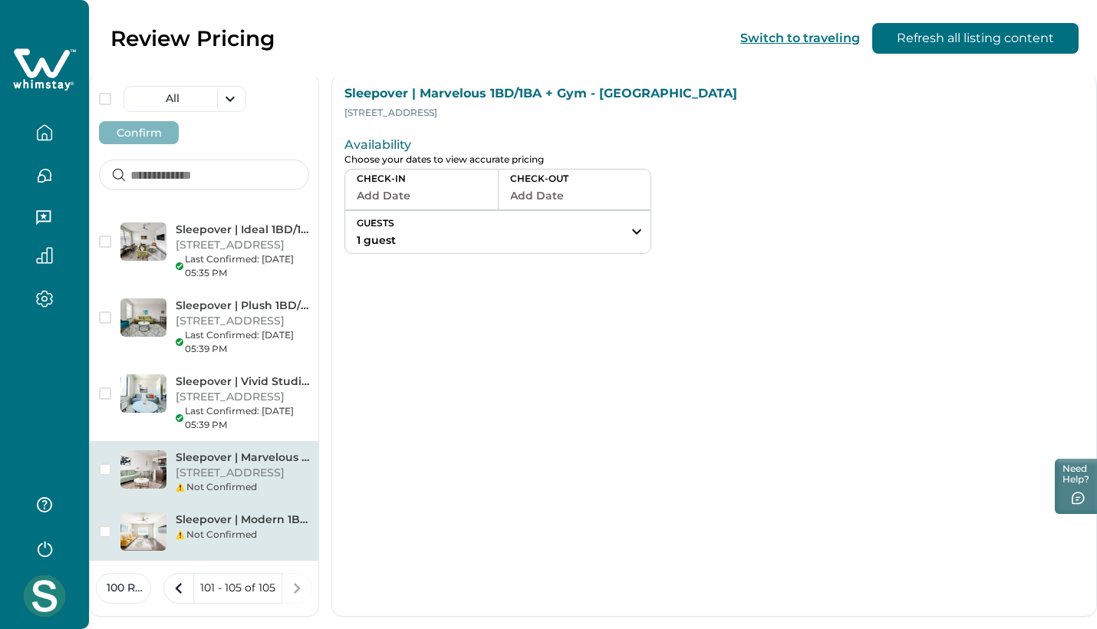
click at [217, 539] on div "Not Confirmed" at bounding box center [243, 535] width 134 height 14
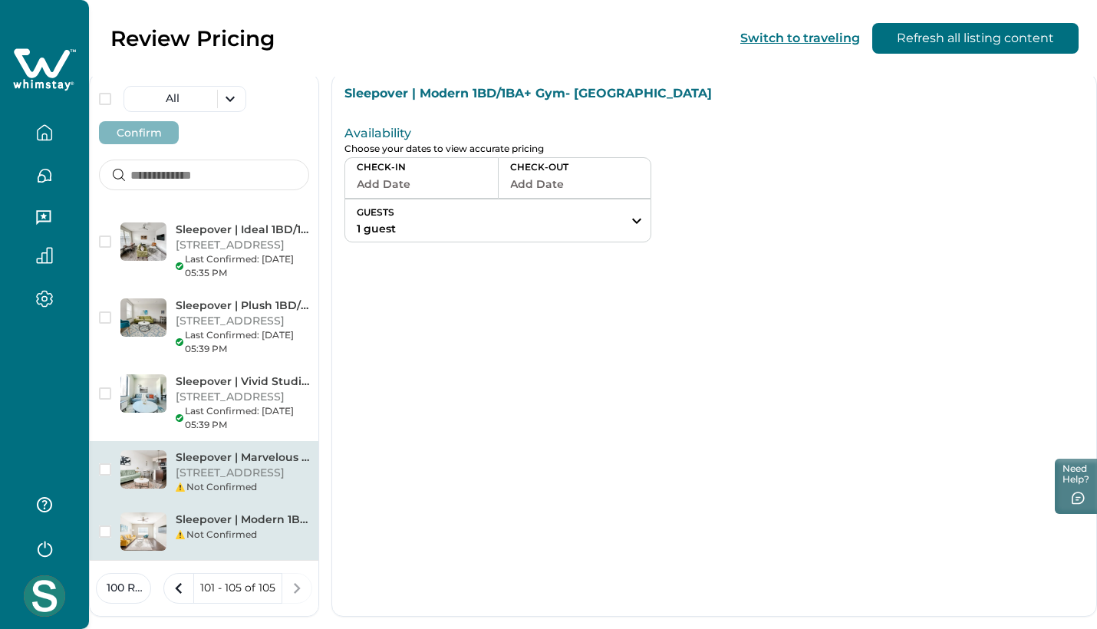
click at [205, 466] on p "111 E 4th St, Unit 4301, Little Rock, AR, 72202, US" at bounding box center [243, 473] width 134 height 15
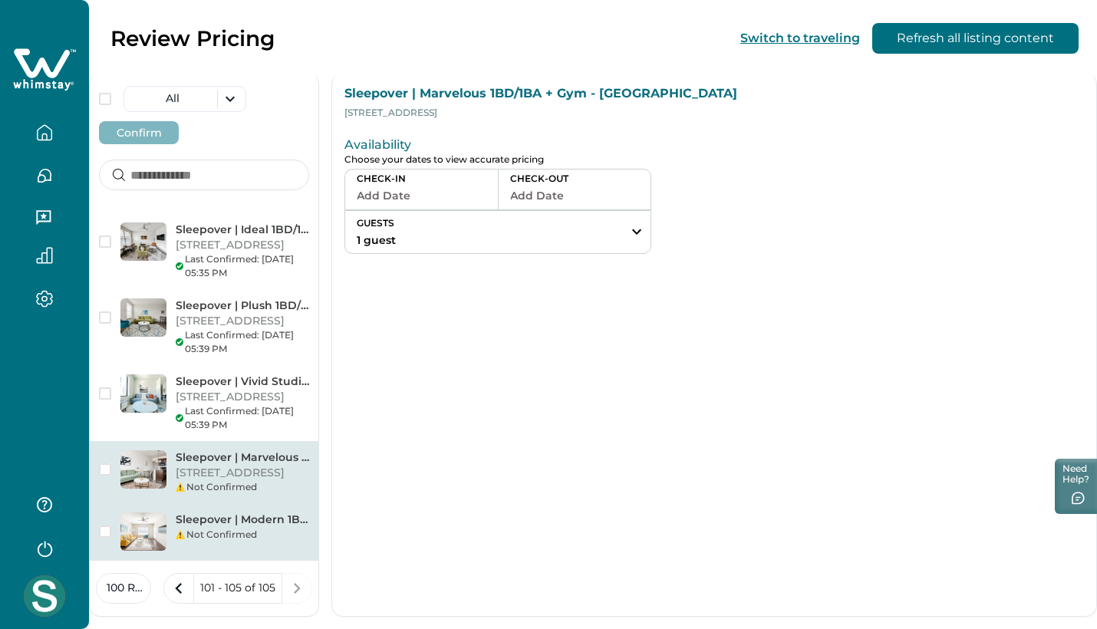
click at [225, 523] on p "Sleepover | Modern 1BD/1BA+ Gym- Corpus Christi" at bounding box center [243, 520] width 134 height 15
